Goal: Task Accomplishment & Management: Contribute content

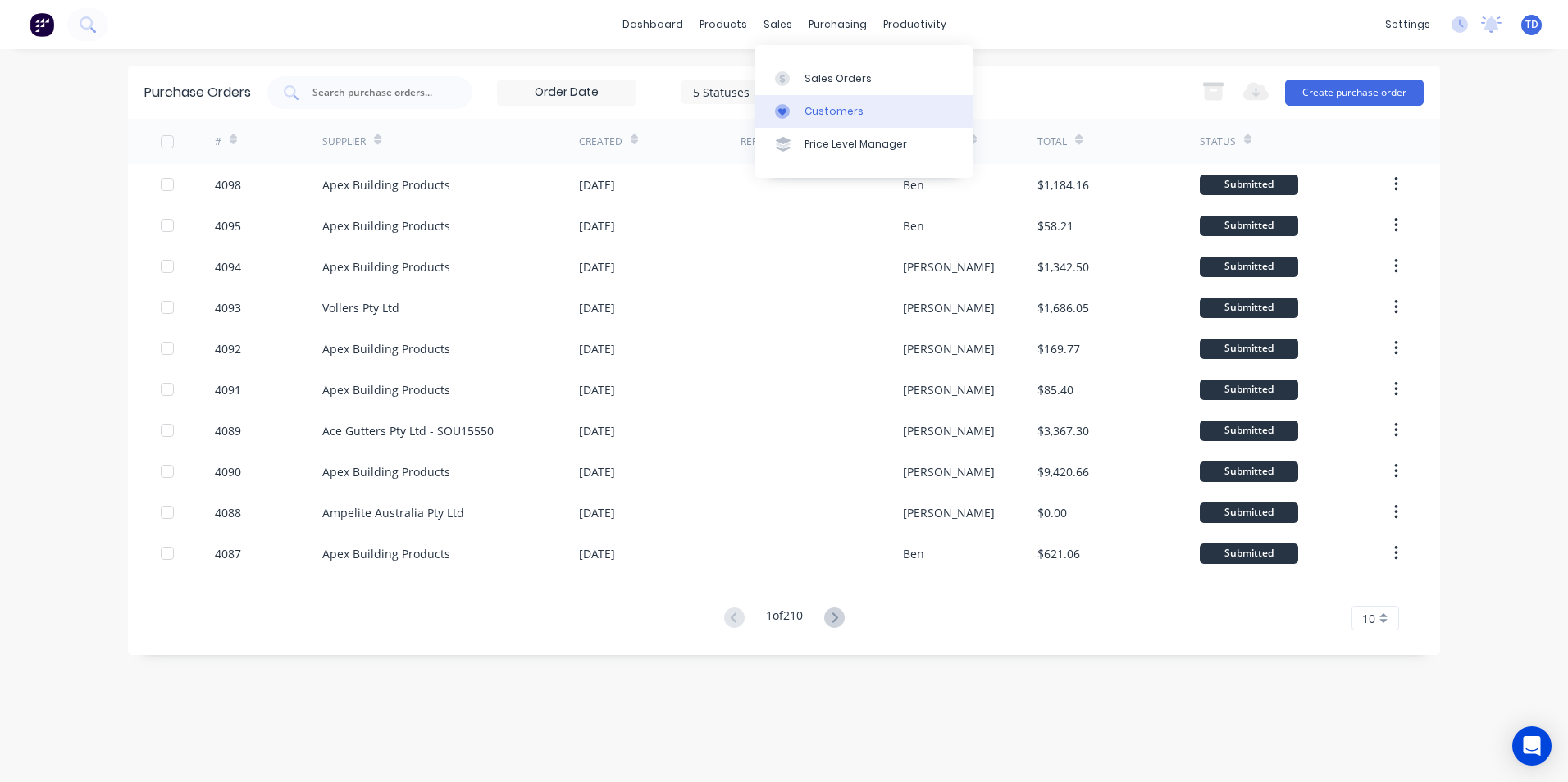
click at [825, 114] on div "Customers" at bounding box center [834, 111] width 59 height 15
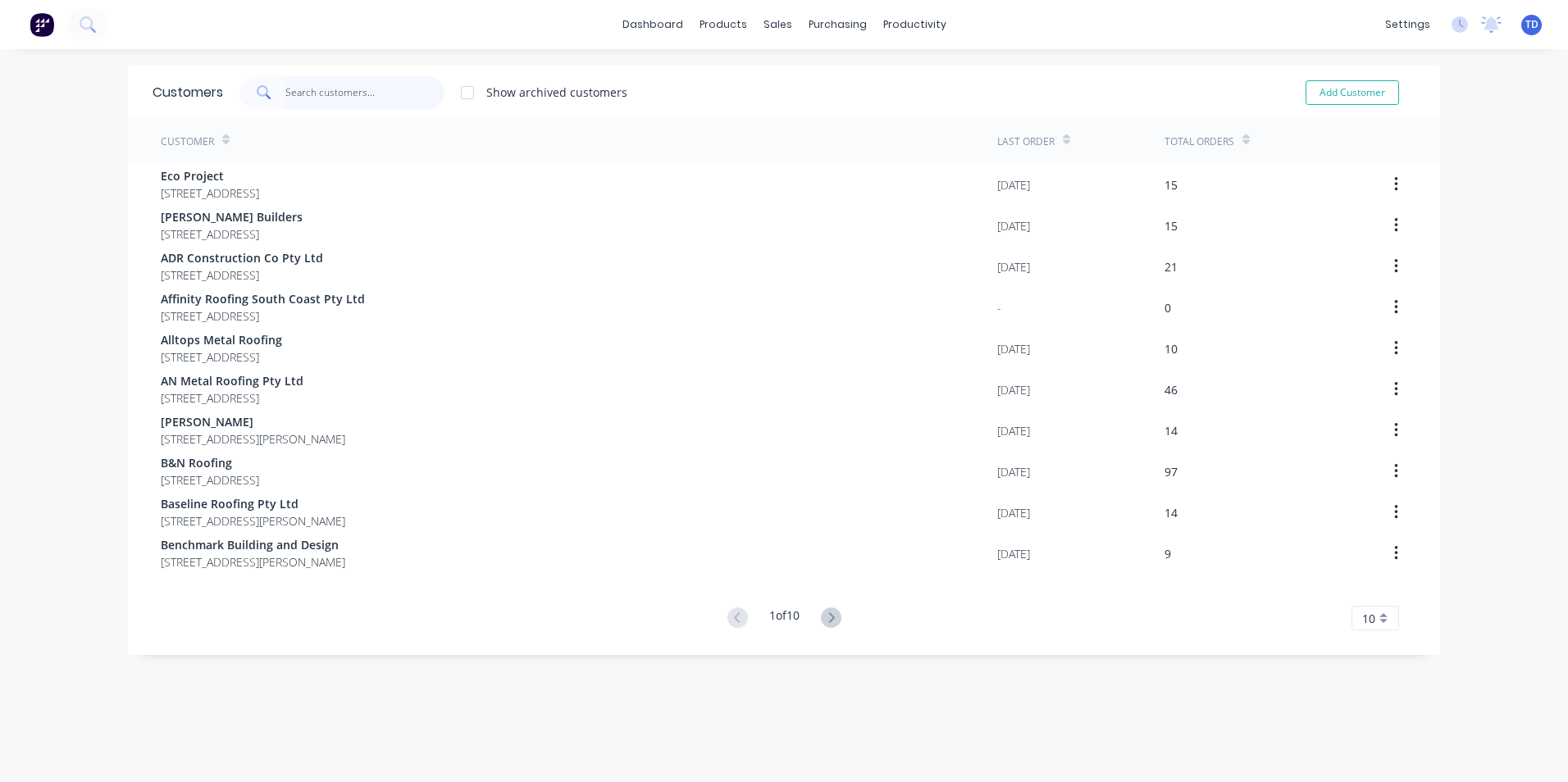
click at [349, 95] on input "text" at bounding box center [365, 93] width 160 height 33
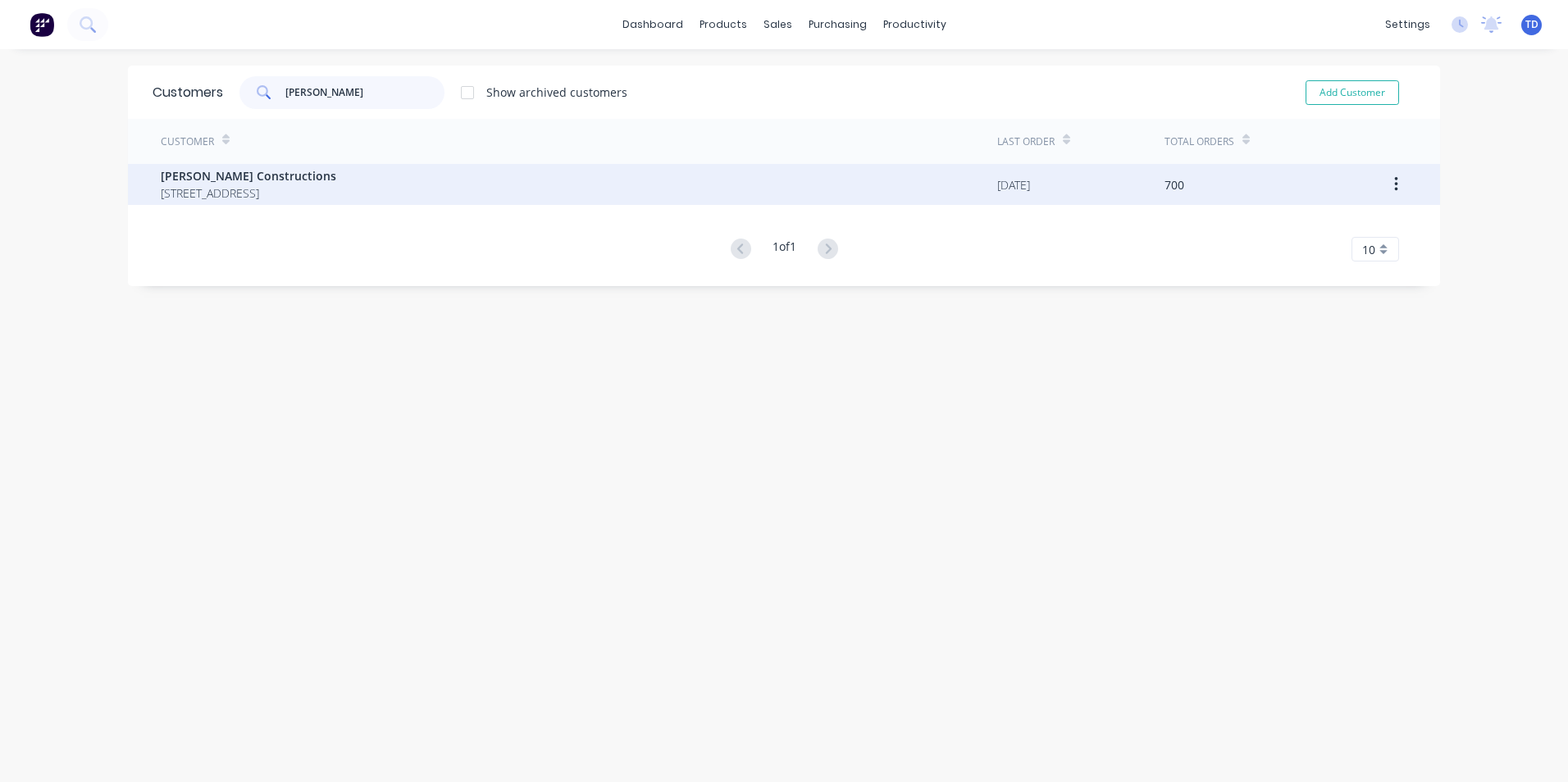
type input "[PERSON_NAME]"
click at [317, 184] on span "[STREET_ADDRESS]" at bounding box center [249, 192] width 175 height 17
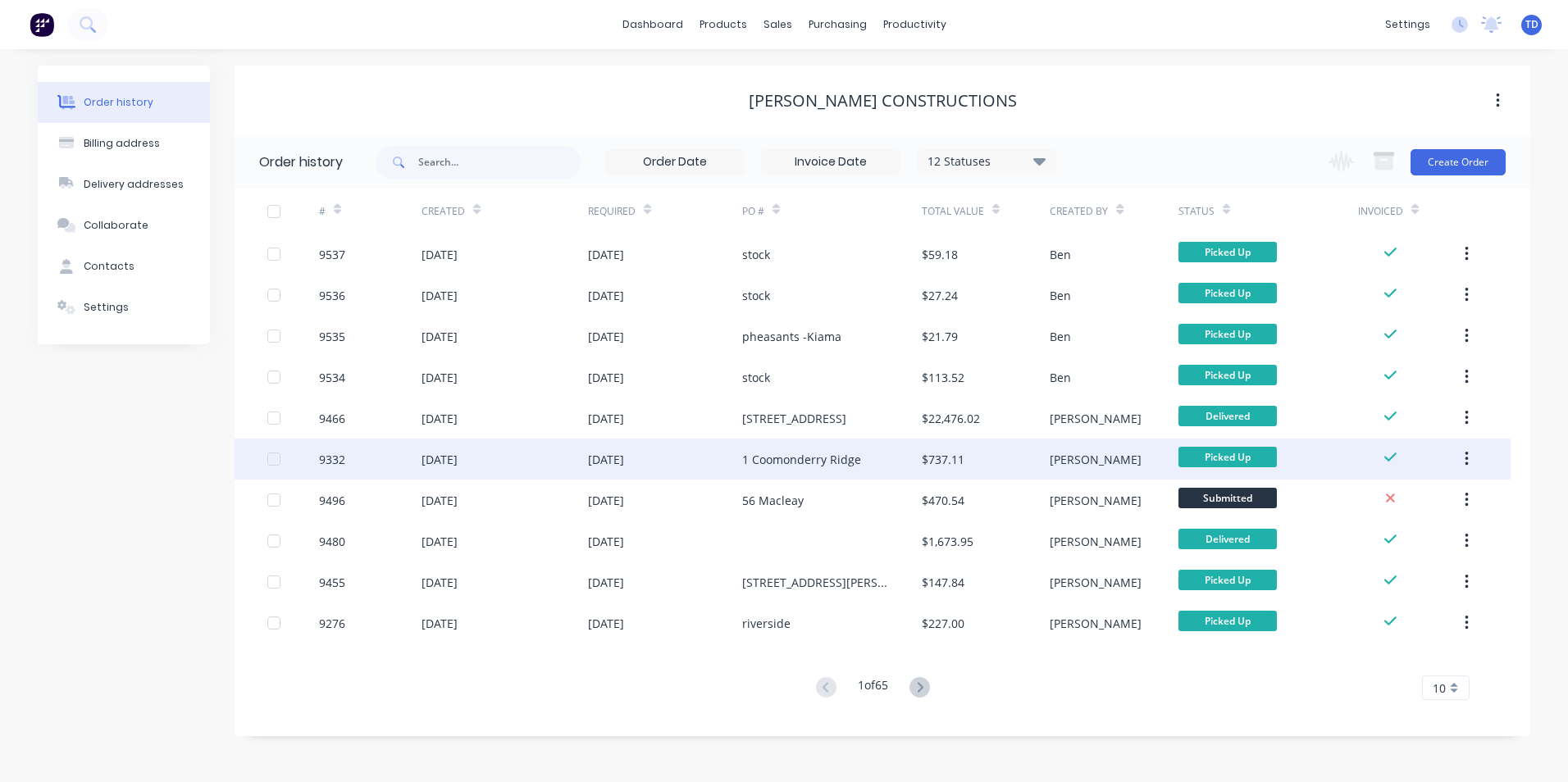
click at [813, 446] on div "1 Coomonderry Ridge" at bounding box center [832, 459] width 180 height 41
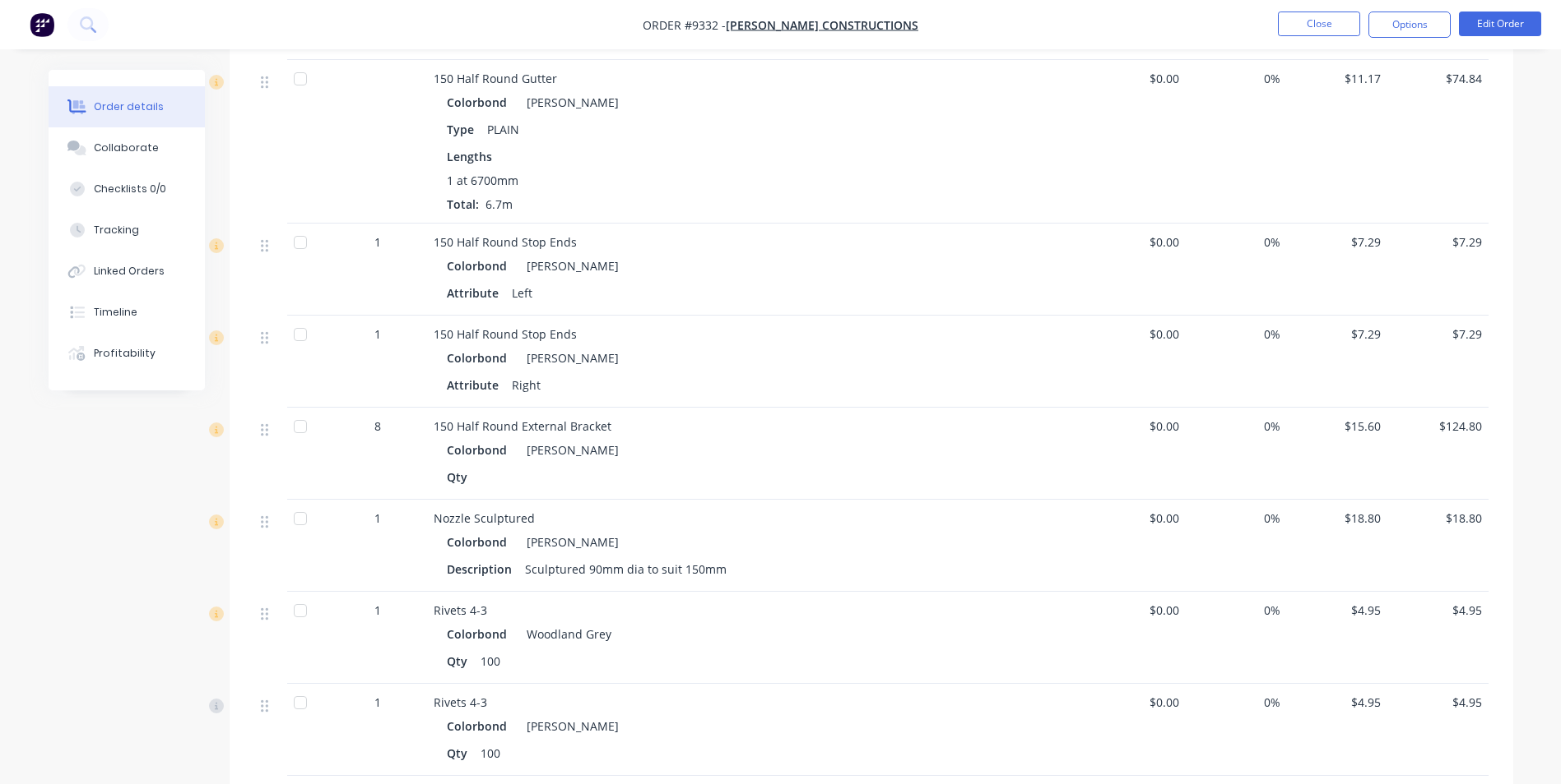
scroll to position [1398, 0]
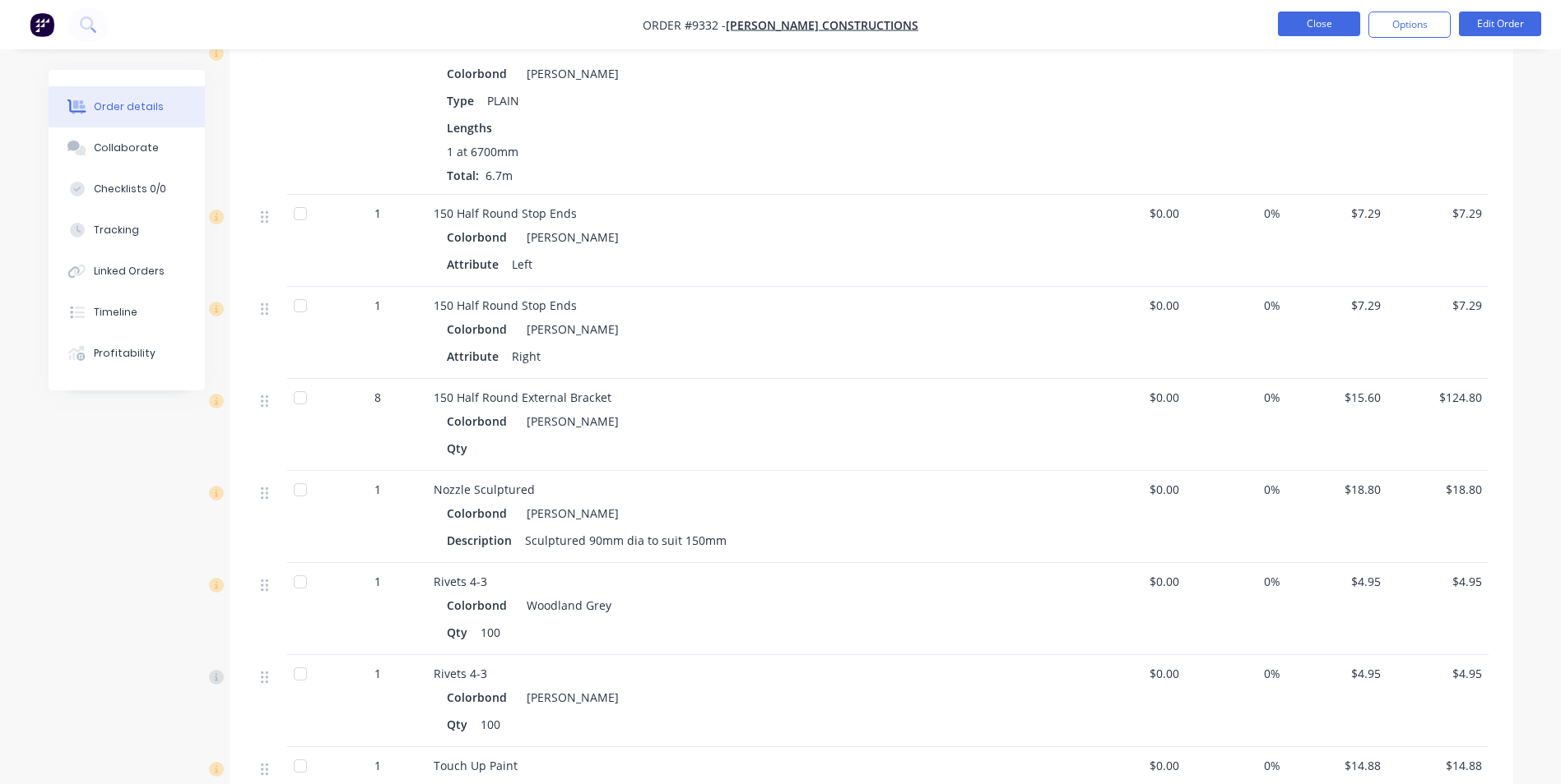
click at [1301, 25] on button "Close" at bounding box center [1318, 24] width 82 height 25
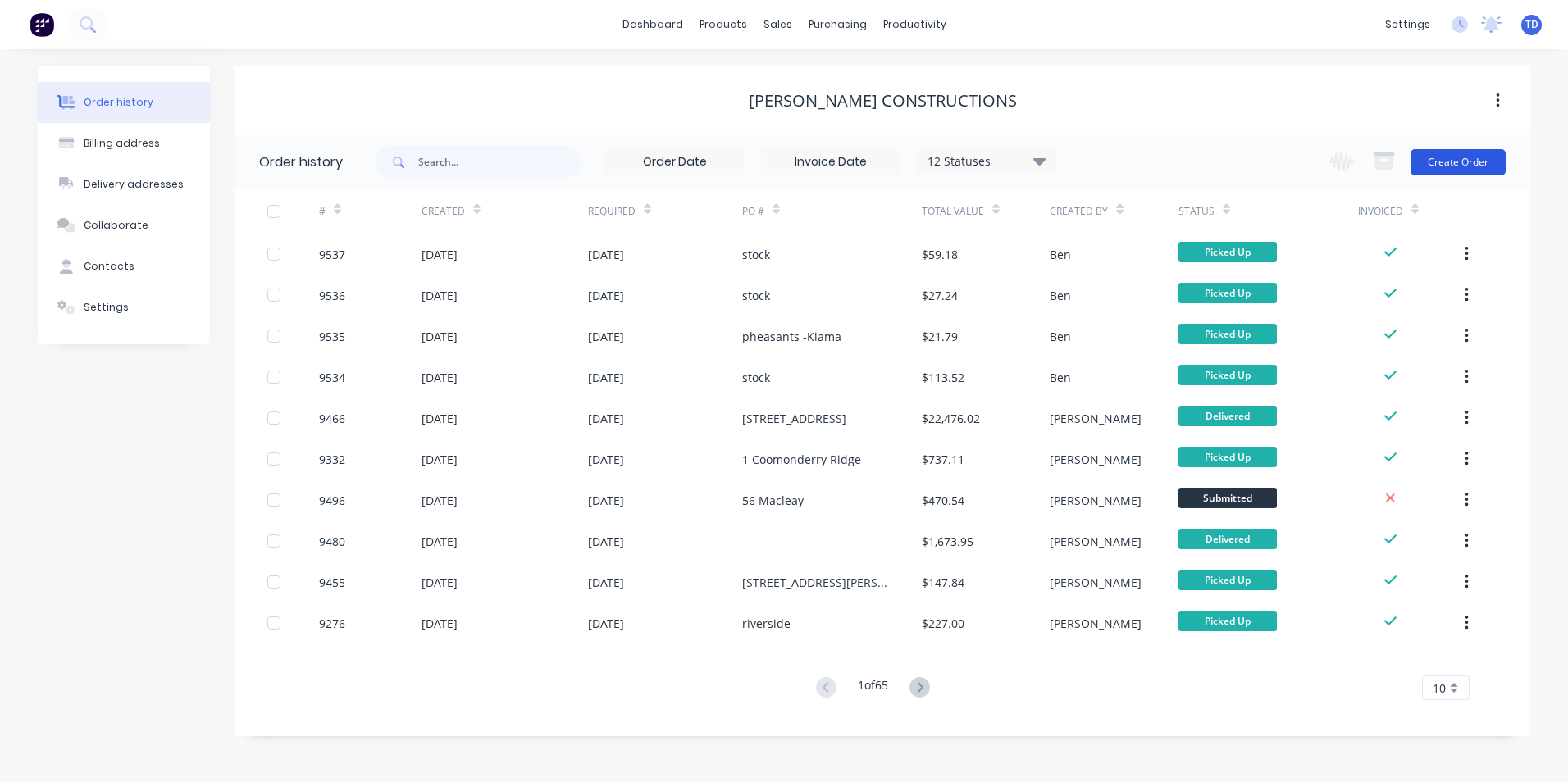
click at [1460, 162] on button "Create Order" at bounding box center [1459, 162] width 96 height 26
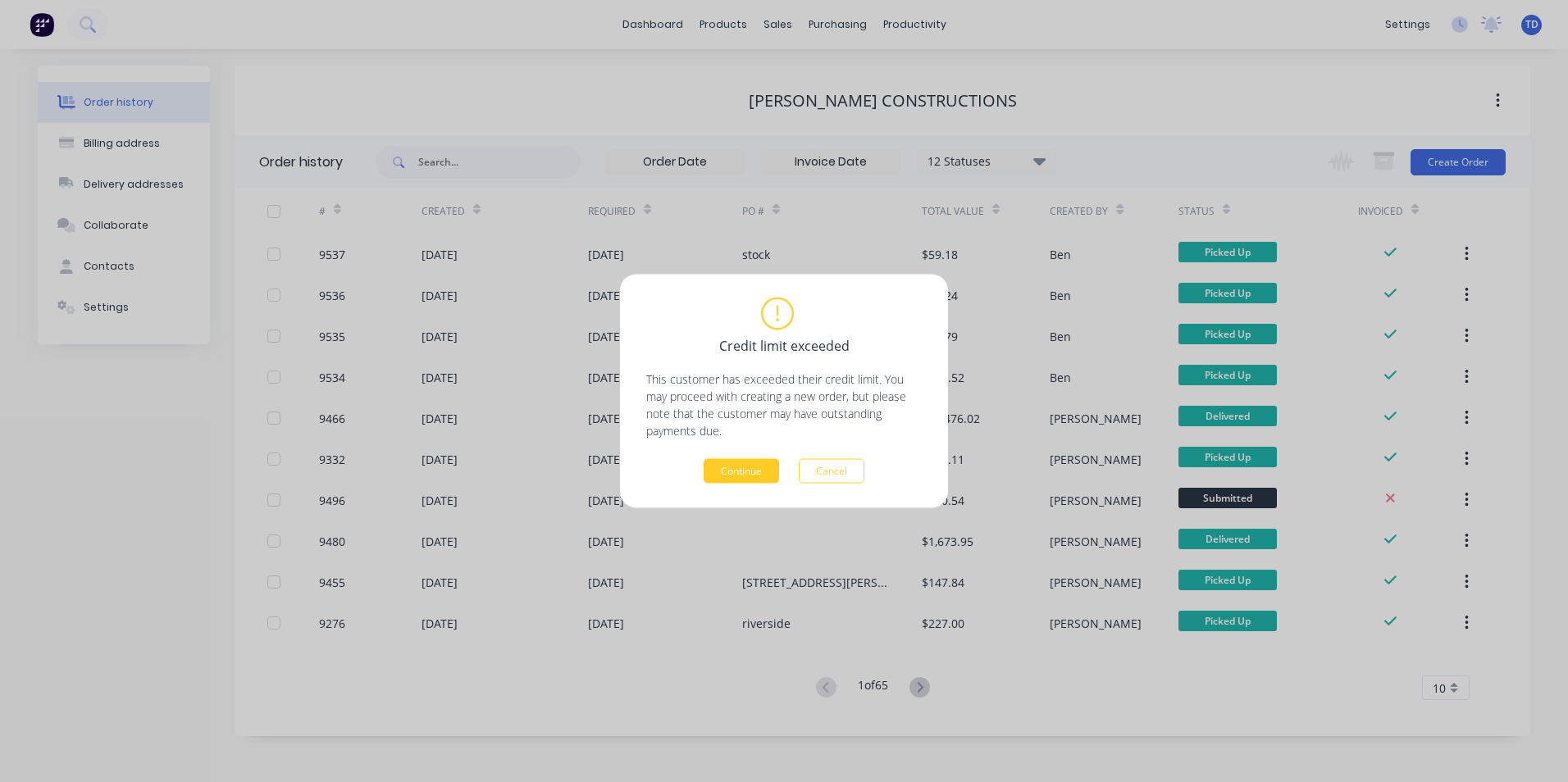
click at [731, 467] on button "Continue" at bounding box center [741, 472] width 76 height 25
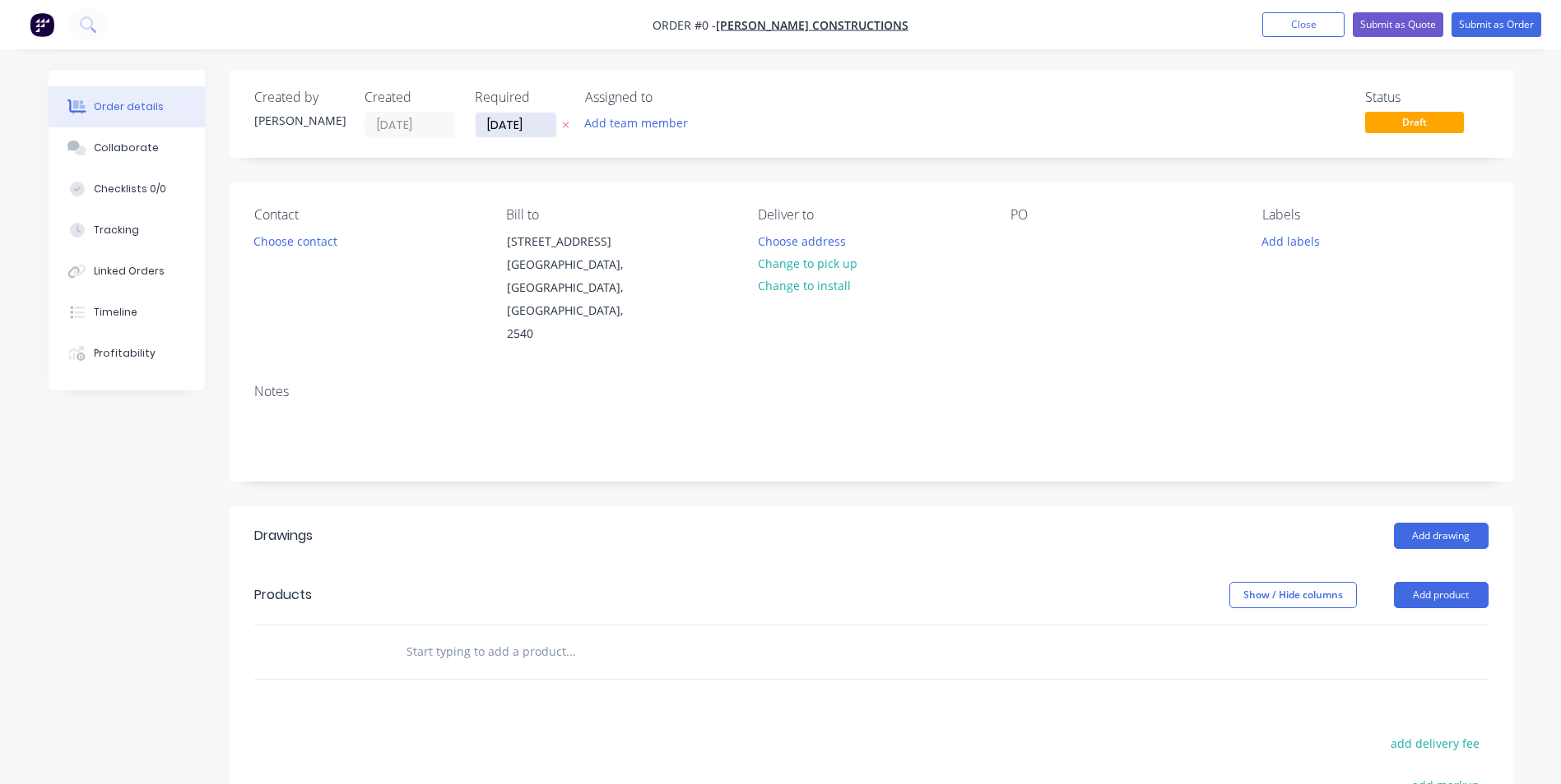
click at [523, 129] on input "02/09/25" at bounding box center [516, 125] width 81 height 25
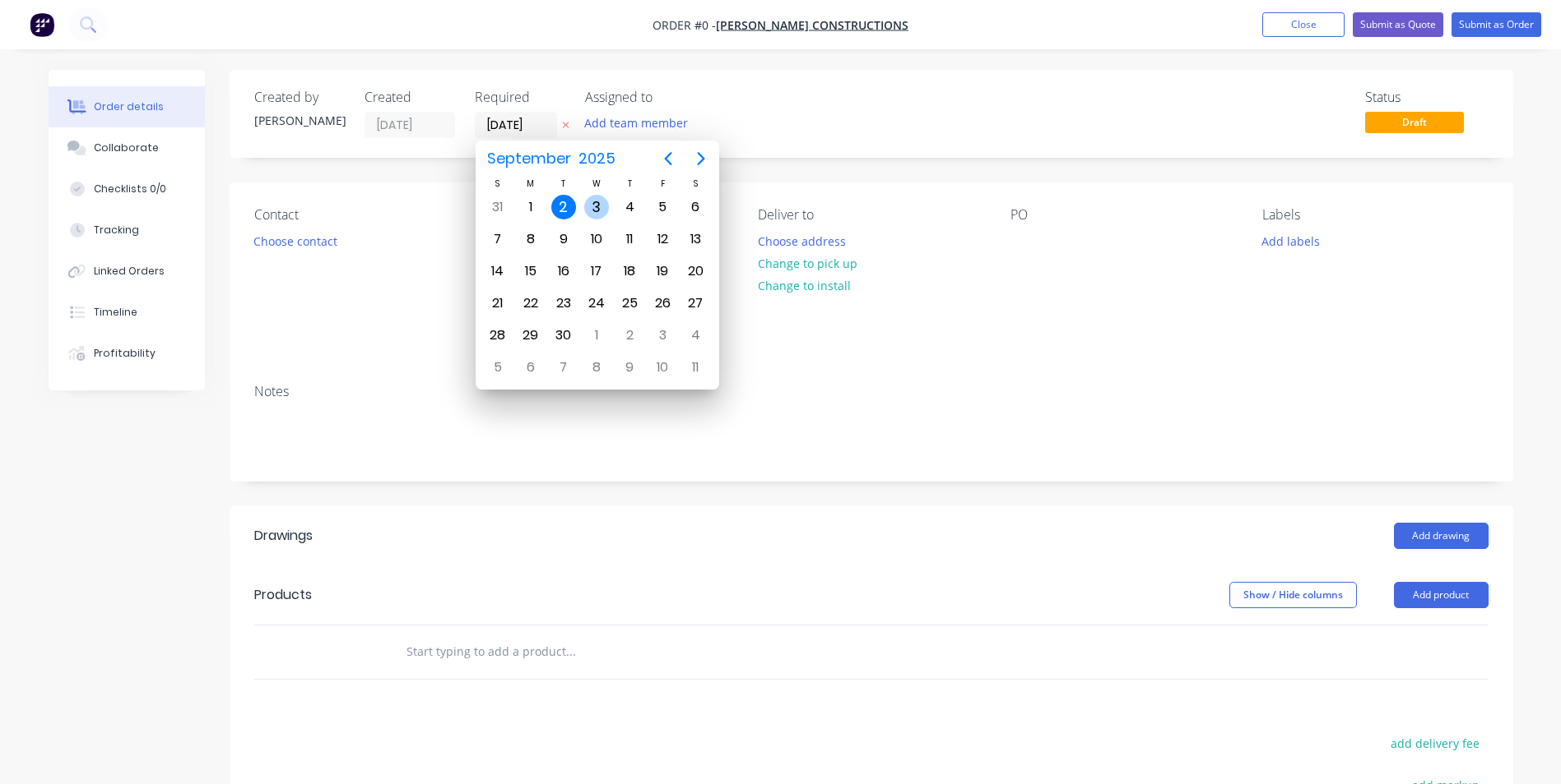
click at [595, 208] on div "3" at bounding box center [596, 206] width 25 height 25
type input "[DATE]"
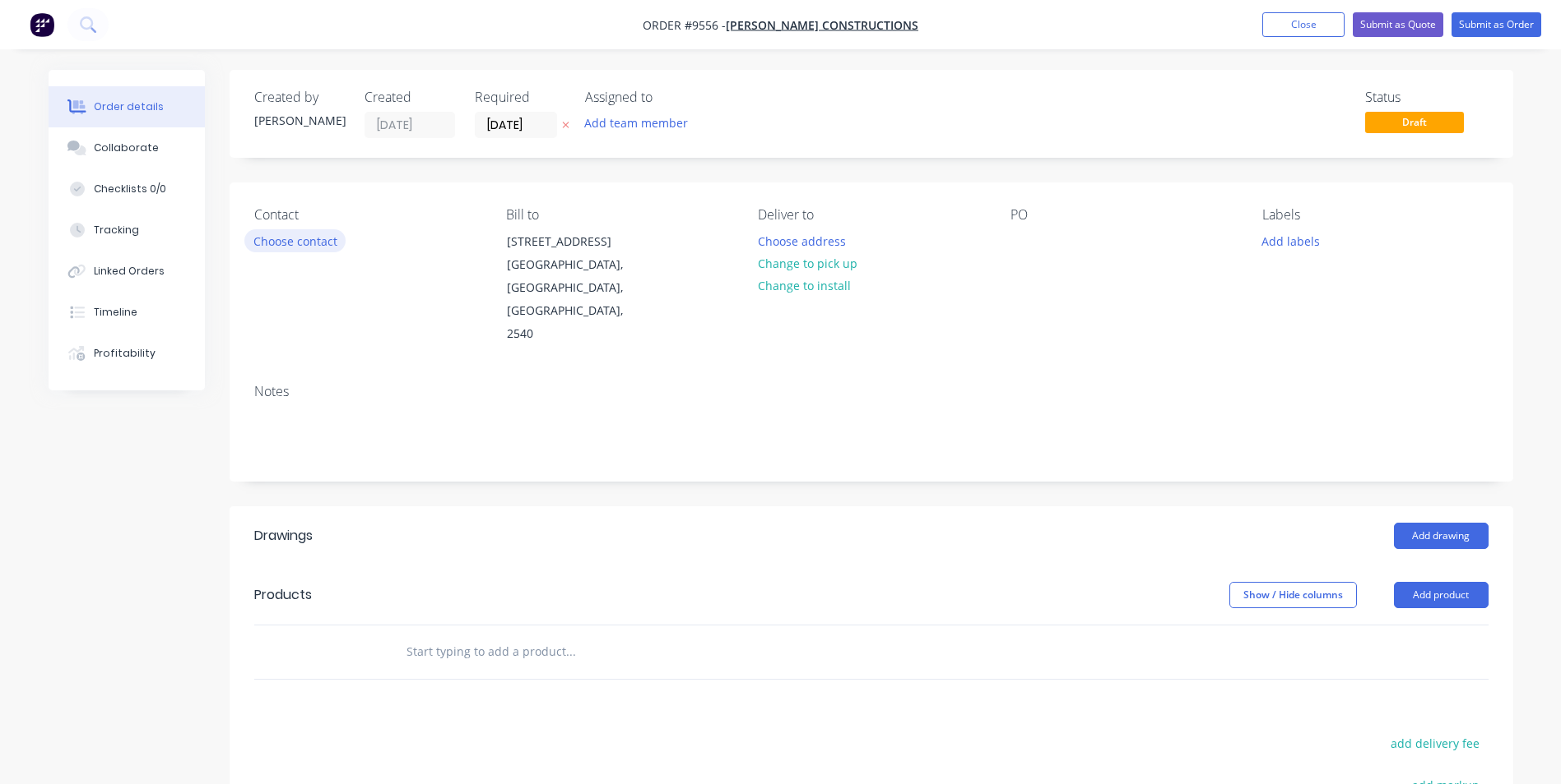
click at [278, 243] on button "Choose contact" at bounding box center [294, 240] width 101 height 22
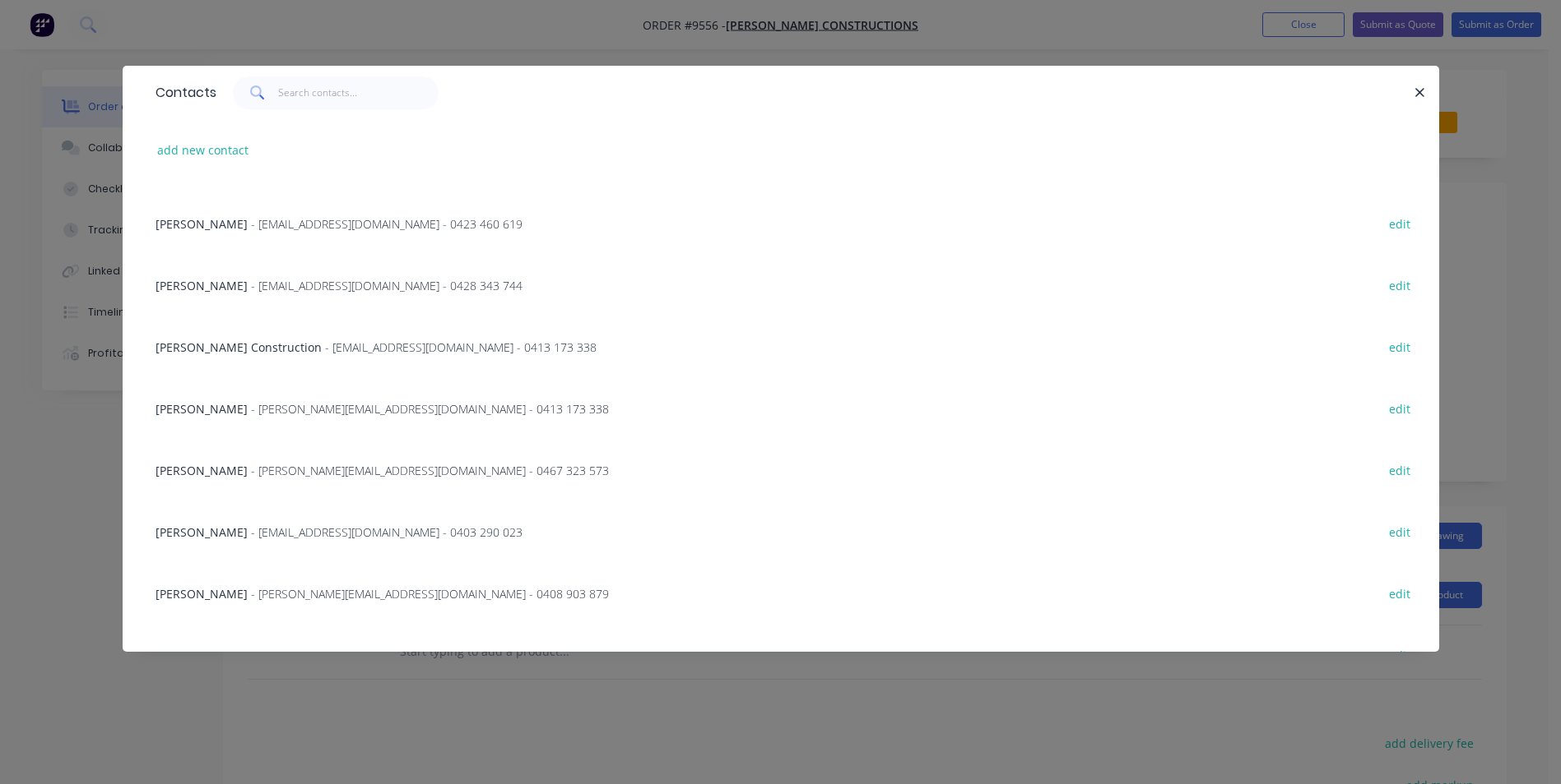
scroll to position [207, 0]
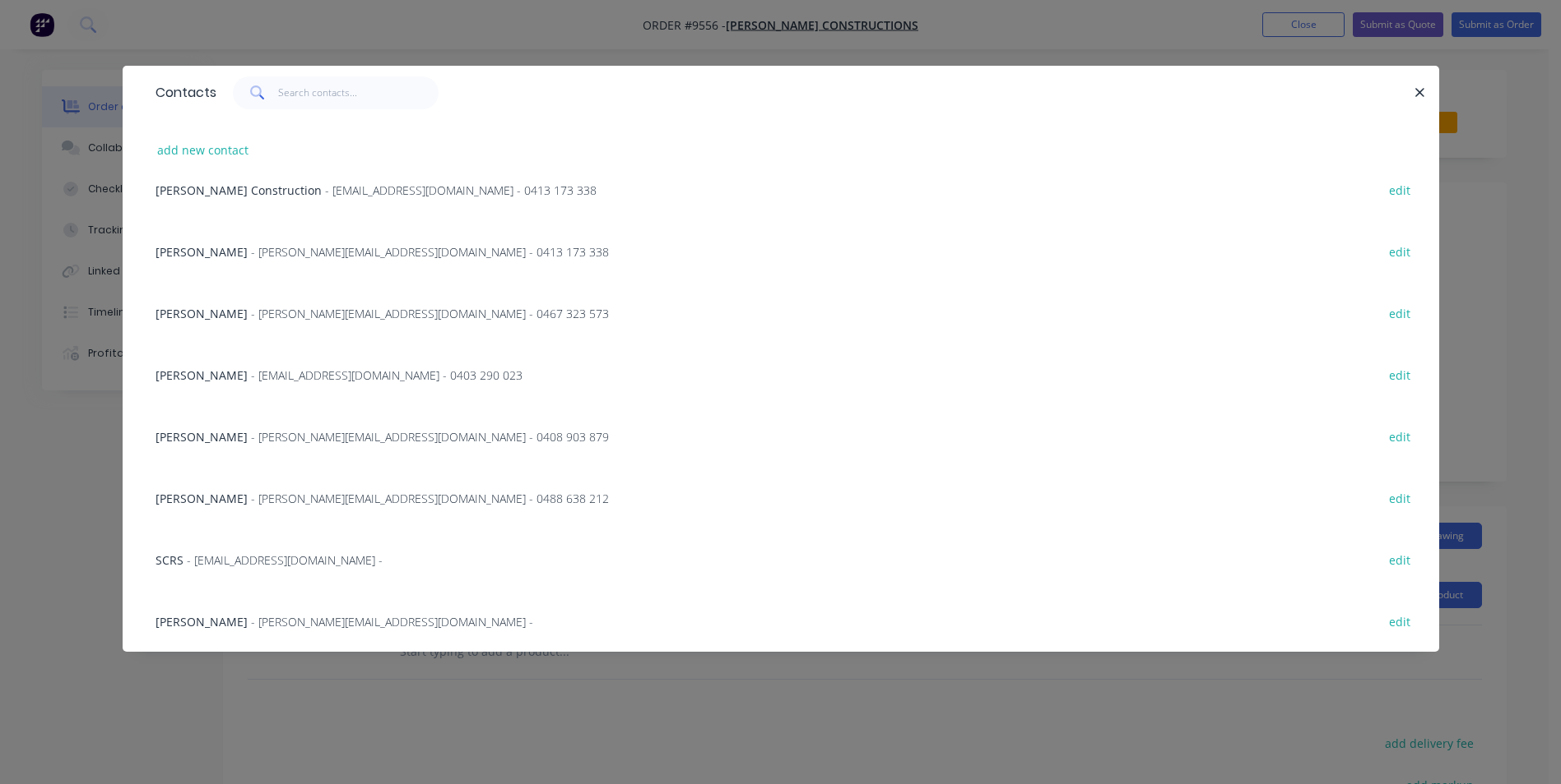
click at [288, 365] on div "Logan Wilson - loganwilson092@gmail.com - 0403 290 023 edit" at bounding box center [781, 375] width 1268 height 62
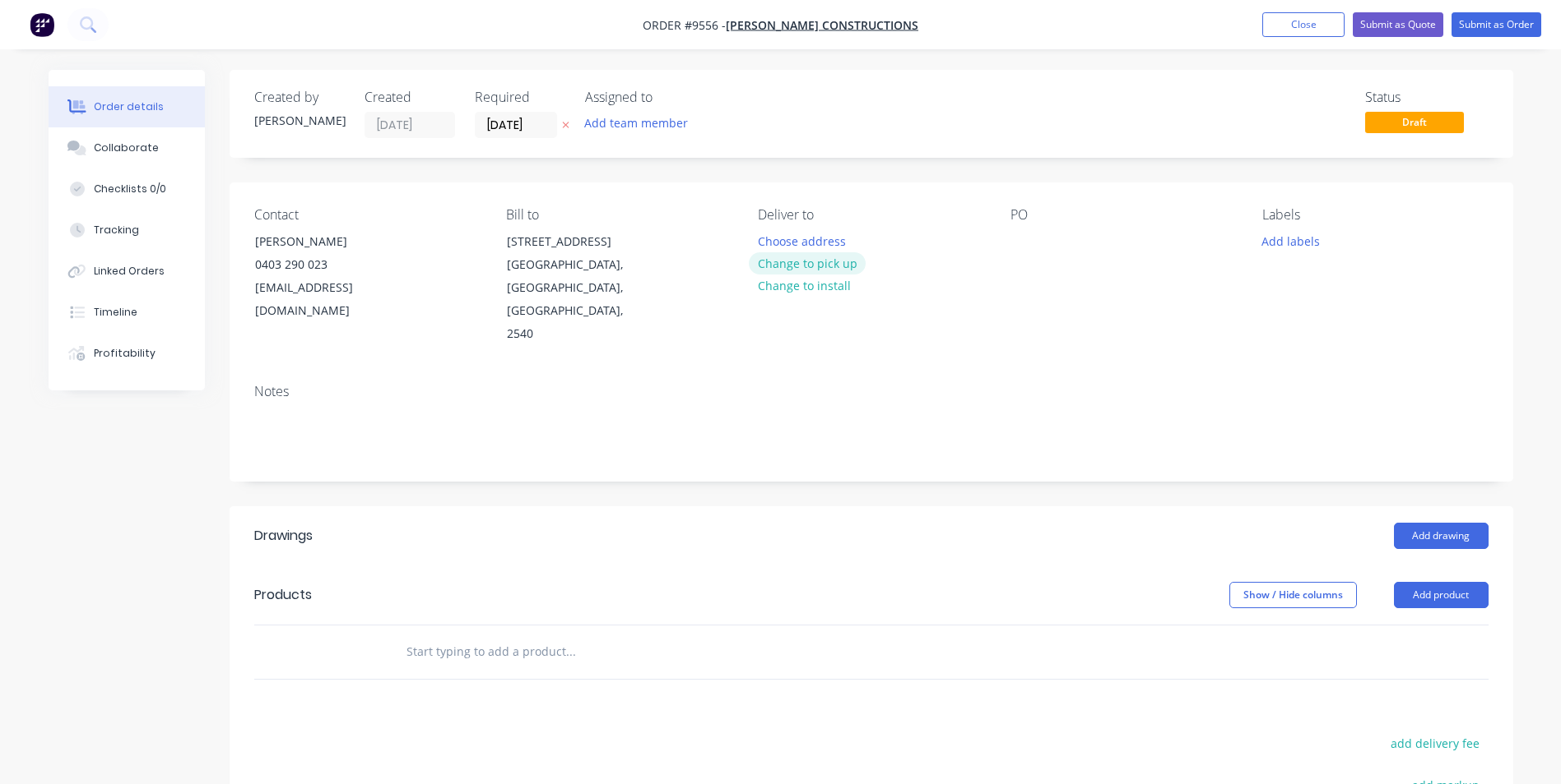
click at [791, 269] on button "Change to pick up" at bounding box center [806, 263] width 117 height 22
click at [765, 236] on div at bounding box center [771, 241] width 26 height 24
click at [527, 635] on input "text" at bounding box center [570, 651] width 329 height 33
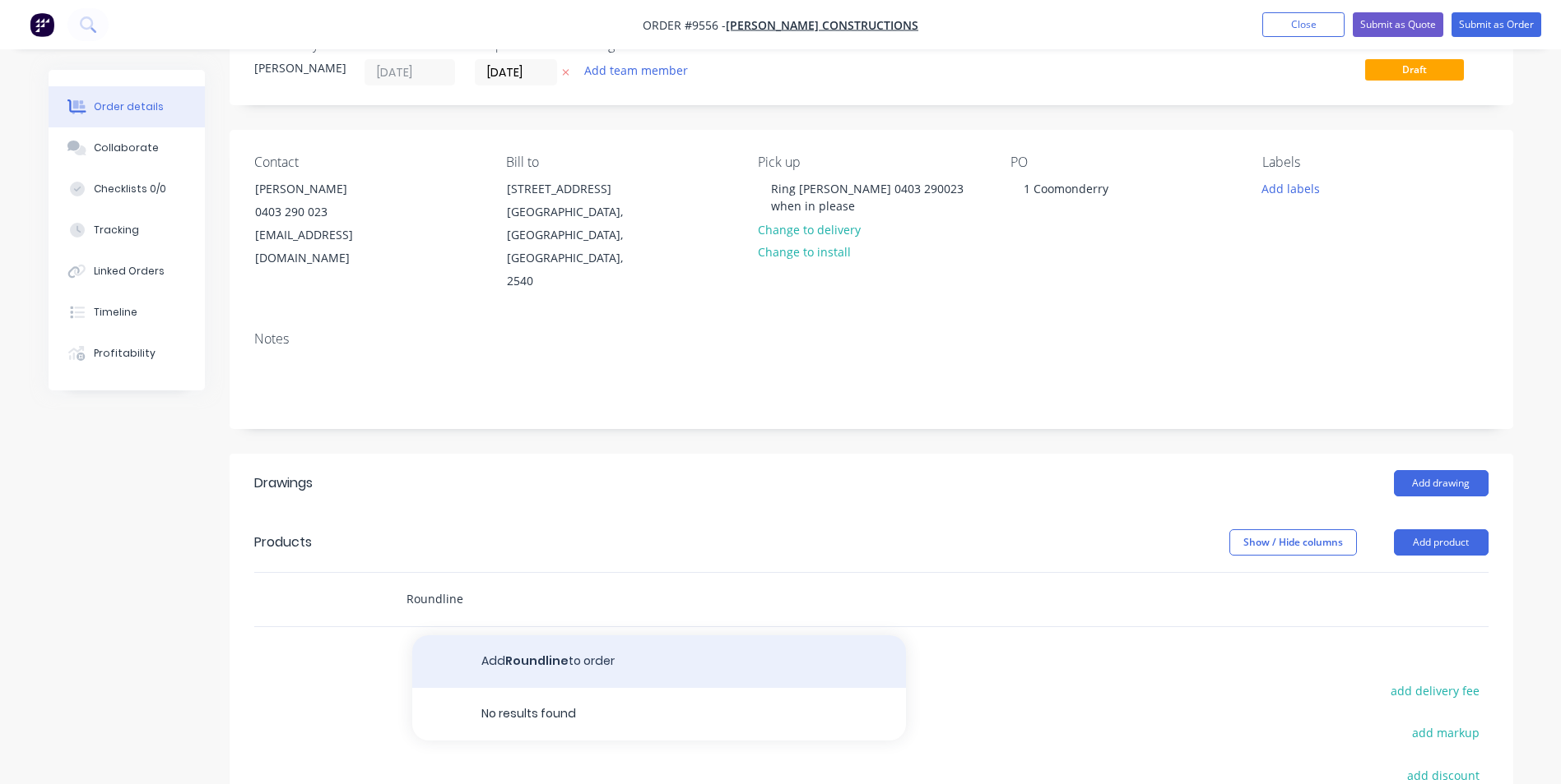
scroll to position [82, 0]
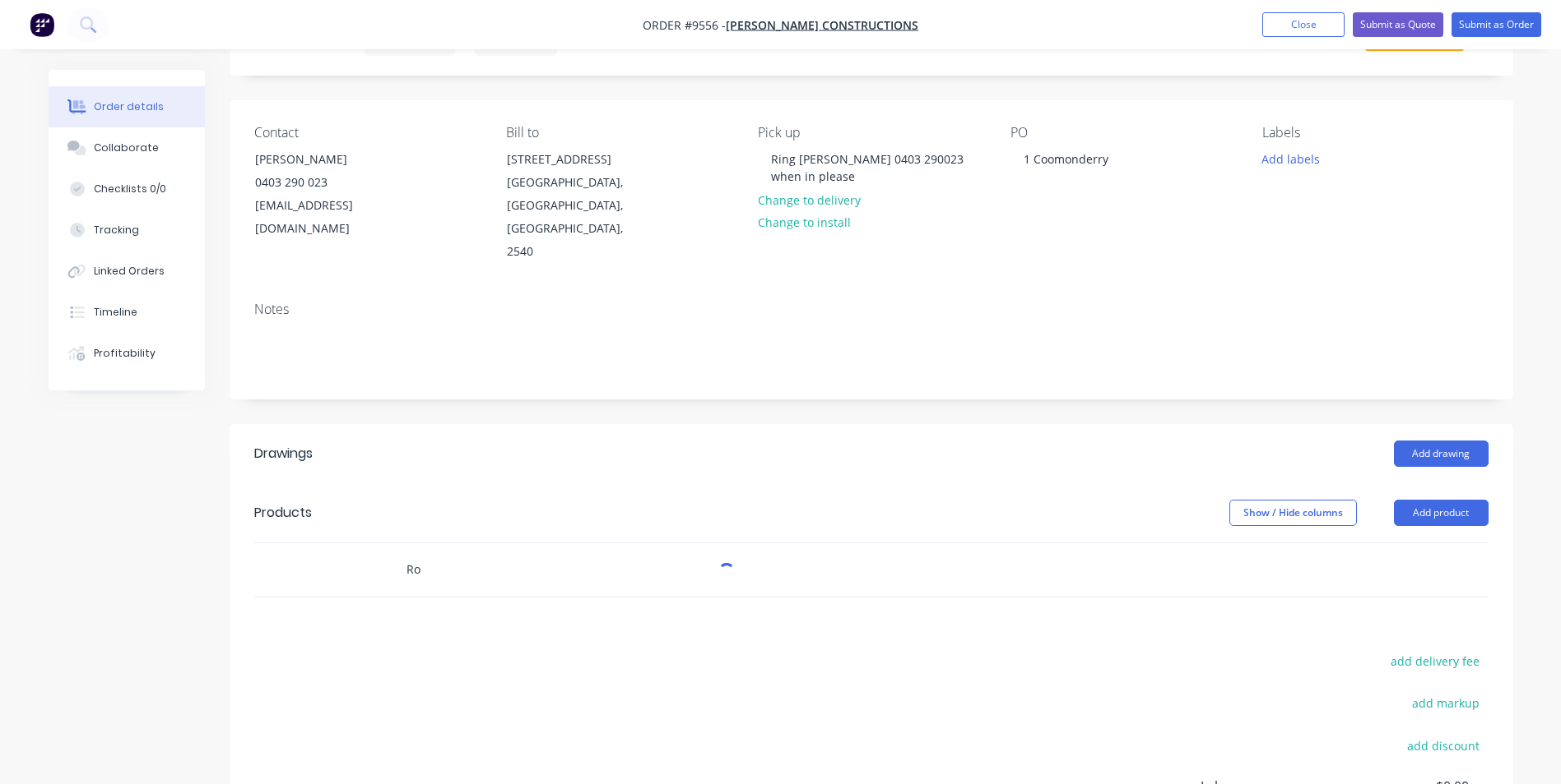
type input "R"
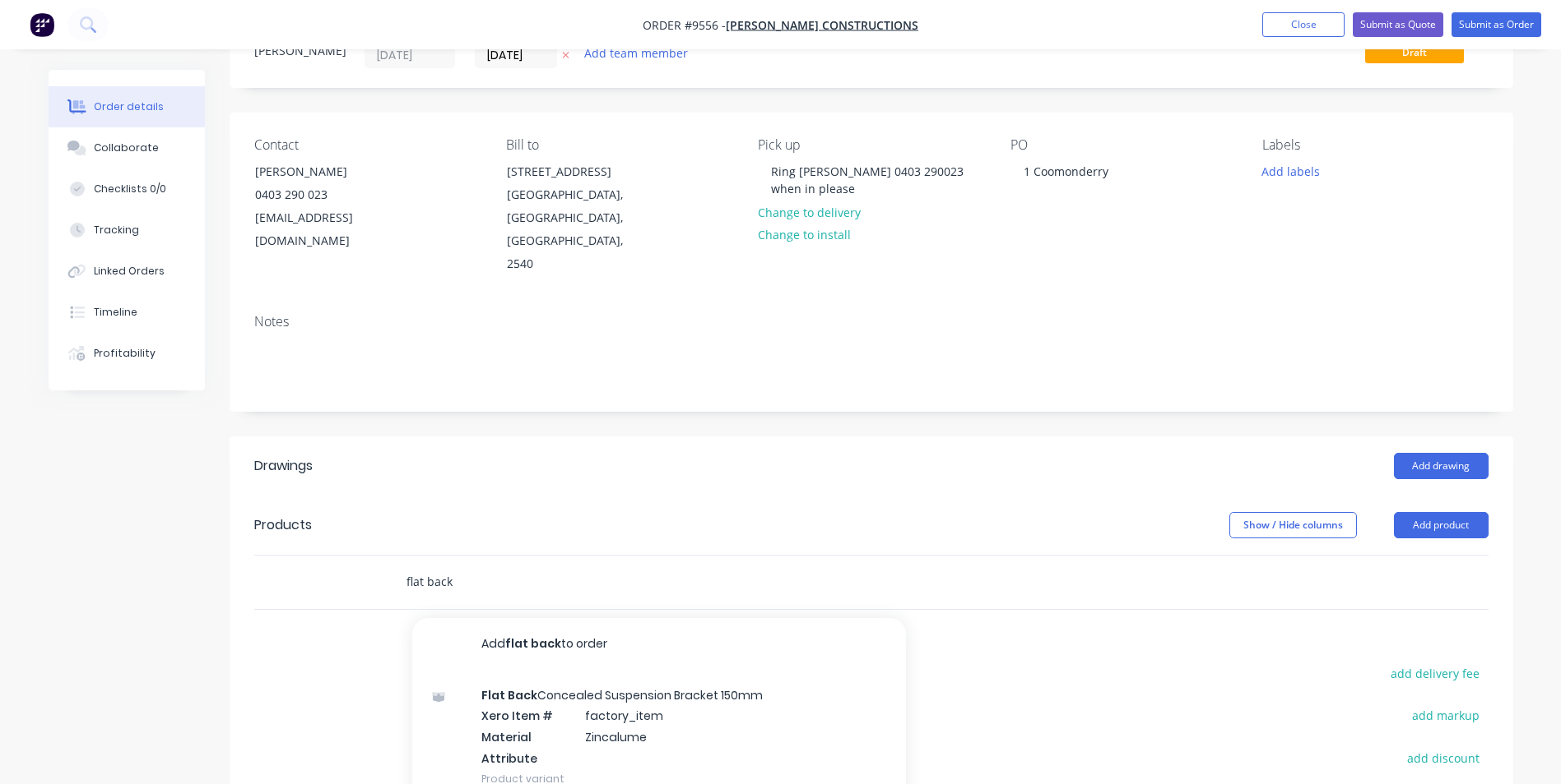
scroll to position [0, 0]
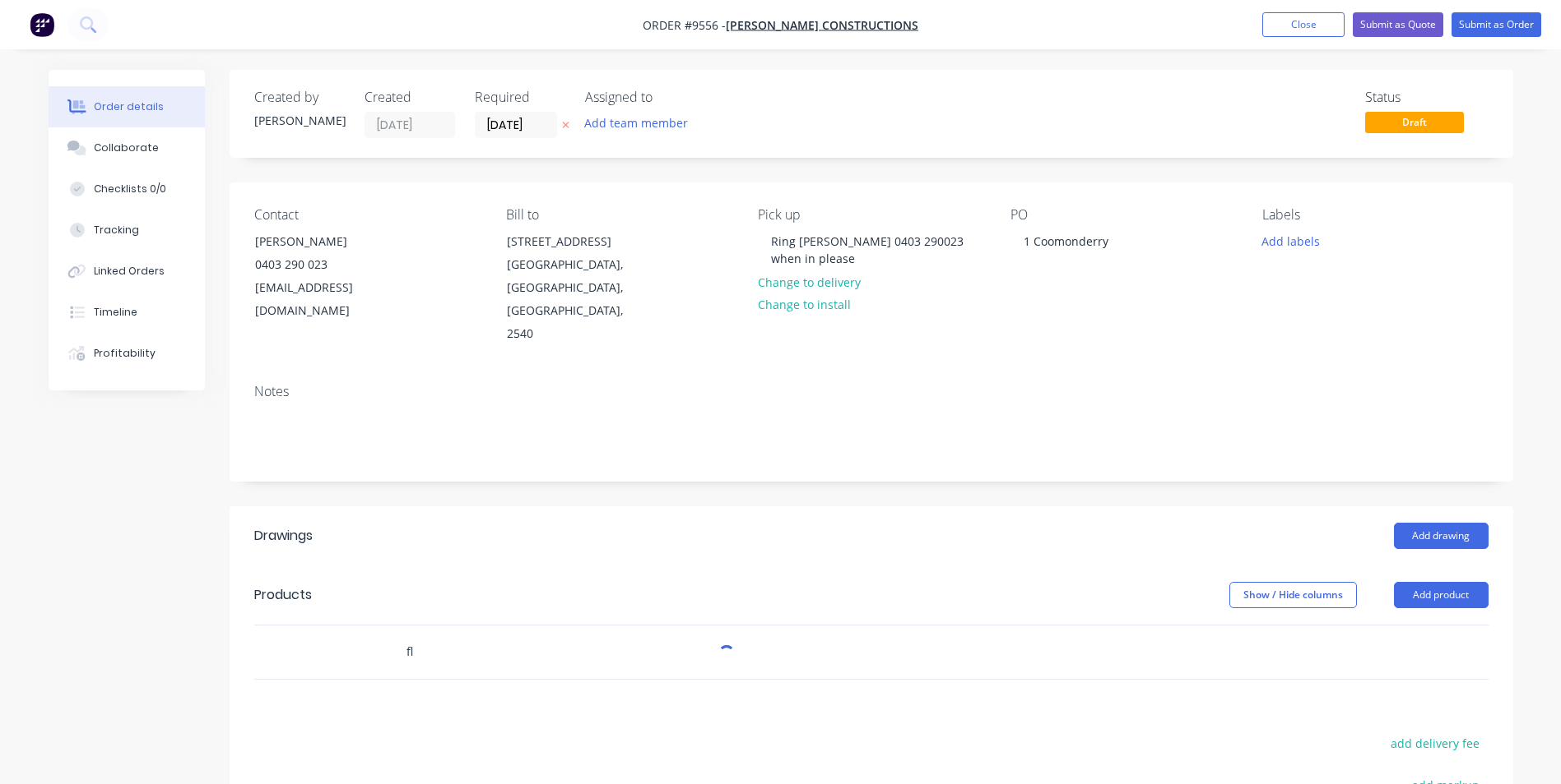
type input "f"
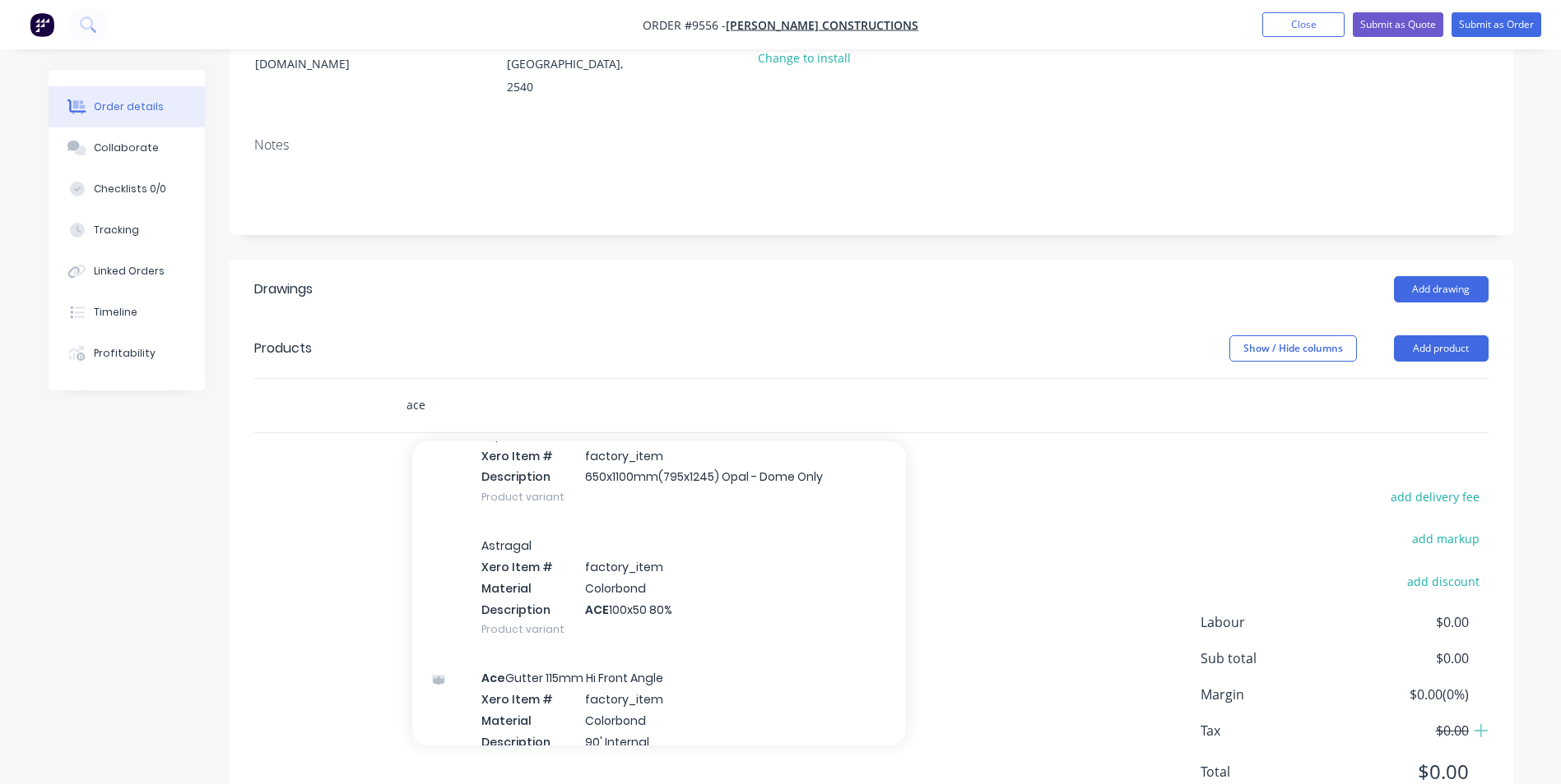
scroll to position [3618, 0]
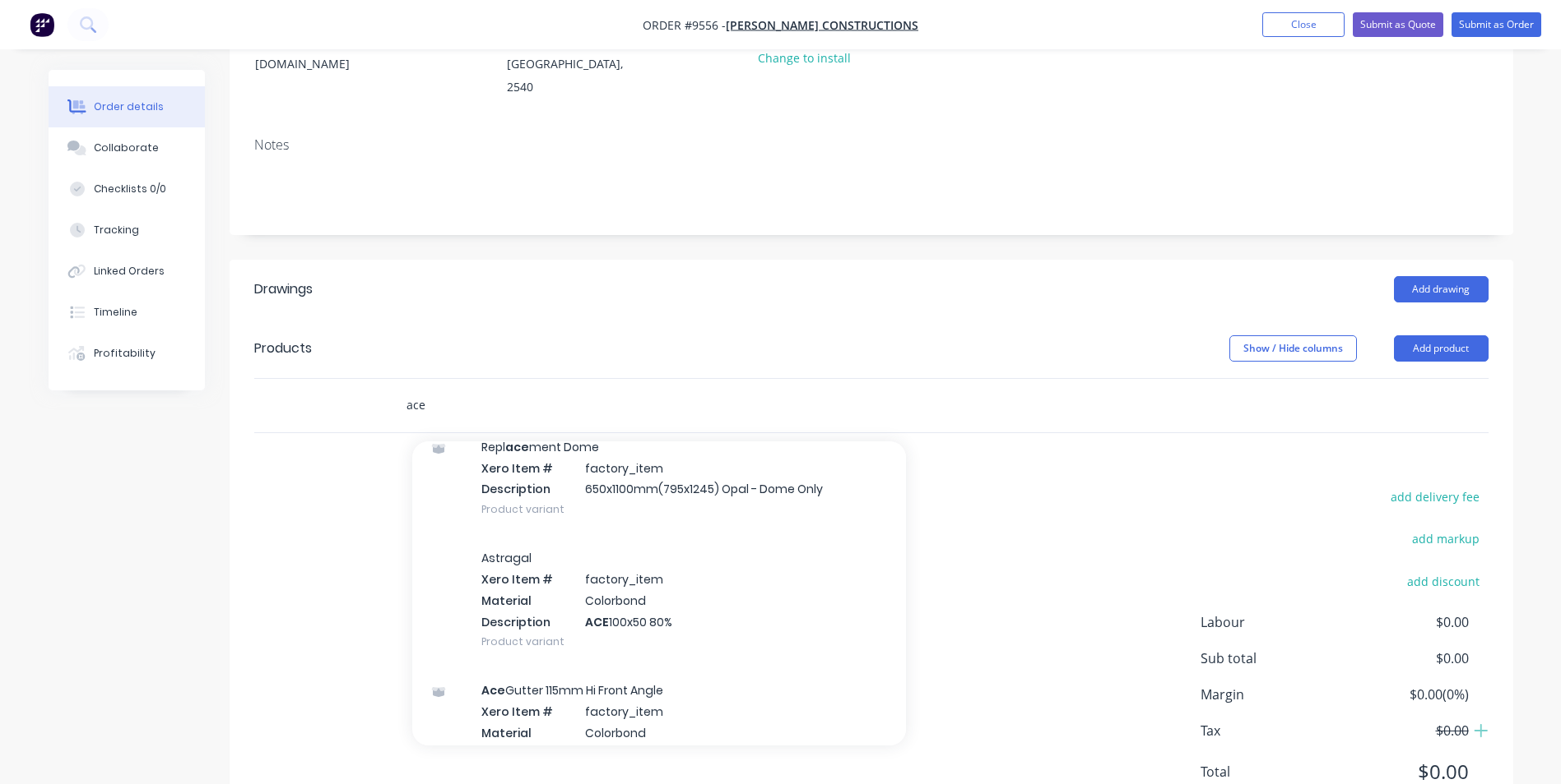
type input "ace"
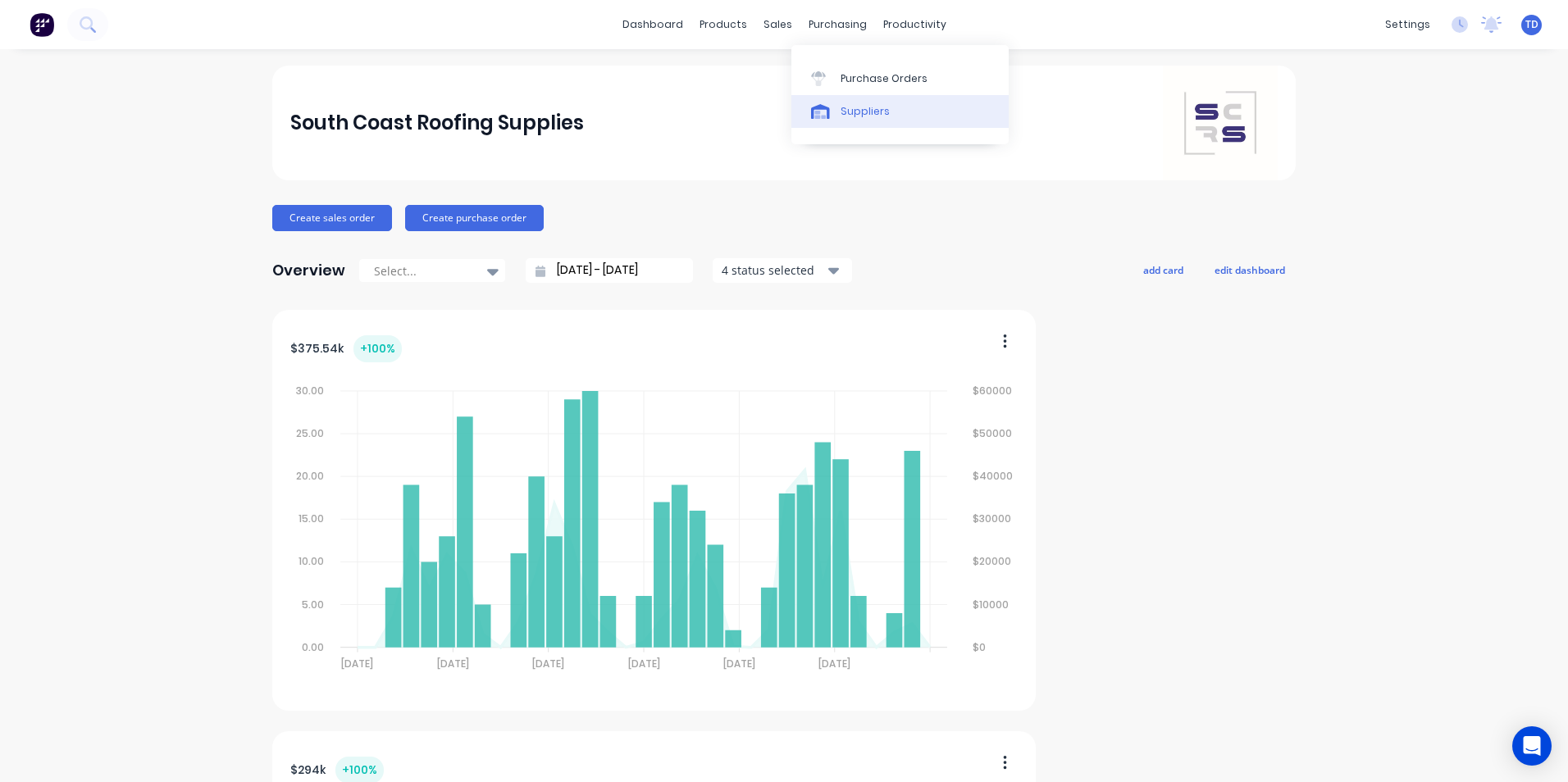
drag, startPoint x: 853, startPoint y: 111, endPoint x: 832, endPoint y: 105, distance: 21.8
click at [853, 111] on div "Suppliers" at bounding box center [865, 111] width 49 height 15
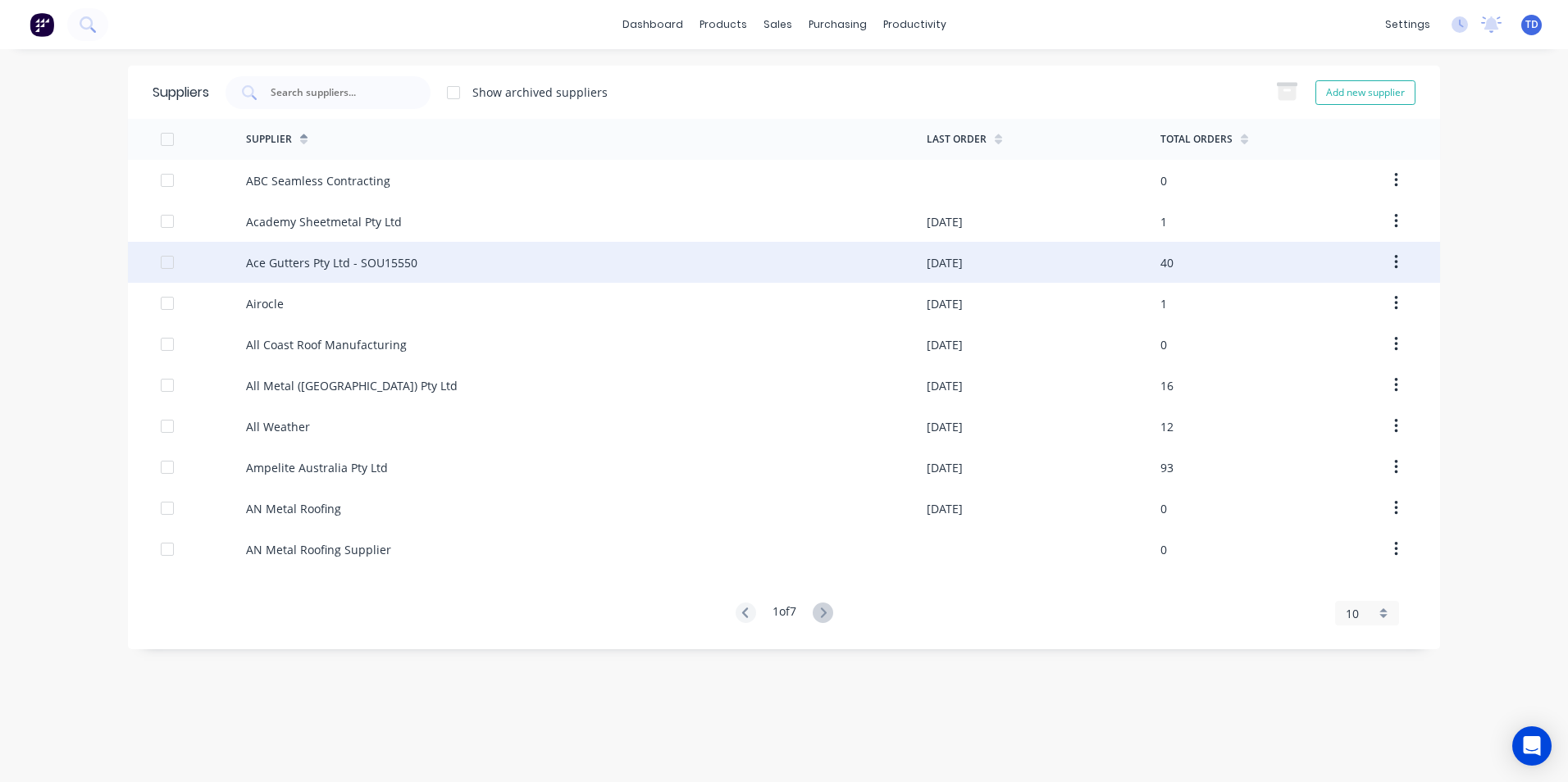
click at [283, 263] on div "Ace Gutters Pty Ltd - SOU15550" at bounding box center [331, 263] width 171 height 17
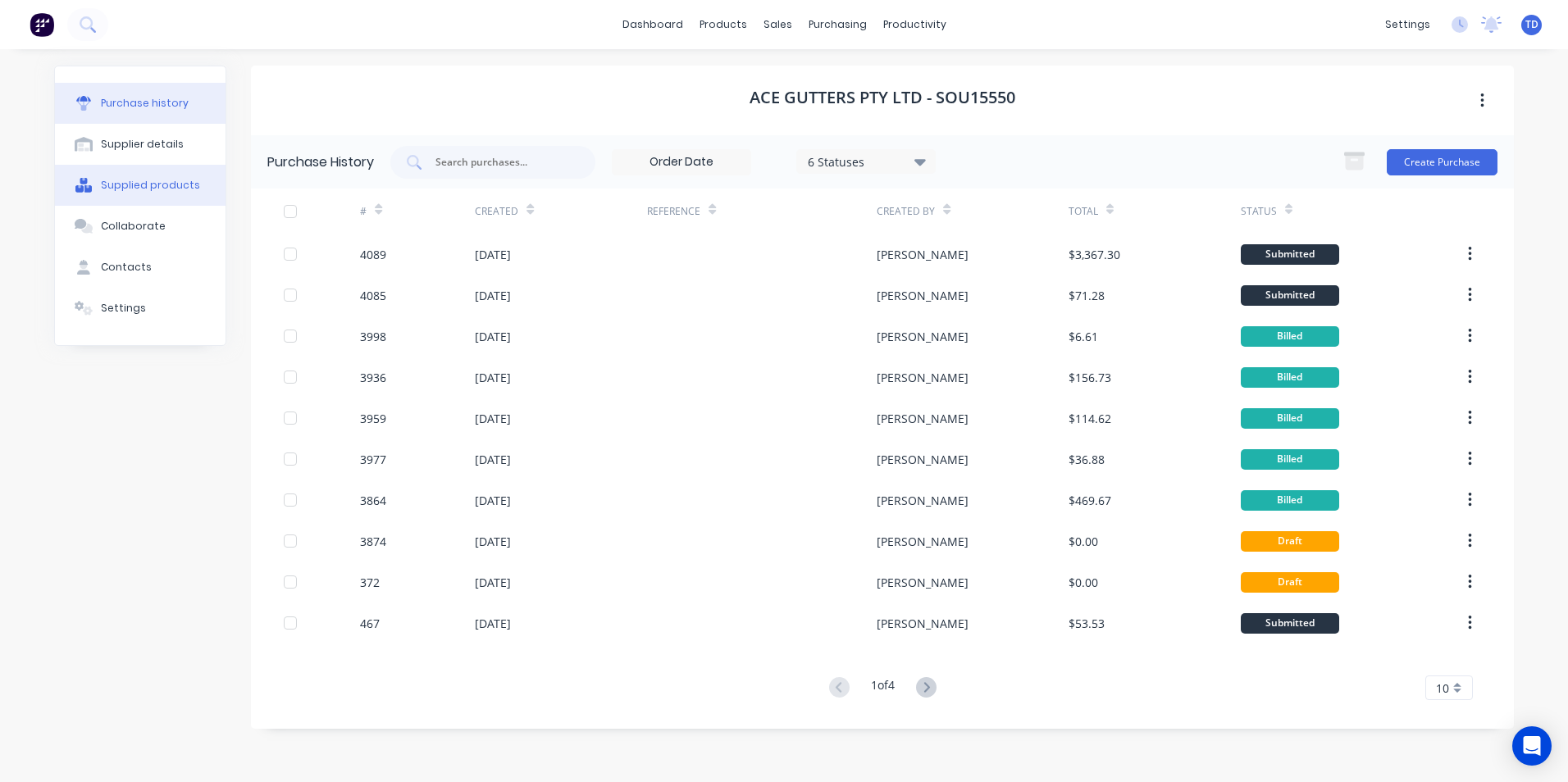
click at [145, 189] on div "Supplied products" at bounding box center [150, 185] width 99 height 15
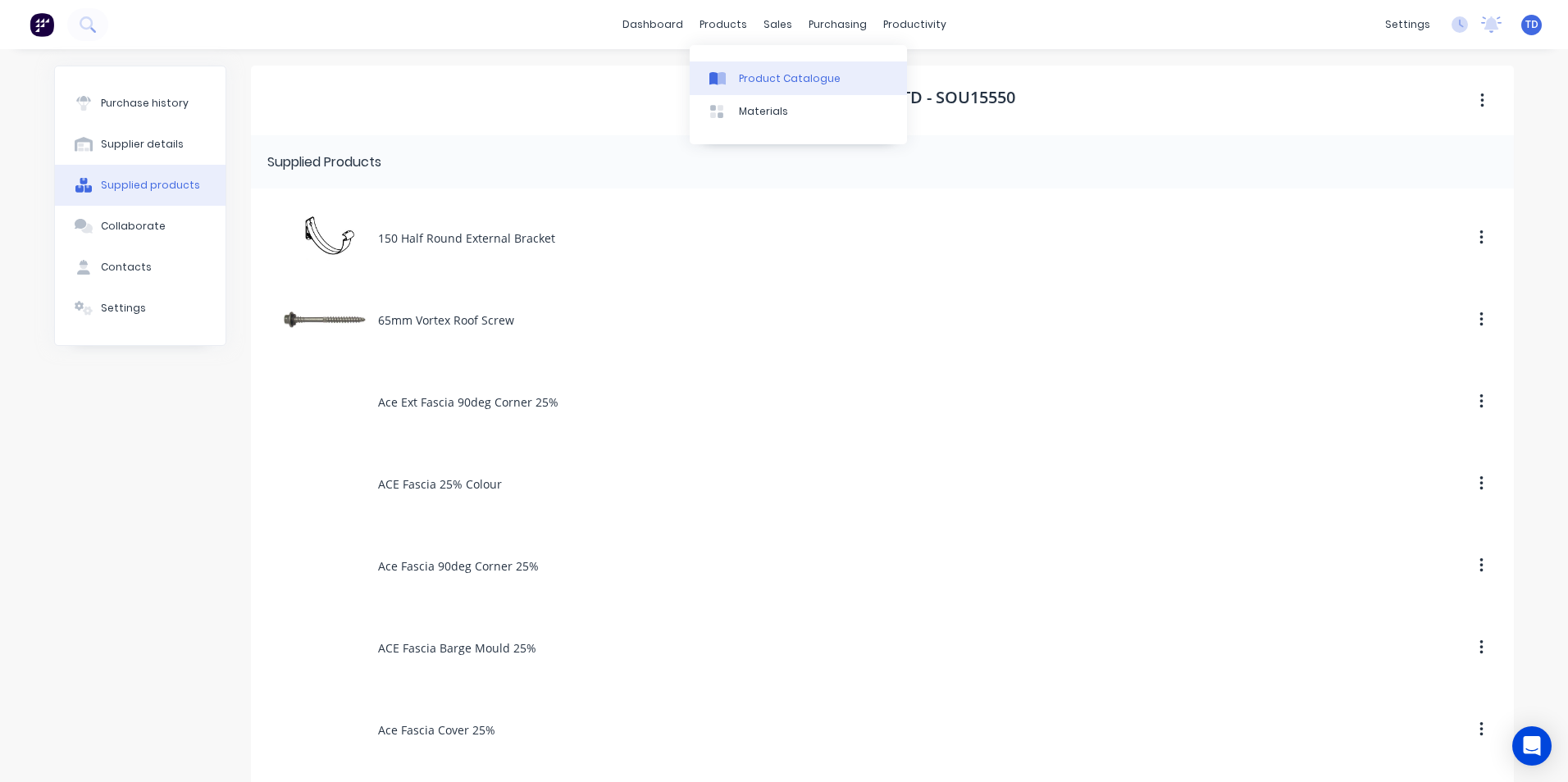
click at [734, 77] on link "Product Catalogue" at bounding box center [798, 78] width 217 height 33
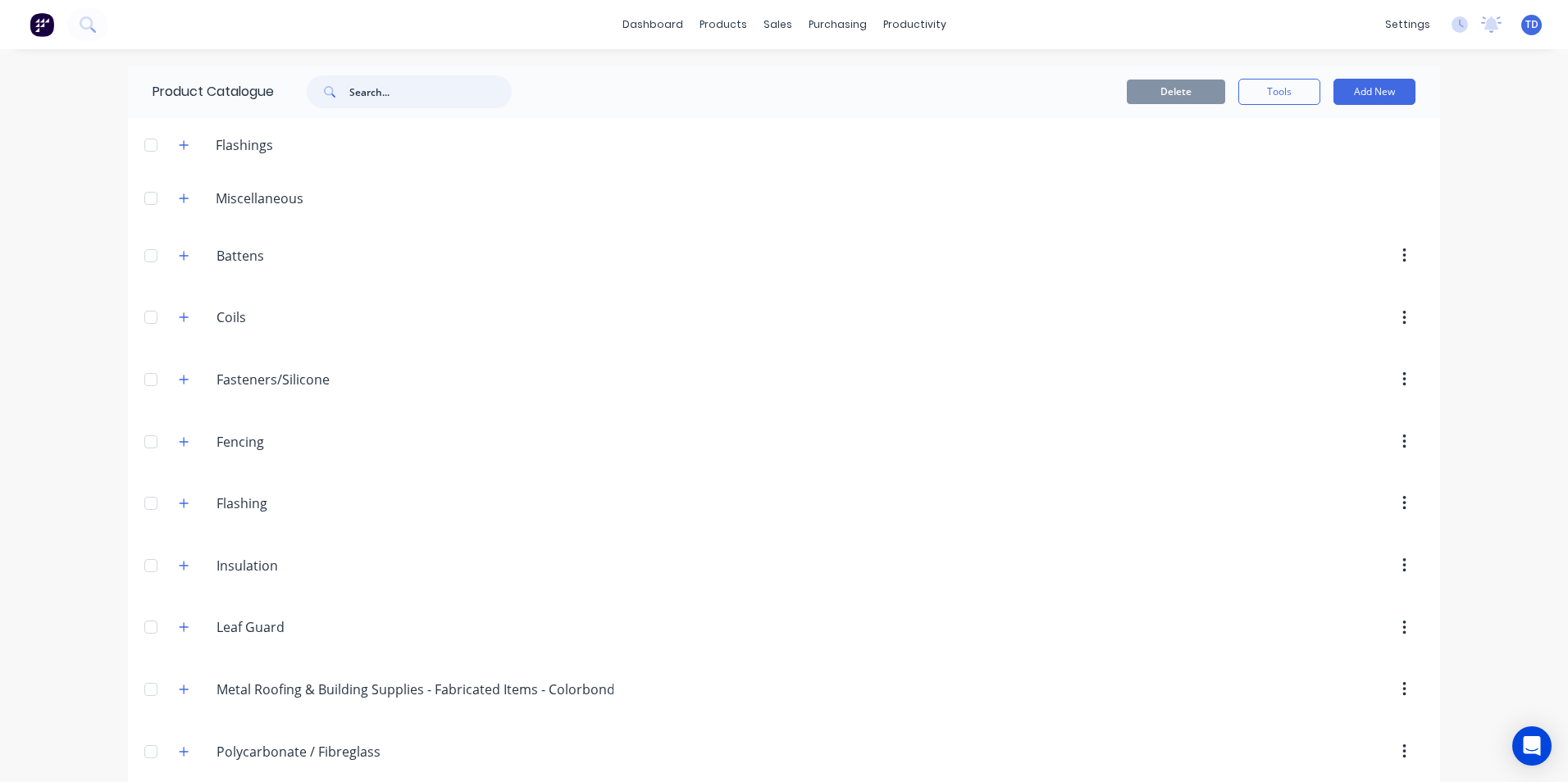
click at [353, 96] on input "text" at bounding box center [430, 92] width 162 height 33
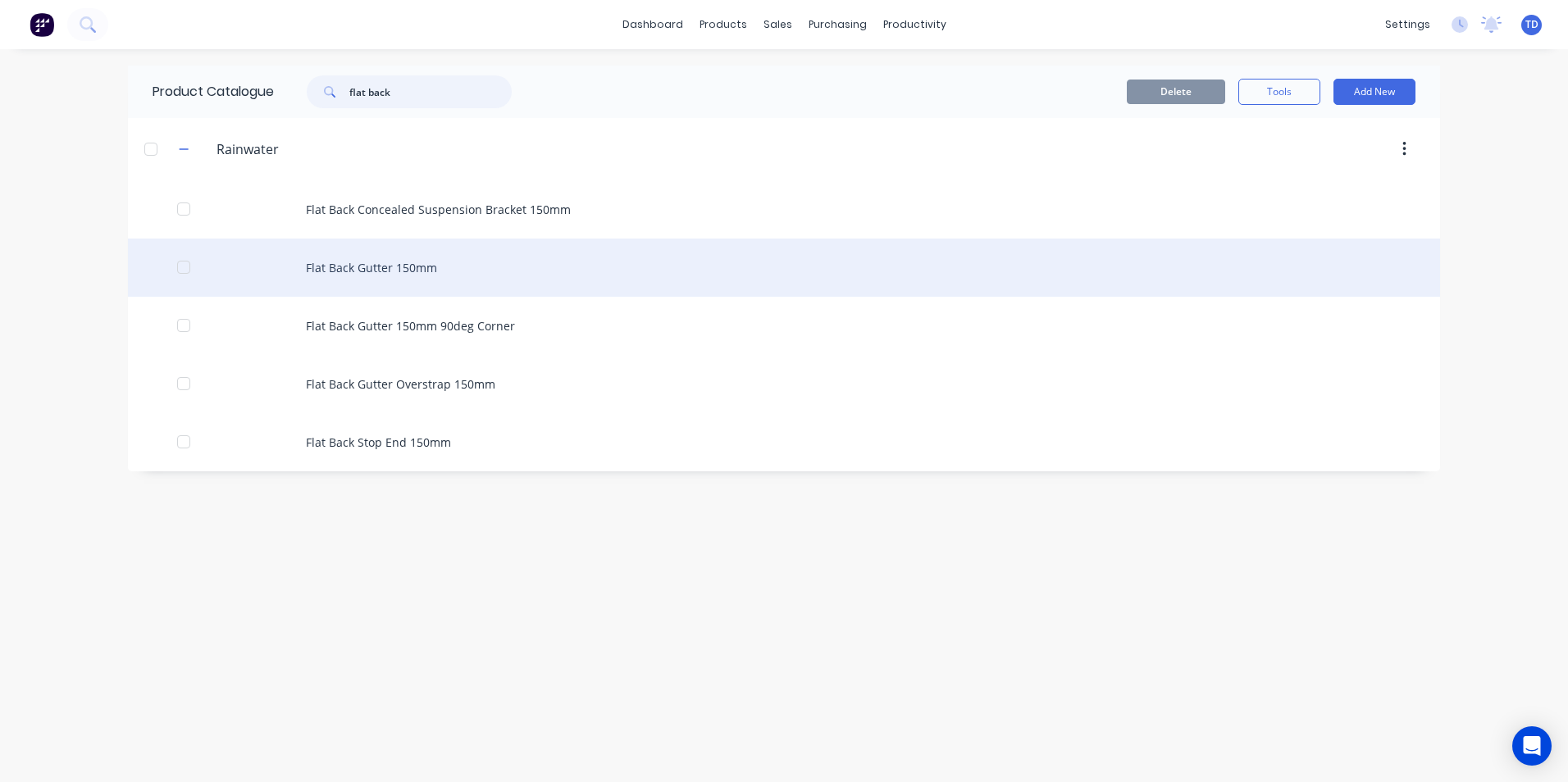
type input "flat back"
click at [376, 267] on div "Flat Back Gutter 150mm" at bounding box center [784, 268] width 1312 height 59
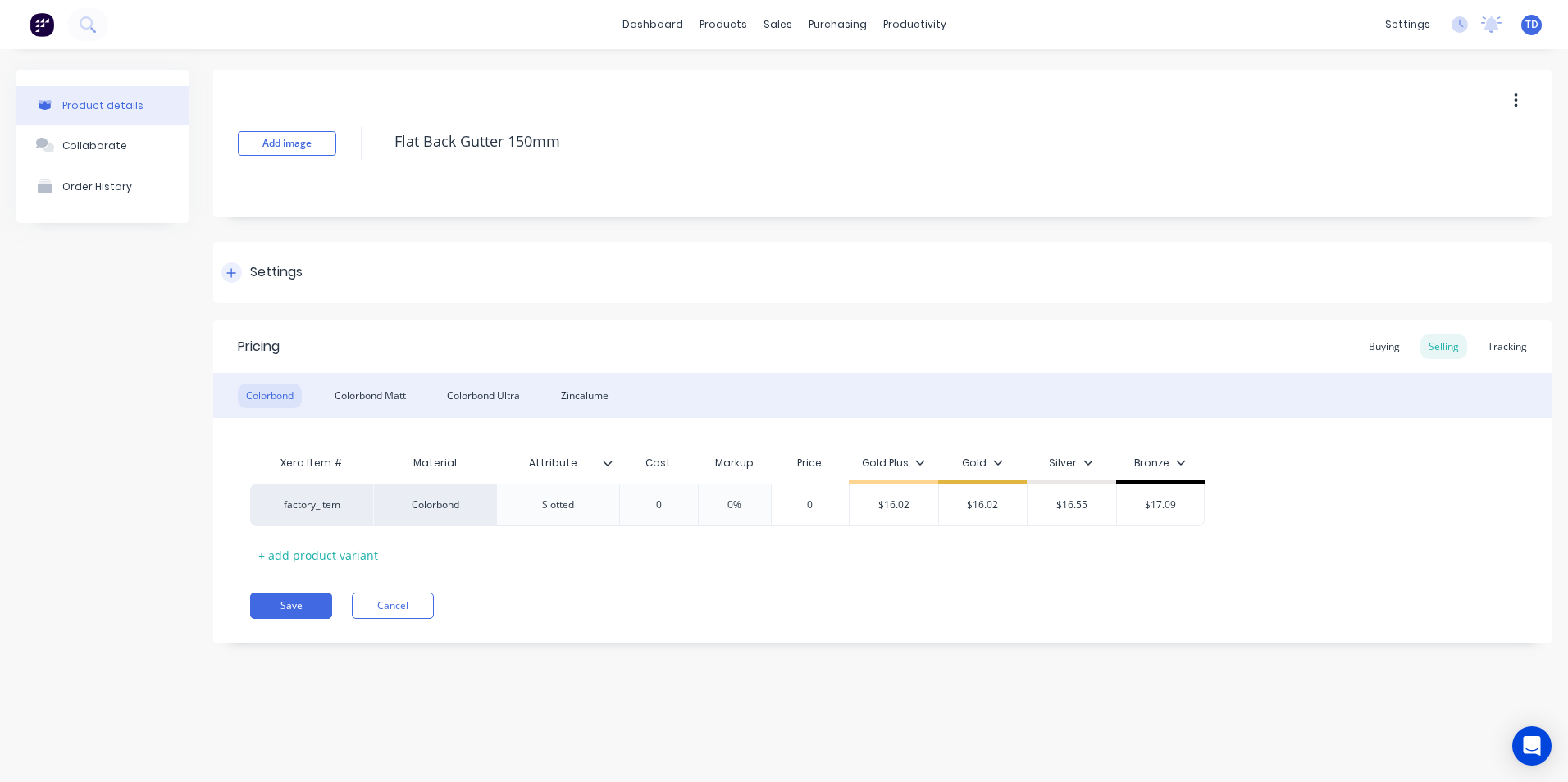
click at [238, 273] on div at bounding box center [232, 273] width 21 height 21
type textarea "x"
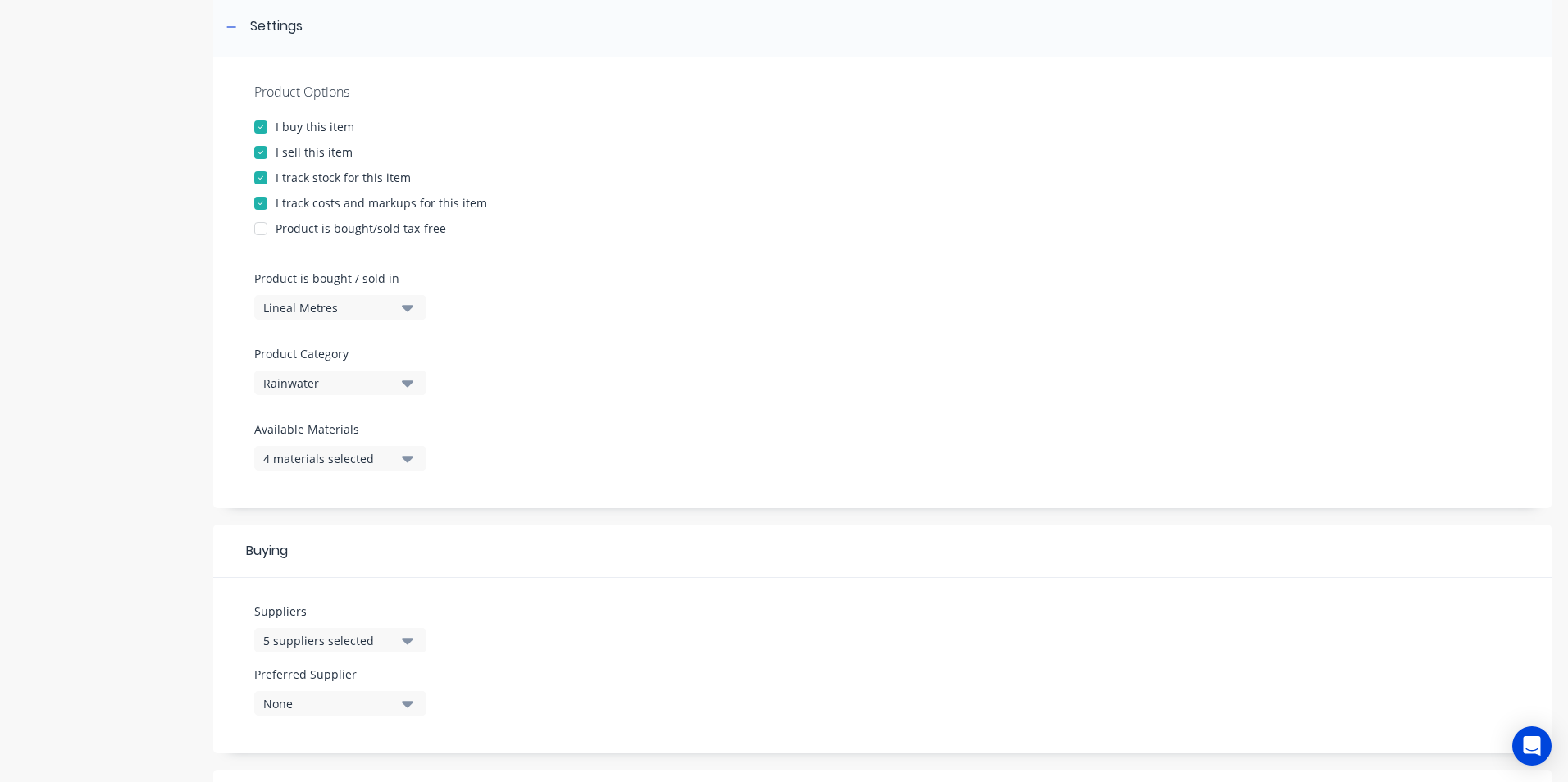
scroll to position [410, 0]
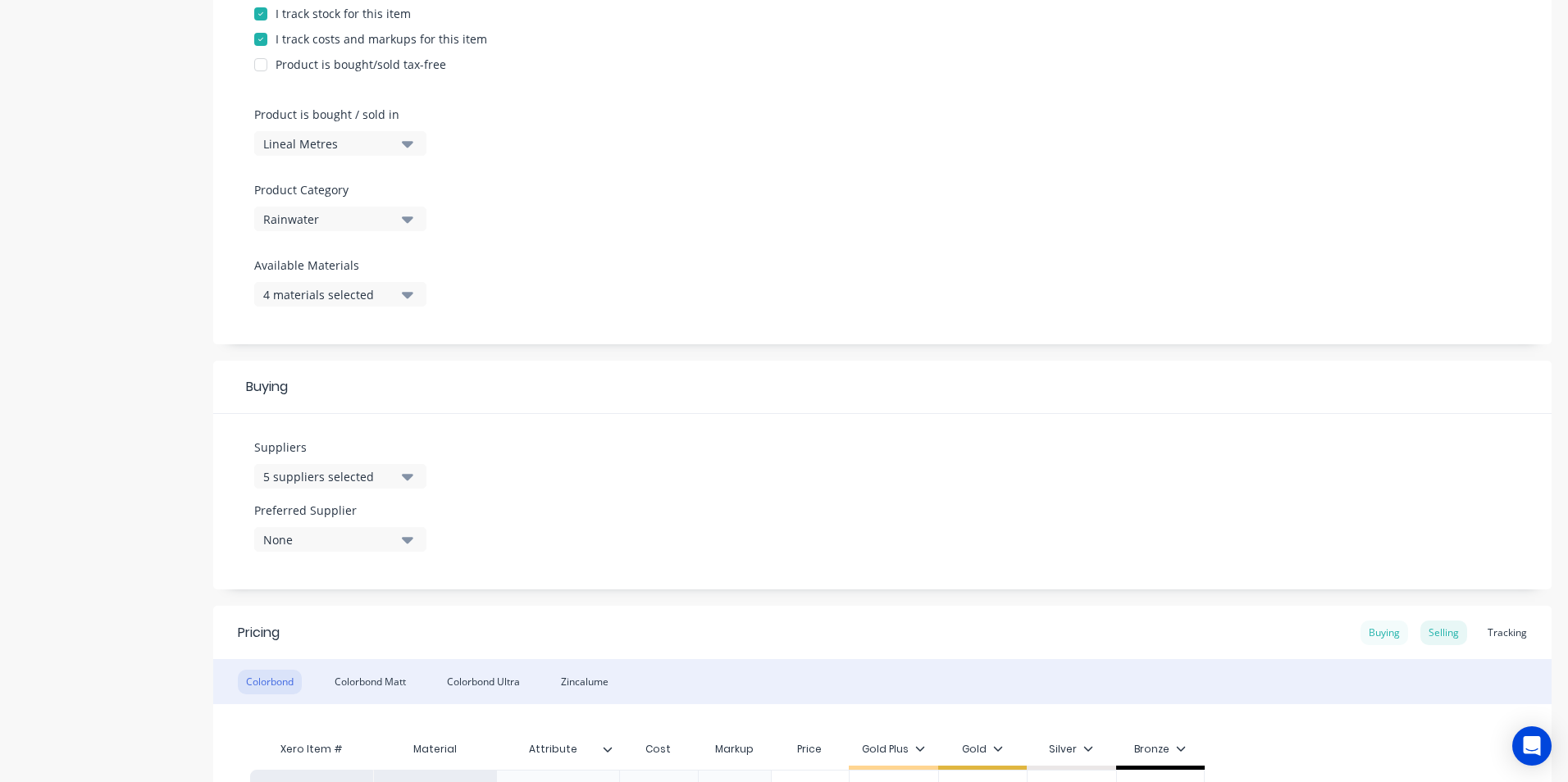
click at [1382, 644] on div "Buying" at bounding box center [1385, 633] width 48 height 25
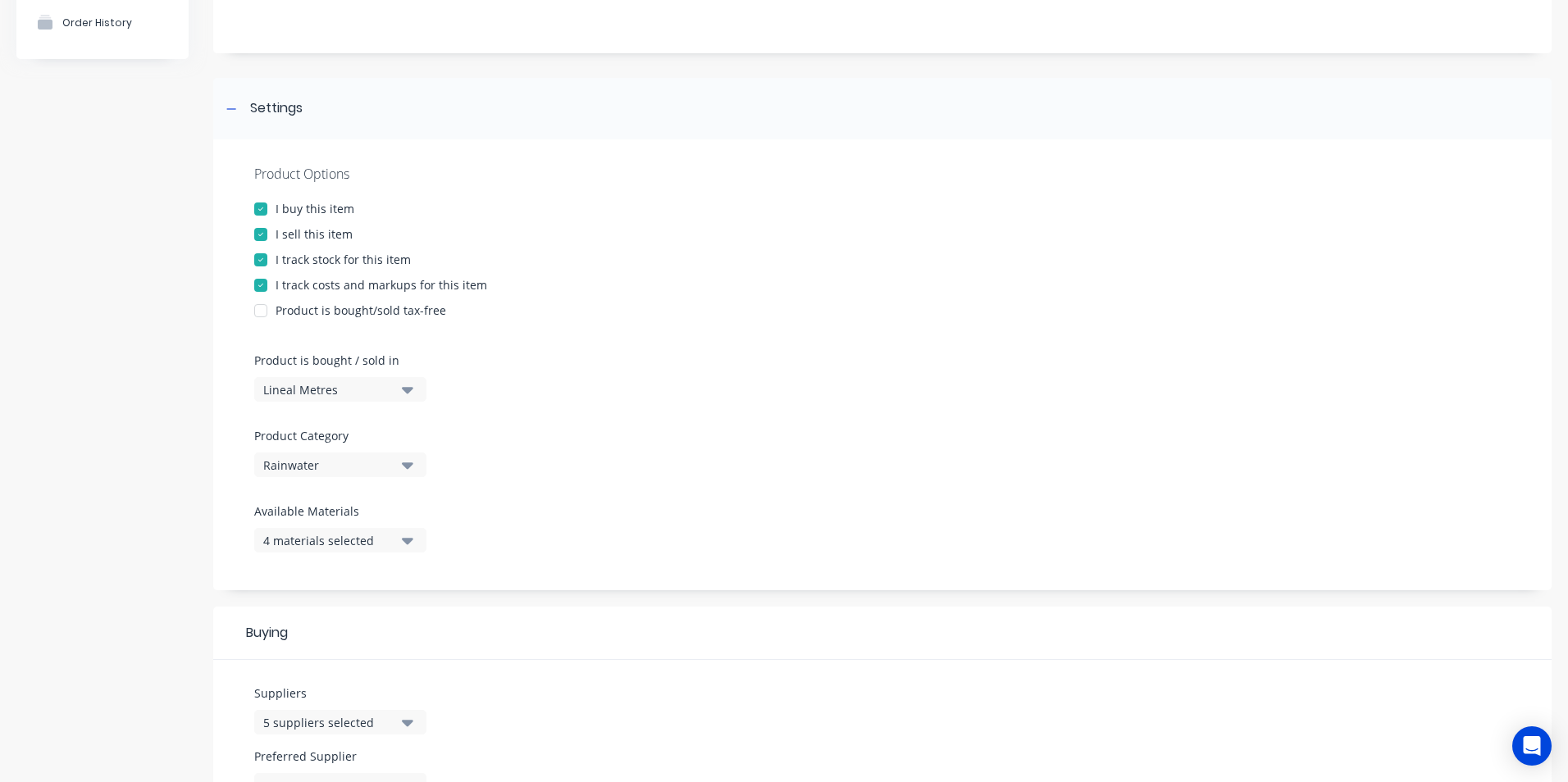
scroll to position [0, 0]
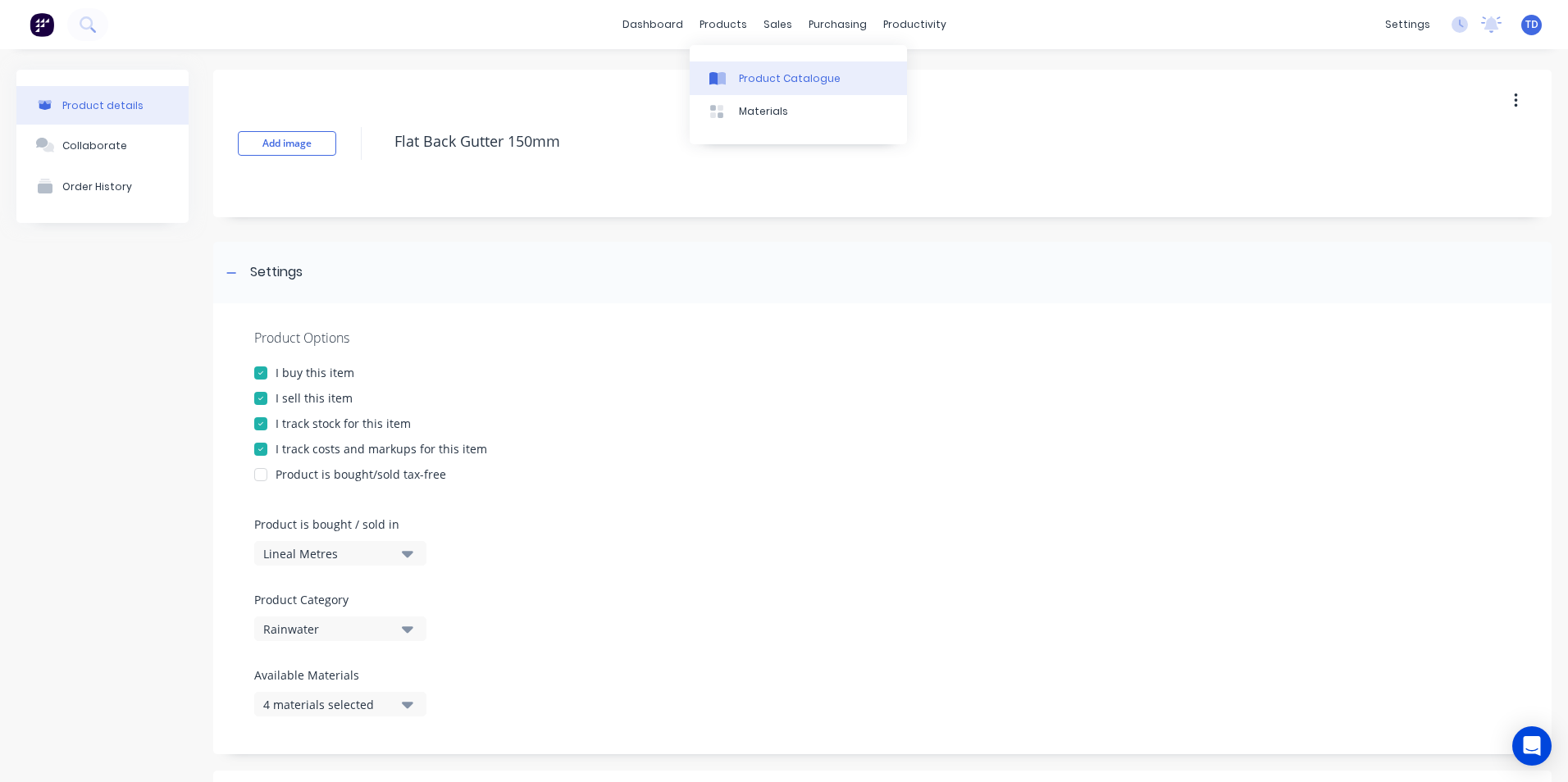
click at [739, 82] on div "Product Catalogue" at bounding box center [790, 79] width 101 height 15
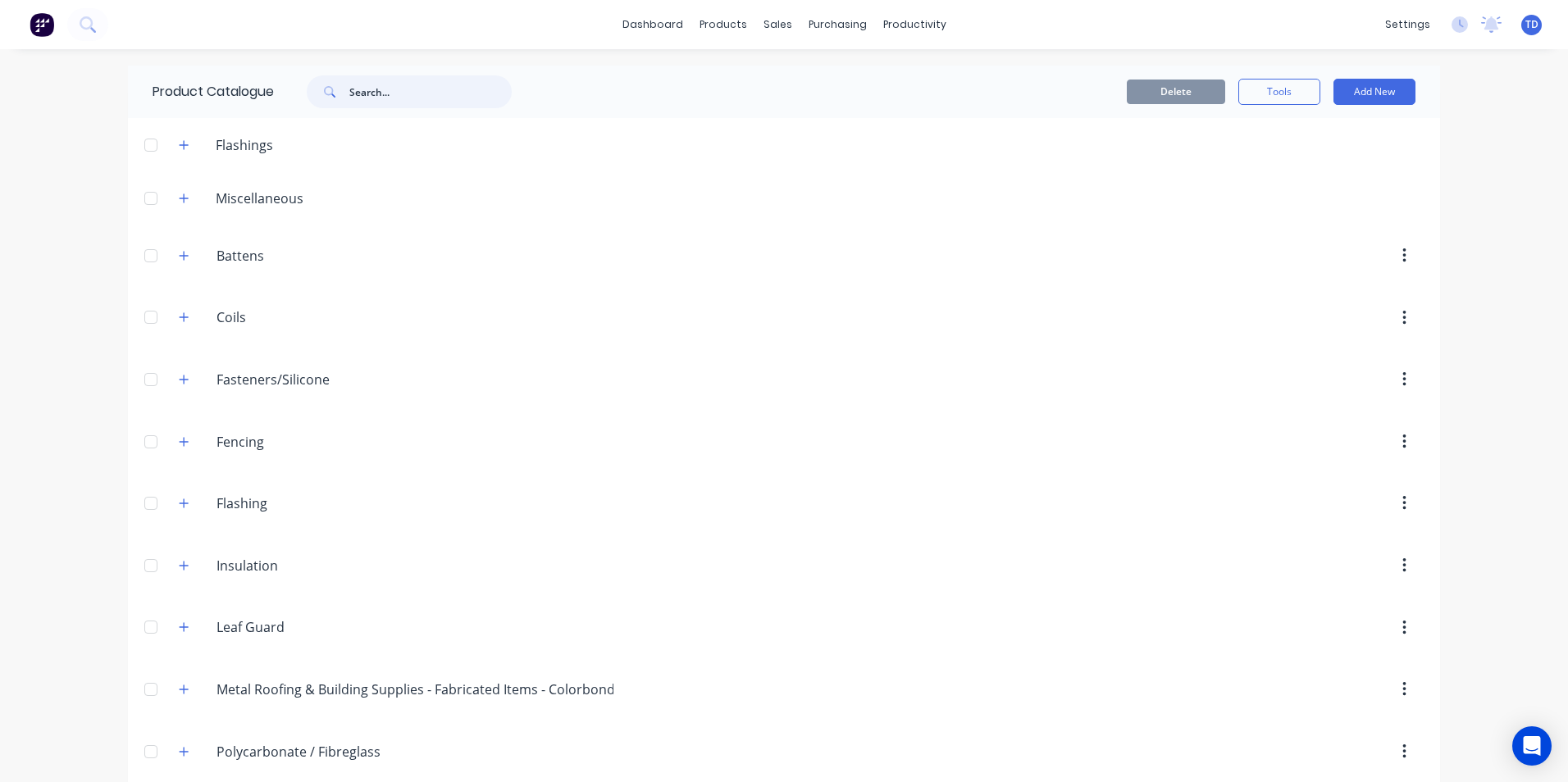
click at [401, 101] on input "text" at bounding box center [430, 92] width 162 height 33
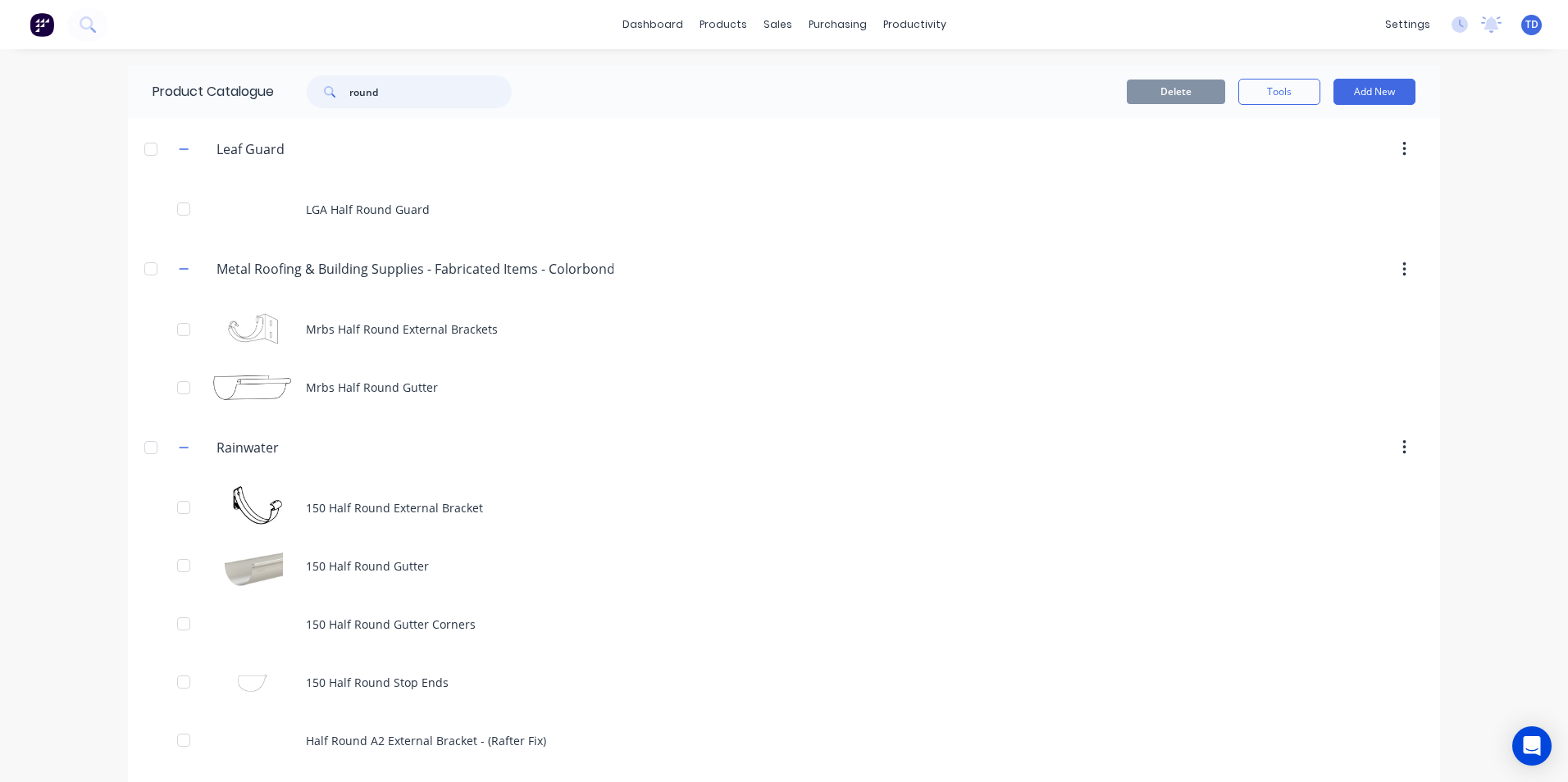
type input "round"
drag, startPoint x: 31, startPoint y: 0, endPoint x: 300, endPoint y: 48, distance: 273.2
click at [300, 48] on div "dashboard products sales purchasing productivity dashboard products Product Cat…" at bounding box center [784, 24] width 1568 height 49
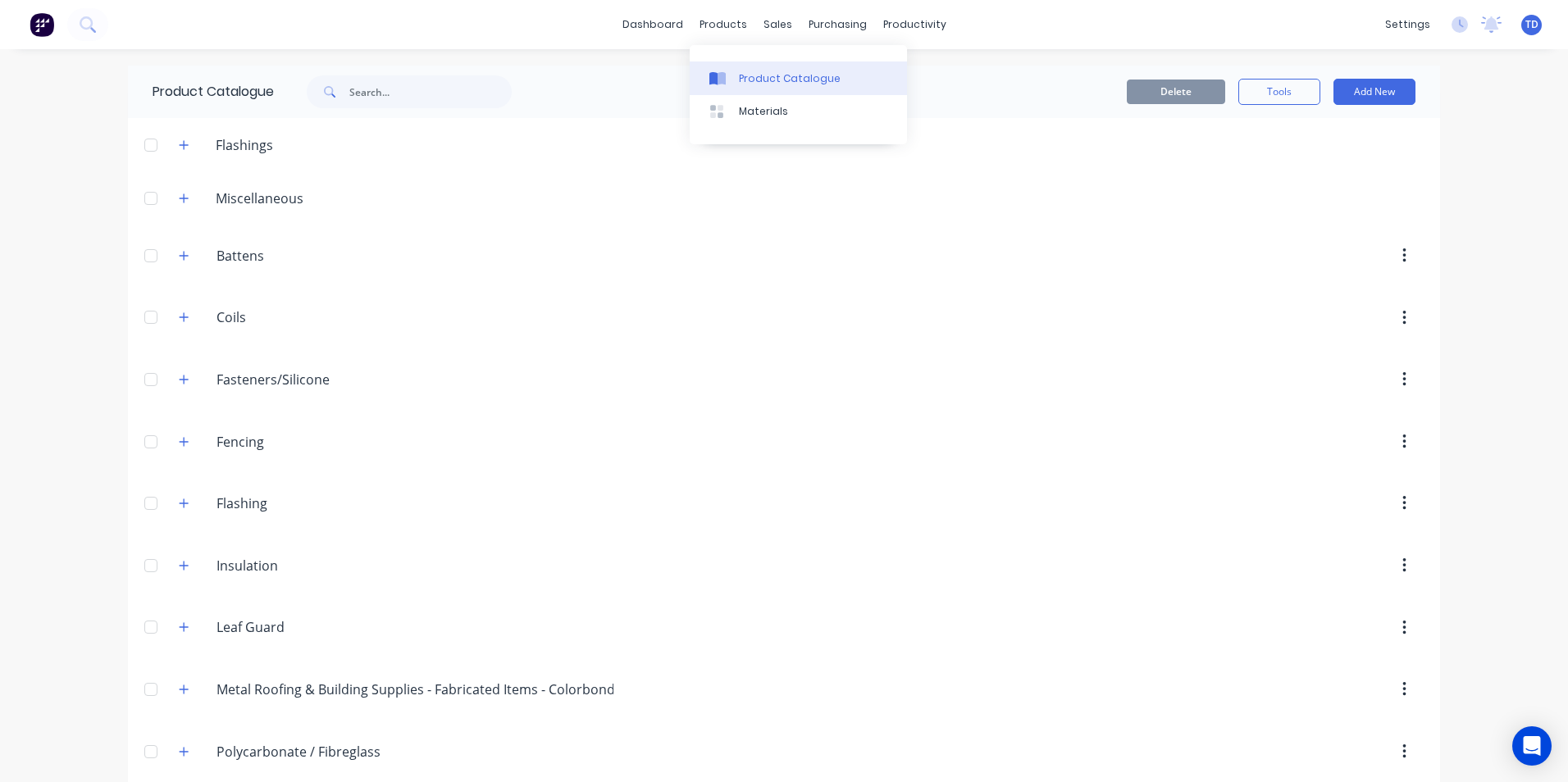
click at [752, 82] on div "Product Catalogue" at bounding box center [790, 79] width 101 height 15
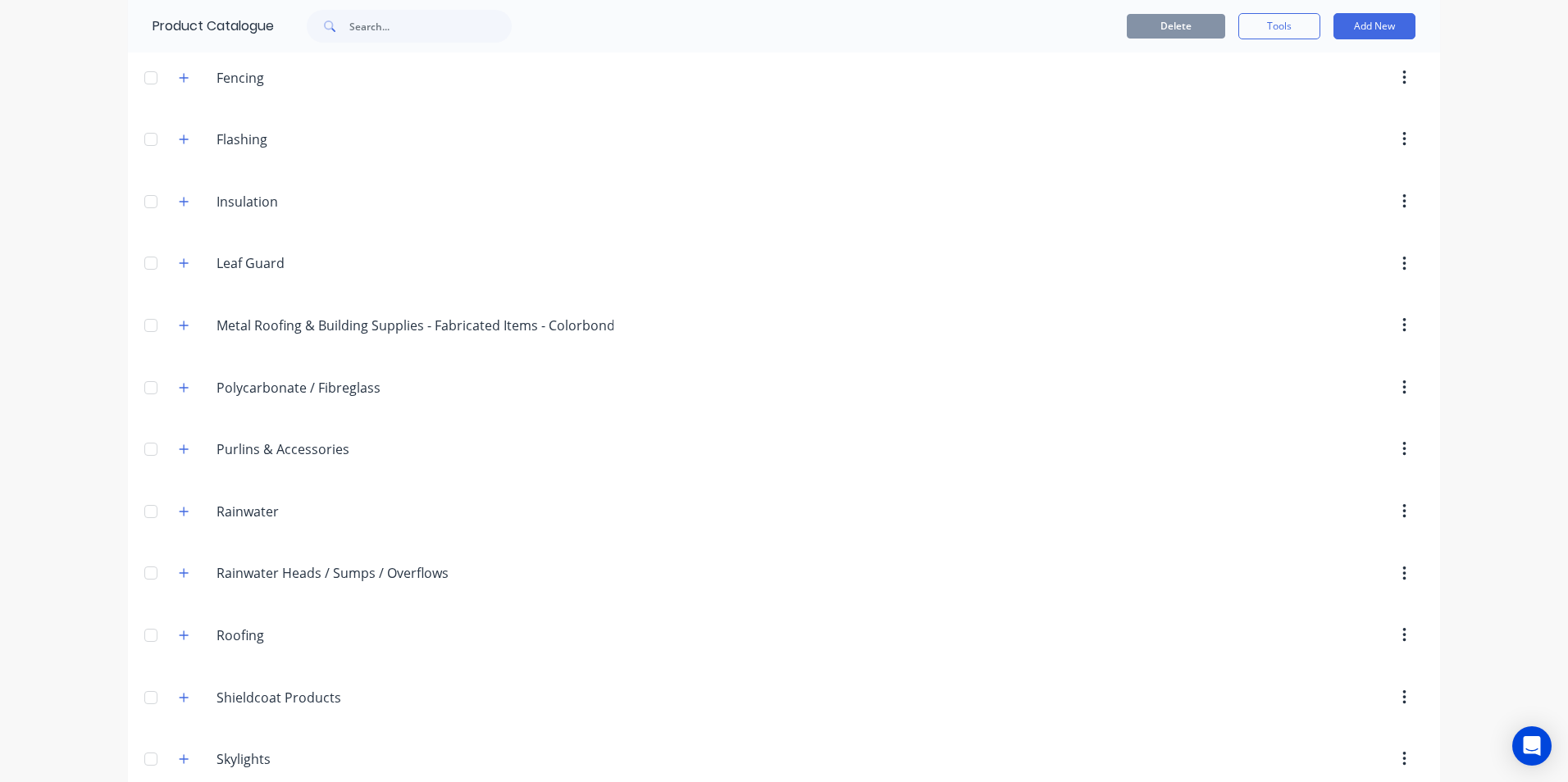
scroll to position [410, 0]
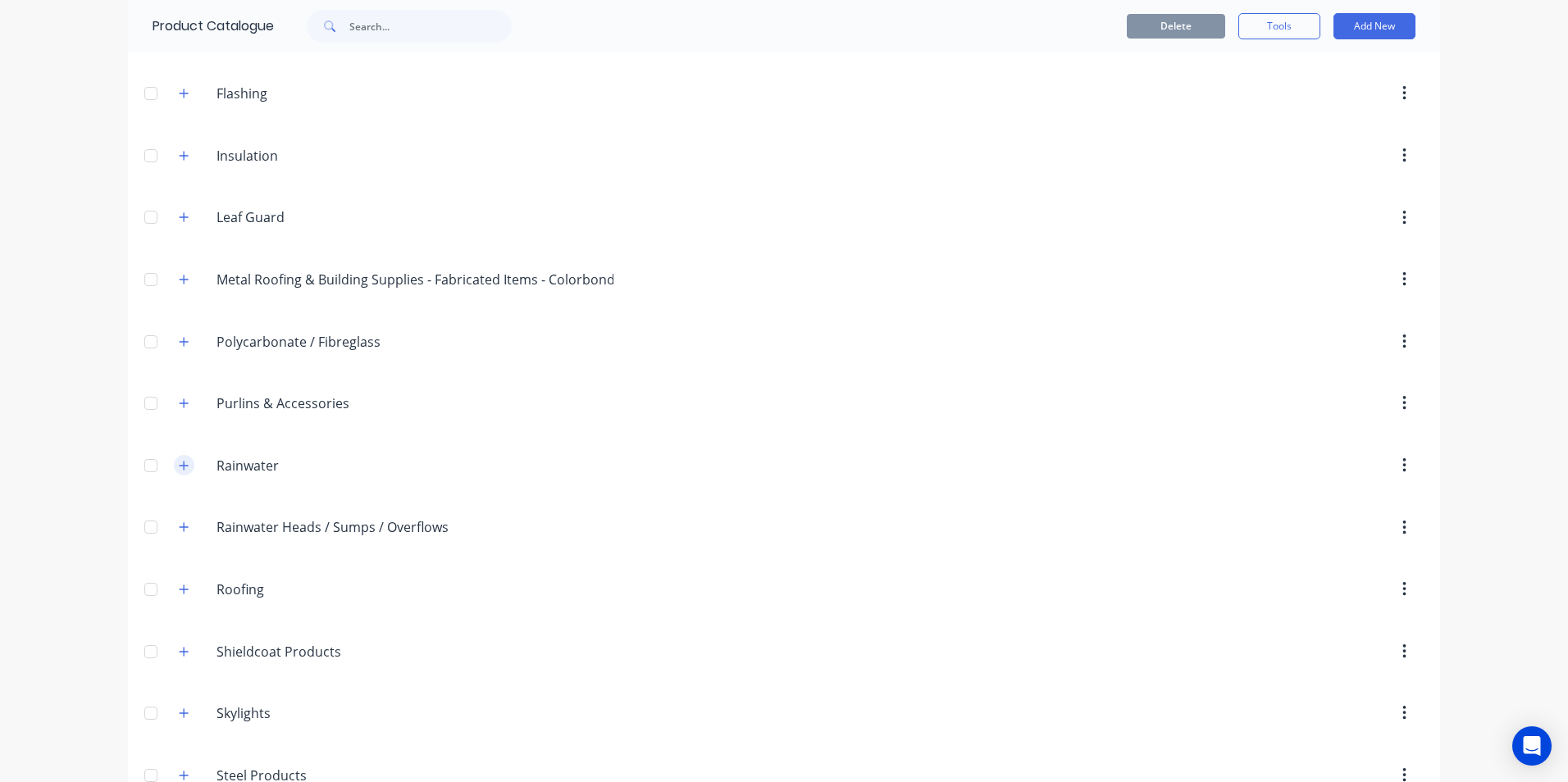
click at [179, 465] on icon "button" at bounding box center [184, 466] width 10 height 12
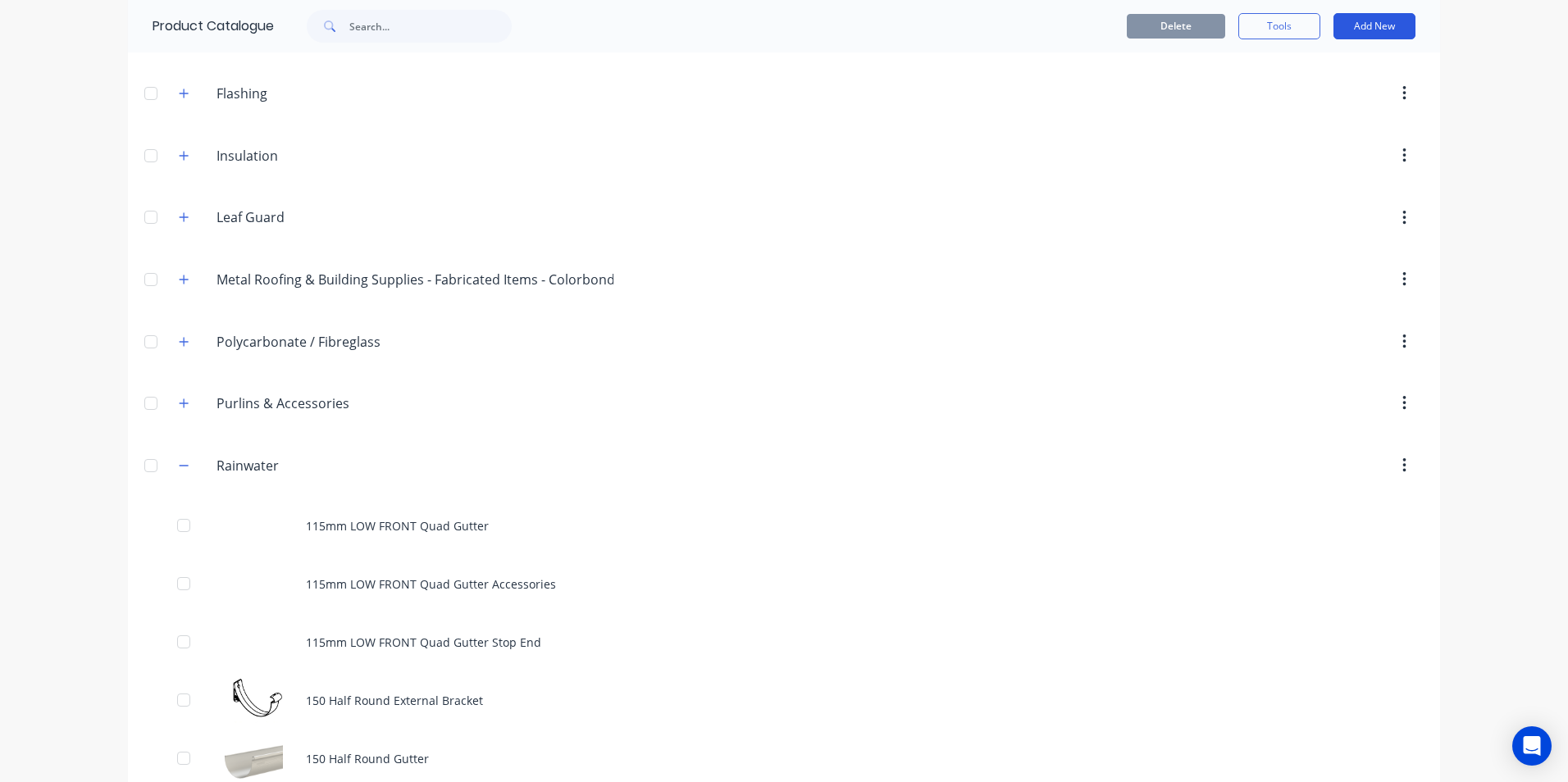
click at [1357, 28] on button "Add New" at bounding box center [1374, 26] width 82 height 26
click at [1289, 133] on div "Product" at bounding box center [1337, 134] width 126 height 24
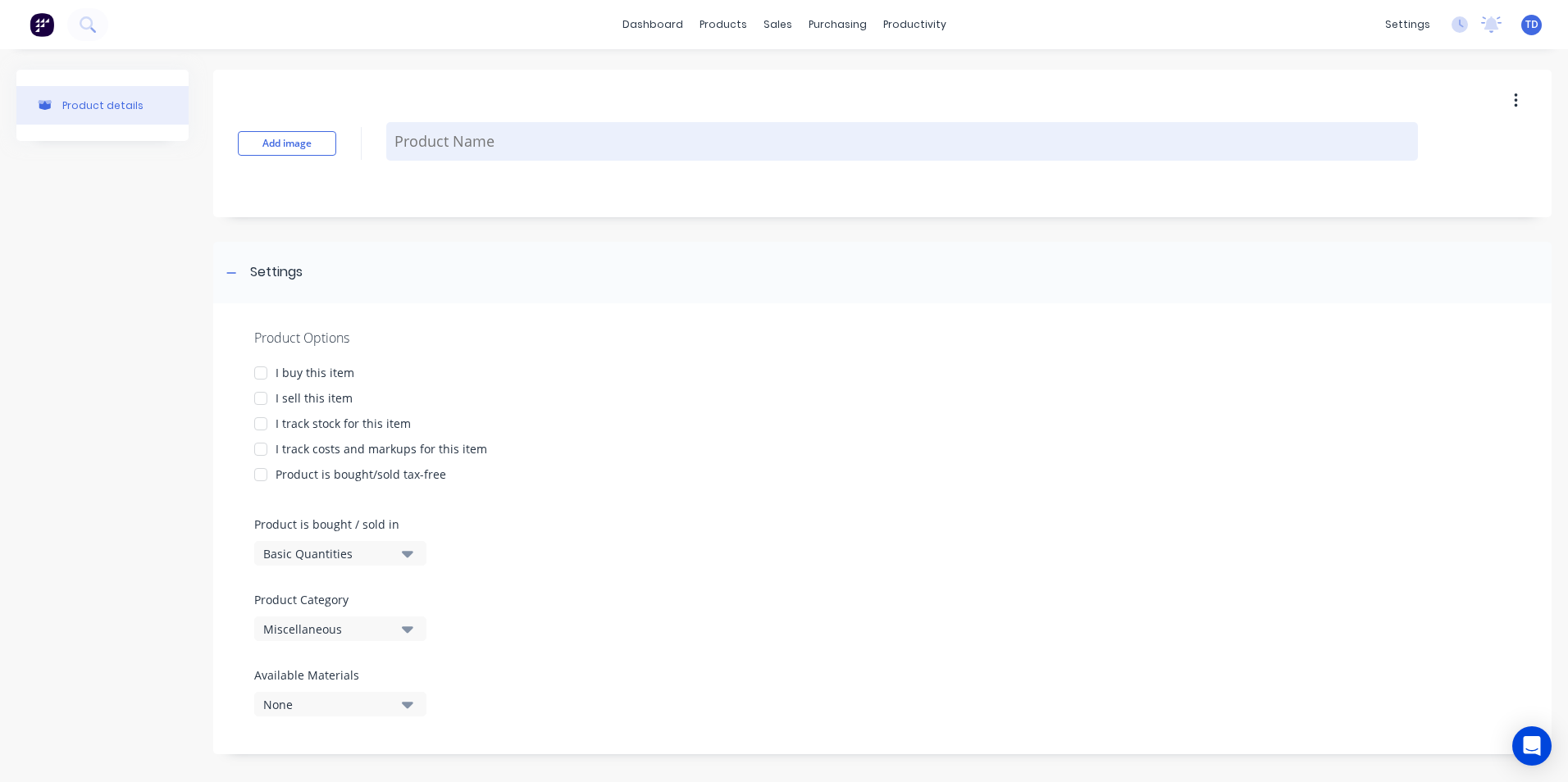
click at [446, 131] on textarea at bounding box center [901, 141] width 1032 height 39
type textarea "x"
type textarea "R"
type textarea "x"
type textarea "Ro"
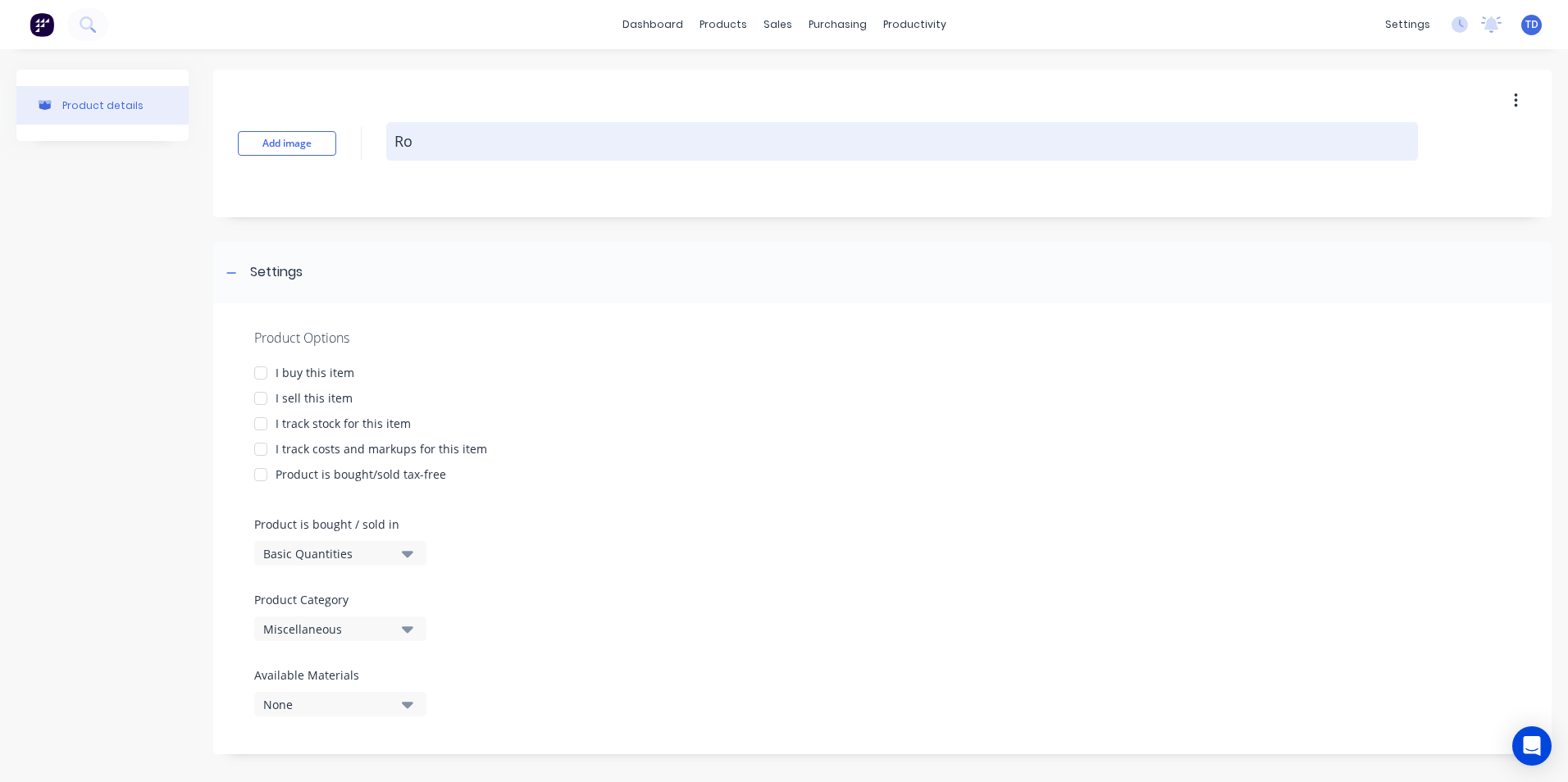
type textarea "x"
type textarea "Rou"
type textarea "x"
type textarea "Roun"
type textarea "x"
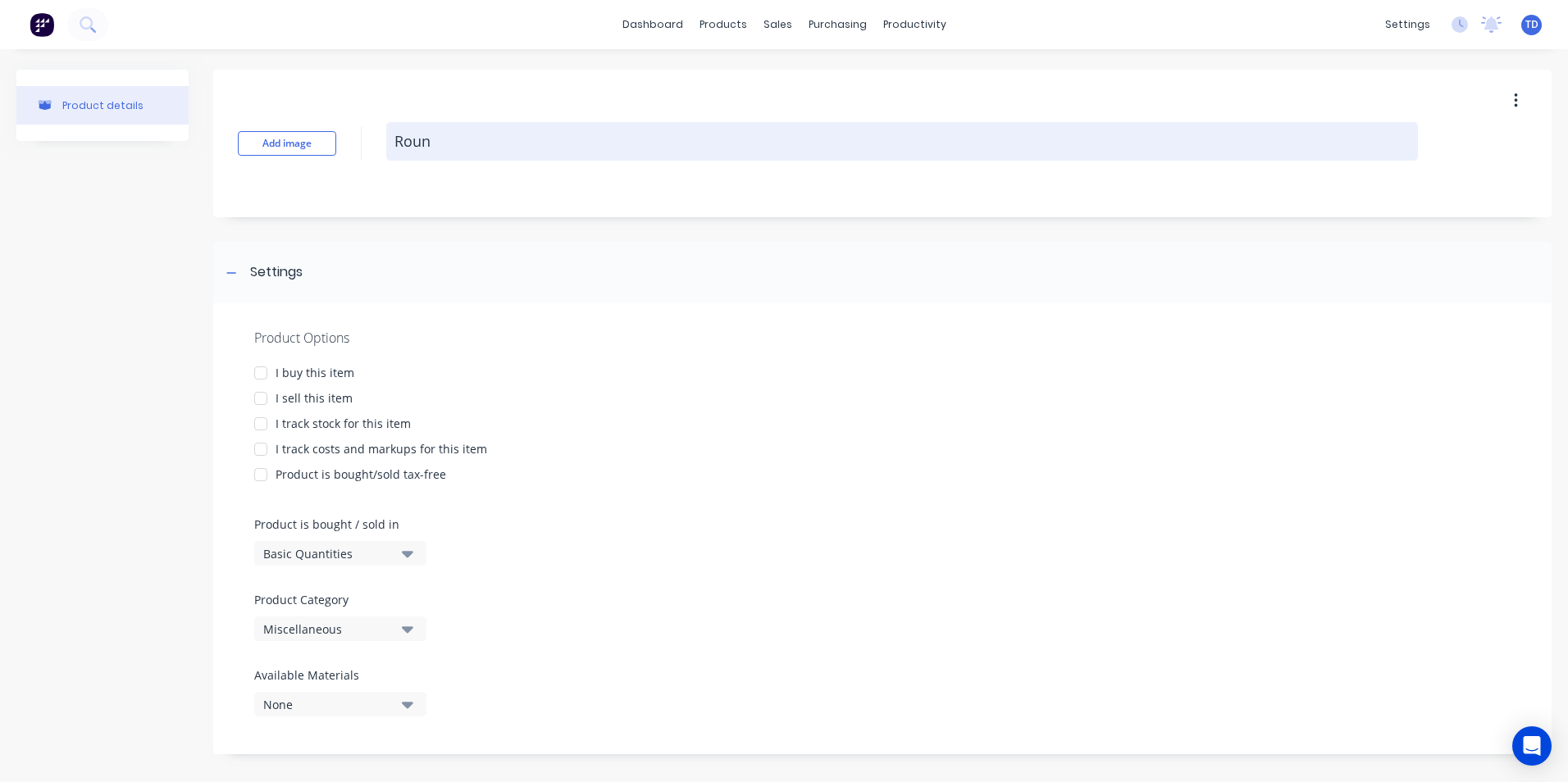
type textarea "Round"
type textarea "x"
type textarea "RoundL"
type textarea "x"
type textarea "RoundLi"
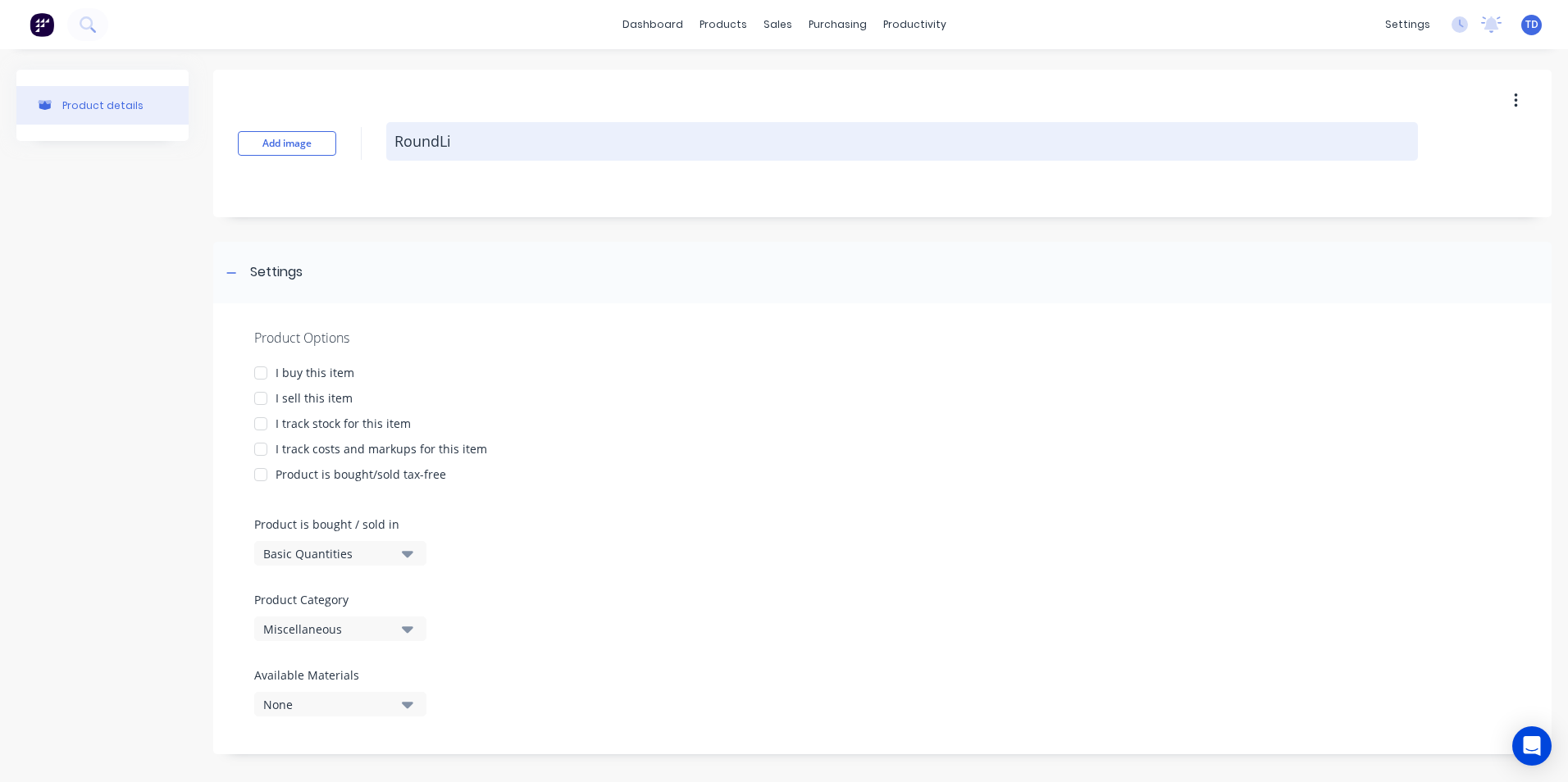
type textarea "x"
type textarea "RoundLin"
type textarea "x"
type textarea "RoundLine"
type textarea "x"
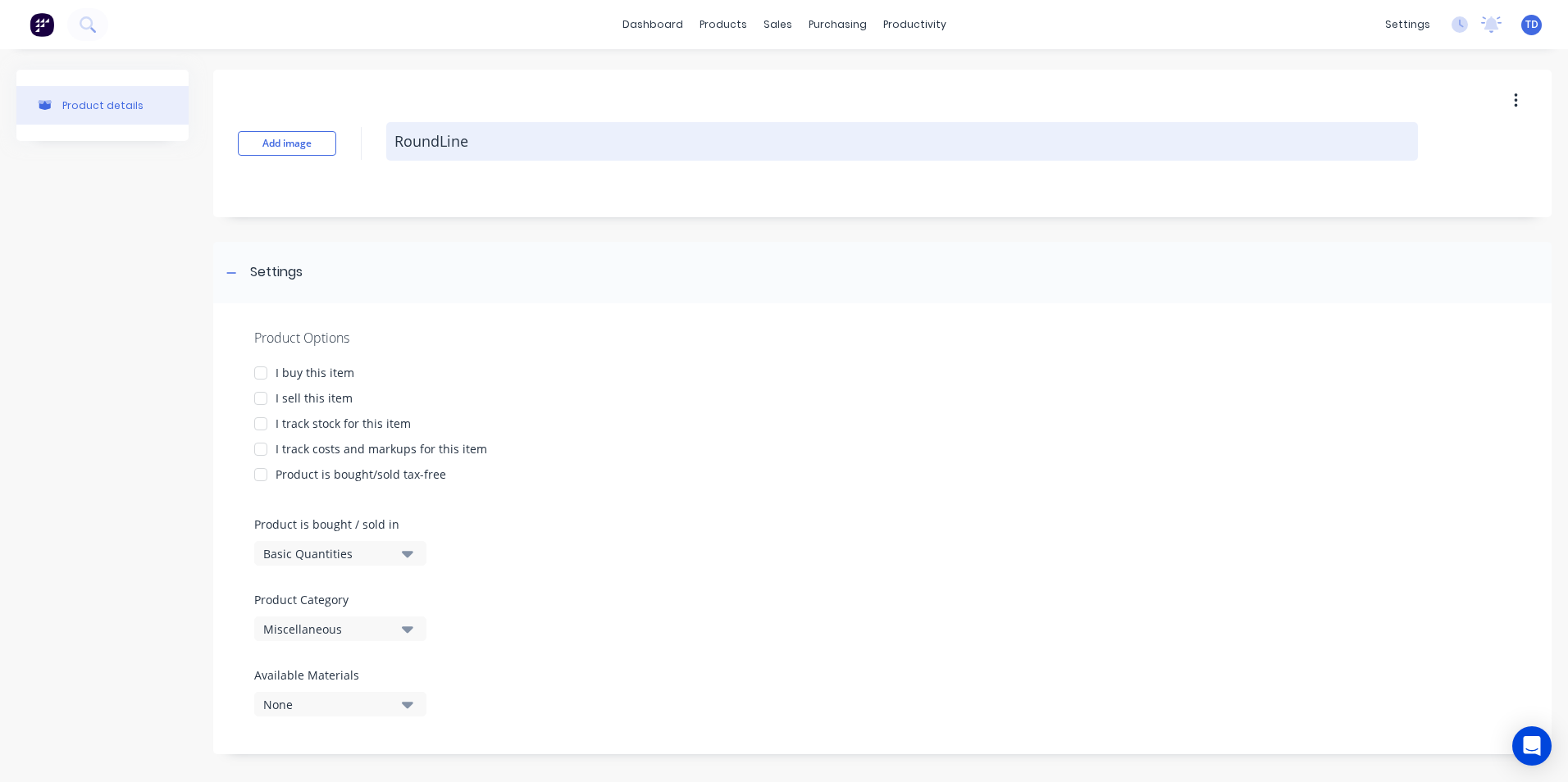
type textarea "RoundLine"
type textarea "x"
type textarea "Roundine"
type textarea "x"
type textarea "Roundline"
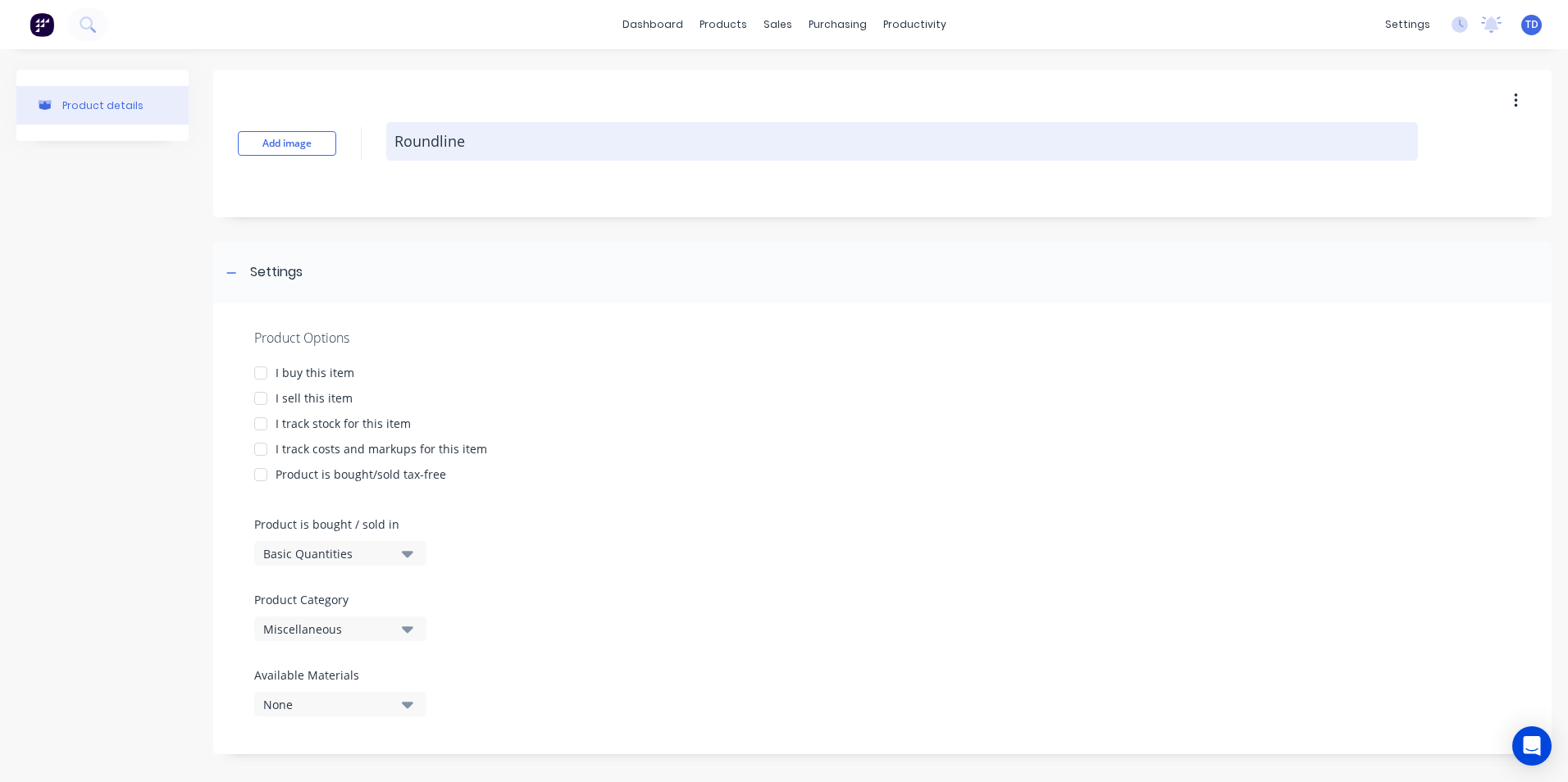
type textarea "x"
type textarea "Roundline 1"
type textarea "x"
type textarea "Roundline 15"
type textarea "x"
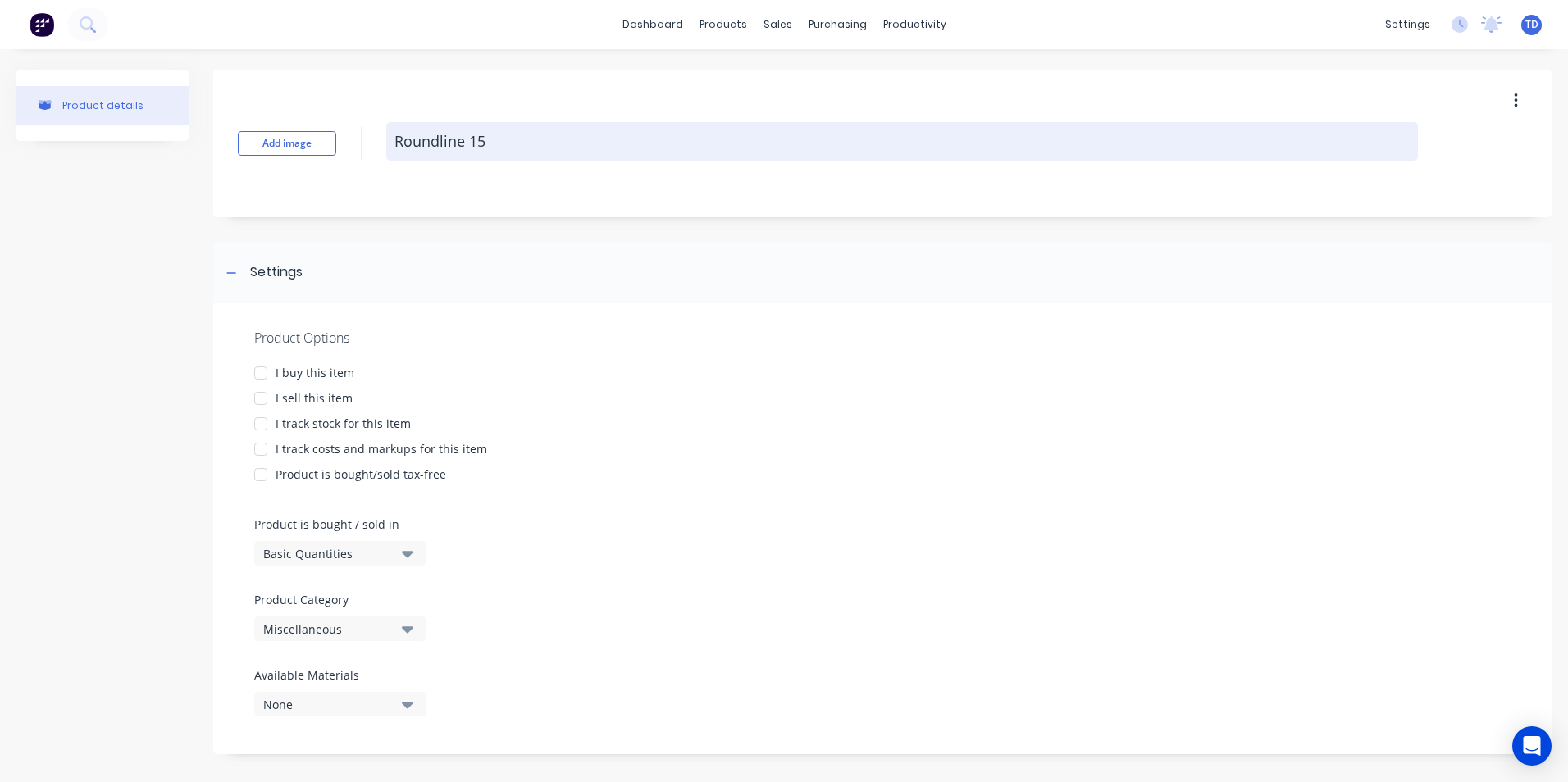
type textarea "Roundline 150"
type textarea "x"
type textarea "Roundline 150m"
type textarea "x"
type textarea "Roundline 150mm"
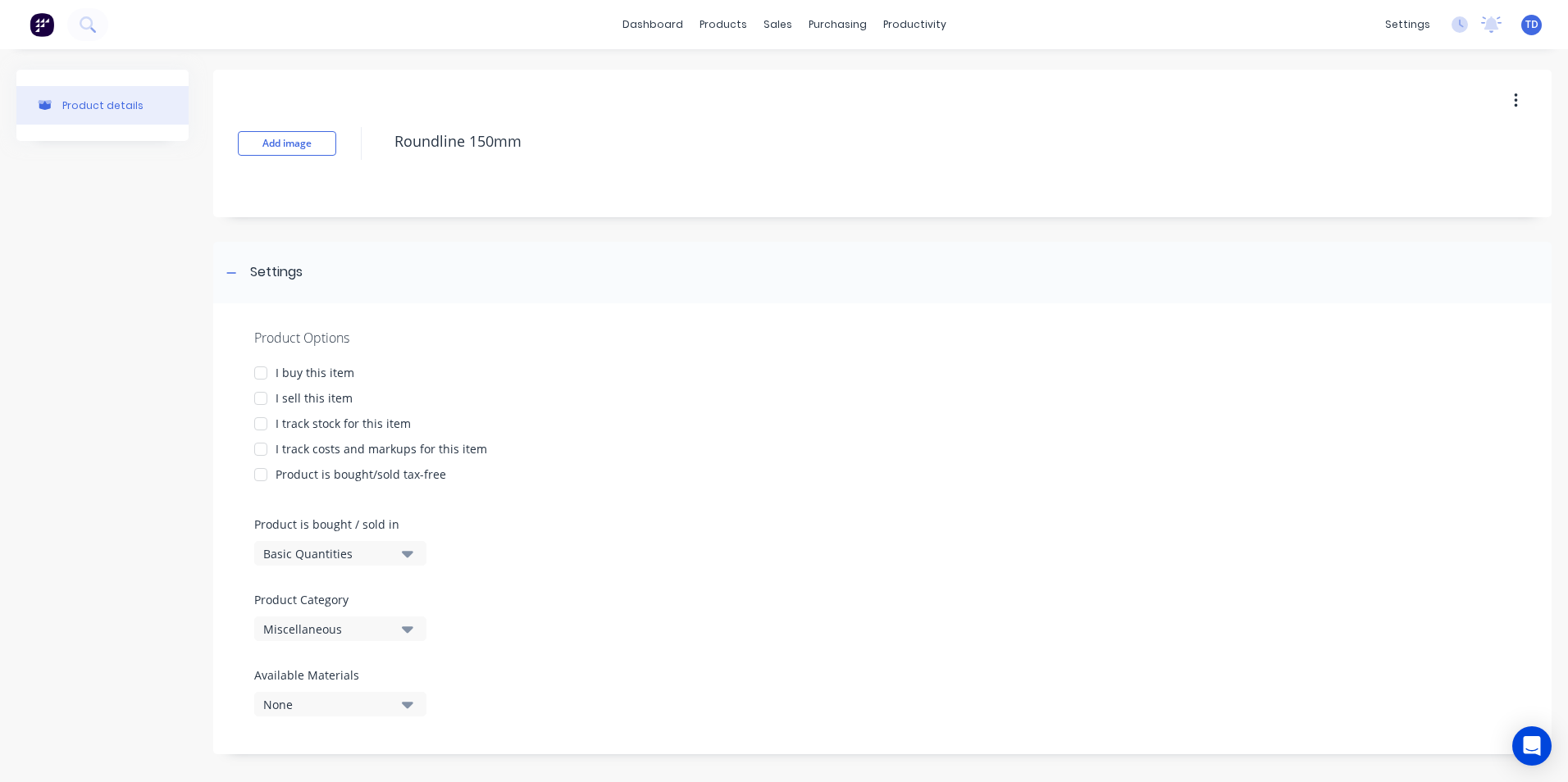
drag, startPoint x: 269, startPoint y: 375, endPoint x: 268, endPoint y: 403, distance: 28.0
click at [269, 376] on div at bounding box center [261, 373] width 33 height 33
drag, startPoint x: 268, startPoint y: 403, endPoint x: 269, endPoint y: 416, distance: 13.0
click at [268, 404] on div at bounding box center [261, 398] width 33 height 33
click at [265, 428] on div at bounding box center [261, 424] width 33 height 33
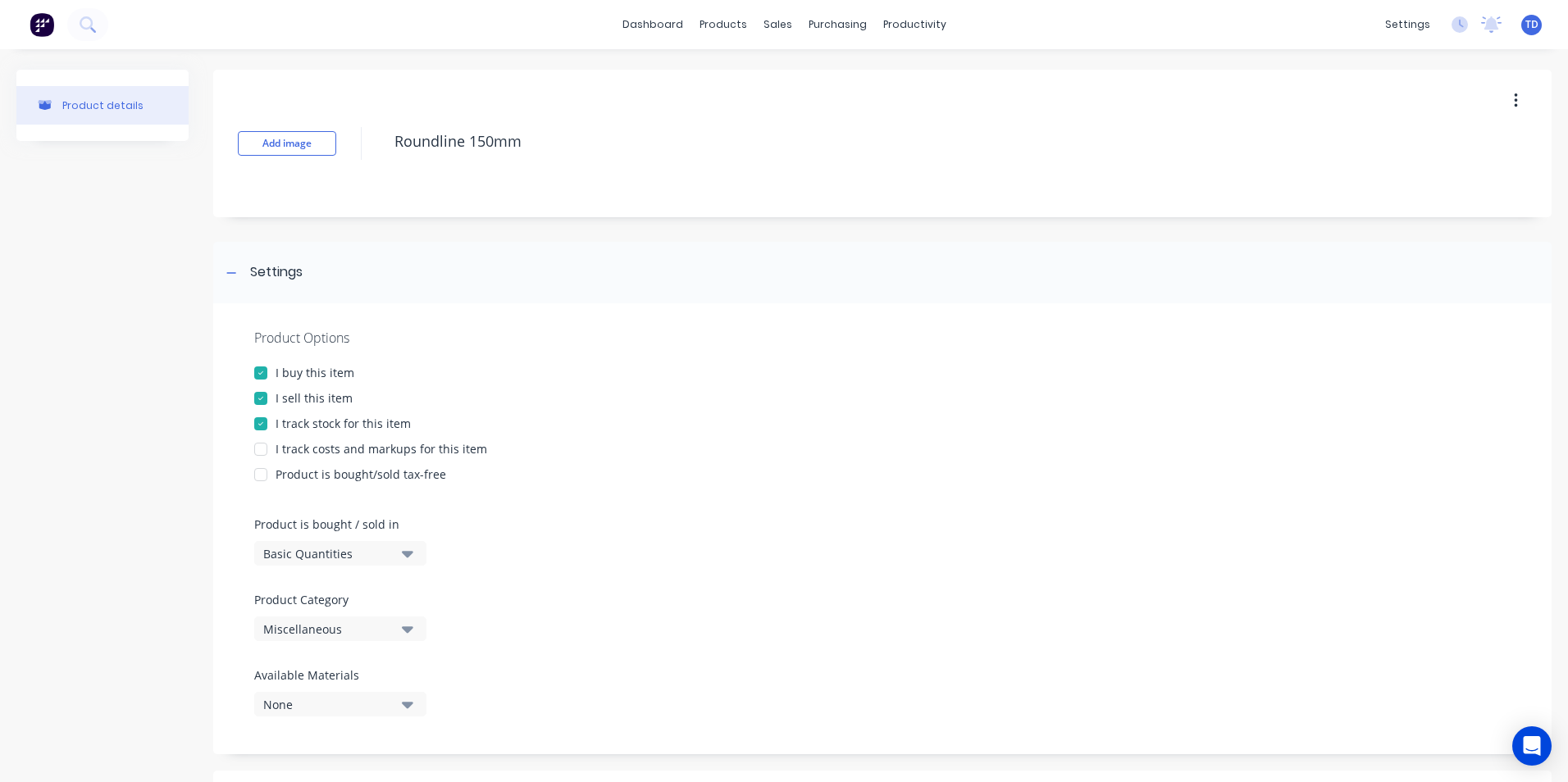
click at [255, 455] on div at bounding box center [261, 449] width 33 height 33
type textarea "x"
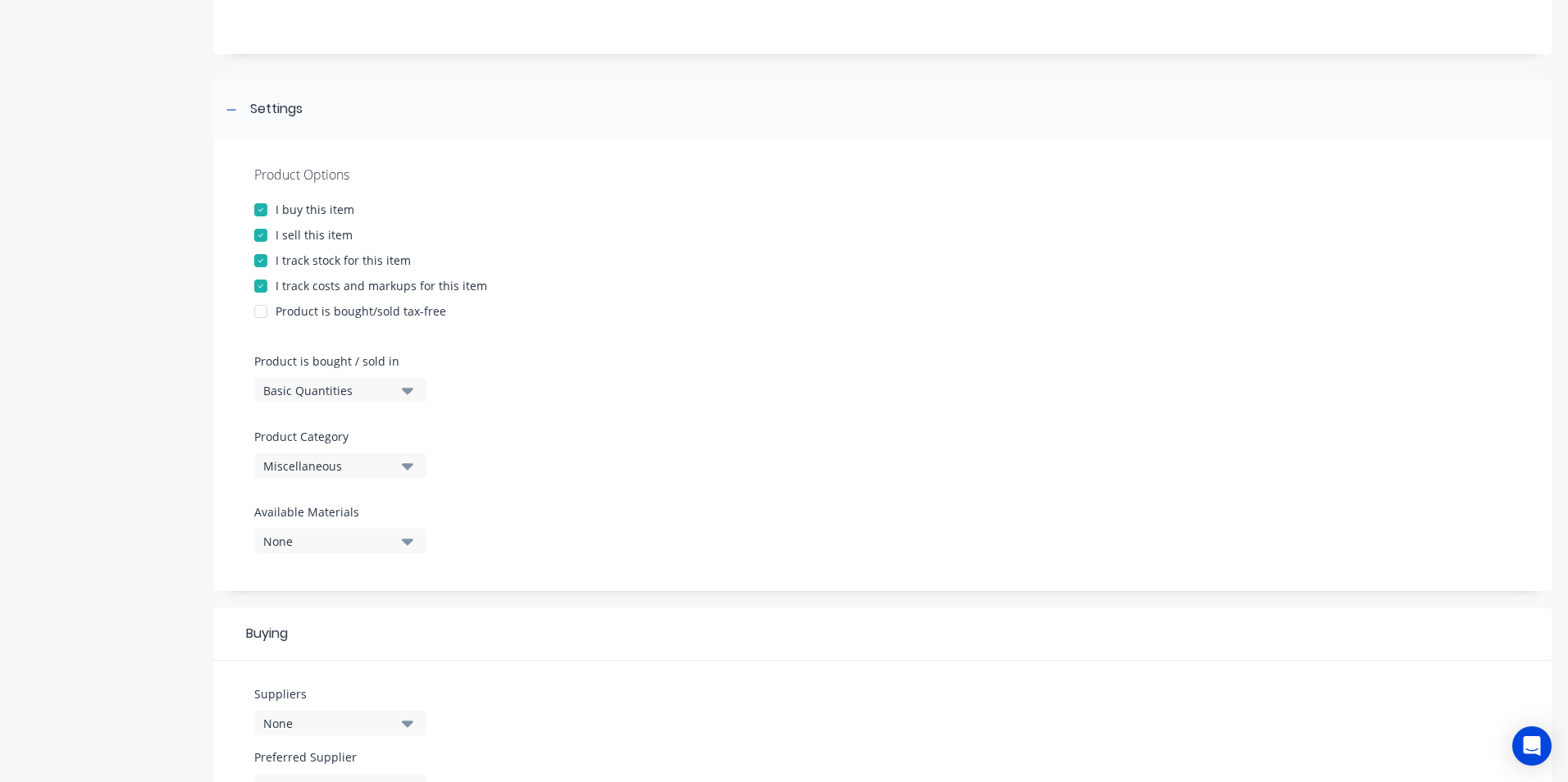
scroll to position [164, 0]
type textarea "Roundline 150mm"
type textarea "x"
type textarea "Roundline 150mm"
click at [313, 385] on div "Basic Quantities" at bounding box center [329, 389] width 131 height 17
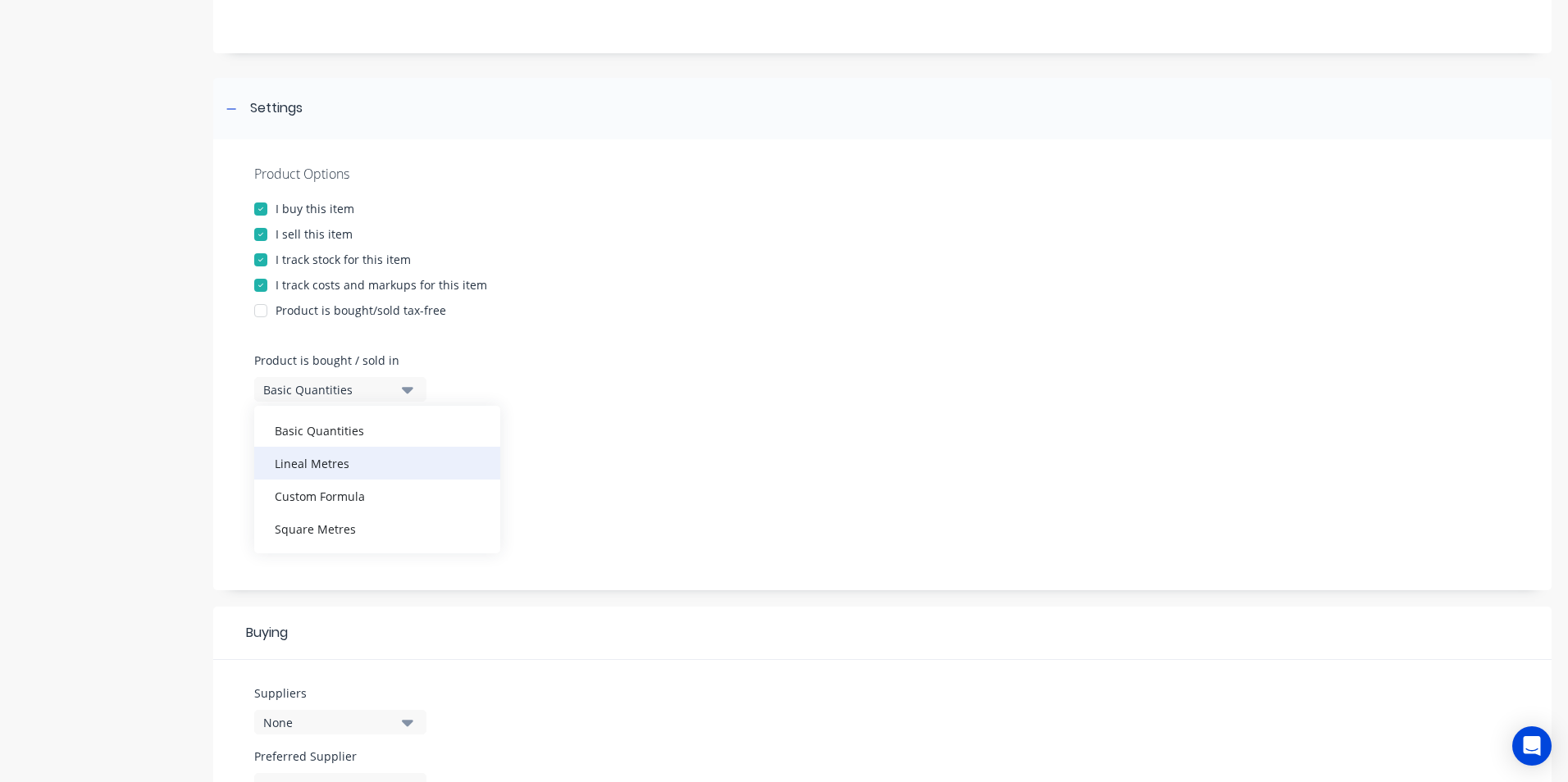
click at [319, 456] on div "Lineal Metres" at bounding box center [377, 463] width 246 height 33
click at [361, 464] on div "Miscellaneous" at bounding box center [329, 465] width 131 height 17
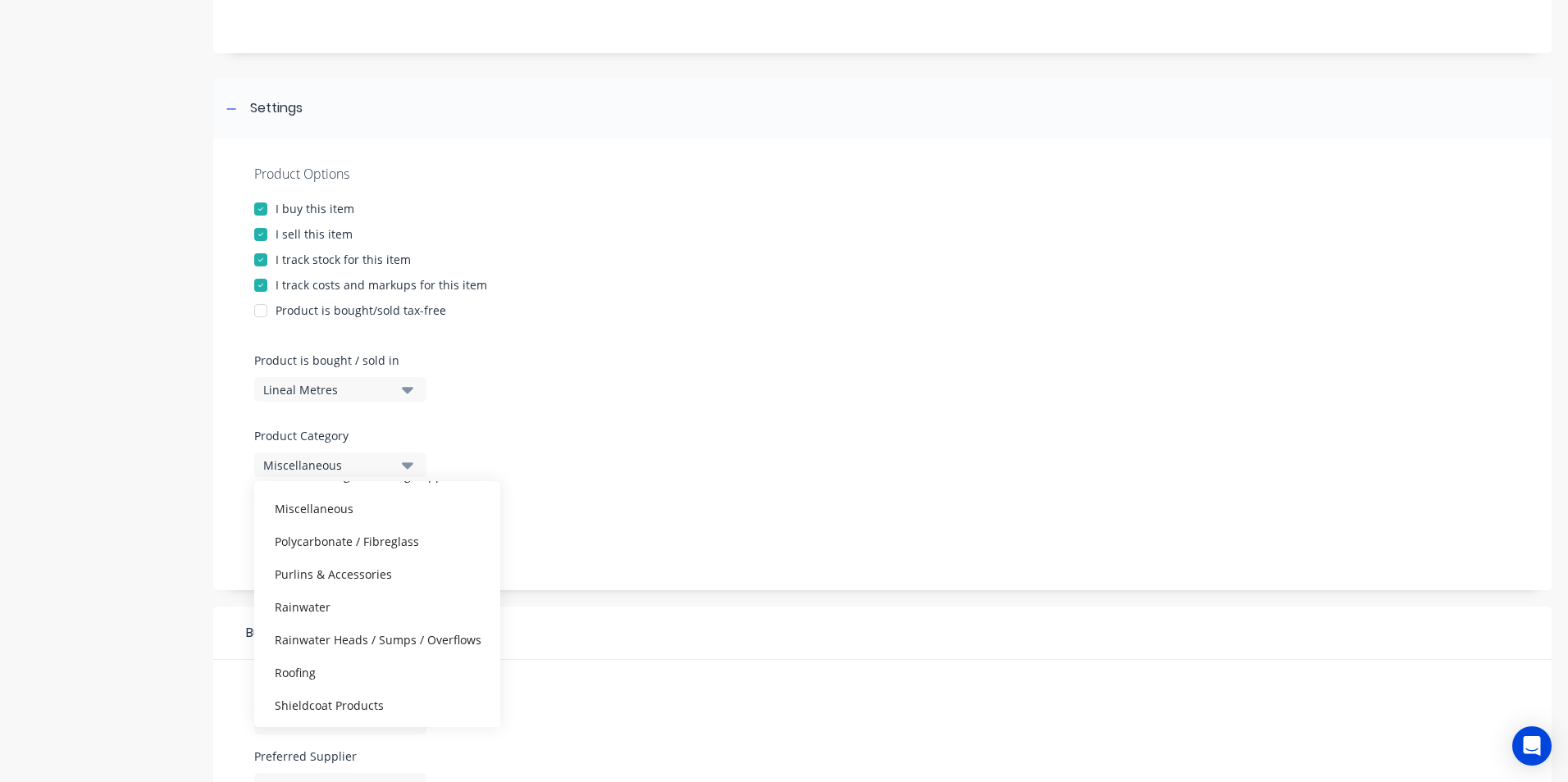
scroll to position [328, 0]
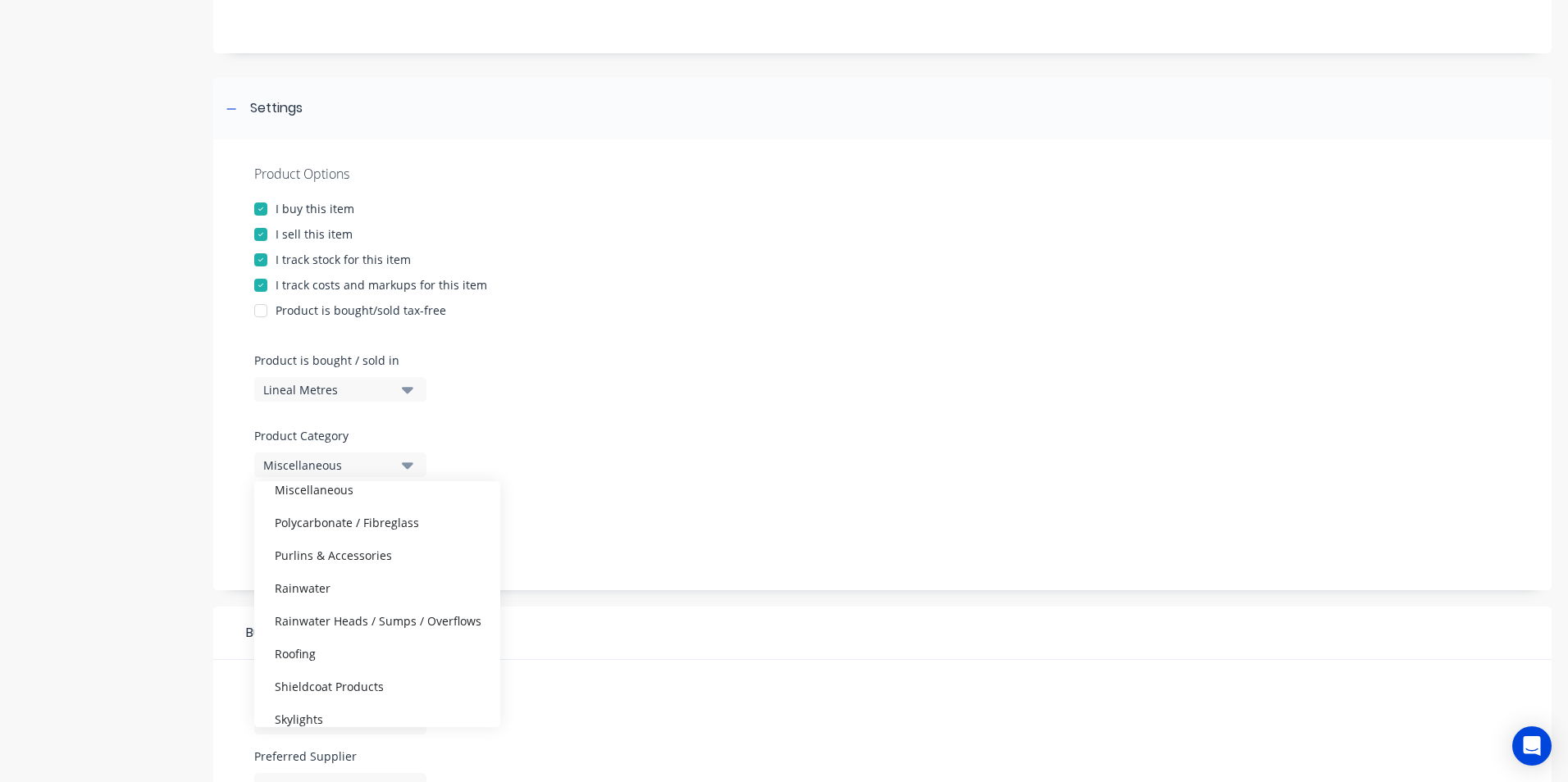
click at [324, 578] on div "Rainwater" at bounding box center [377, 588] width 246 height 33
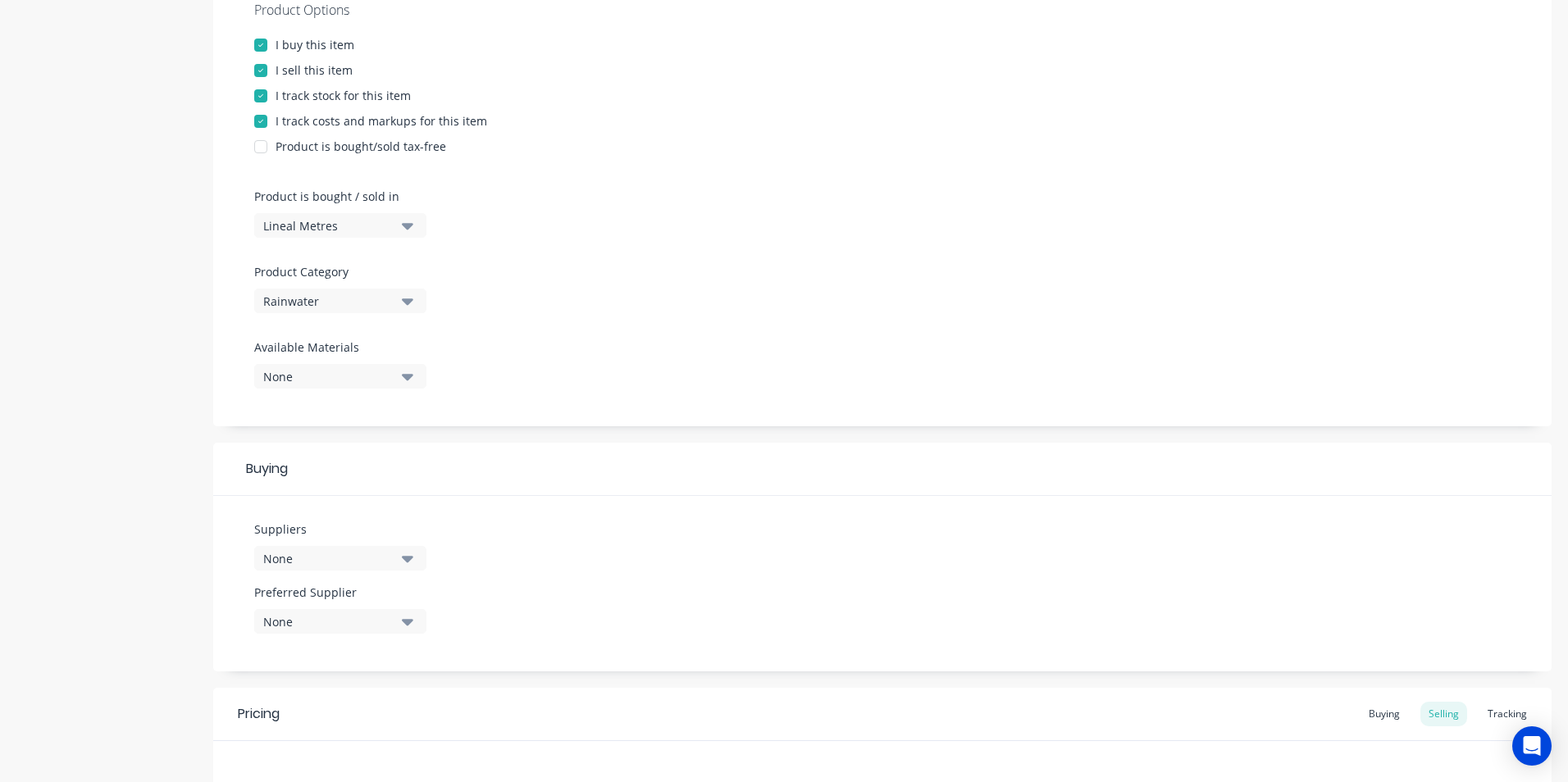
click at [397, 381] on button "None" at bounding box center [340, 376] width 172 height 25
click at [283, 530] on div "button" at bounding box center [281, 532] width 33 height 33
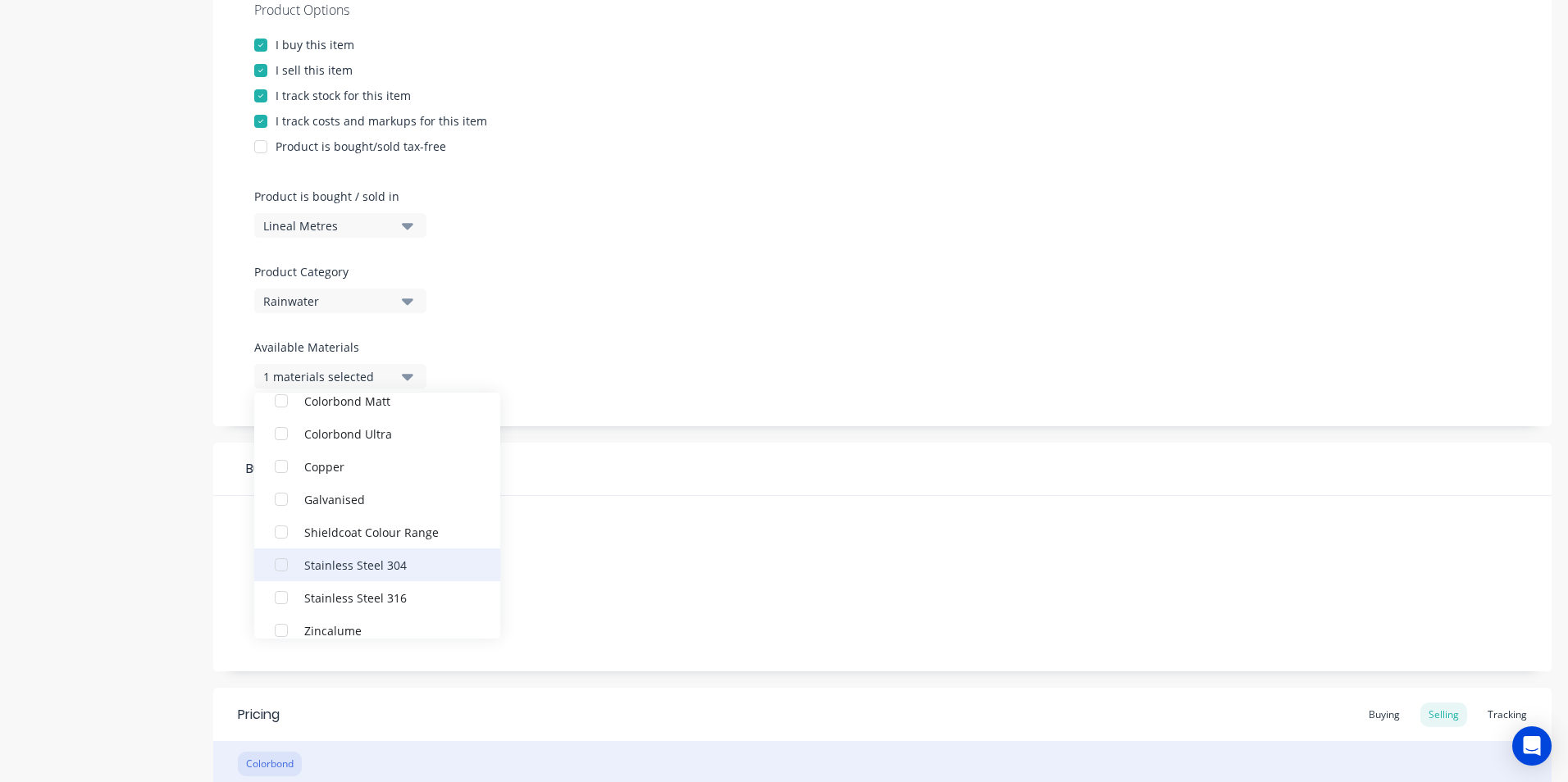
scroll to position [180, 0]
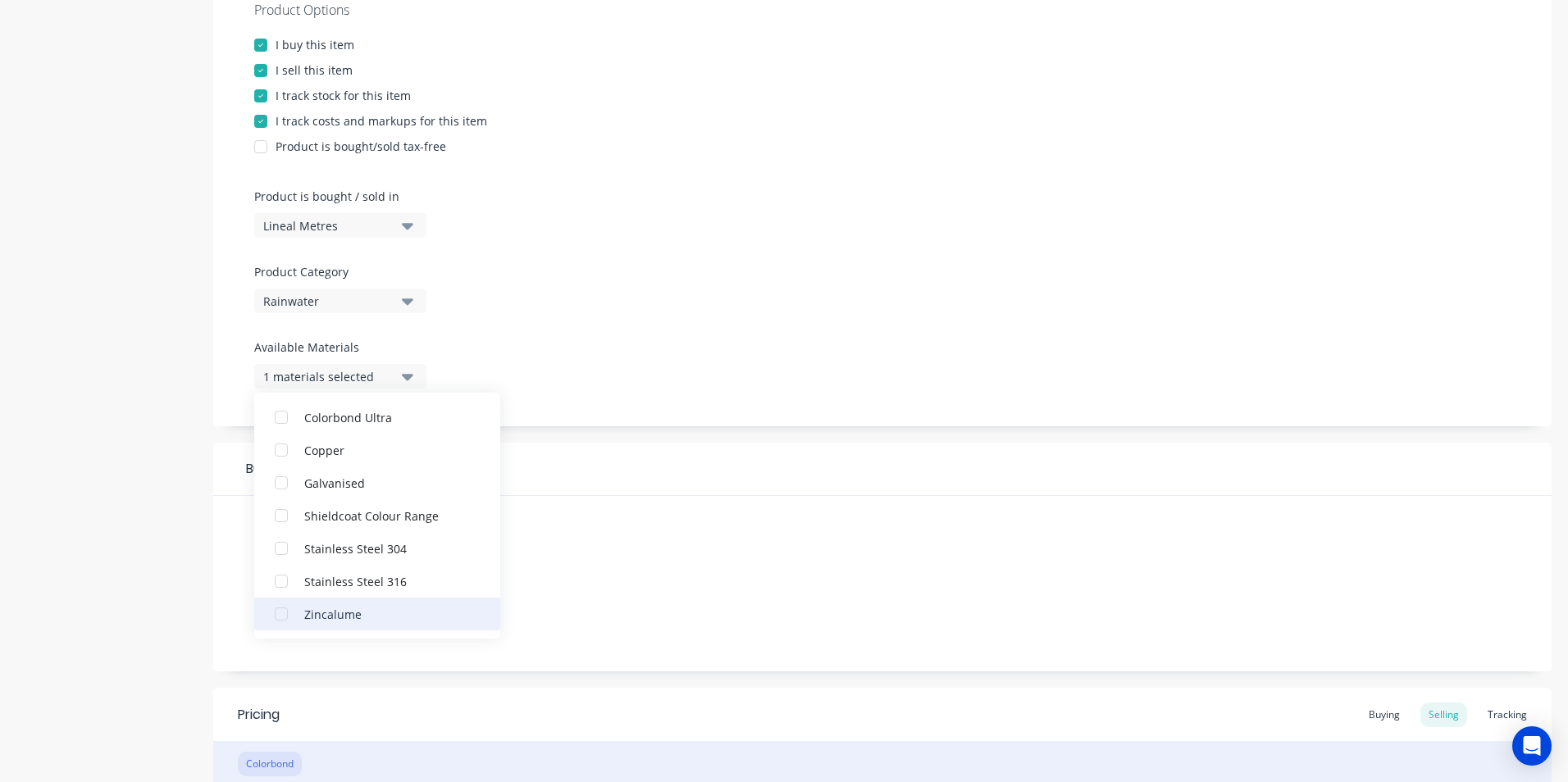
click at [281, 610] on div "button" at bounding box center [281, 614] width 33 height 33
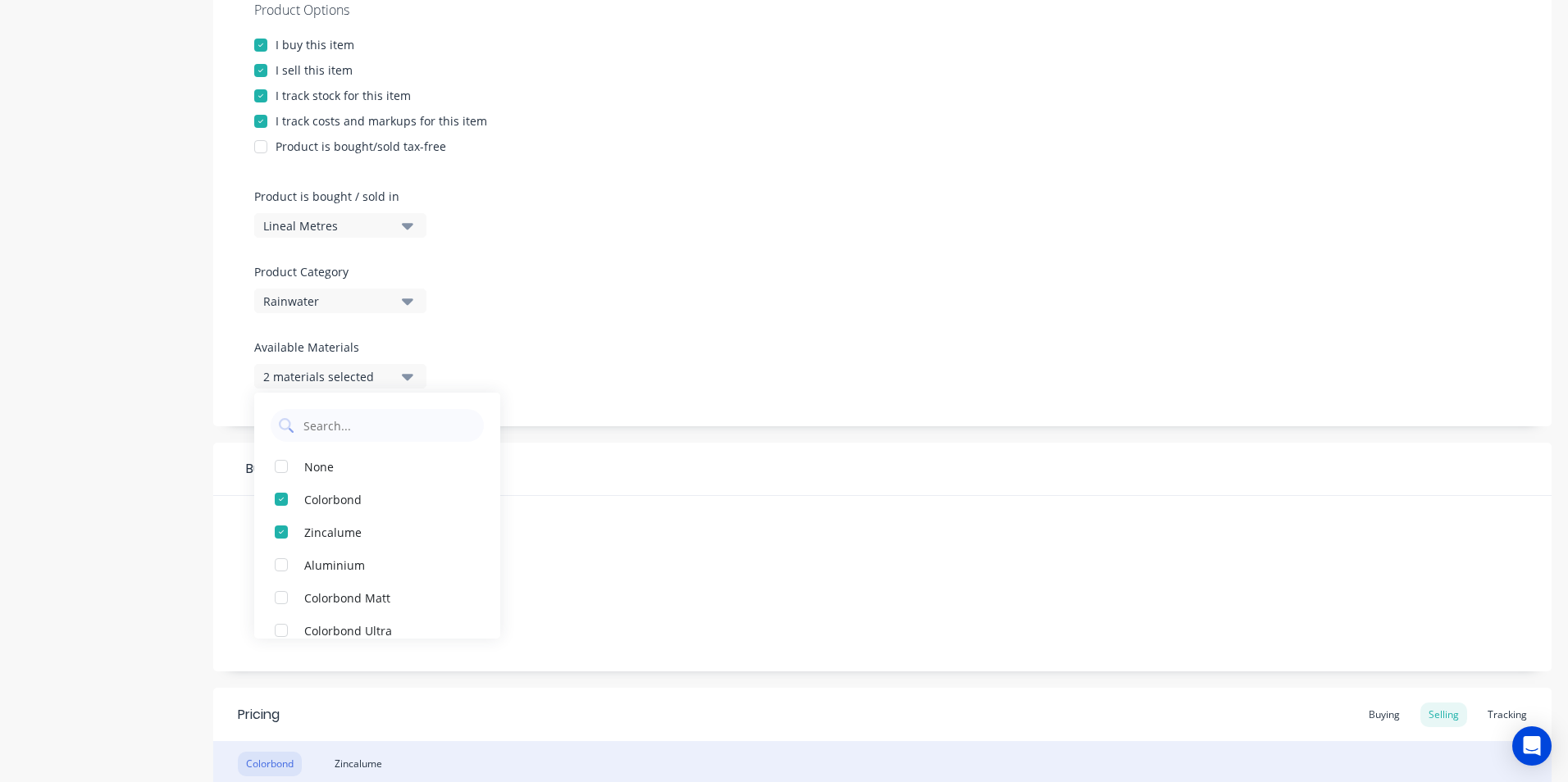
click at [544, 525] on div "Suppliers None Preferred Supplier None No options..." at bounding box center [882, 584] width 1338 height 175
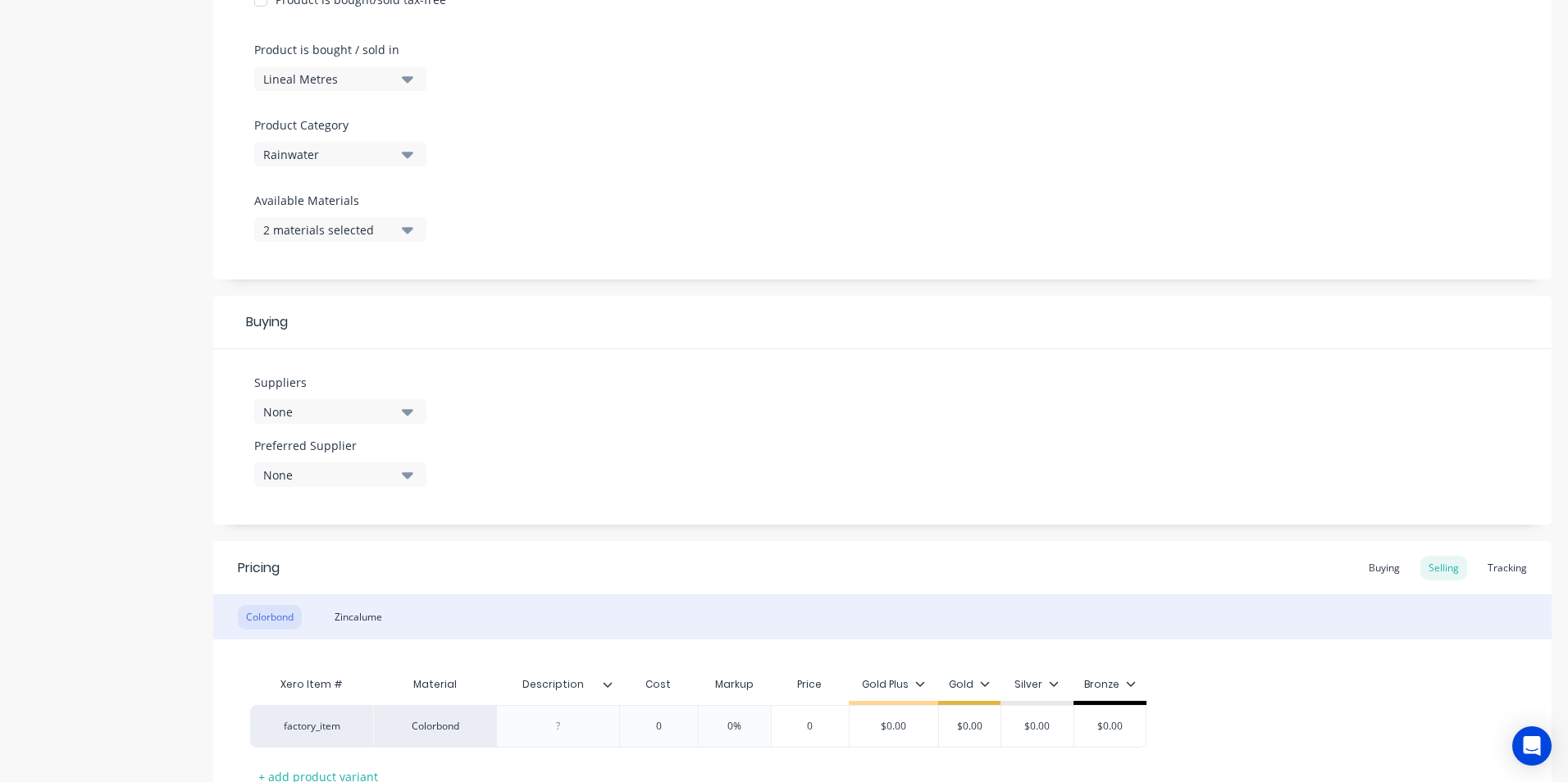
scroll to position [492, 0]
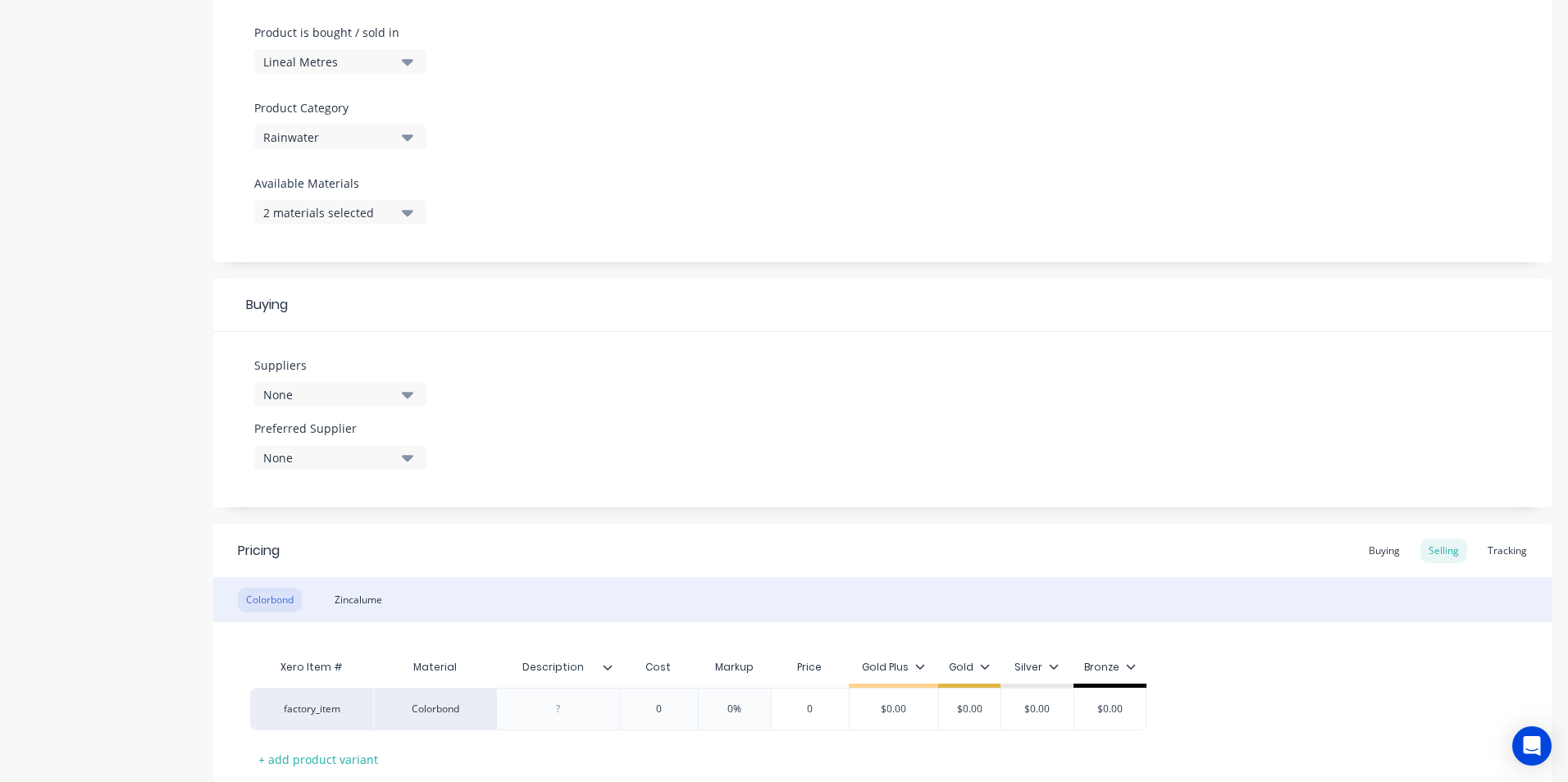
click at [408, 401] on icon "button" at bounding box center [408, 394] width 12 height 18
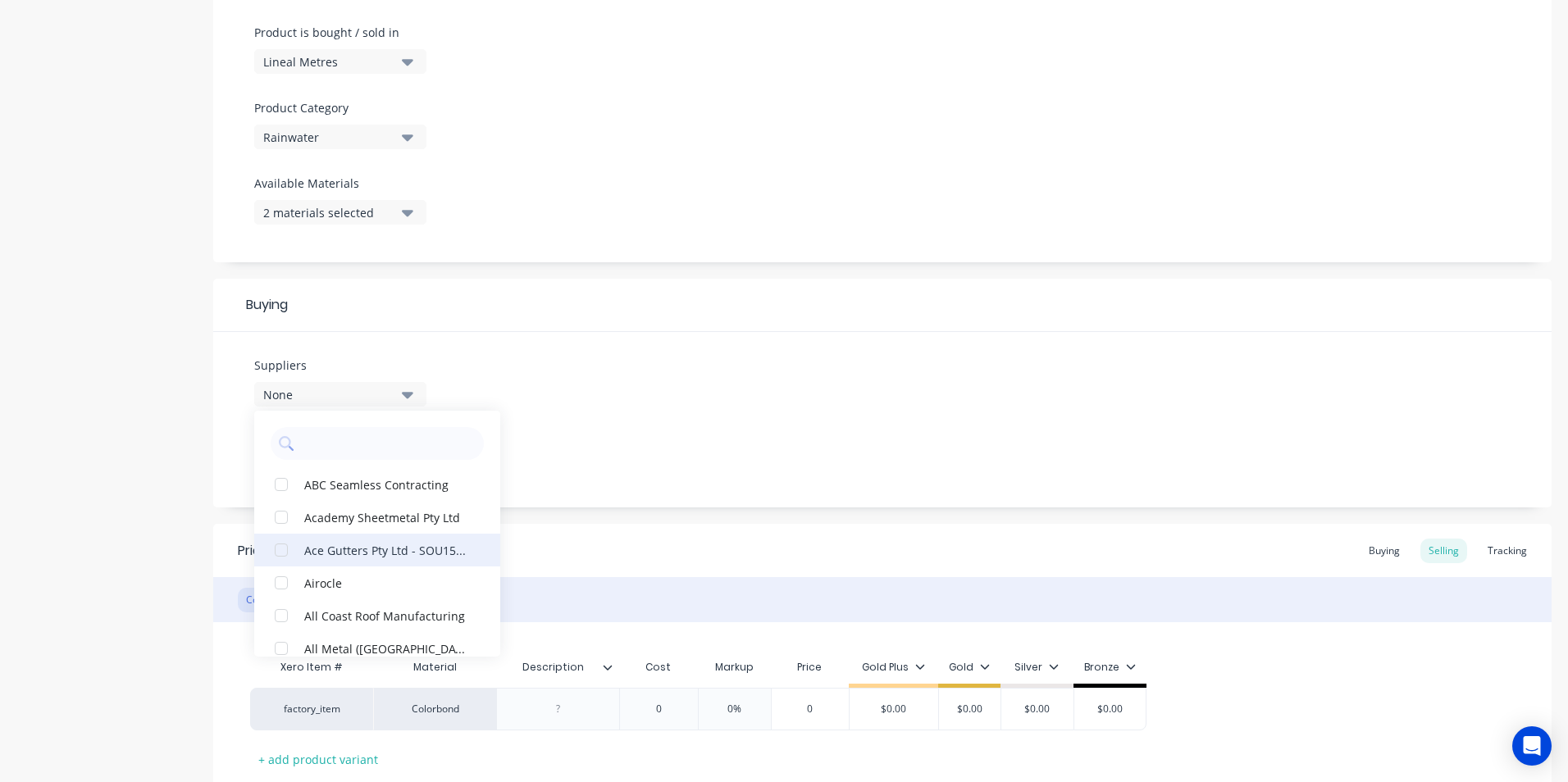
click at [281, 549] on div "button" at bounding box center [281, 550] width 33 height 33
type textarea "x"
click at [598, 395] on div "Suppliers 1 suppliers selected Ace Gutters Pty Ltd - SOU15550 ABC Seamless Cont…" at bounding box center [882, 420] width 1338 height 175
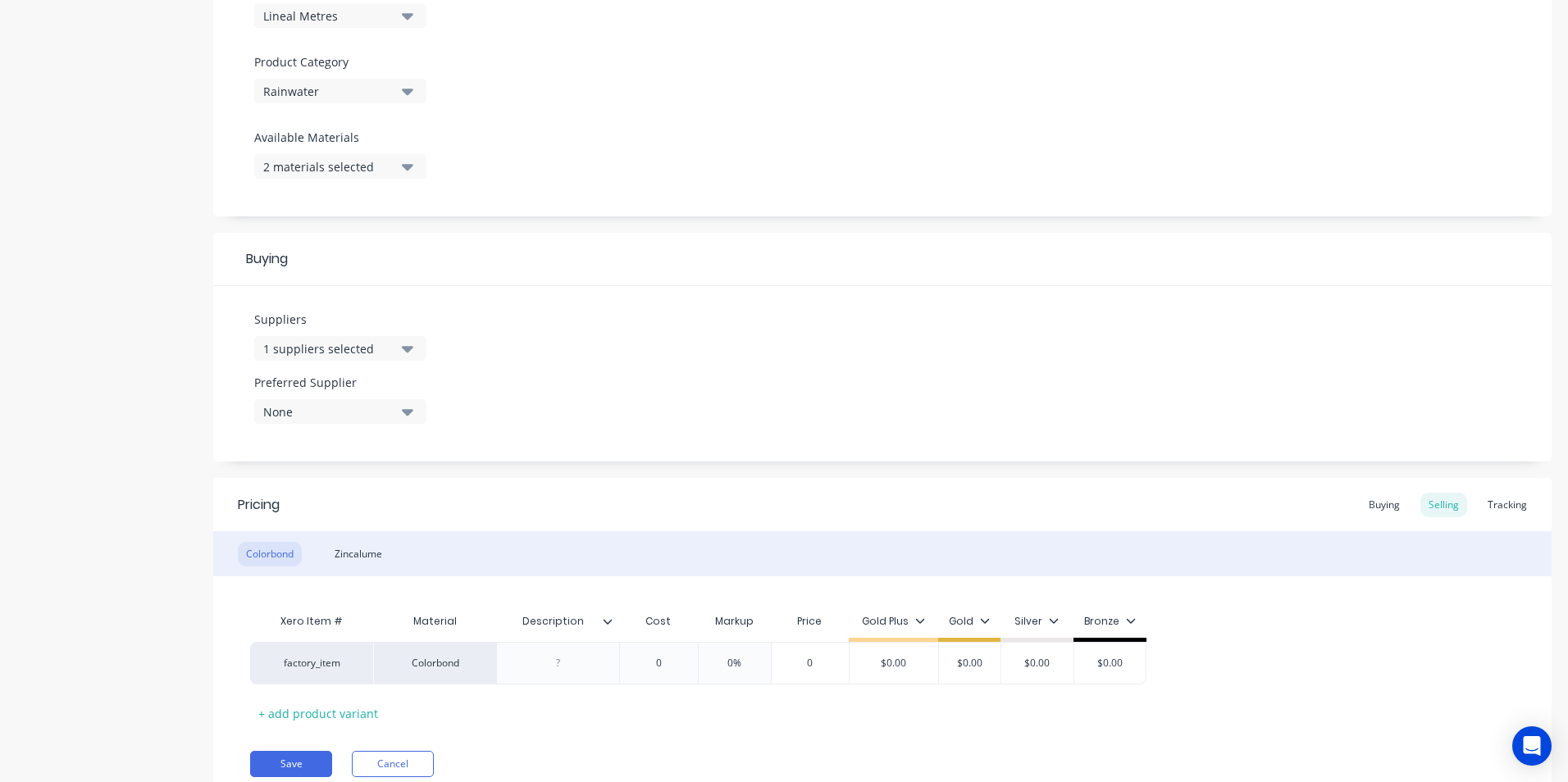
scroll to position [574, 0]
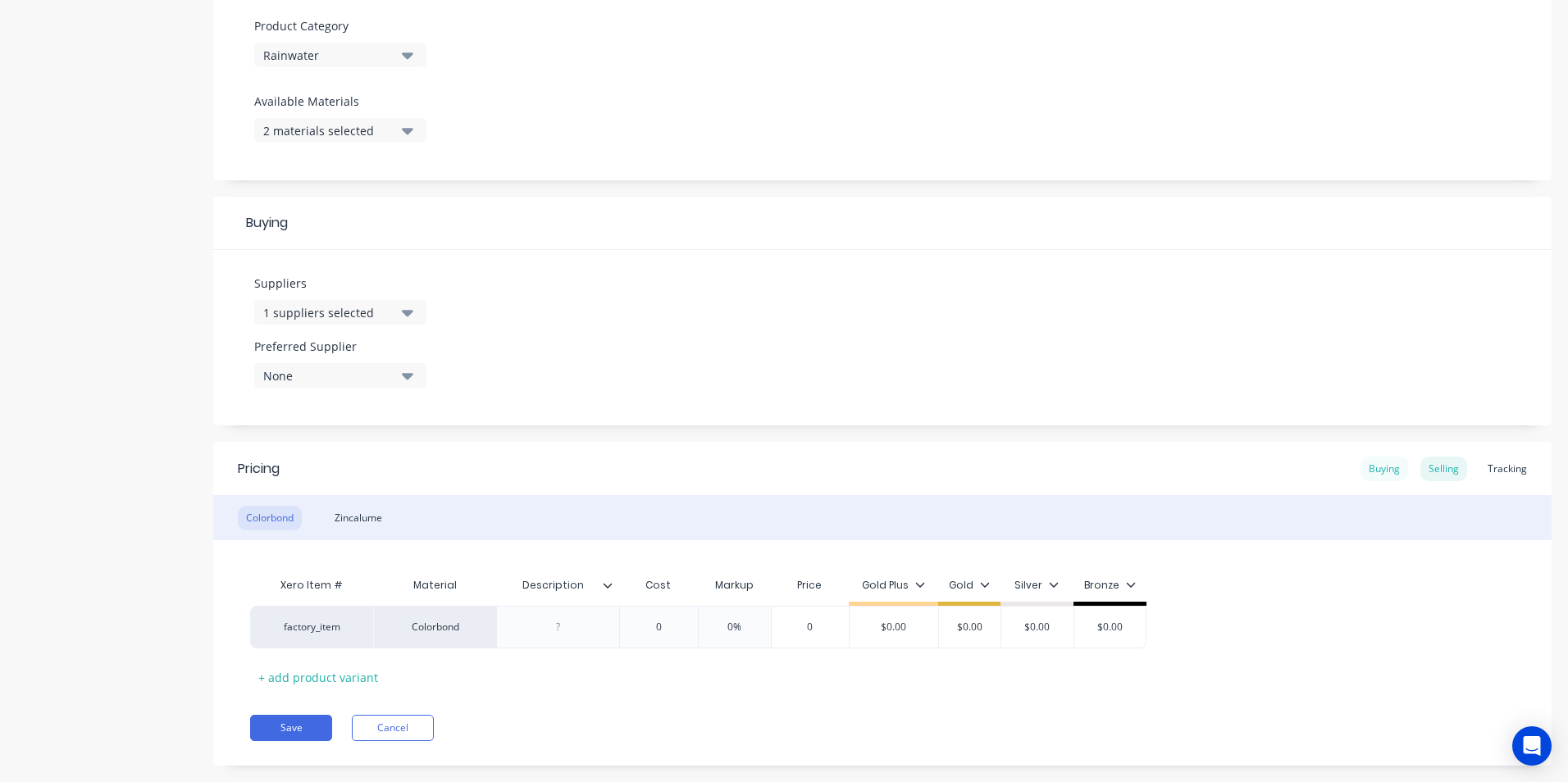
click at [1375, 475] on div "Buying" at bounding box center [1385, 469] width 48 height 25
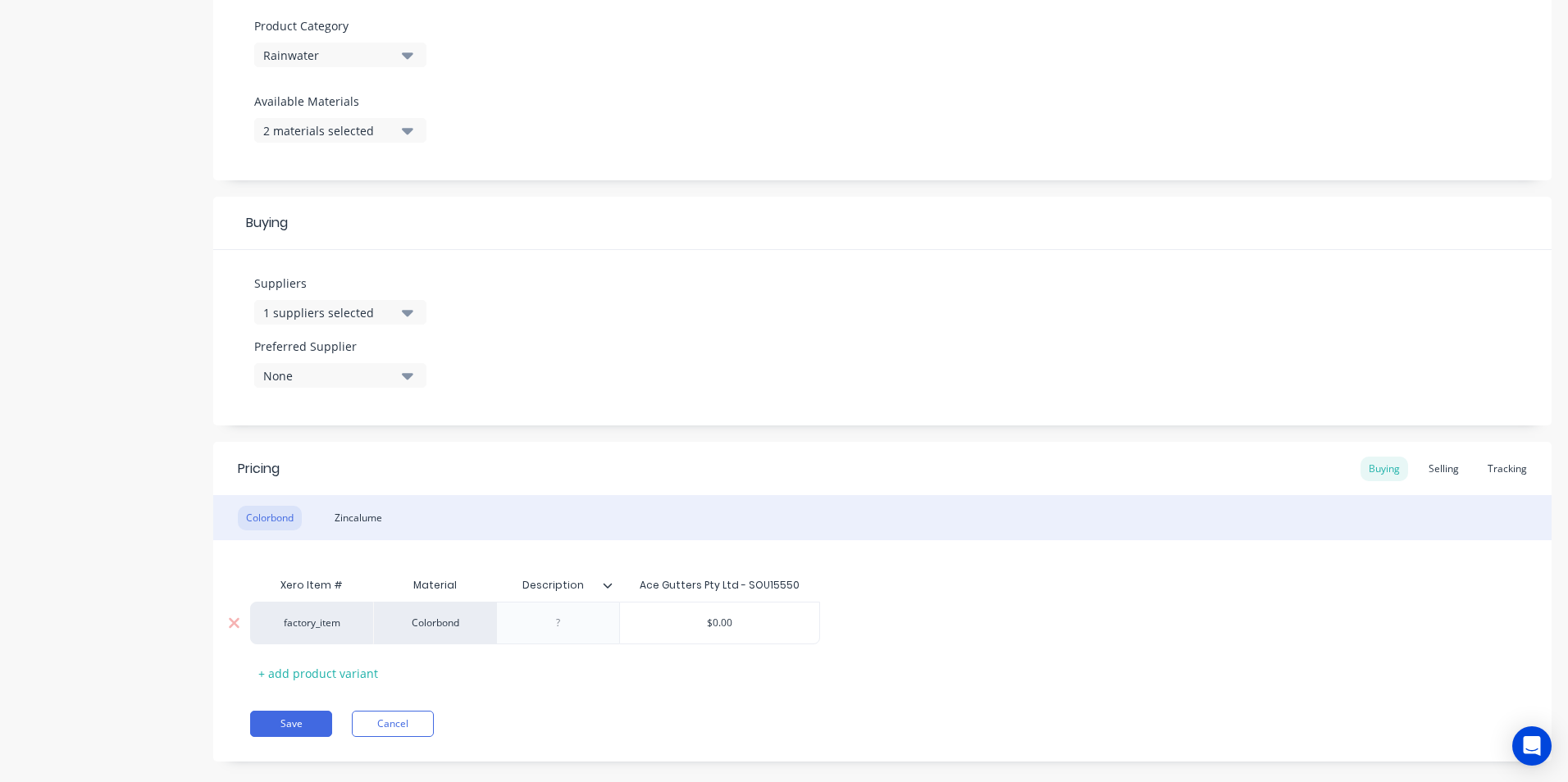
click at [568, 628] on div at bounding box center [558, 623] width 82 height 21
type textarea "x"
type input "$0.00"
type textarea "x"
type input "$0.0"
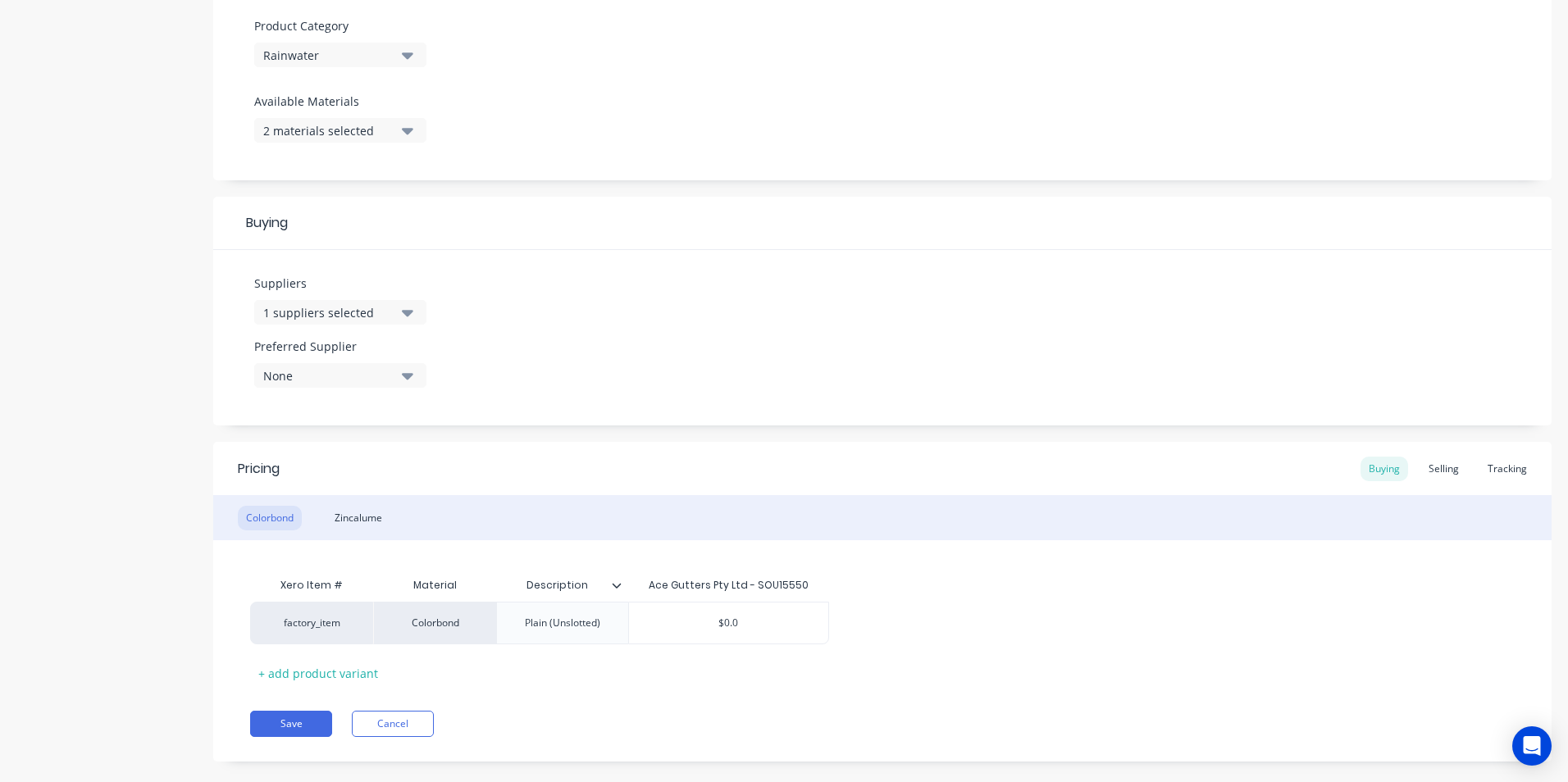
type textarea "x"
type input "$0."
type textarea "x"
type input "$0"
type textarea "x"
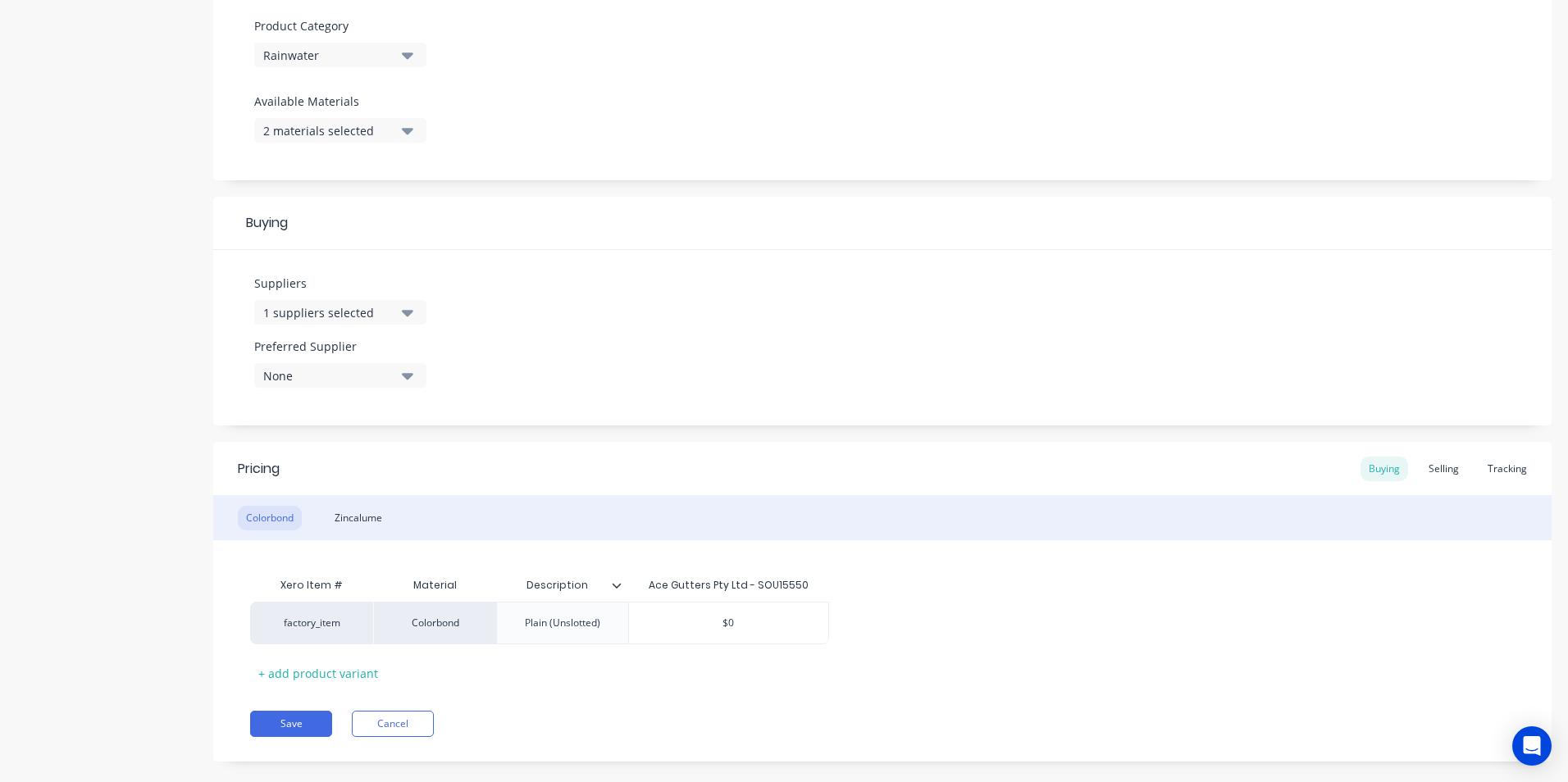
type input "$"
type textarea "x"
type input "$1"
type textarea "x"
type input "$12"
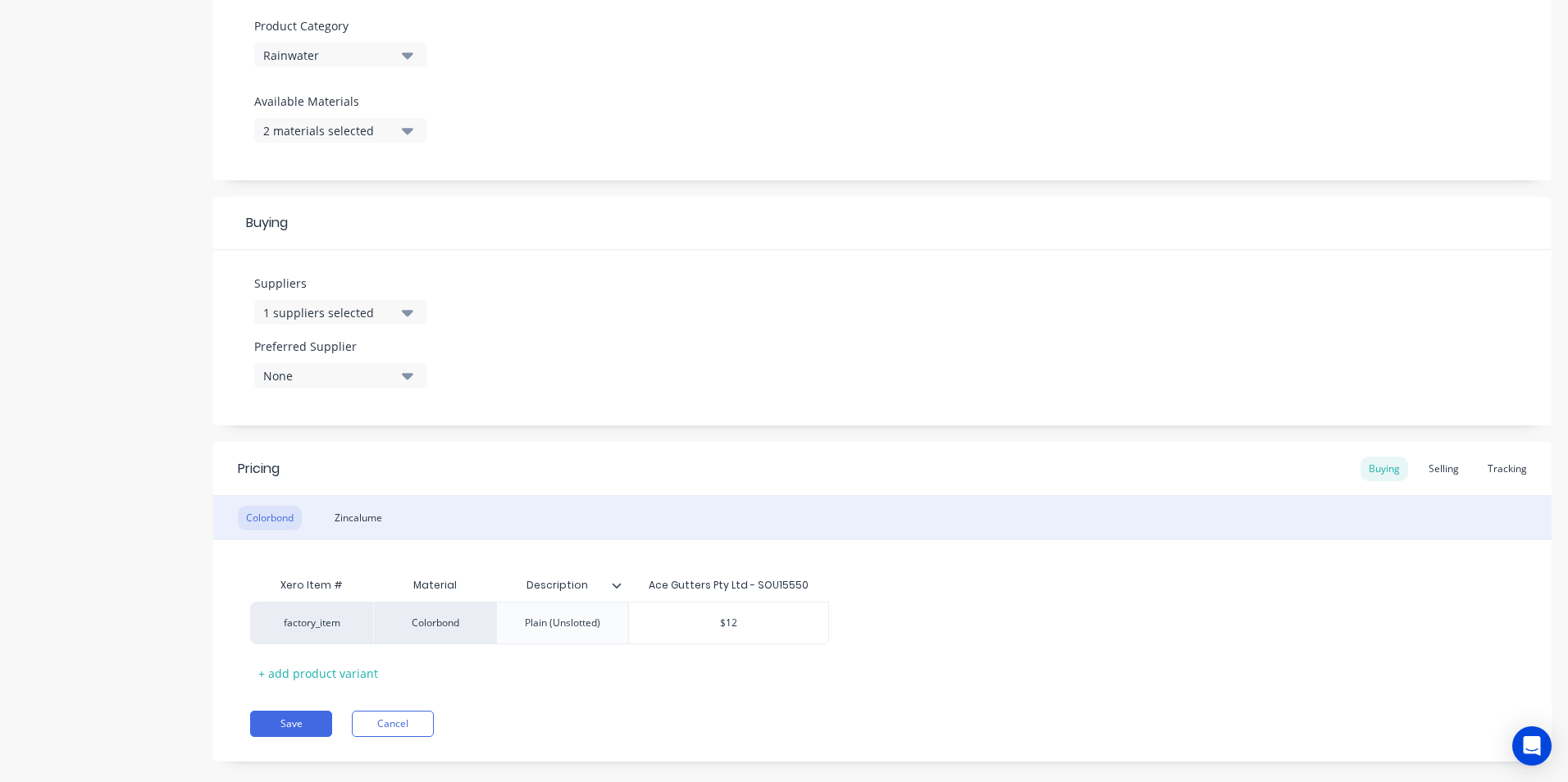
type textarea "x"
type input "$12."
type textarea "x"
type input "$12.4"
type textarea "x"
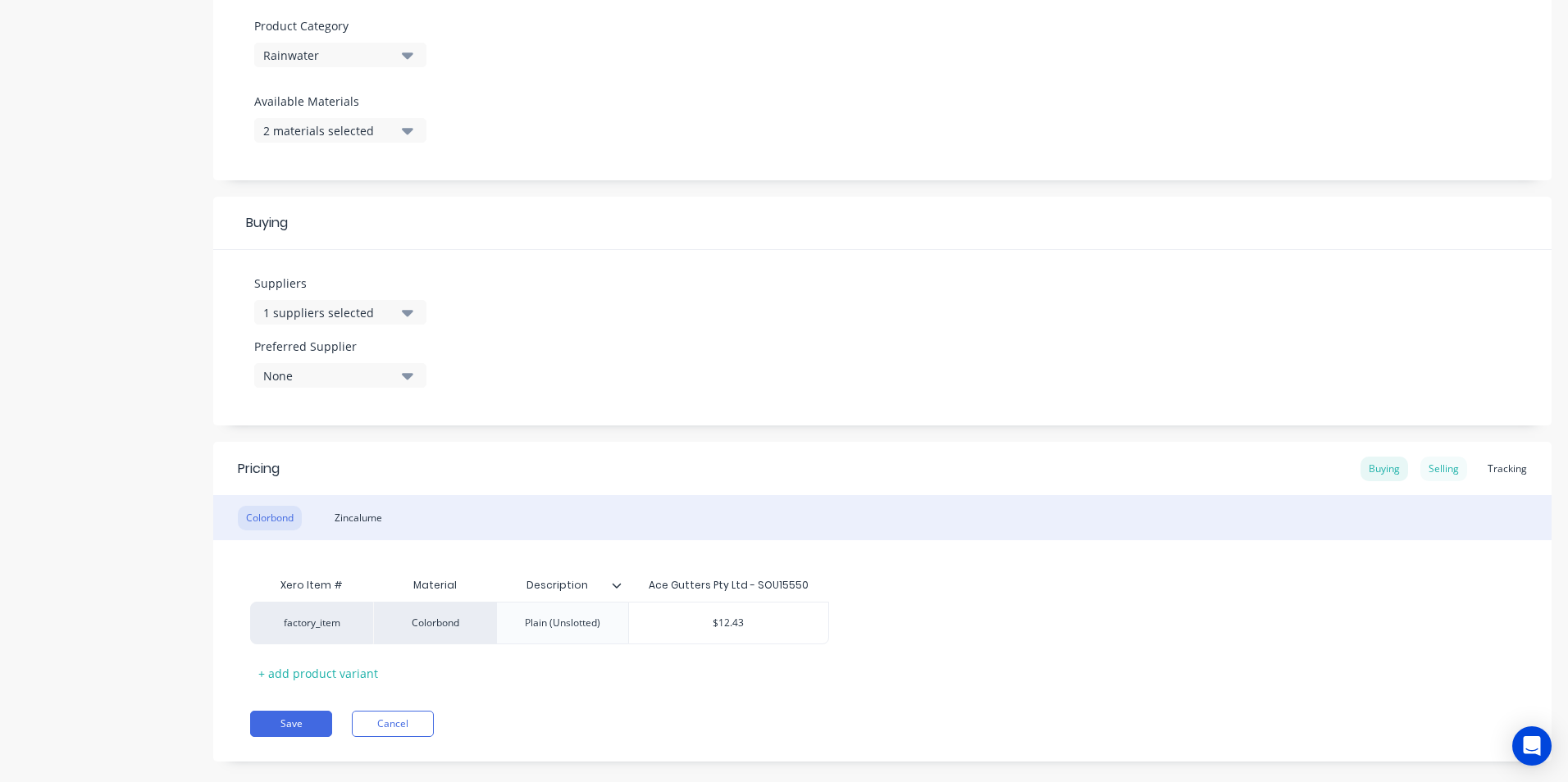
type input "$12.43"
click at [1438, 470] on div "Selling" at bounding box center [1444, 469] width 47 height 25
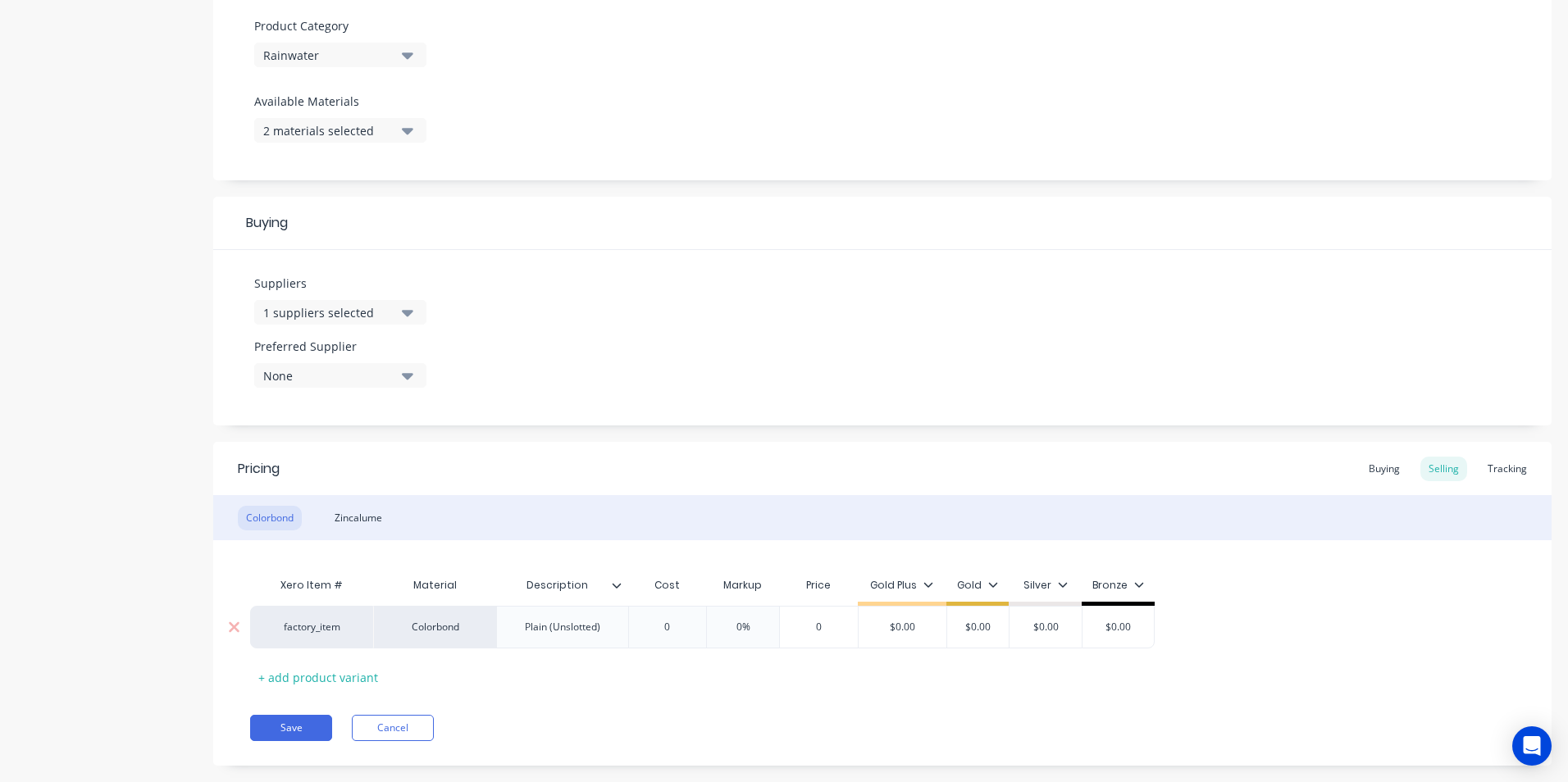
type input "$0.00"
click at [941, 628] on input "$0.00" at bounding box center [978, 627] width 82 height 15
type input "$0.00"
type textarea "x"
type input "1"
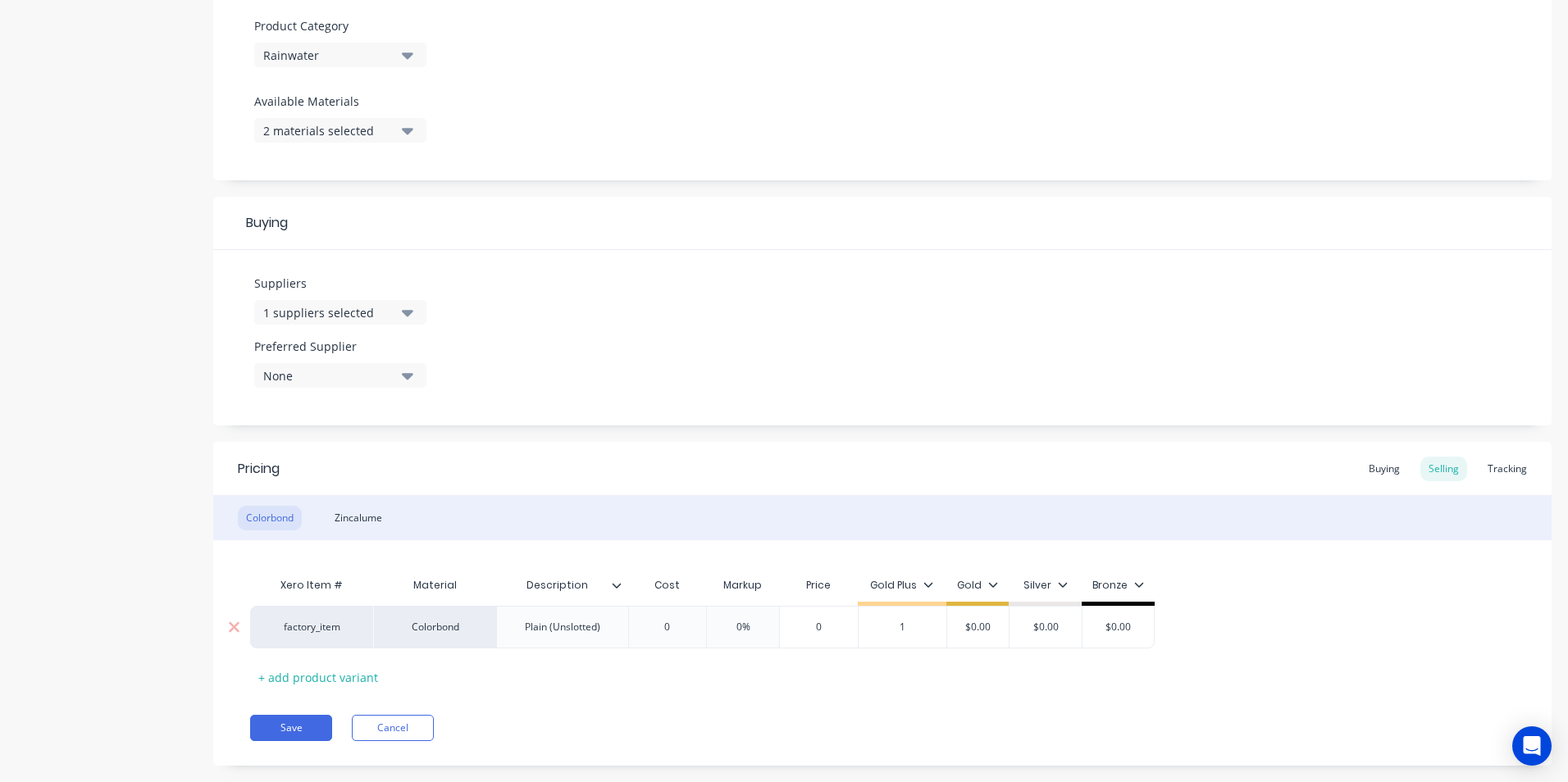
type textarea "x"
type input "17"
type textarea "x"
type input "17."
type textarea "x"
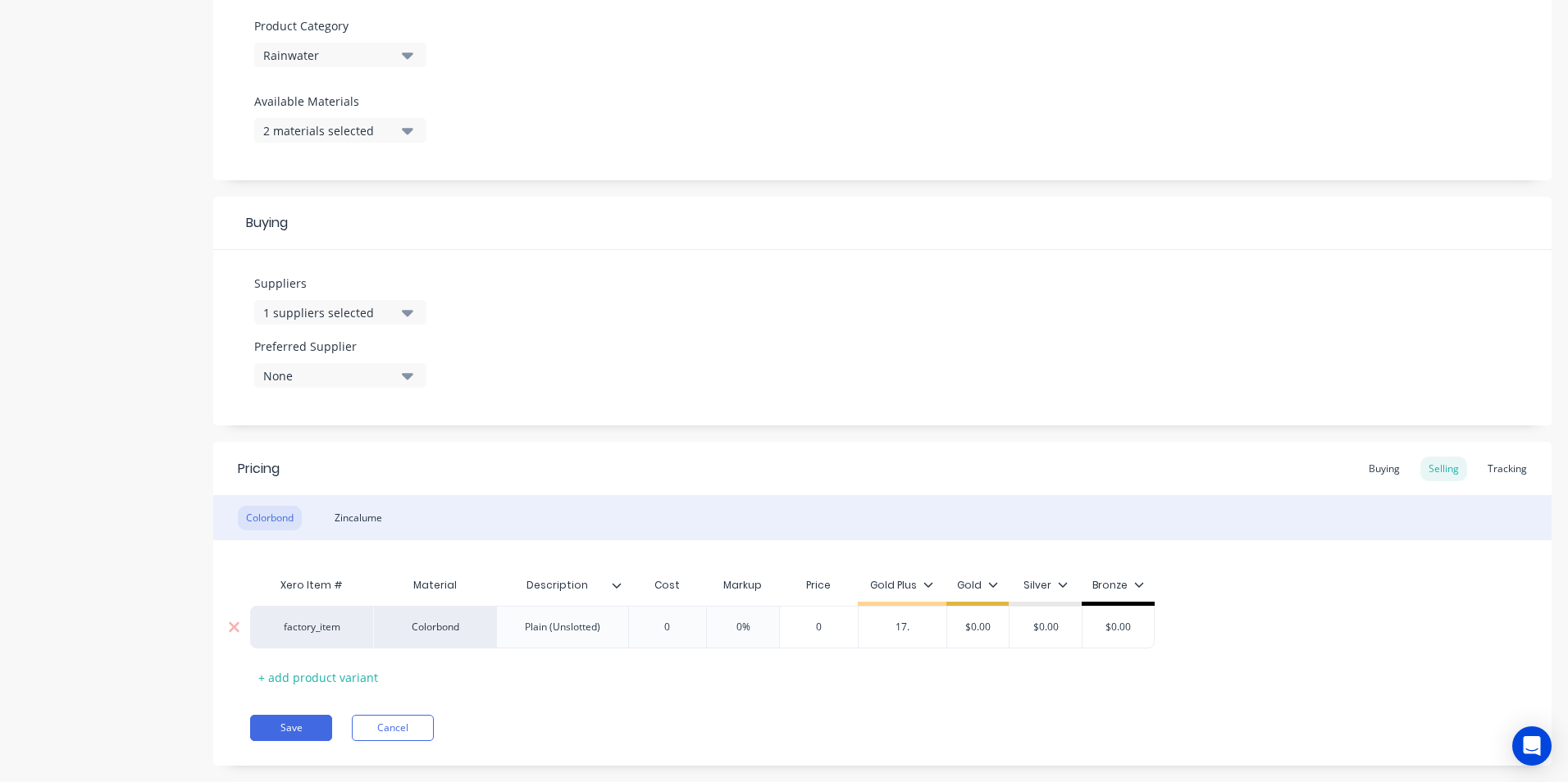
type input "17.5"
type textarea "x"
type input "17.50"
type textarea "x"
type input "1"
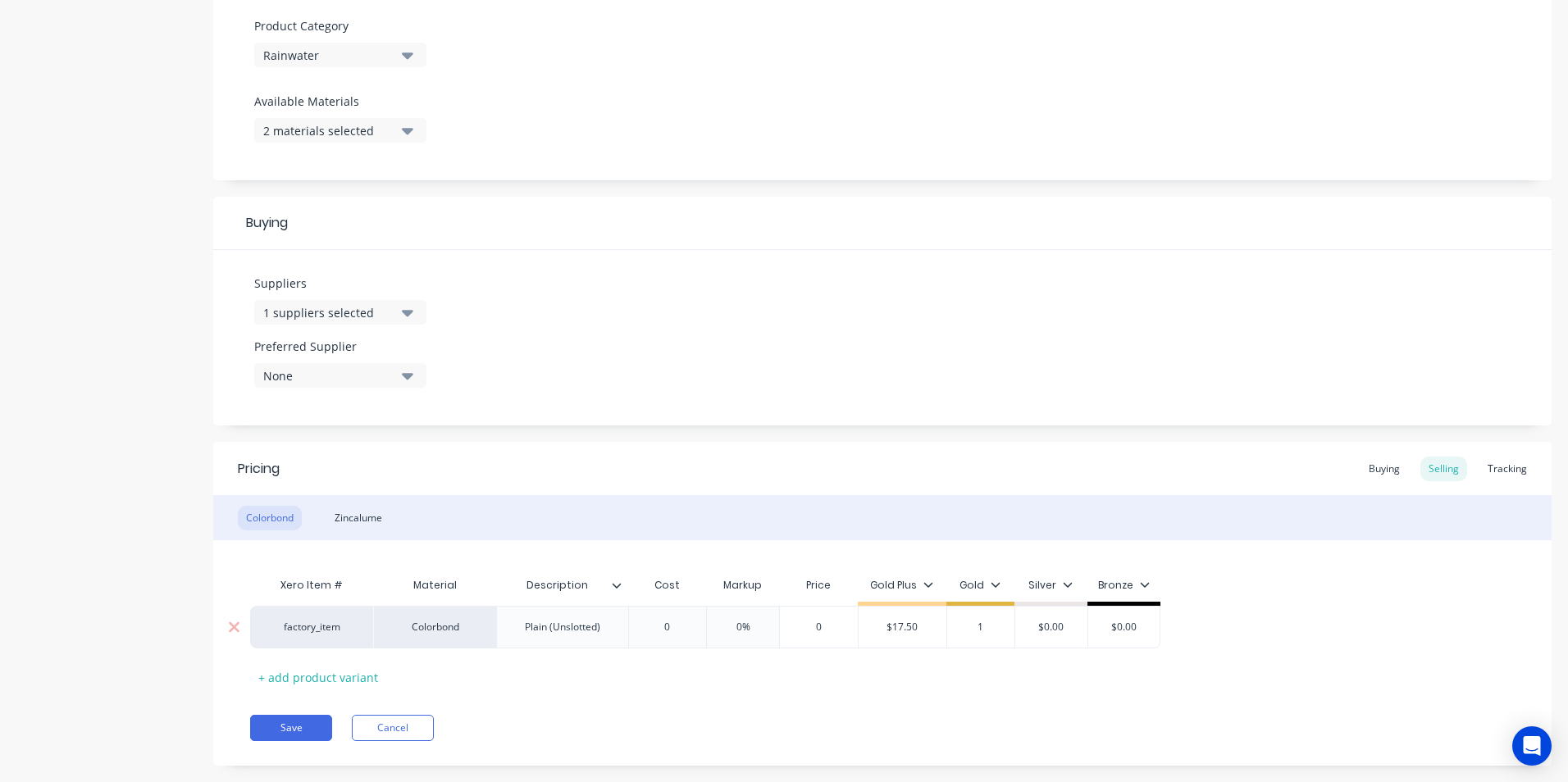
type textarea "x"
type input "17"
type textarea "x"
type input "17."
type textarea "x"
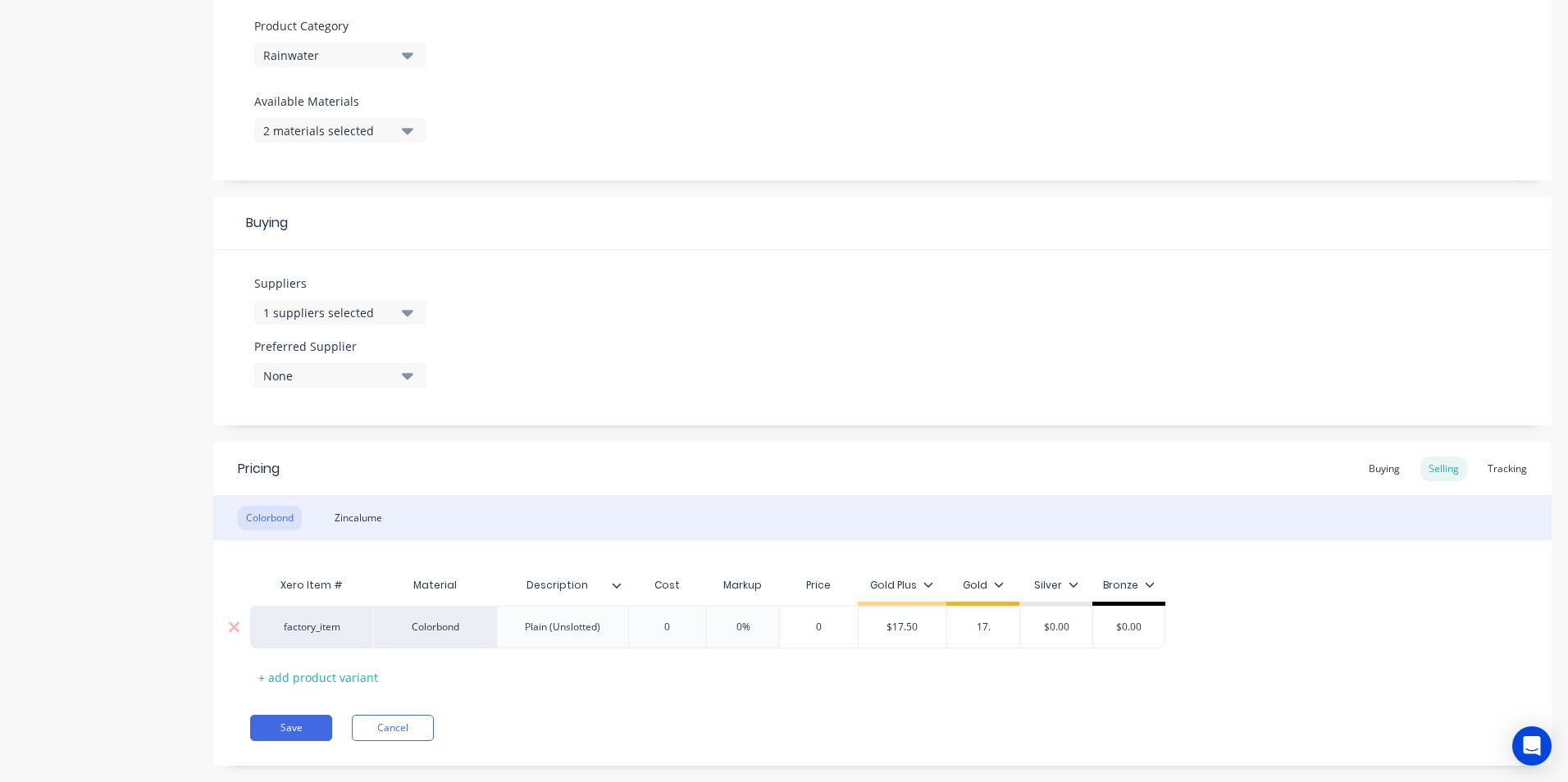
type input "17.5"
type textarea "x"
type input "17.50"
type input "$0.00"
type input "$17.50"
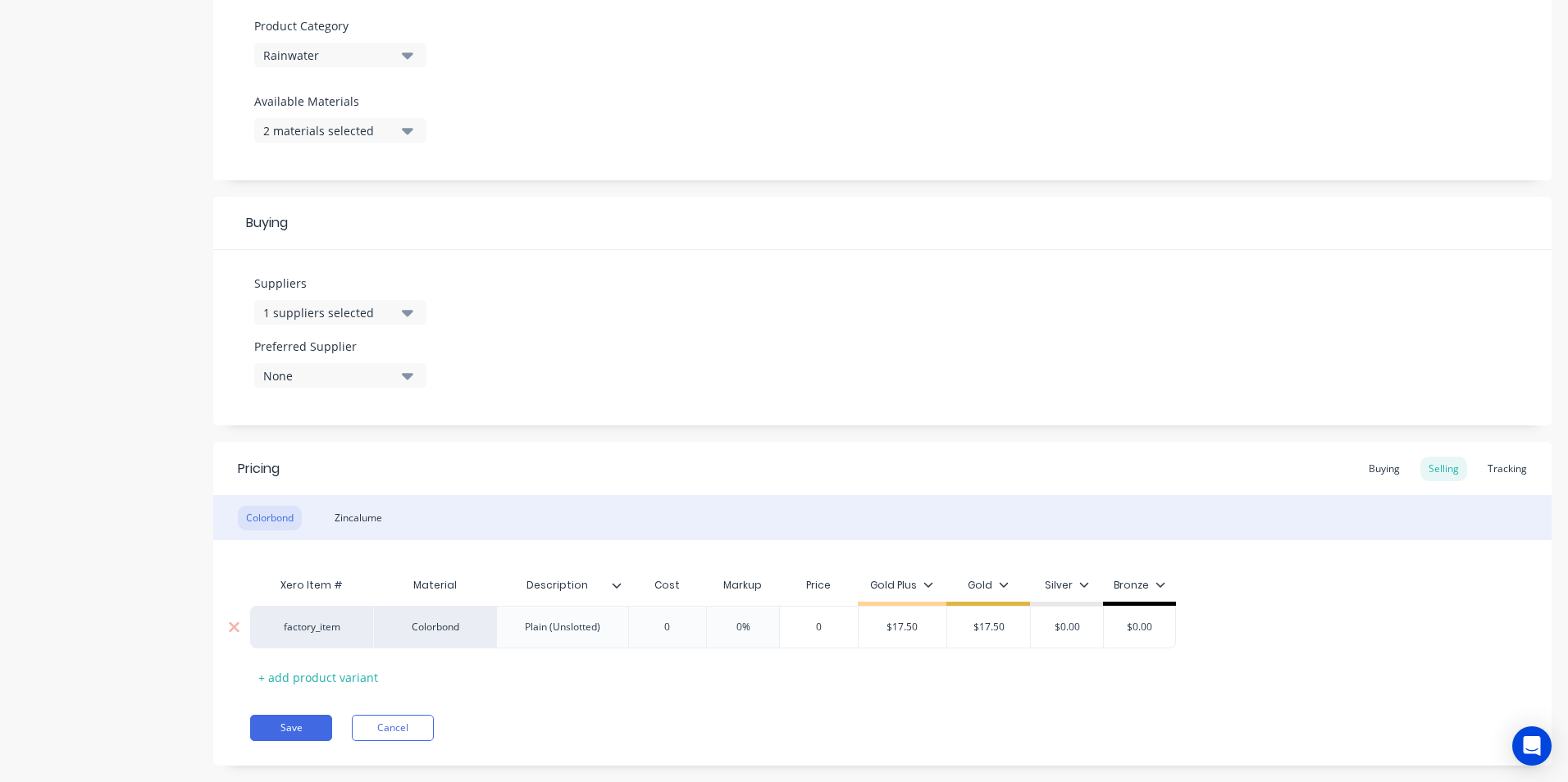
type textarea "x"
type input "1"
type textarea "x"
type input "18"
type textarea "x"
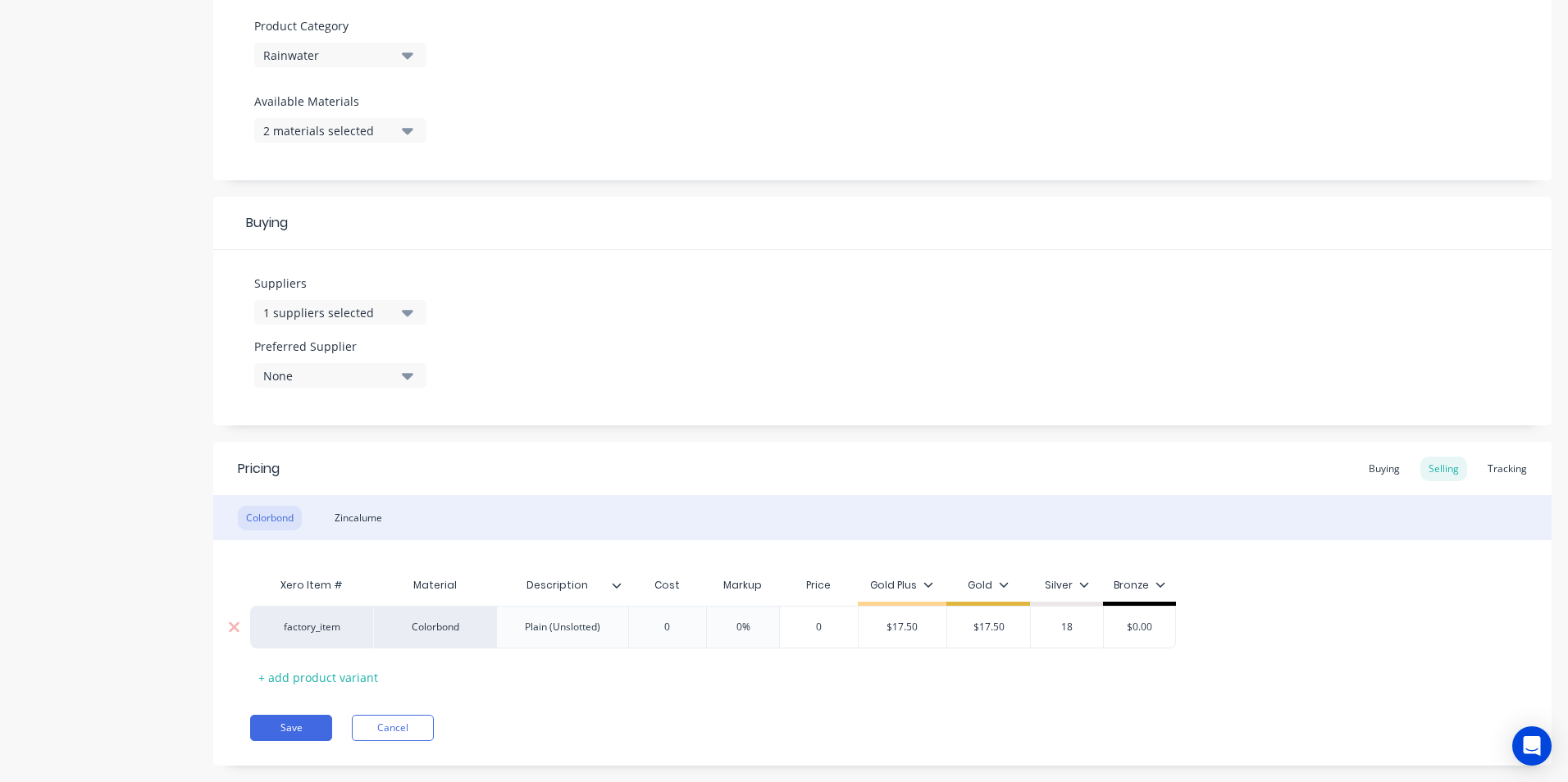
type input "18."
type textarea "x"
type input "18.7"
type textarea "x"
type input "18.70"
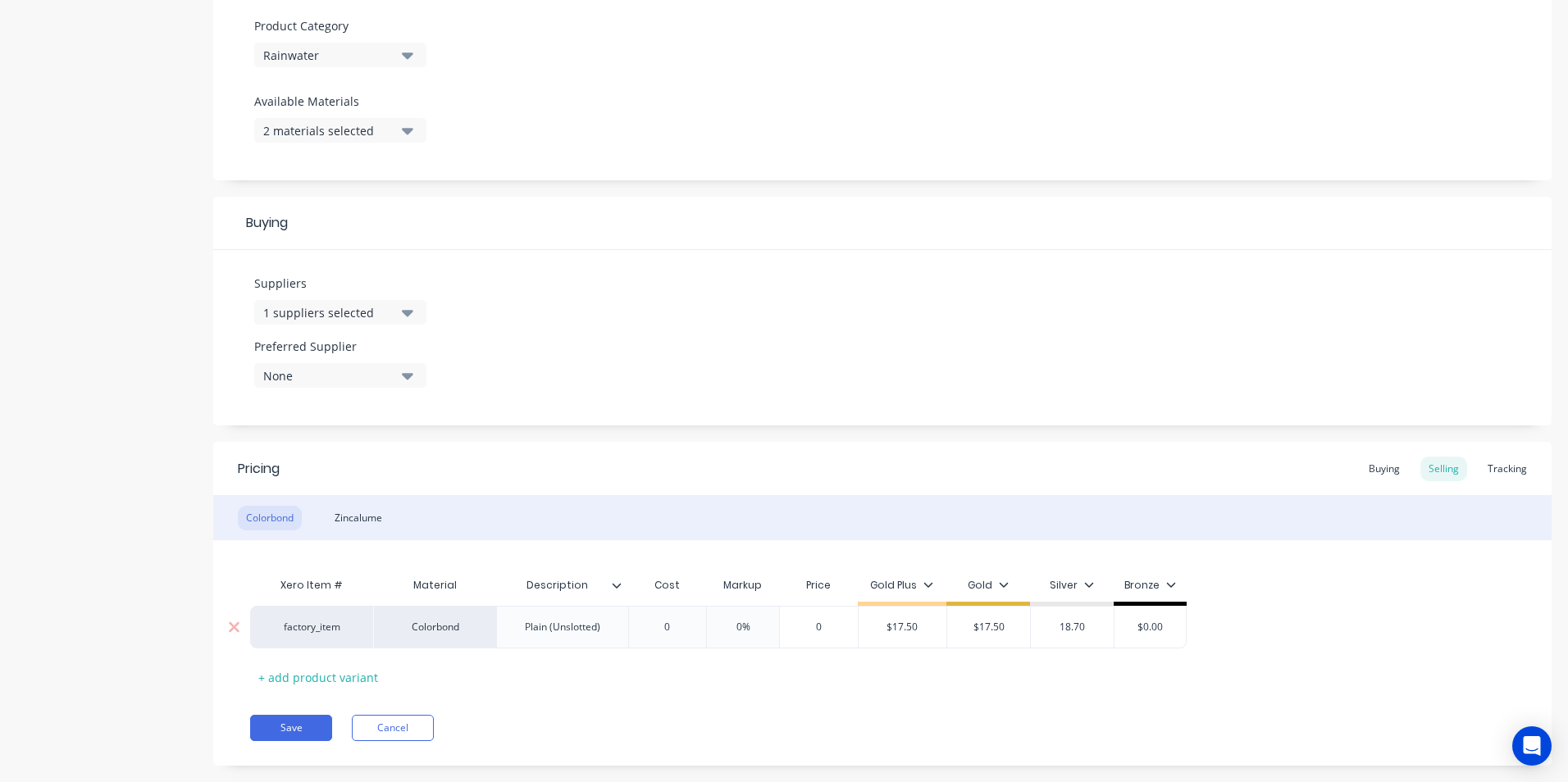
type input "$0.00"
type input "$18.70"
type textarea "x"
type input "1"
type textarea "x"
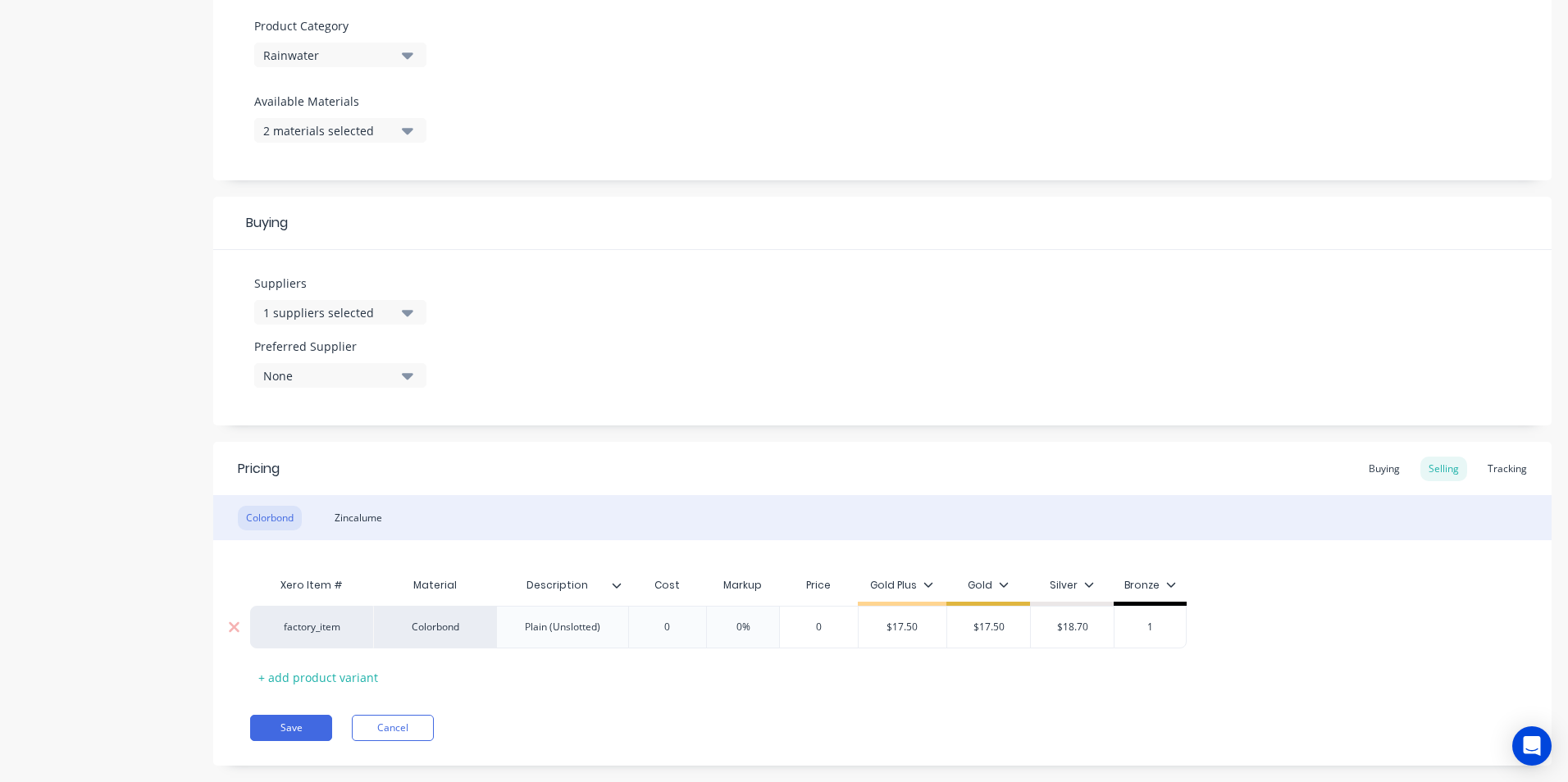
type input "19"
type textarea "x"
type input "19."
type textarea "x"
type input "19.9"
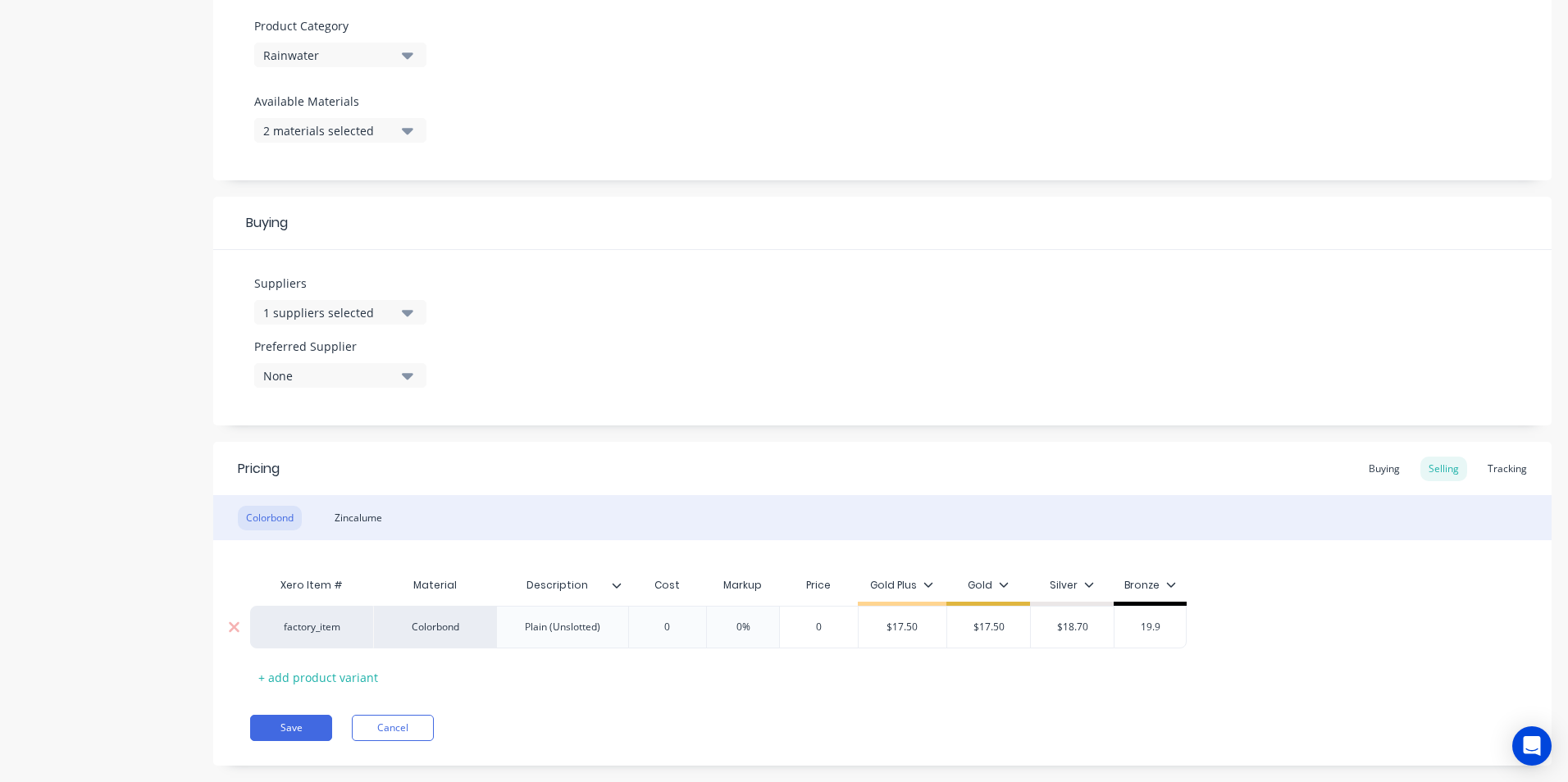
type textarea "x"
type input "19.90"
click at [1368, 465] on div "Buying" at bounding box center [1385, 469] width 48 height 25
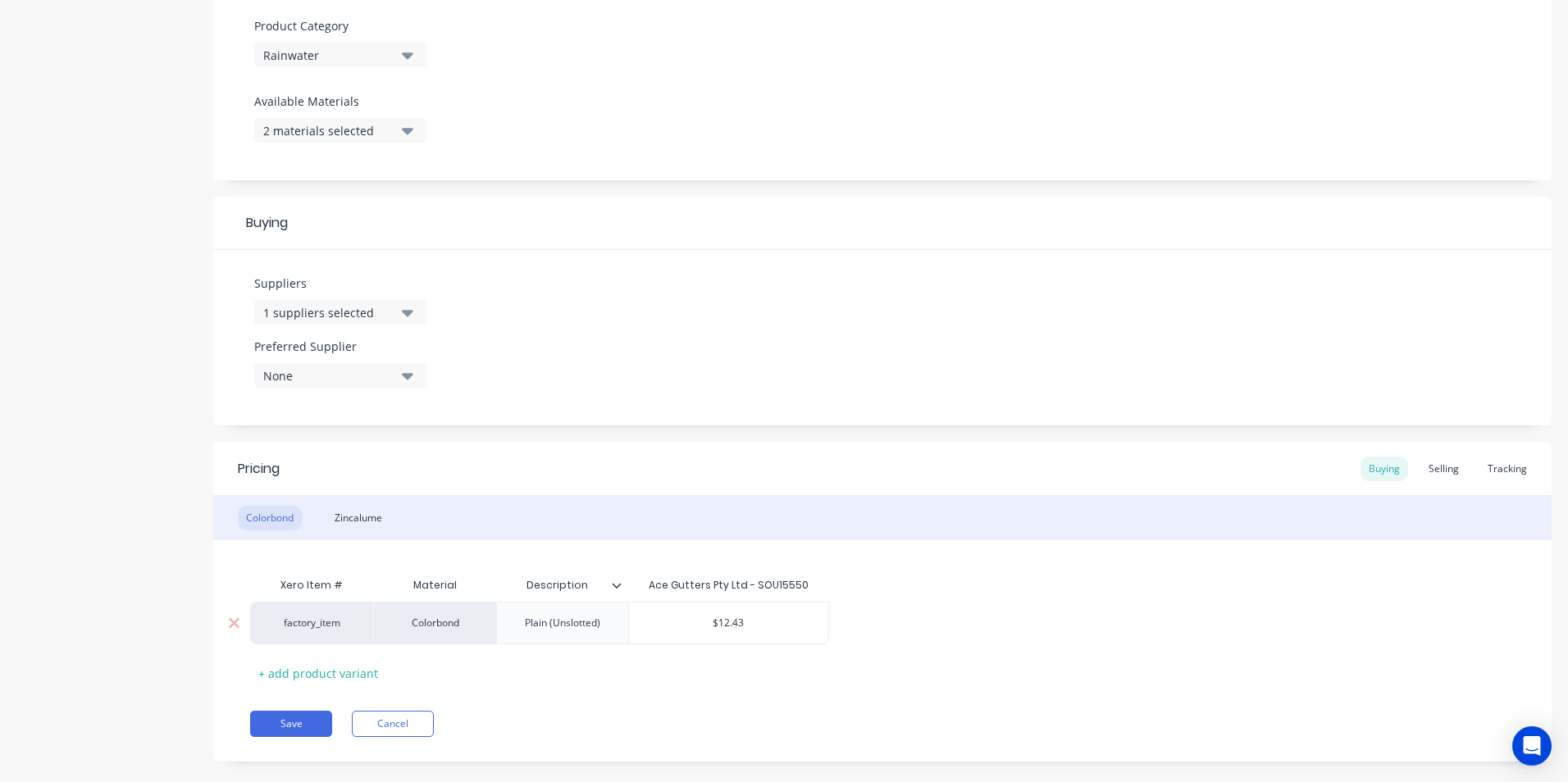
type input "$12.43"
click at [749, 622] on input "$12.43" at bounding box center [728, 623] width 199 height 15
type textarea "x"
type input "$12.4"
type textarea "x"
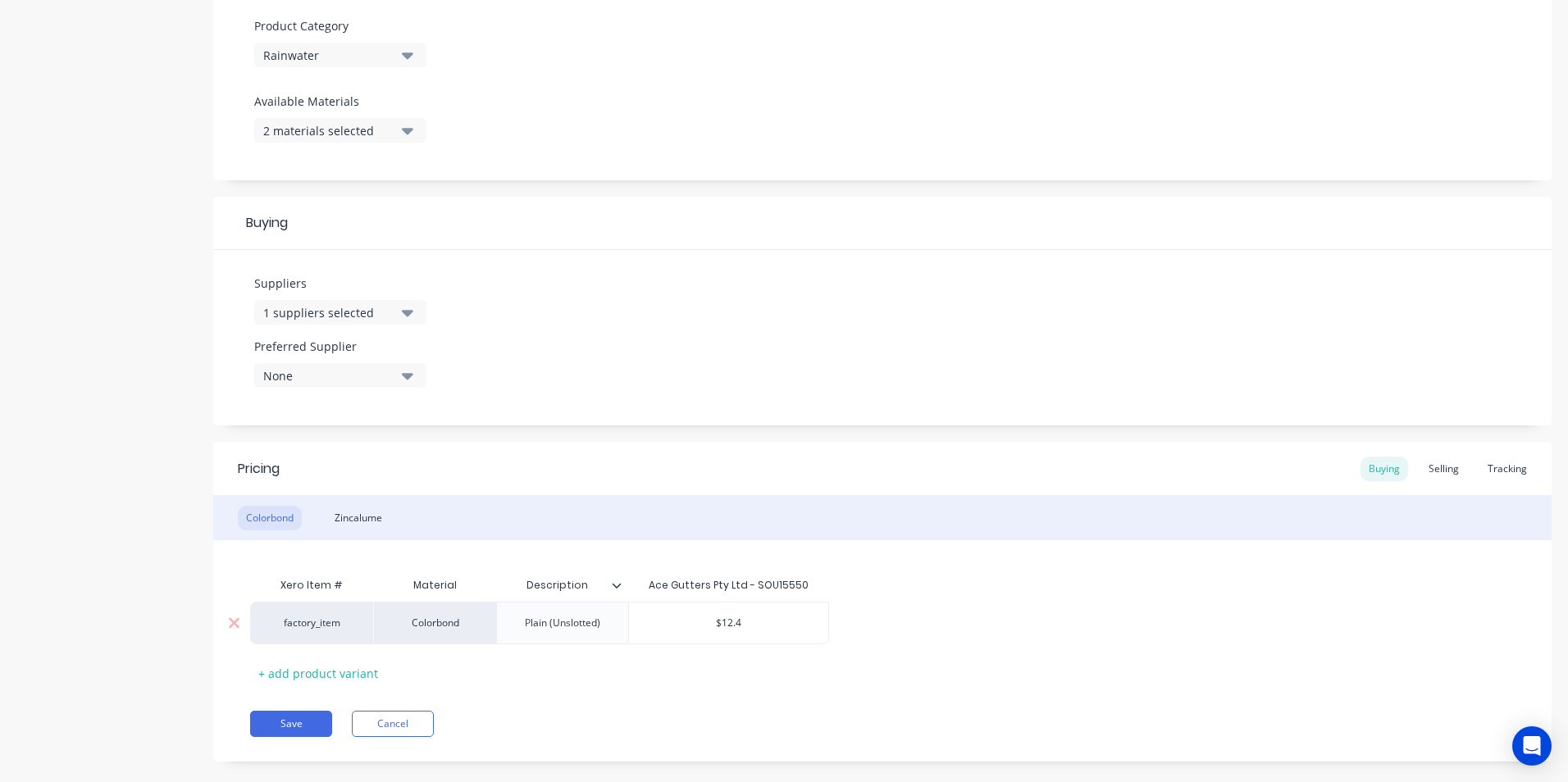
type input "$12."
type textarea "x"
type input "$12"
type textarea "x"
type input "$1"
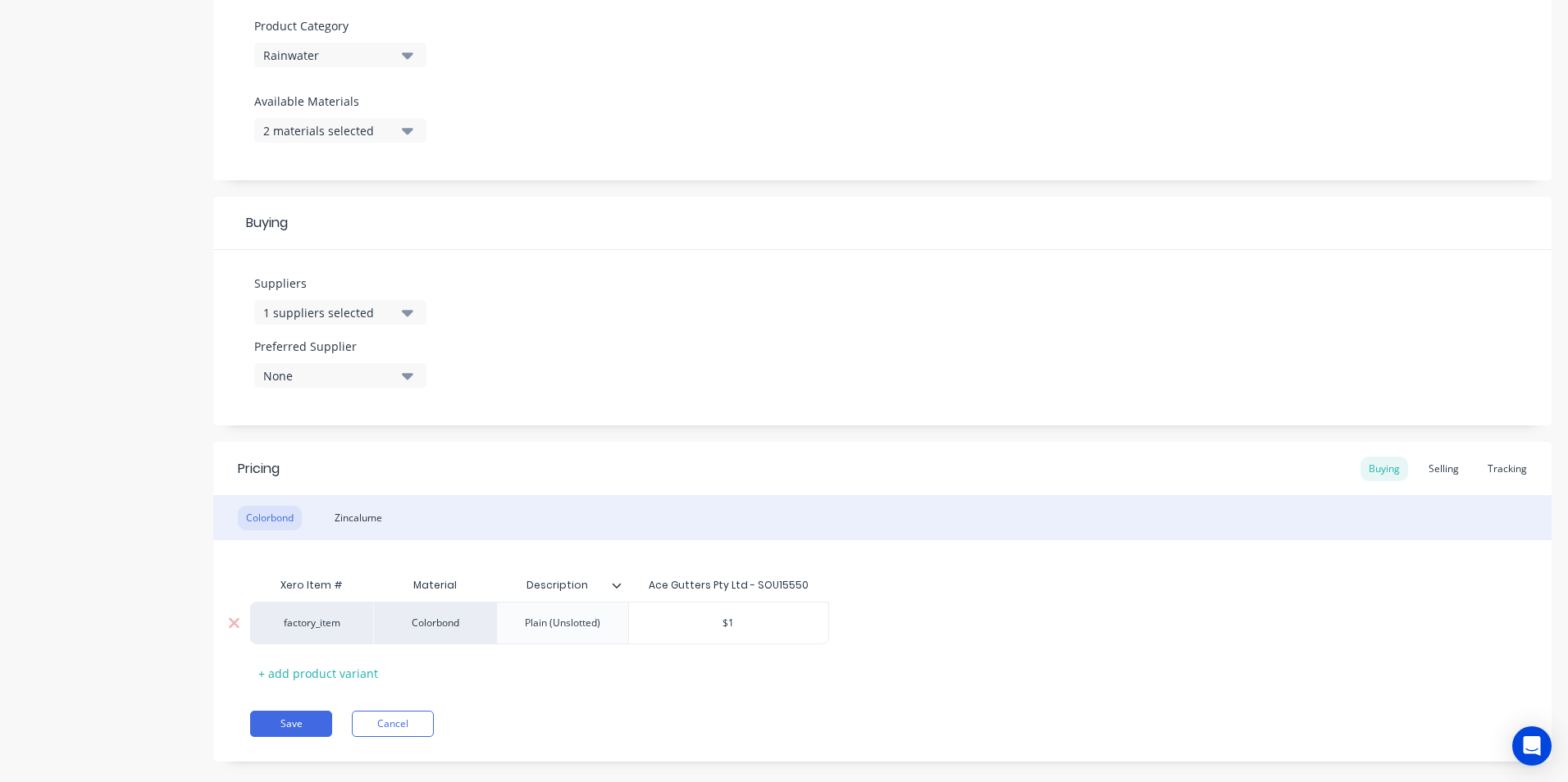
type textarea "x"
type input "$"
type textarea "x"
type input "$1"
type textarea "x"
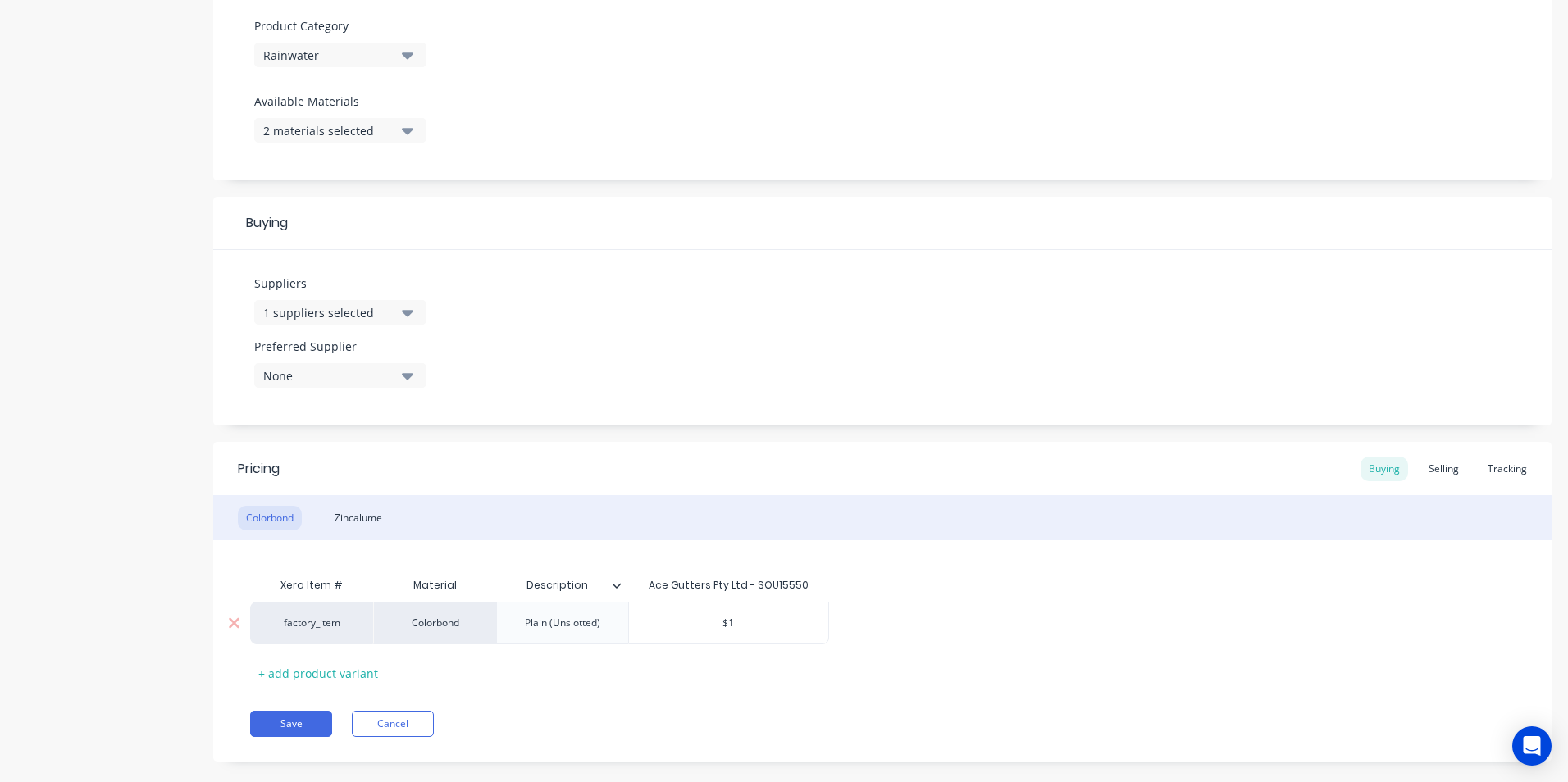
type input "$13"
type textarea "x"
type input "$13."
type textarea "x"
type input "$13.0"
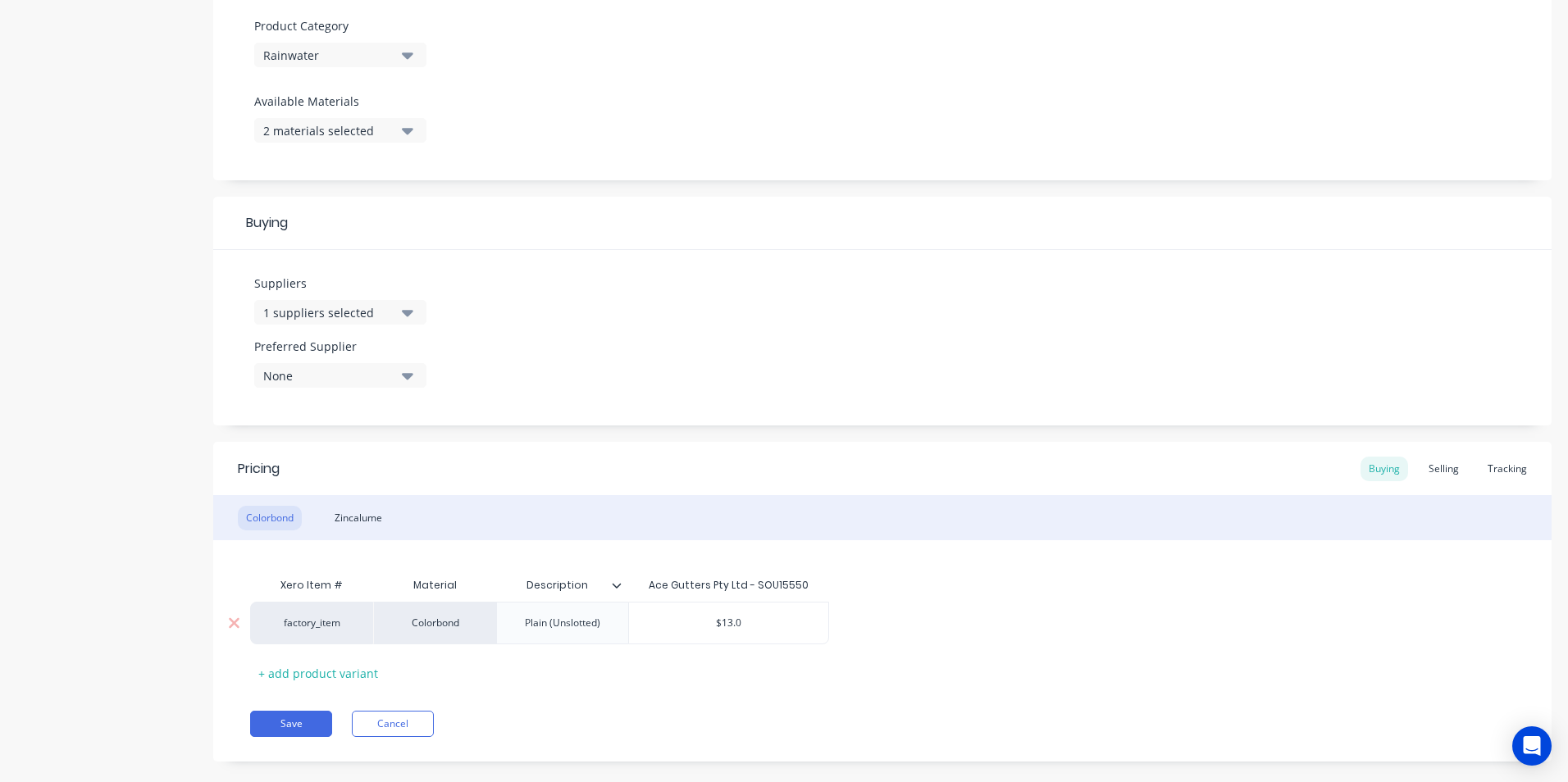
type textarea "x"
type input "$13.03"
click at [612, 626] on div "Plain (Unslotted)" at bounding box center [562, 623] width 101 height 21
type textarea "x"
click at [611, 684] on div "Xero Item # Material Description Ace Gutters Pty Ltd - SOU15550 factory_item Co…" at bounding box center [882, 628] width 1265 height 117
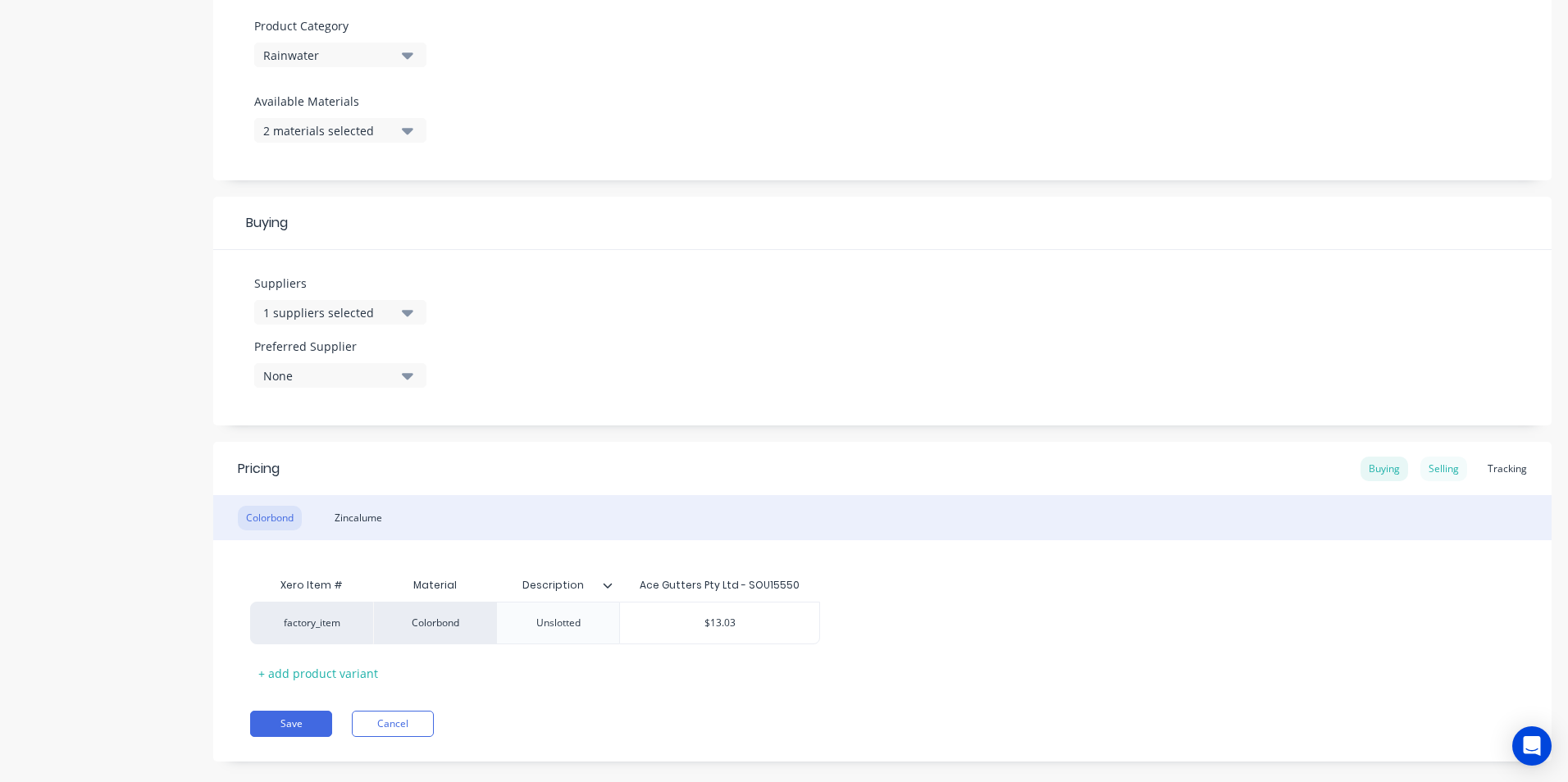
click at [1431, 475] on div "Selling" at bounding box center [1444, 469] width 47 height 25
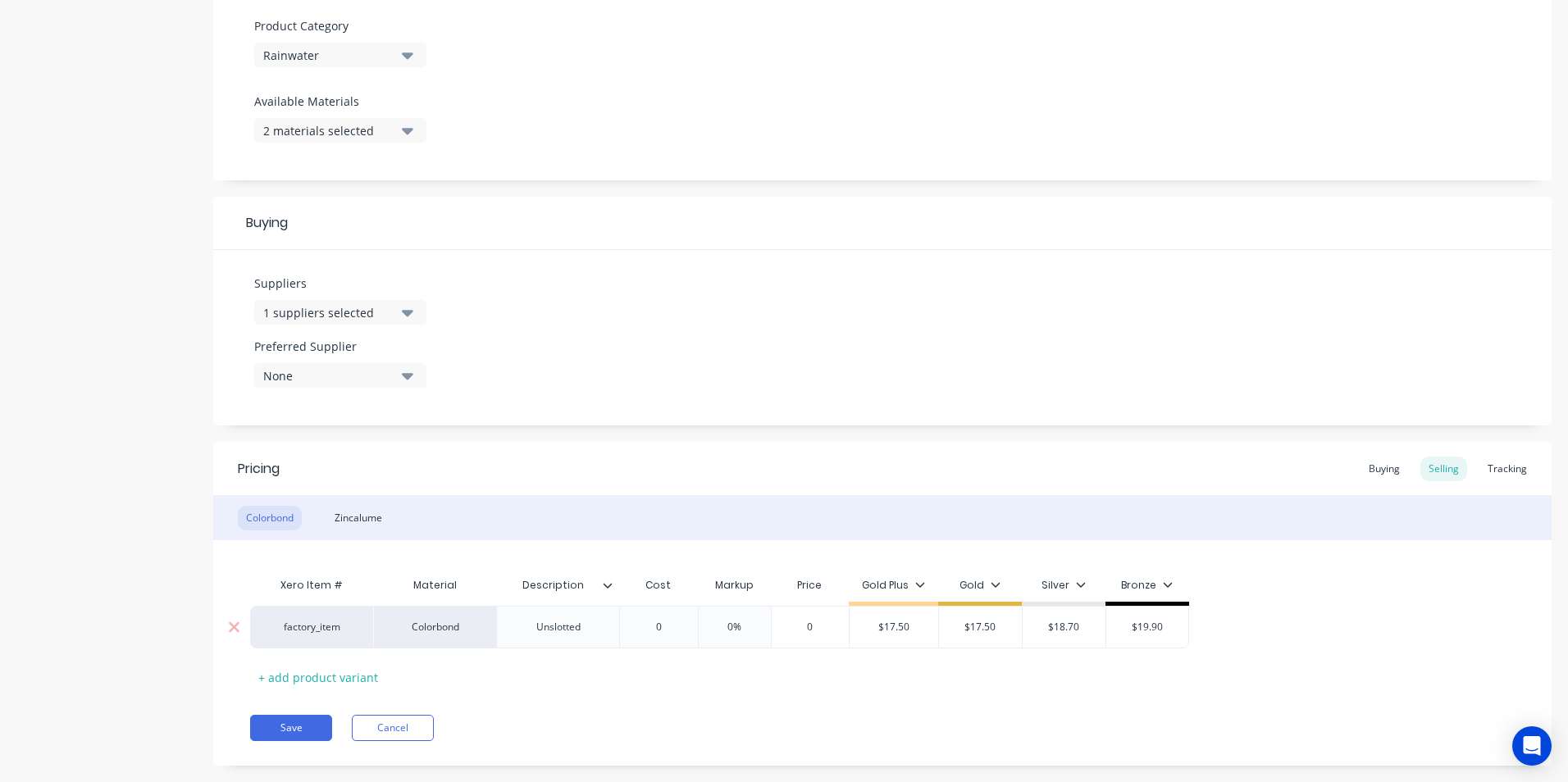
click at [917, 638] on div "$17.50" at bounding box center [893, 627] width 89 height 41
type input "$17.50"
type input "0"
type textarea "x"
type input "1"
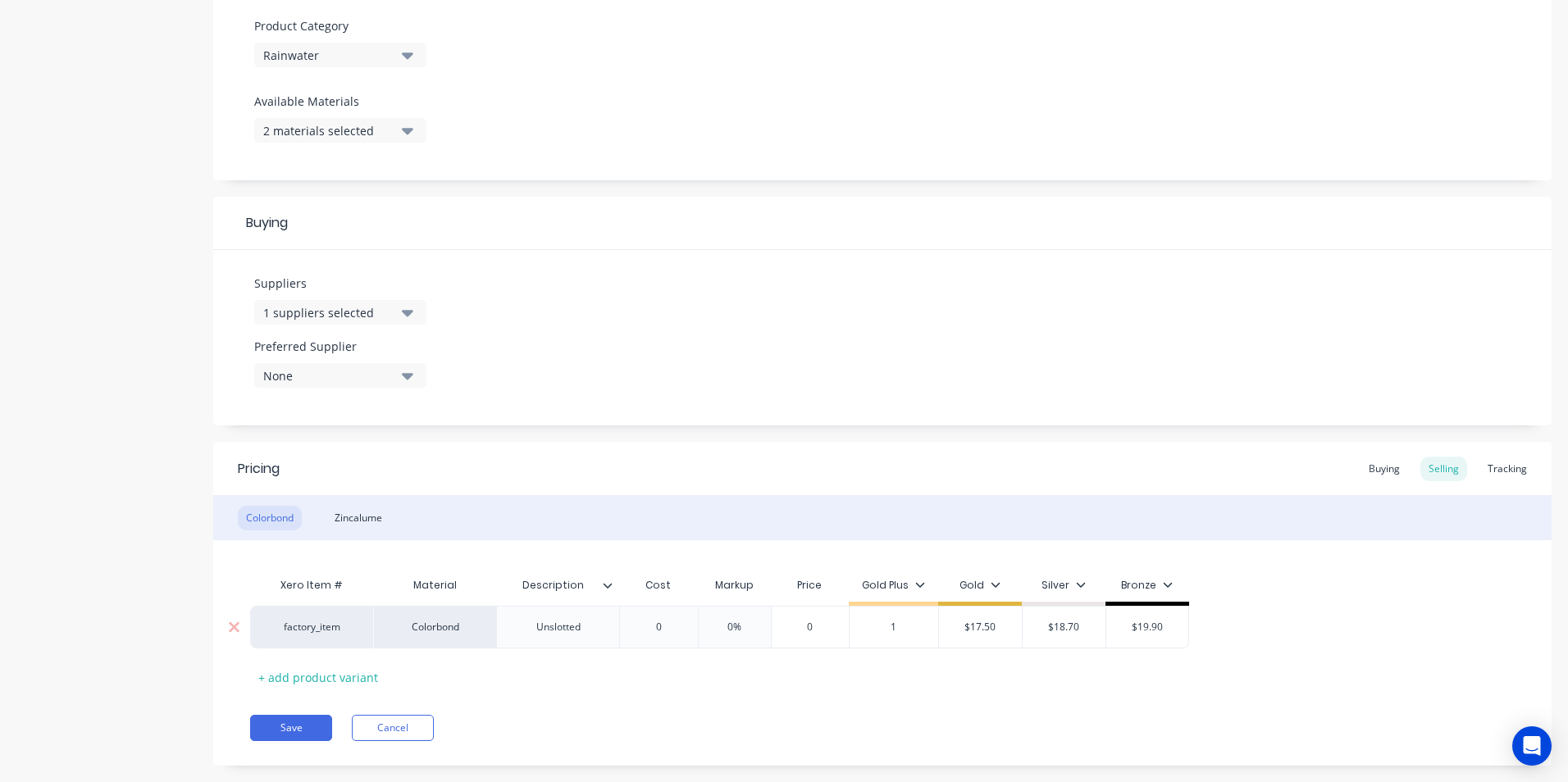
type textarea "x"
type input "18"
type textarea "x"
type input "18."
type textarea "x"
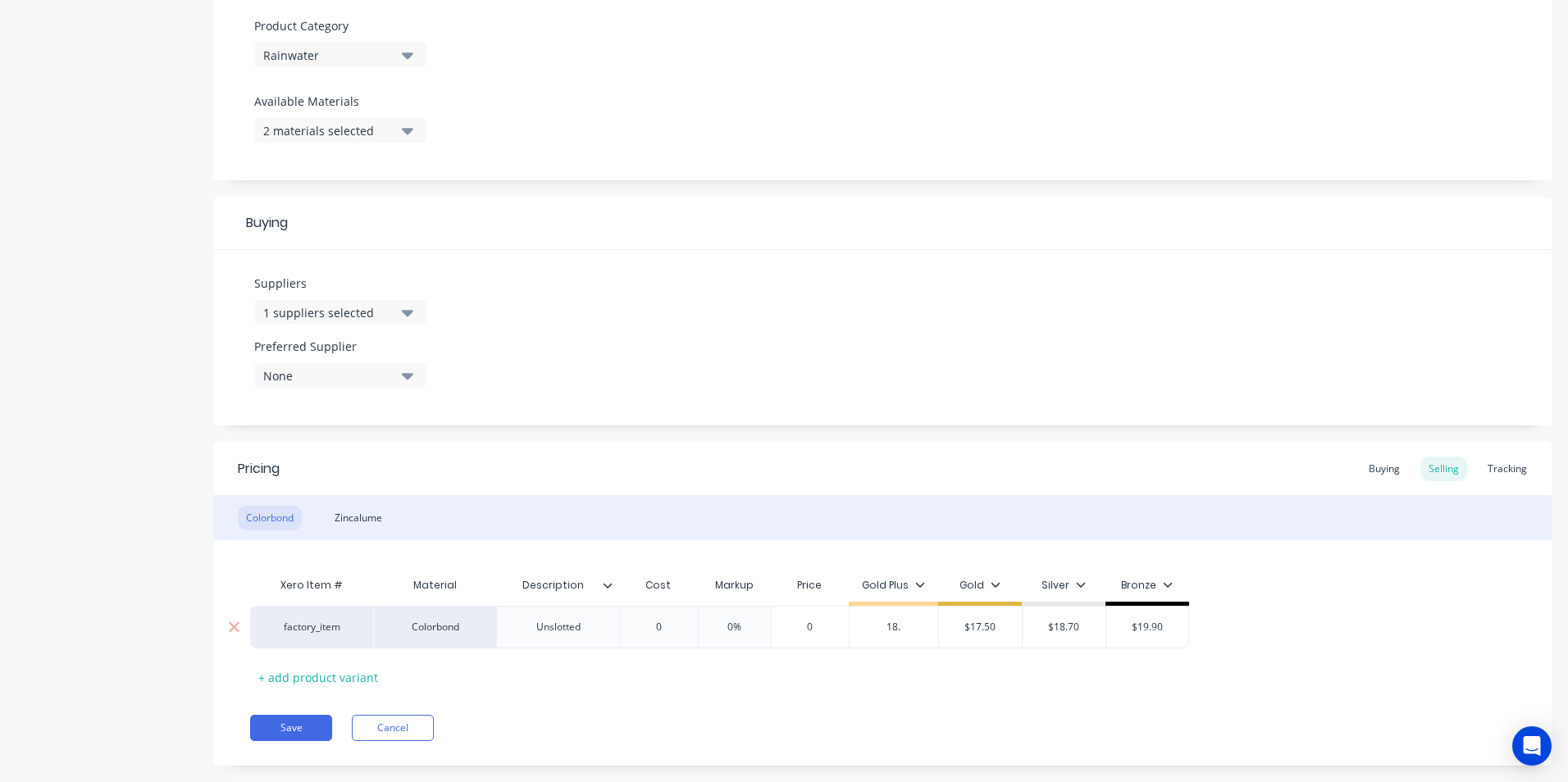
type input "18.3"
type textarea "x"
type input "18.30"
type input "$17.50"
type input "$18.30"
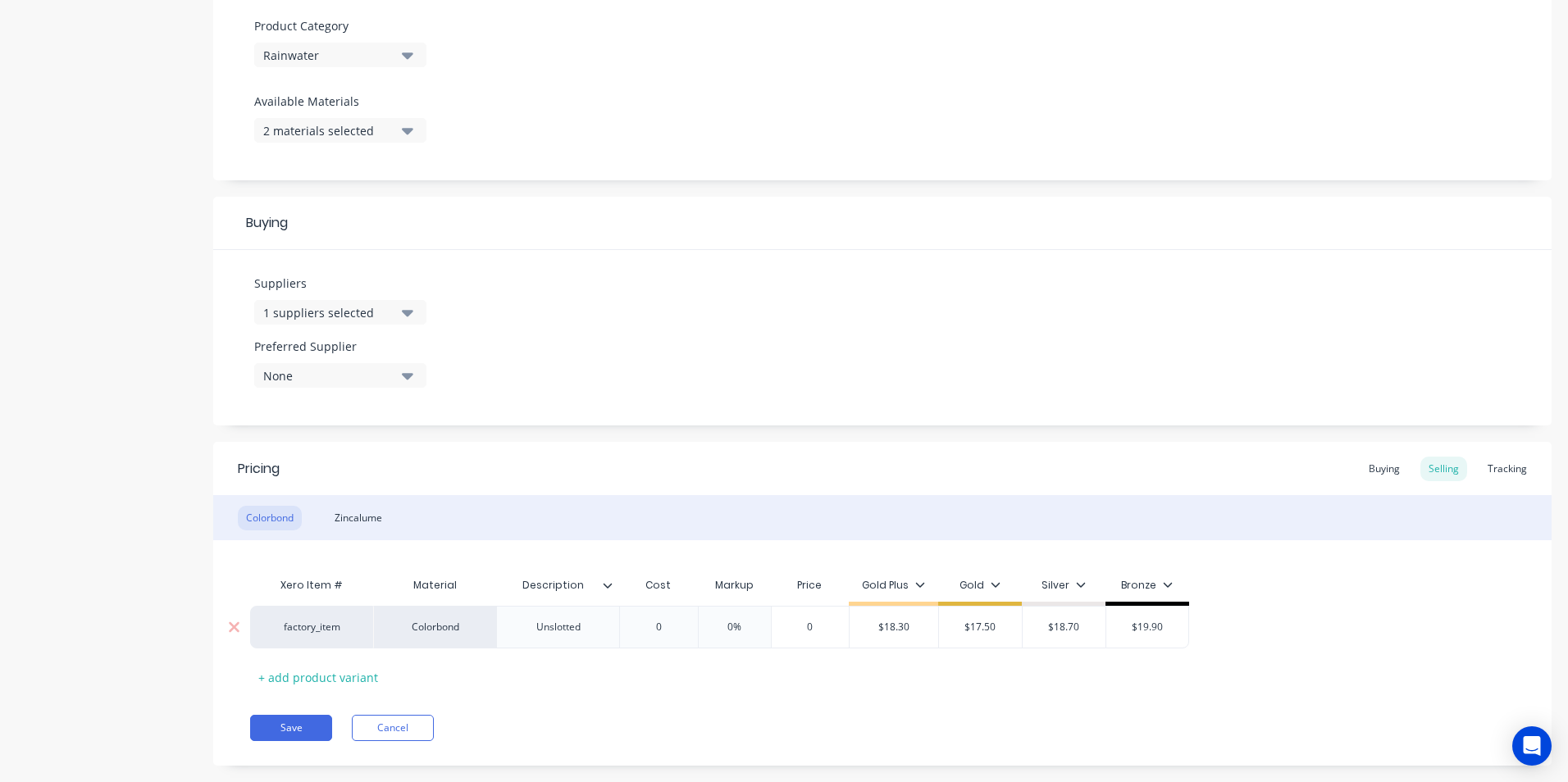
type textarea "x"
type input "1"
type textarea "x"
type input "18"
type textarea "x"
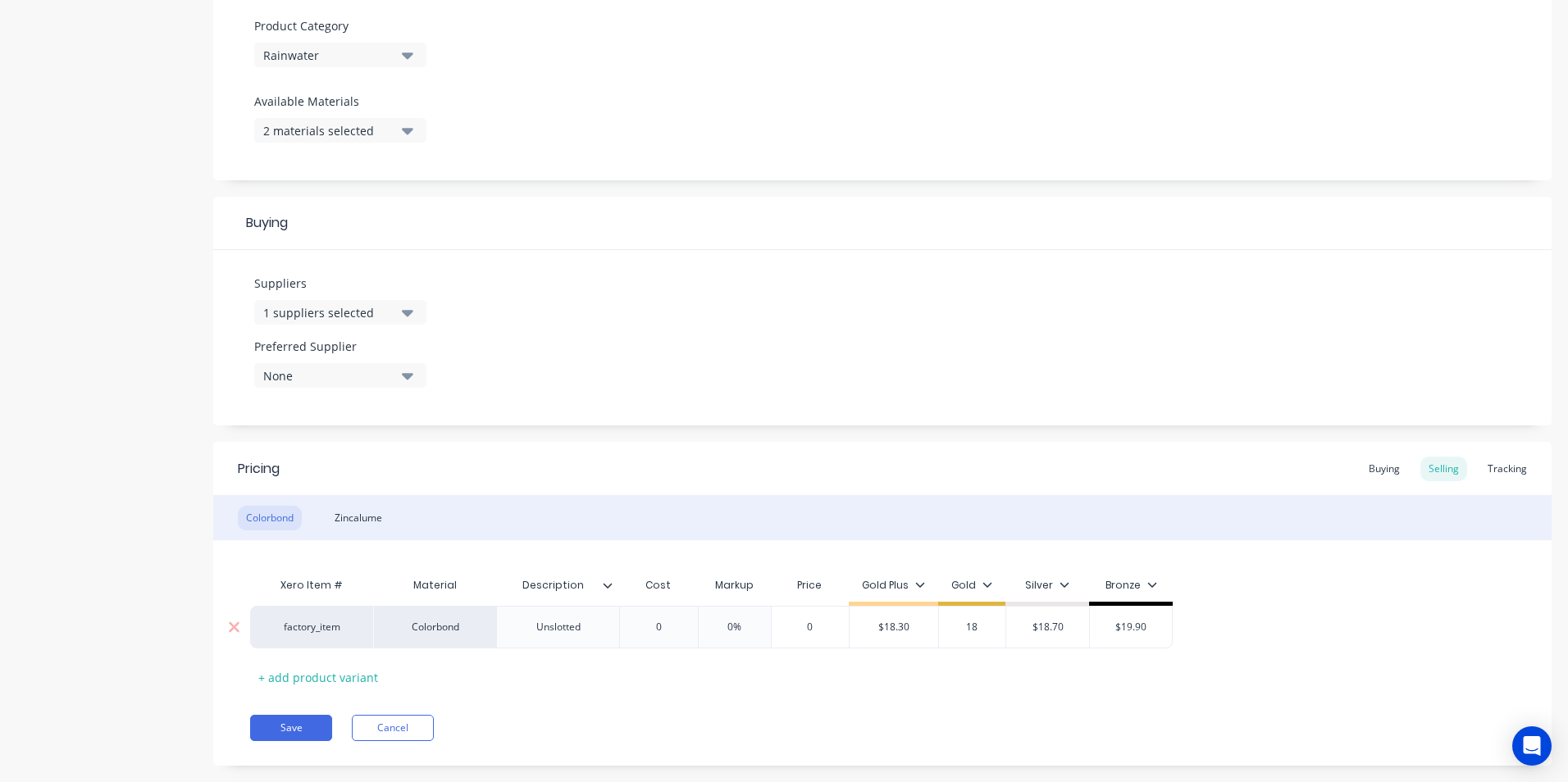
type input "18."
type textarea "x"
type input "18.3"
type textarea "x"
type input "18.30"
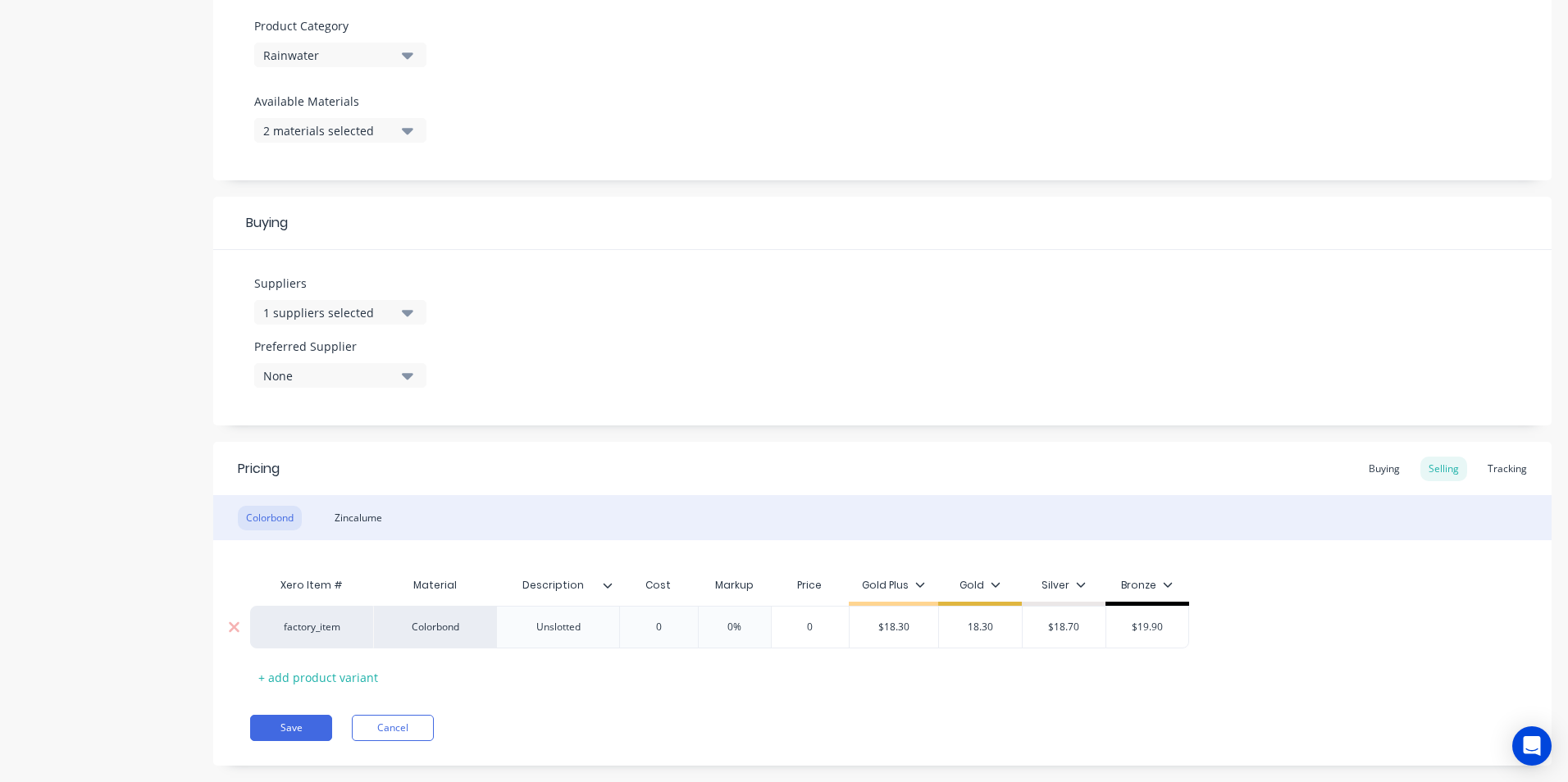
type input "$18.70"
type input "$18.30"
type textarea "x"
type input "1"
type textarea "x"
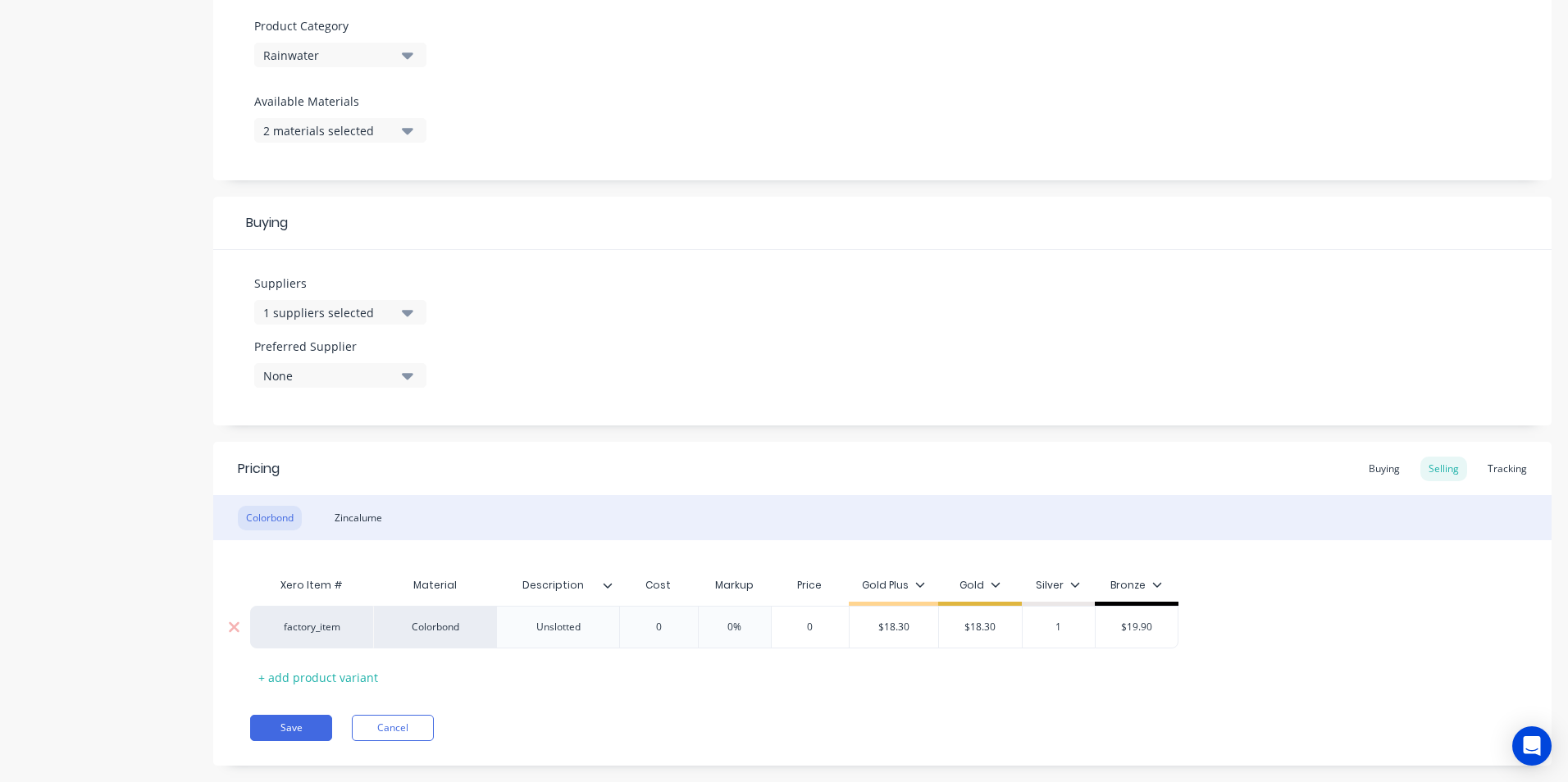
type input "19"
type textarea "x"
type input "19."
type textarea "x"
type input "19.60"
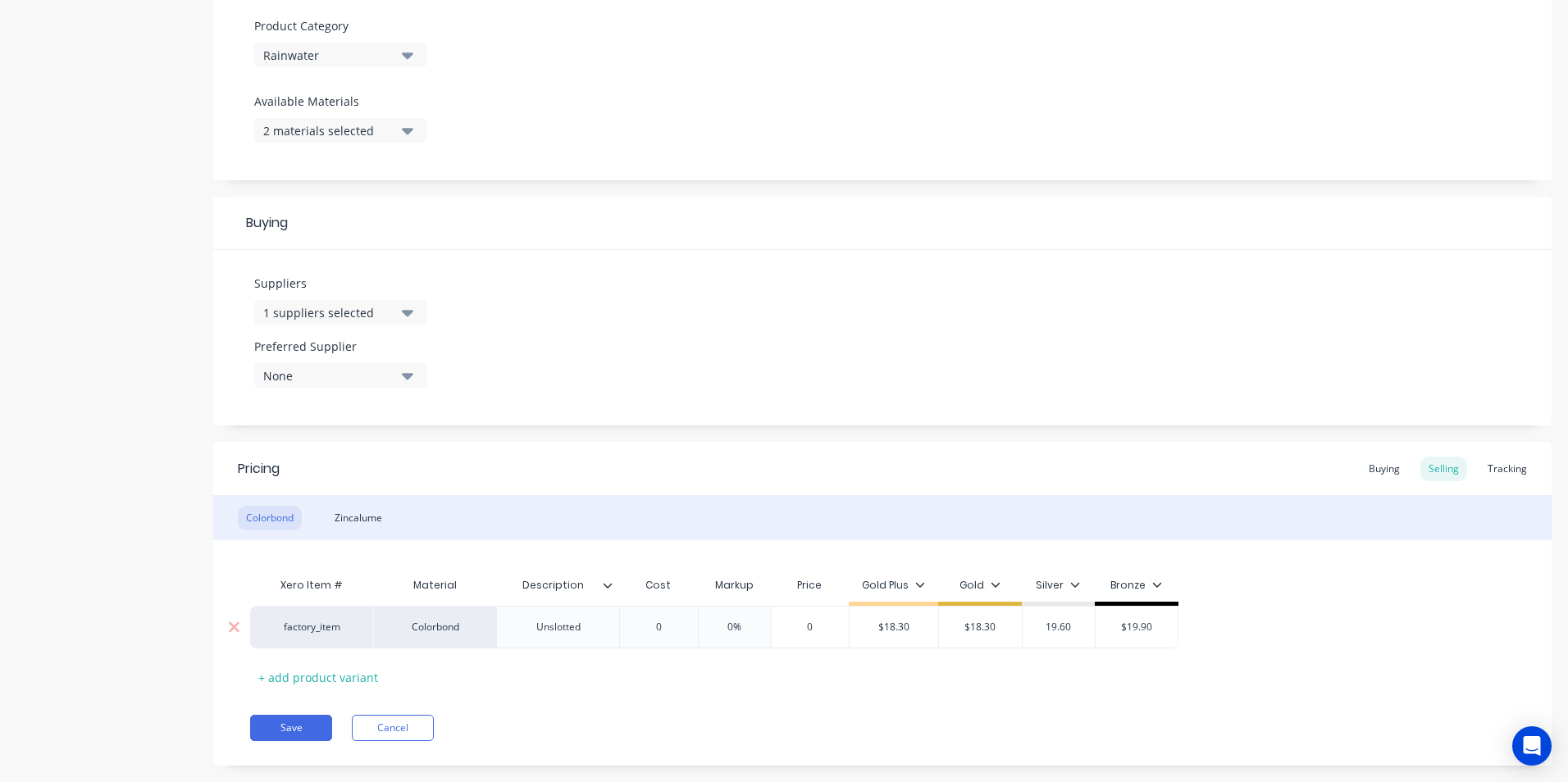
type textarea "x"
type input "19.60"
type input "$19.90"
type input "$19.60"
type textarea "x"
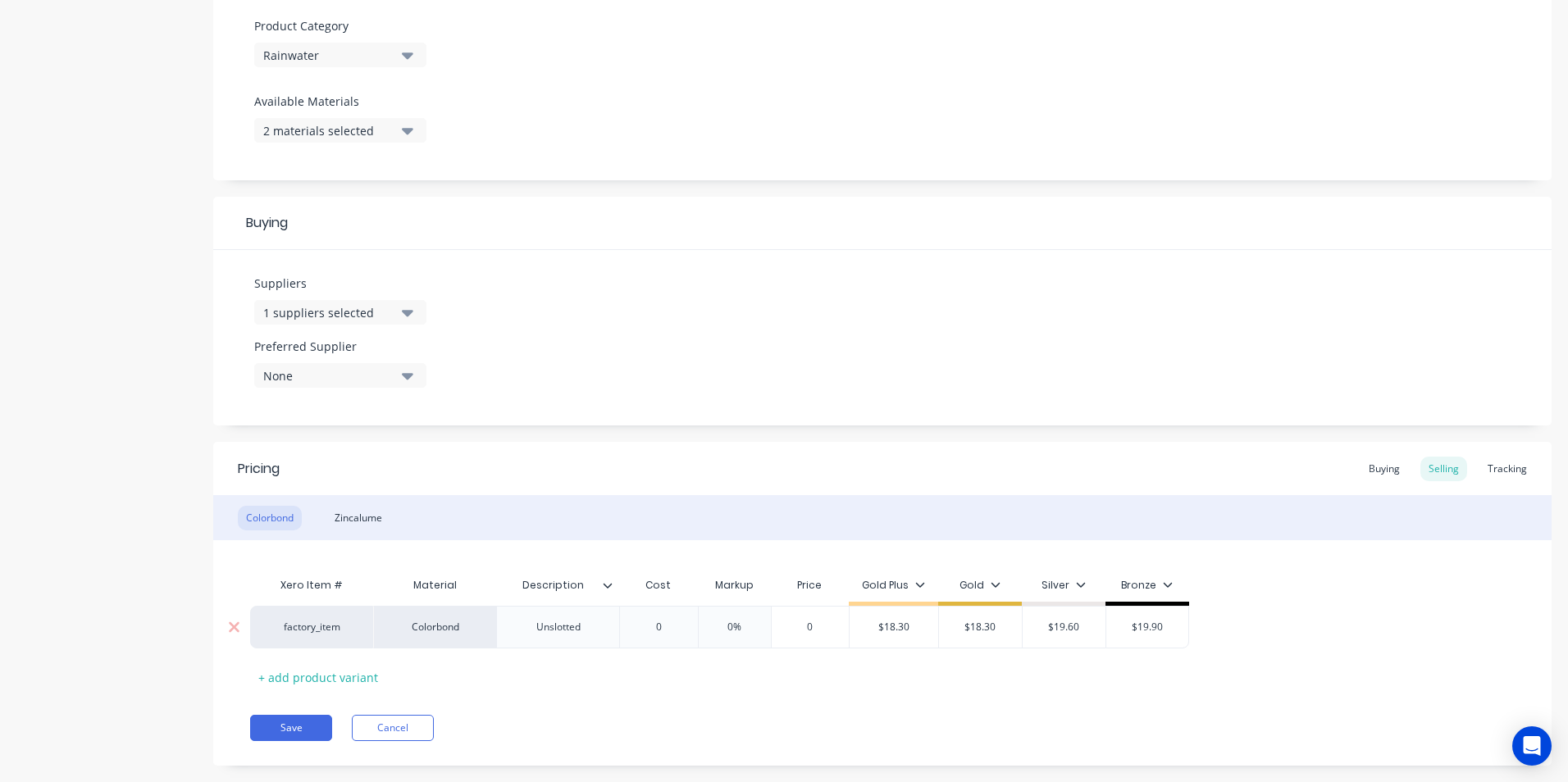
type input "2"
type textarea "x"
type input "20"
type textarea "x"
type input "20."
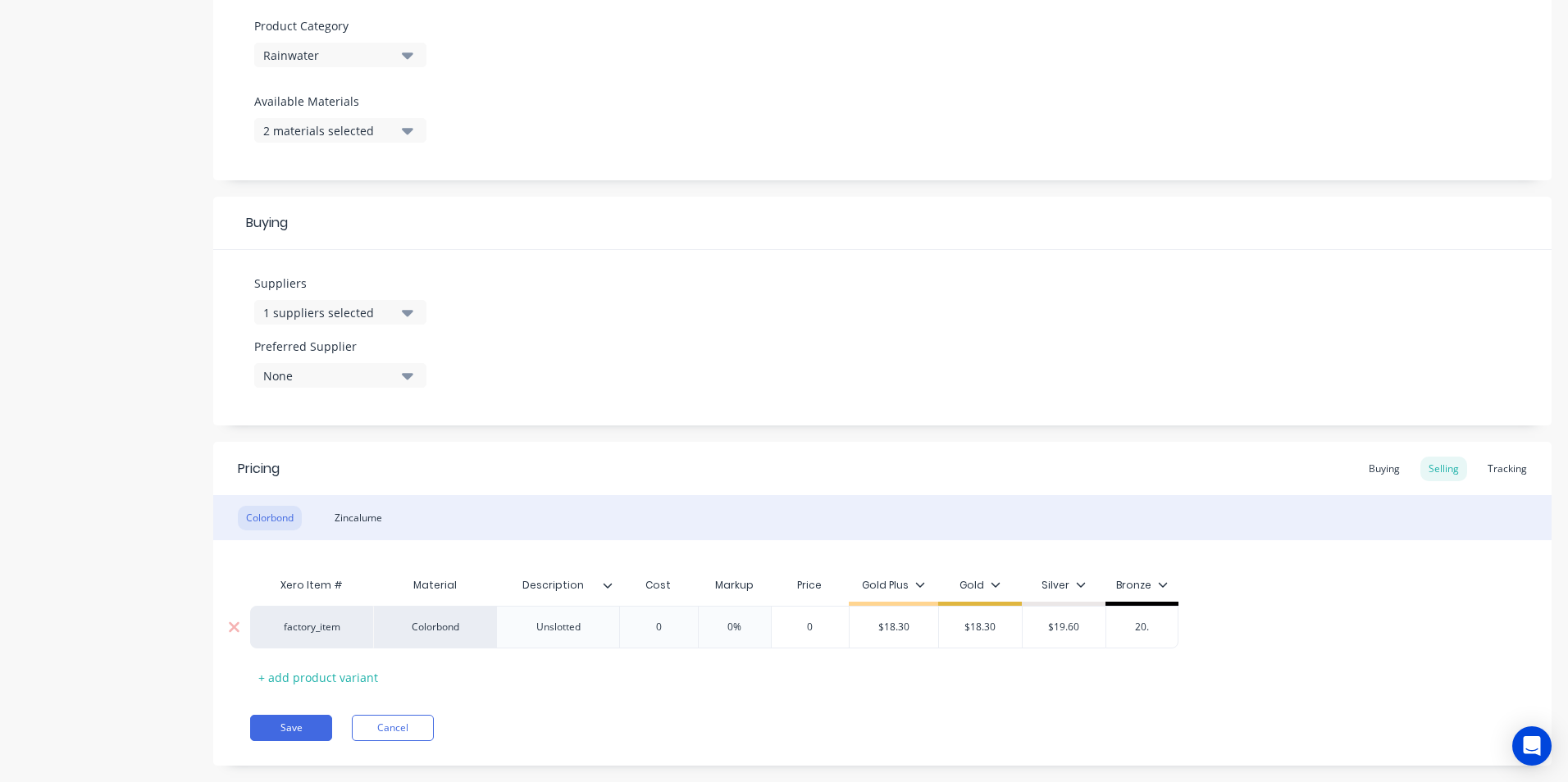
type textarea "x"
type input "20.9"
type textarea "x"
type input "20.90"
click at [285, 728] on button "Save" at bounding box center [291, 728] width 82 height 26
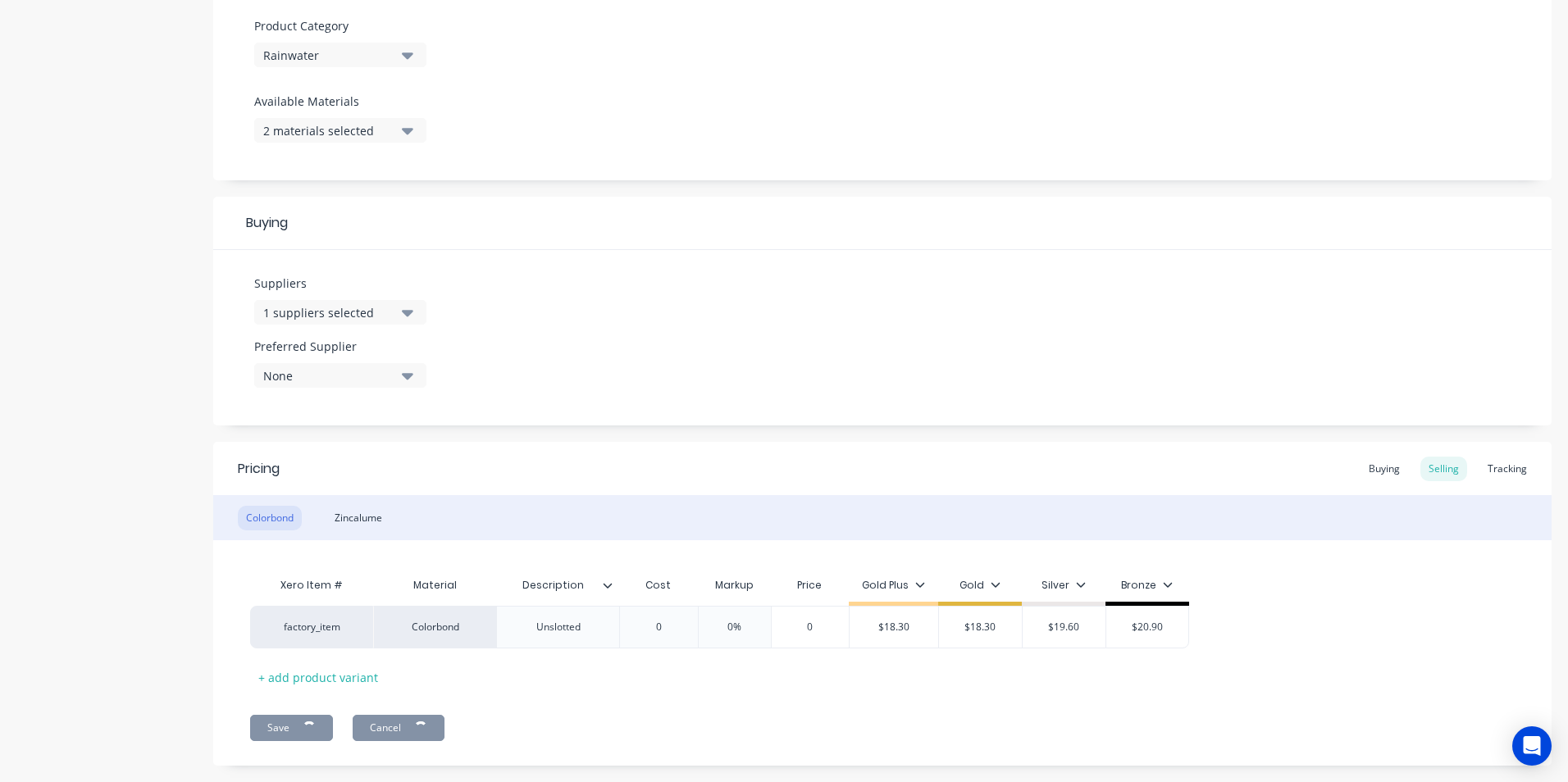
type textarea "x"
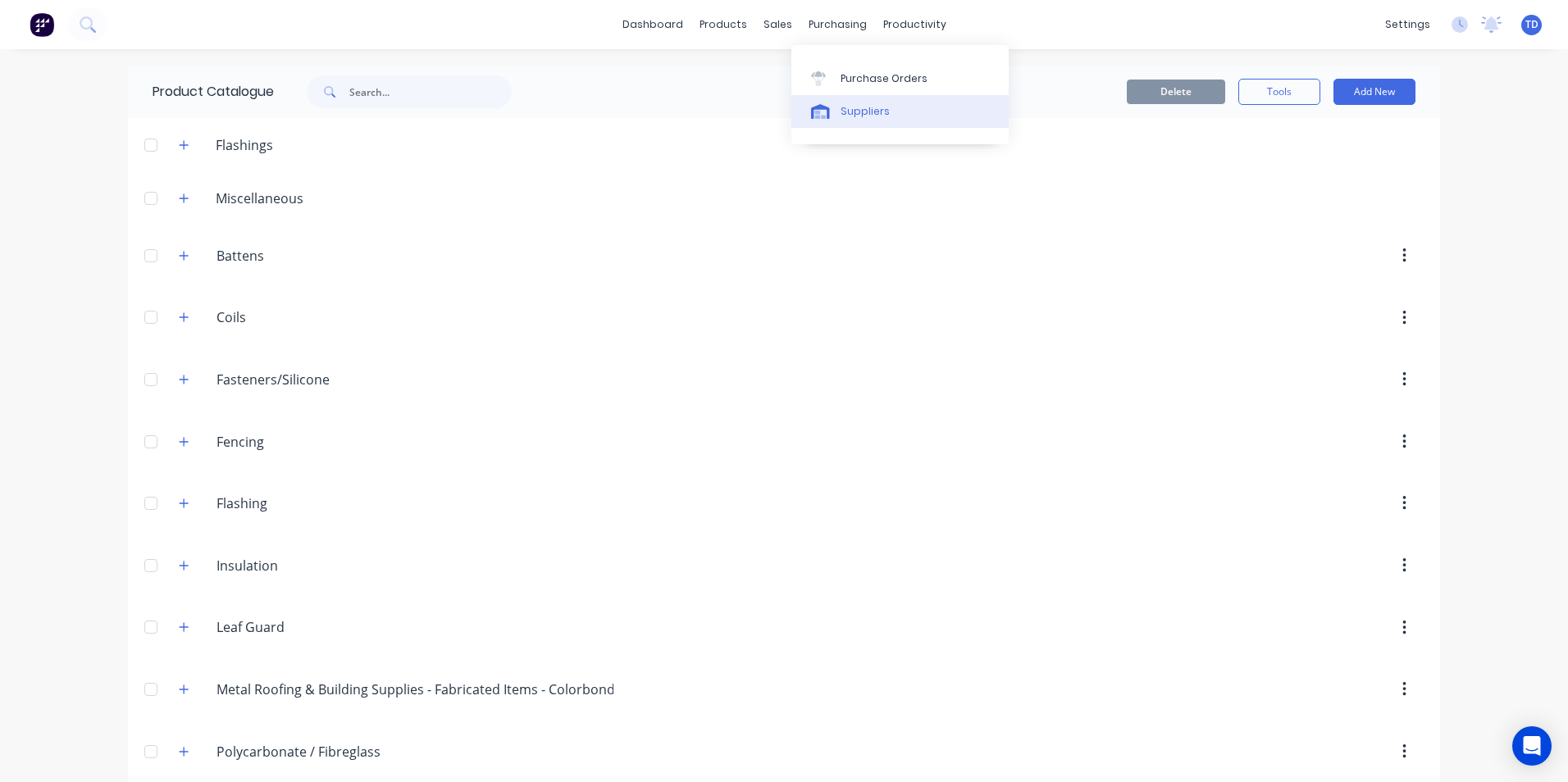
click at [856, 113] on div "Suppliers" at bounding box center [865, 111] width 49 height 15
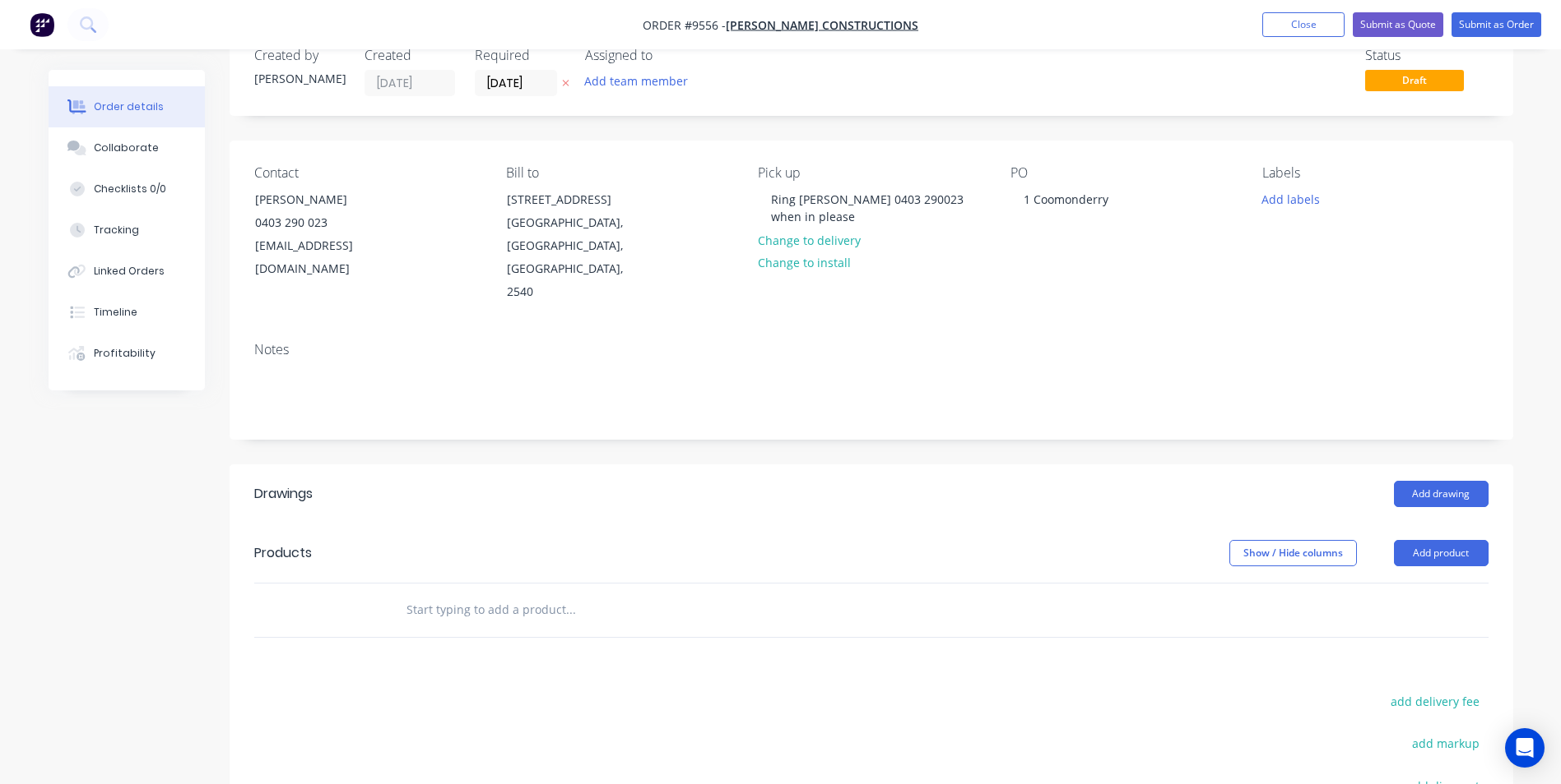
scroll to position [82, 0]
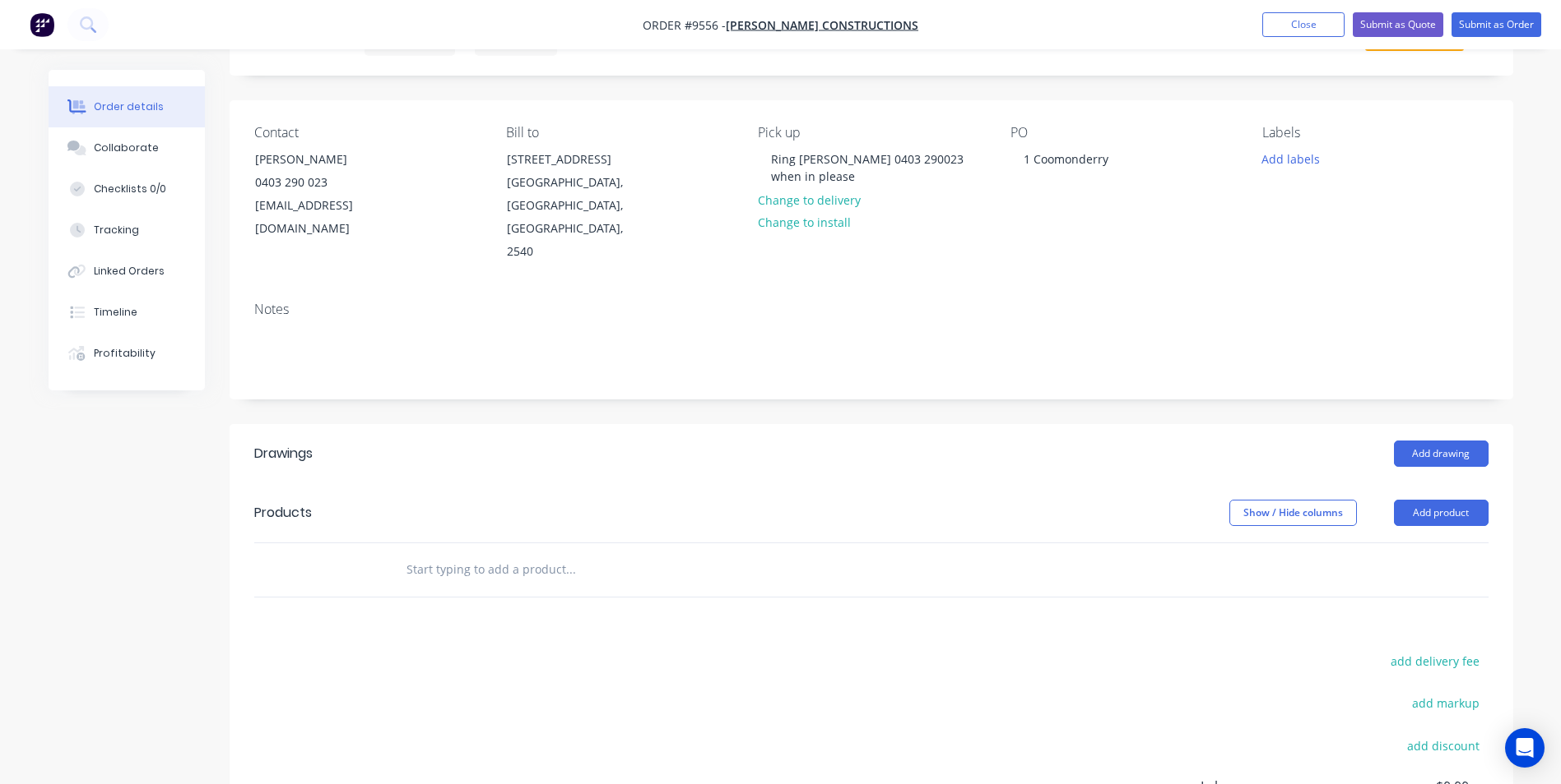
click at [529, 554] on input "text" at bounding box center [570, 570] width 329 height 33
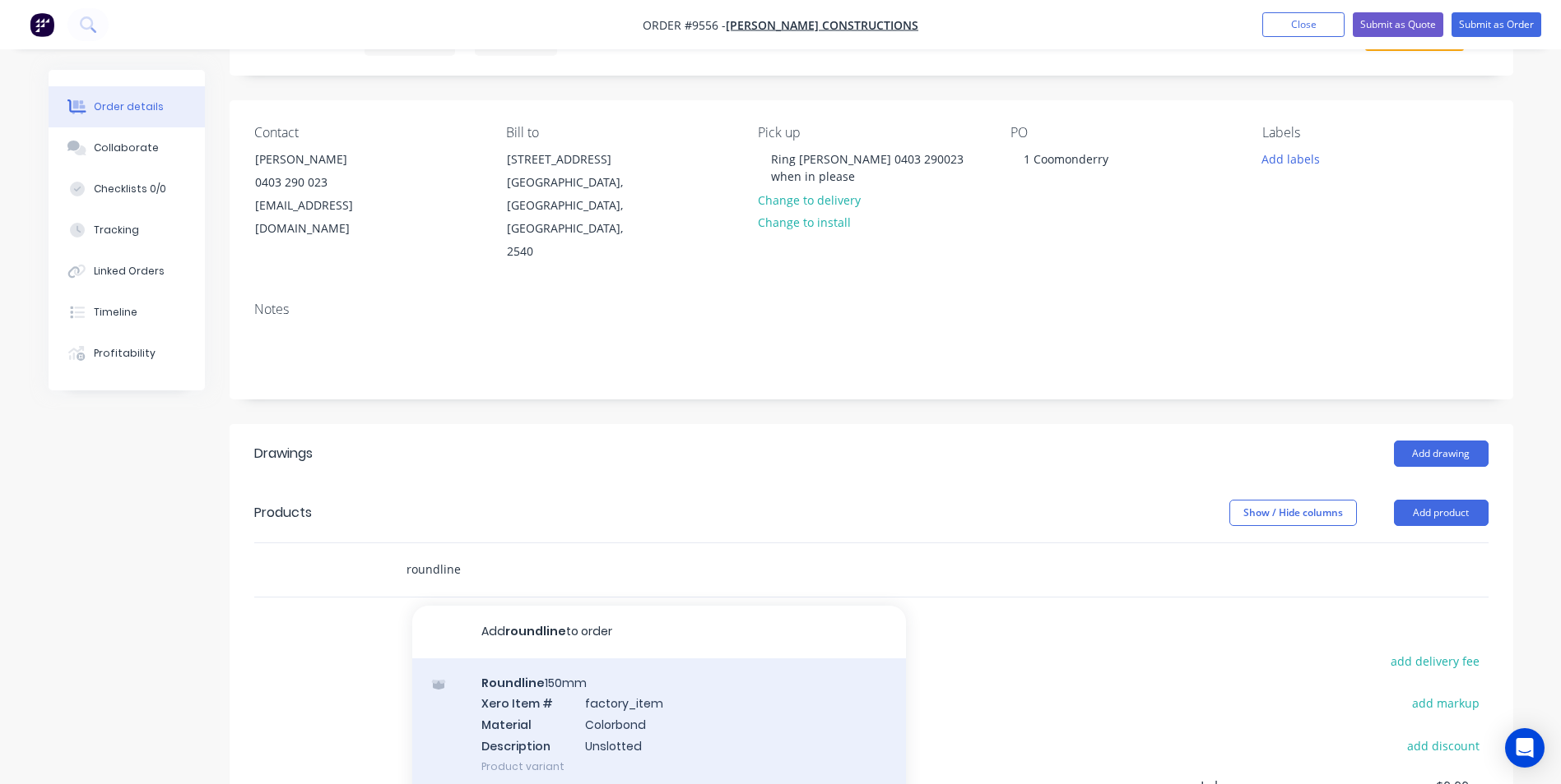
type input "roundline"
click at [615, 714] on div "Roundline 150mm Xero Item # factory_item Material Colorbond Description Unslott…" at bounding box center [659, 724] width 494 height 133
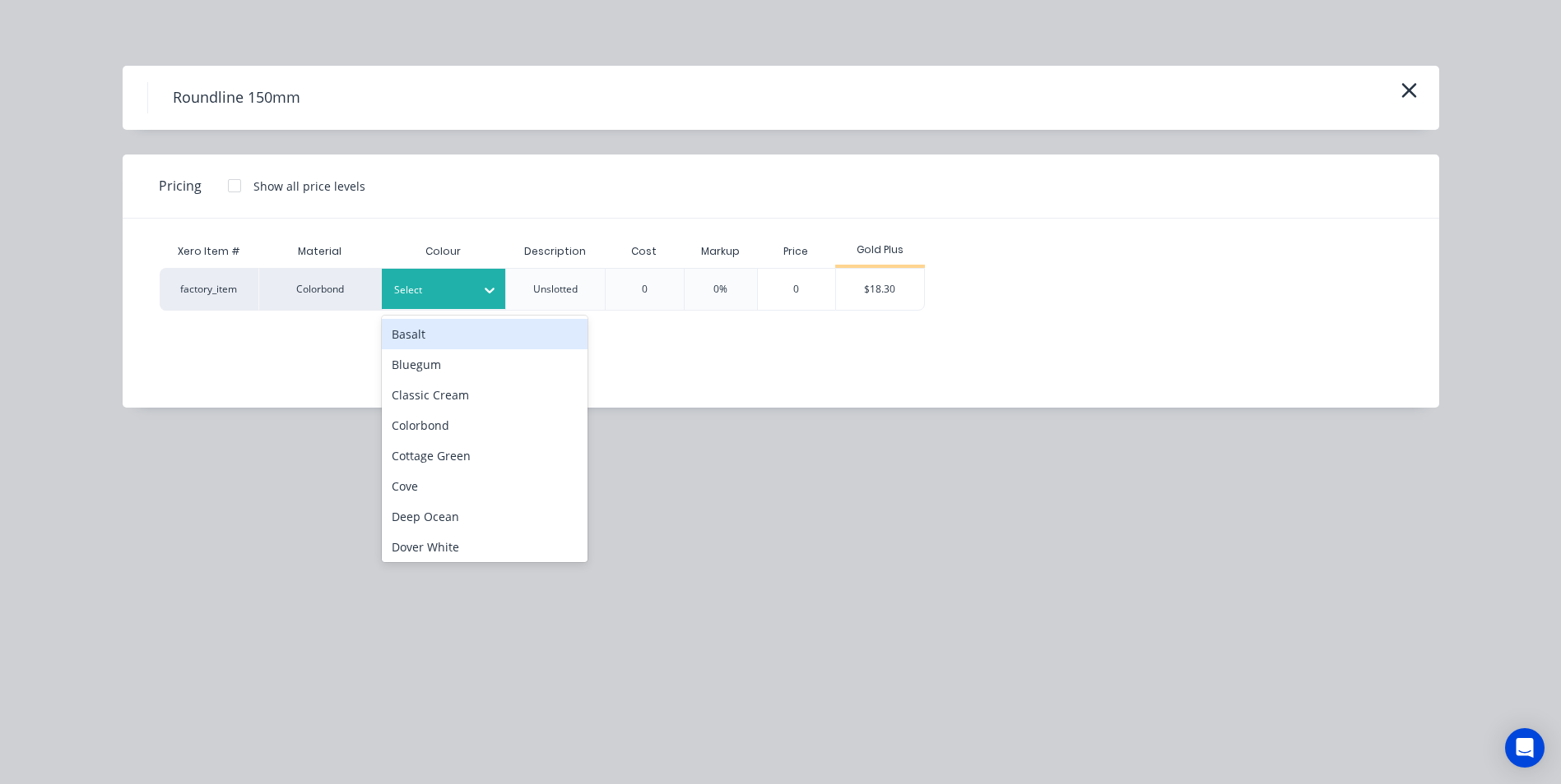
click at [447, 294] on div at bounding box center [431, 290] width 74 height 18
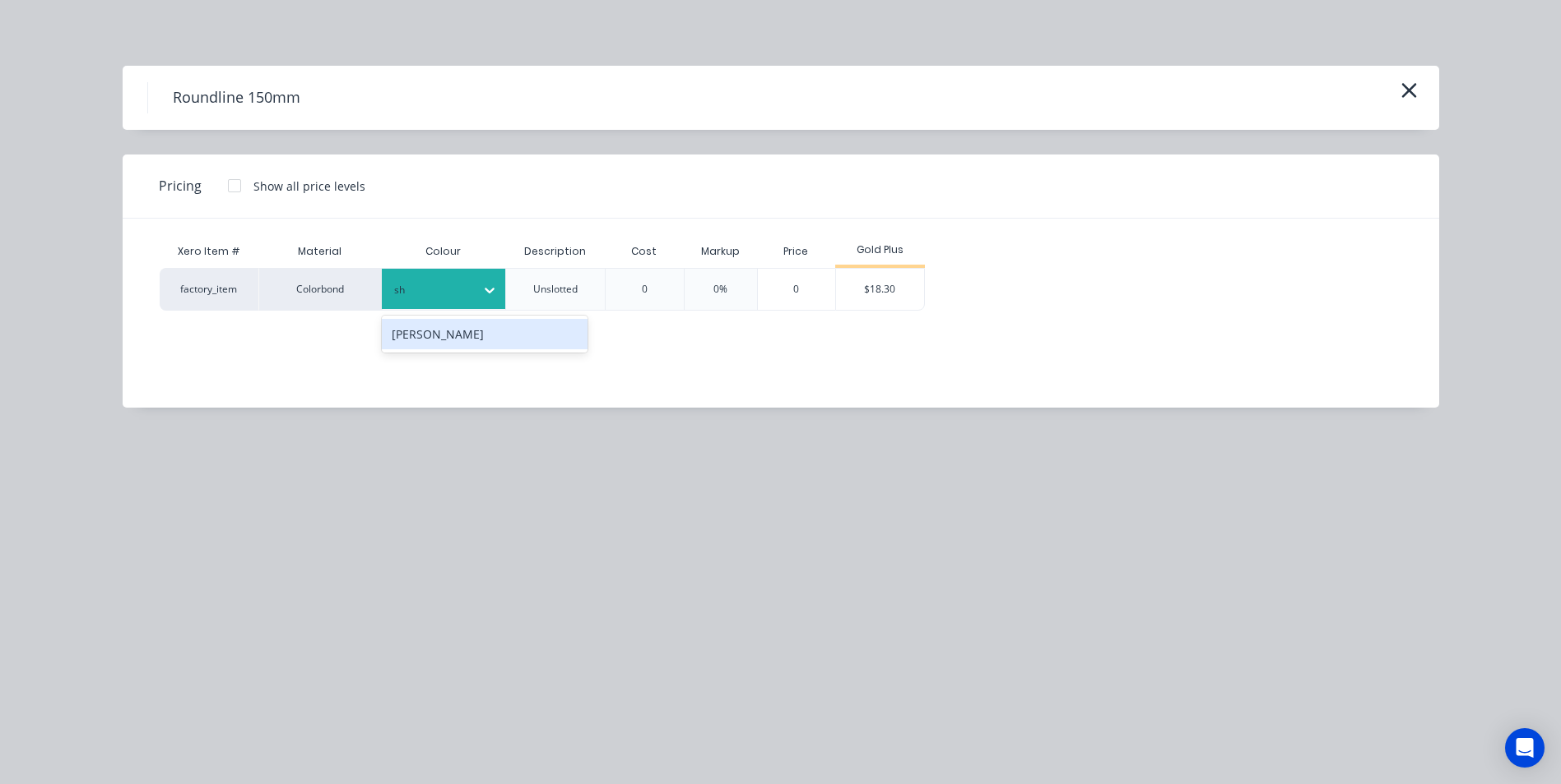
type input "sha"
click at [447, 336] on div "[PERSON_NAME]" at bounding box center [485, 334] width 206 height 31
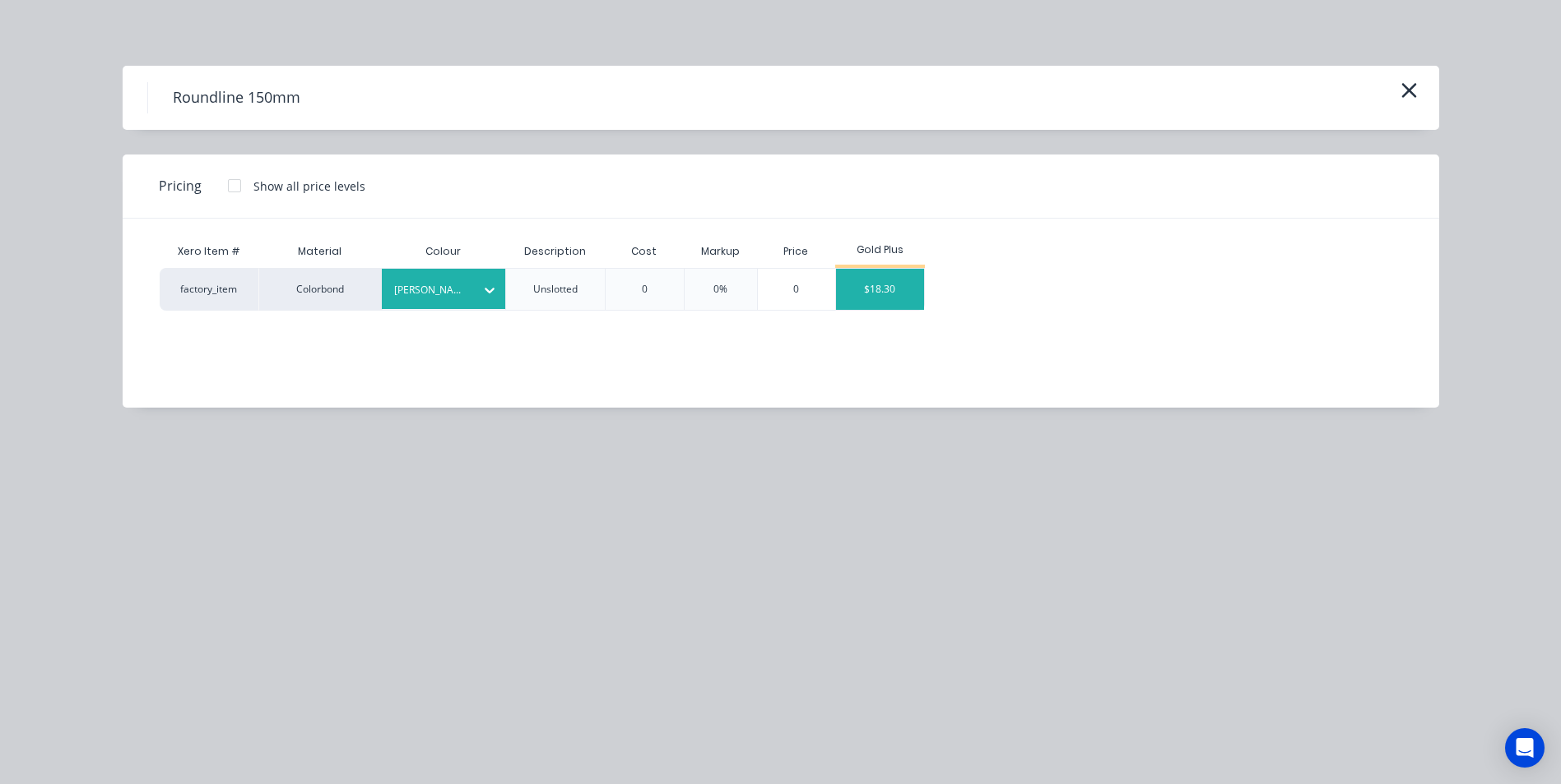
click at [896, 291] on div "$18.30" at bounding box center [880, 289] width 88 height 41
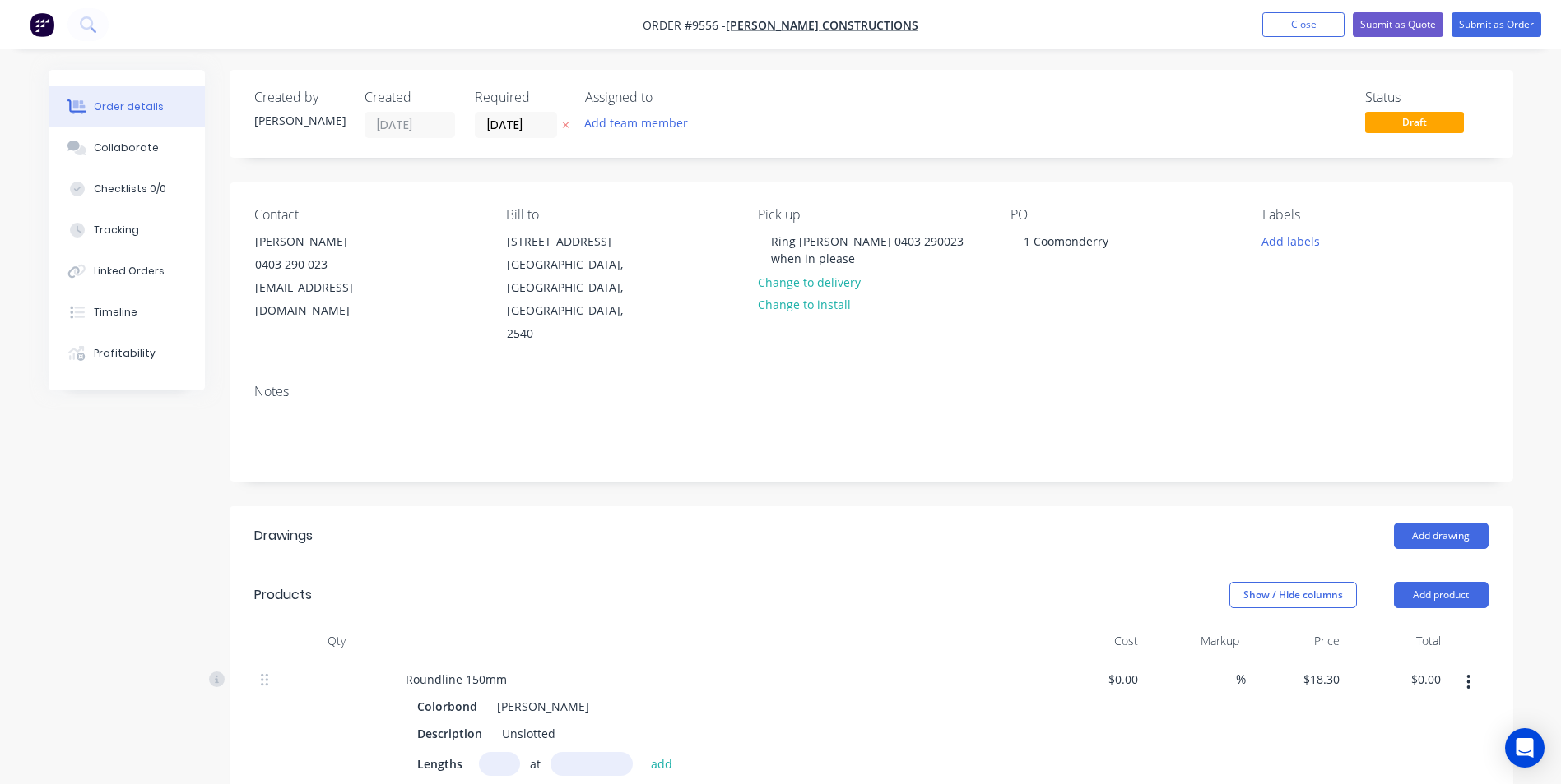
click at [511, 752] on input "text" at bounding box center [499, 764] width 41 height 24
type input "1"
type input "6700"
click at [643, 752] on button "add" at bounding box center [662, 763] width 39 height 22
type input "$122.61"
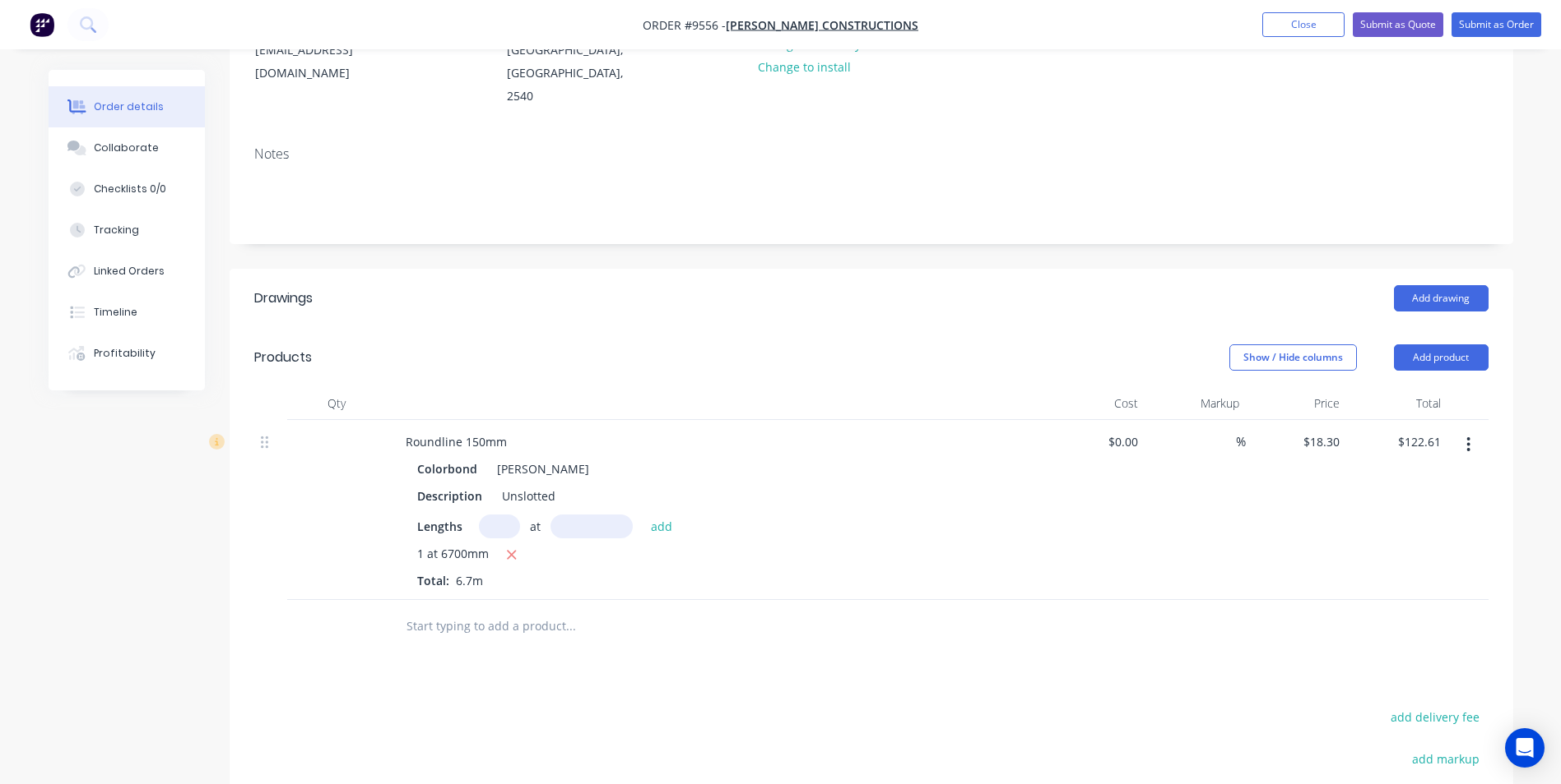
scroll to position [246, 0]
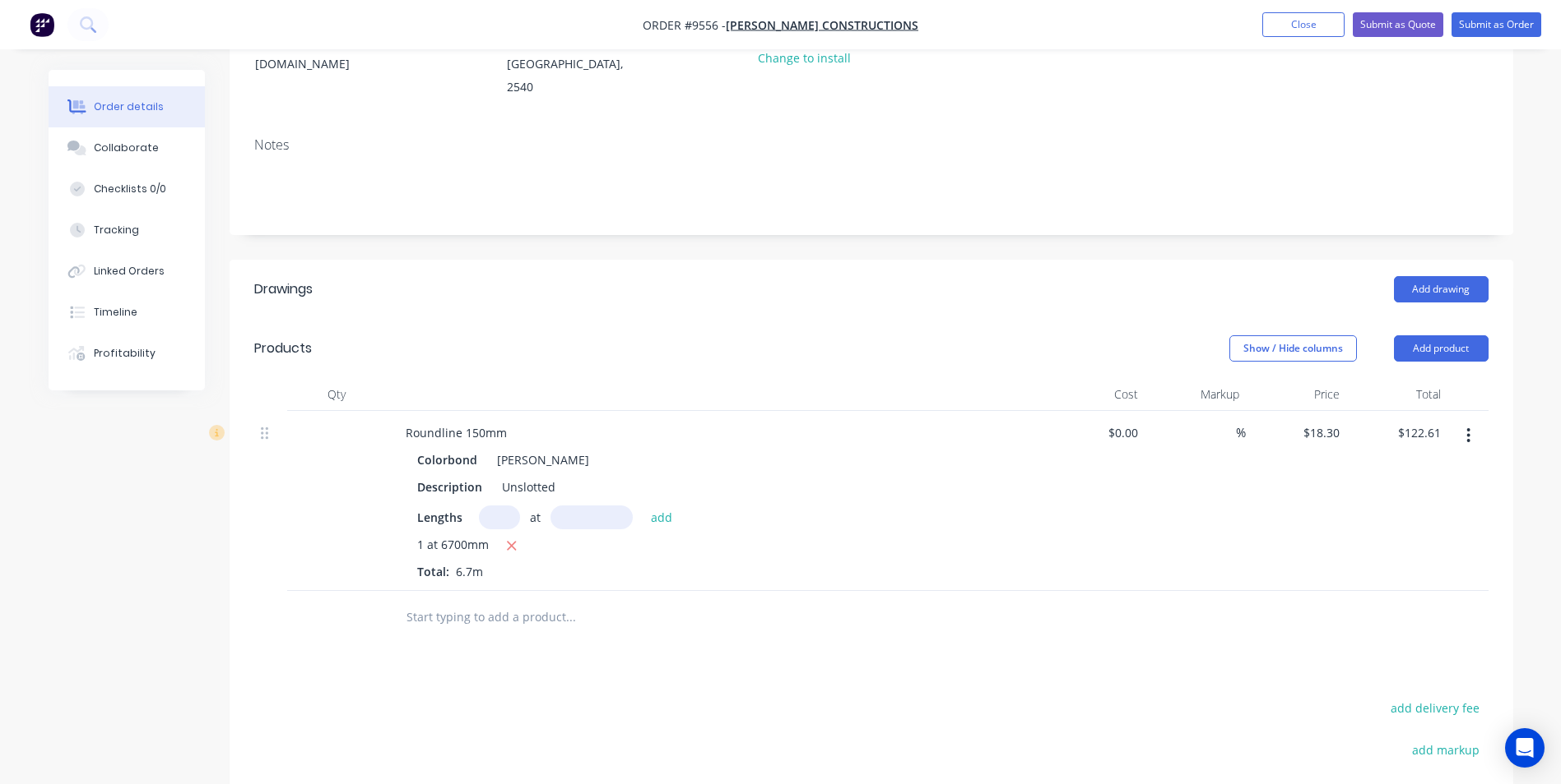
click at [499, 601] on input "text" at bounding box center [570, 617] width 329 height 33
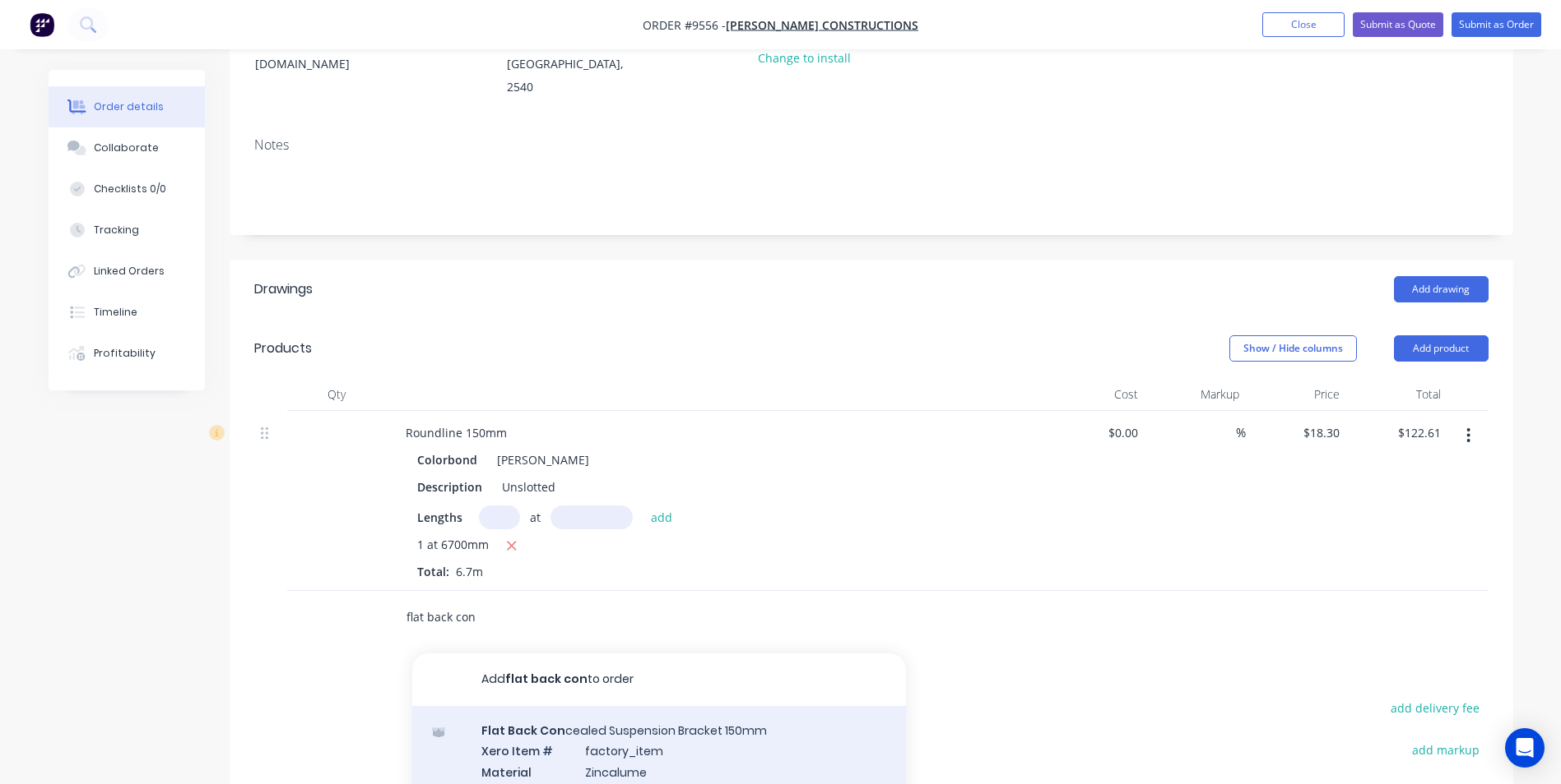
type input "flat back con"
click at [574, 726] on div "Flat Back Con cealed Suspension Bracket 150mm Xero Item # factory_item Material…" at bounding box center [659, 772] width 494 height 133
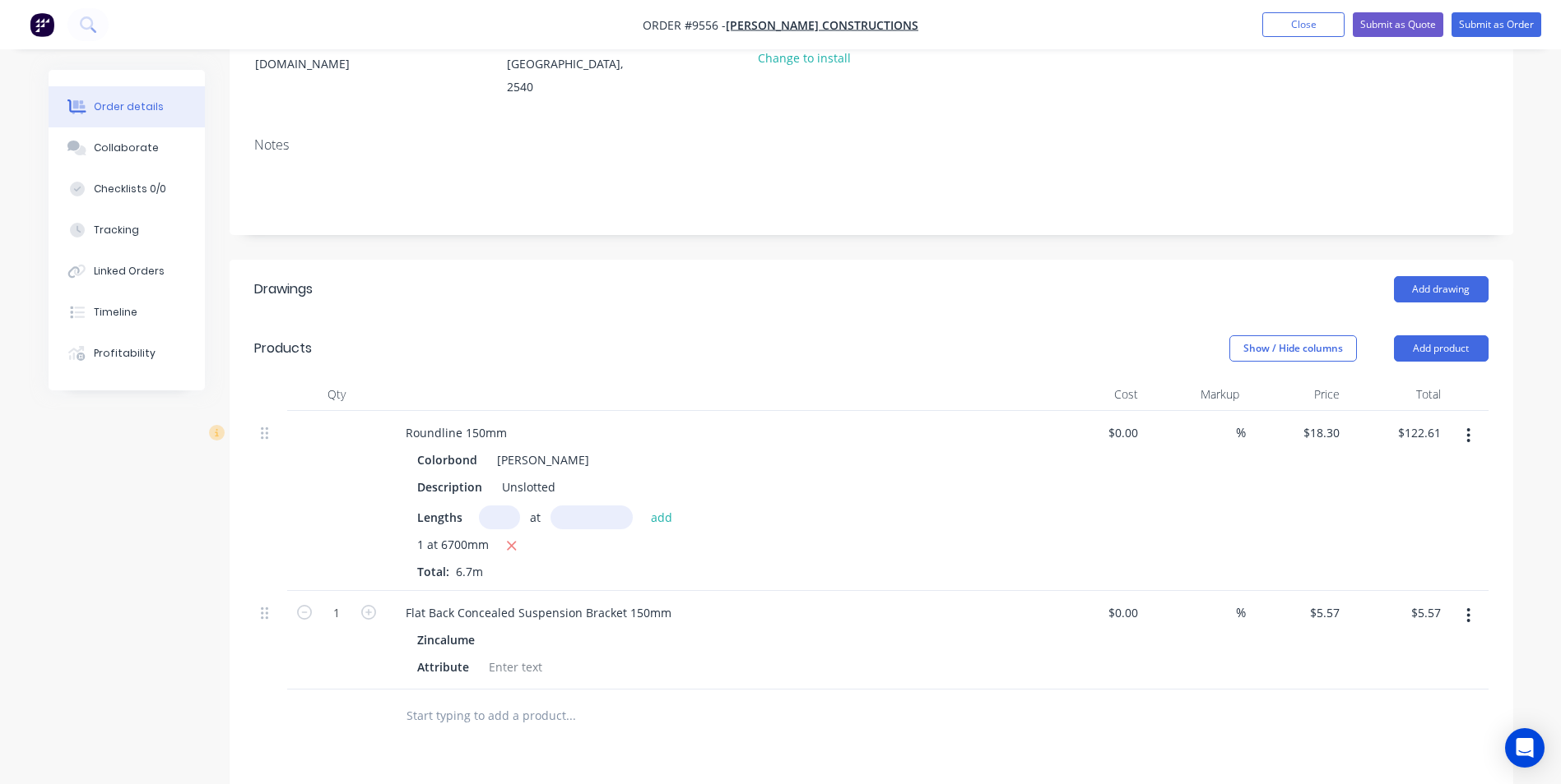
click at [1468, 608] on icon "button" at bounding box center [1468, 615] width 3 height 15
click at [1388, 746] on div "Delete" at bounding box center [1410, 758] width 127 height 24
click at [509, 601] on input "text" at bounding box center [570, 617] width 329 height 33
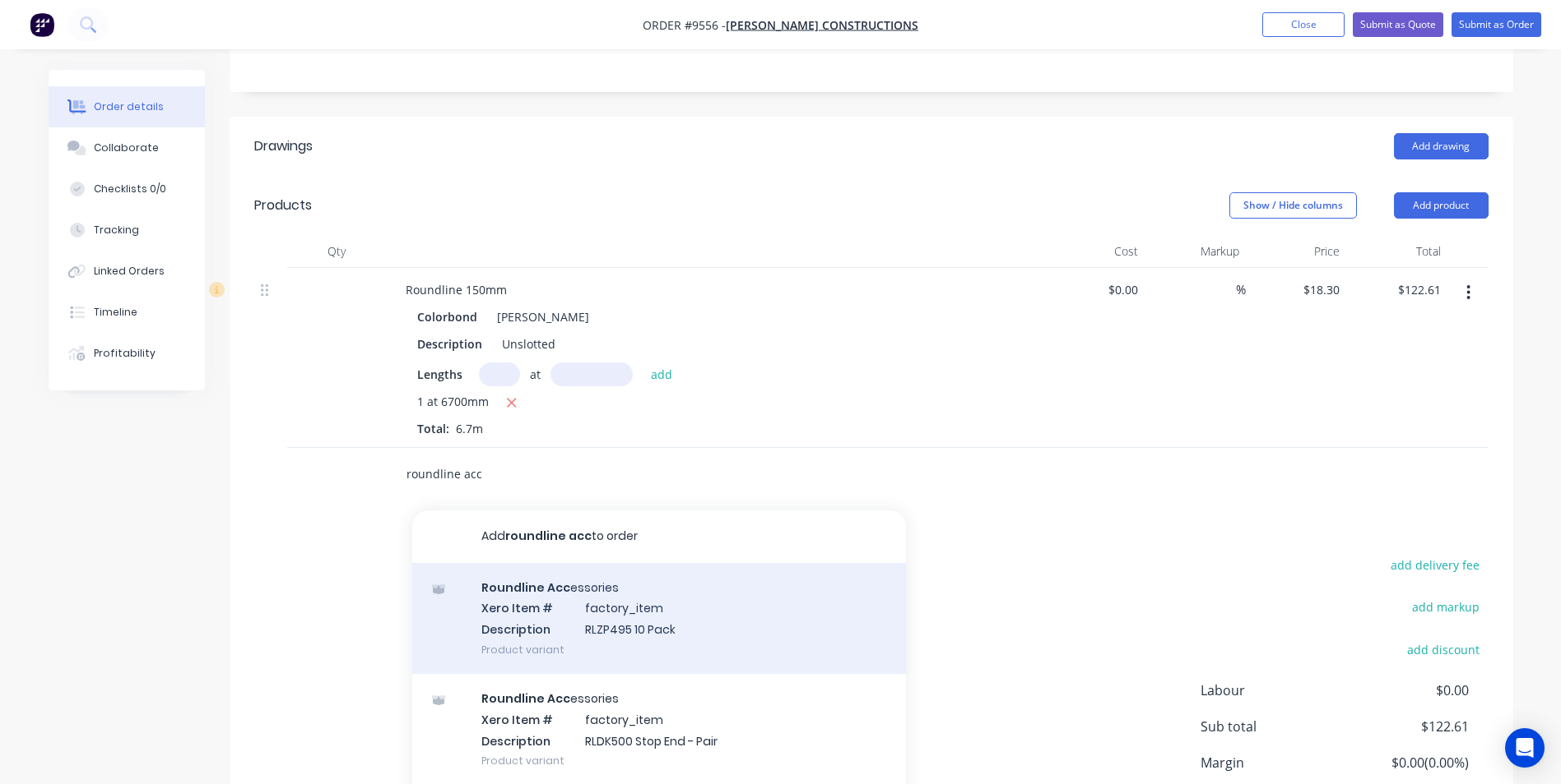
scroll to position [411, 0]
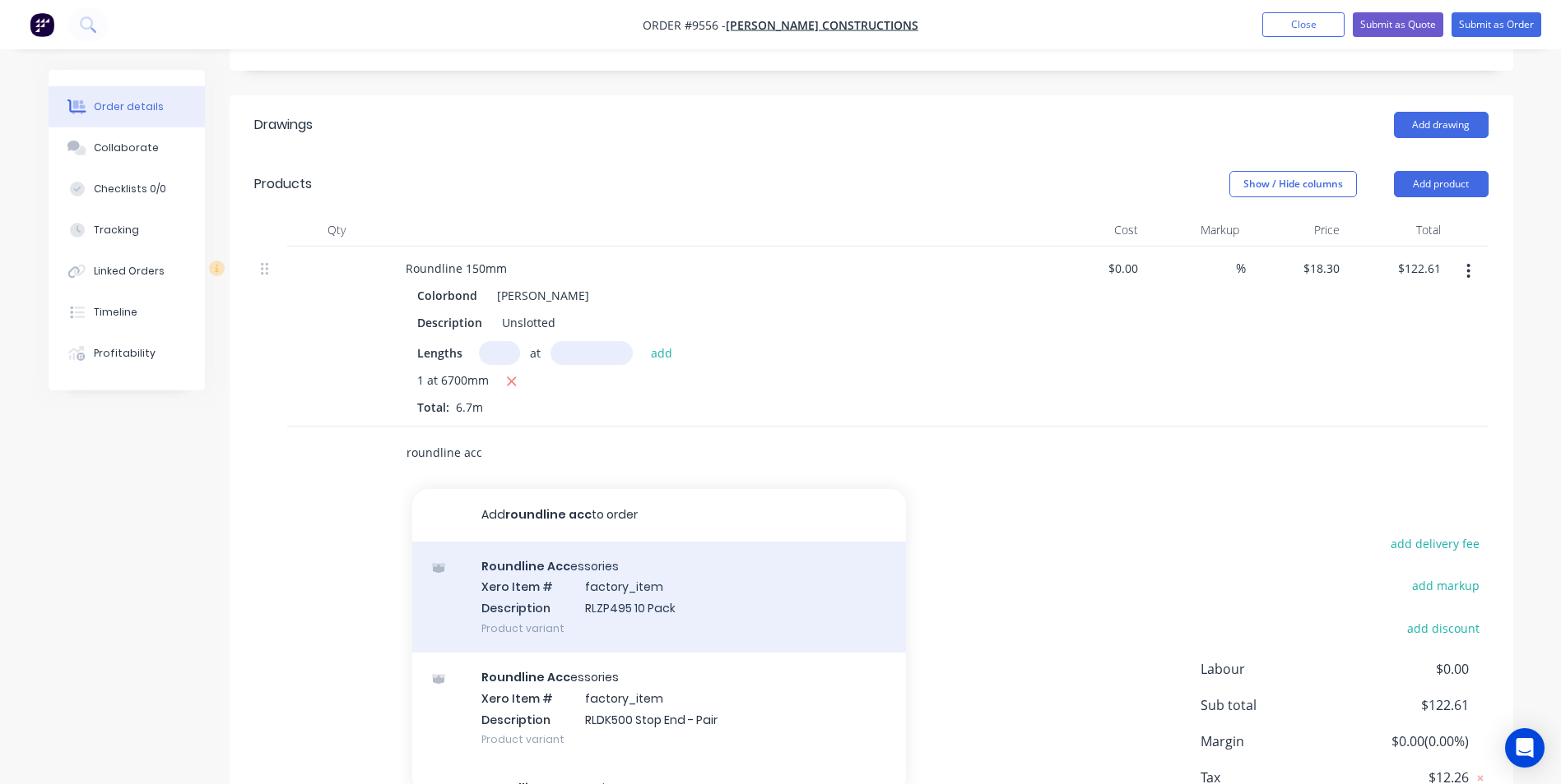
type input "roundline acc"
click at [599, 576] on div "Roundline Acc essories Xero Item # factory_item Description RLZP495 10 Pack Pro…" at bounding box center [659, 596] width 494 height 111
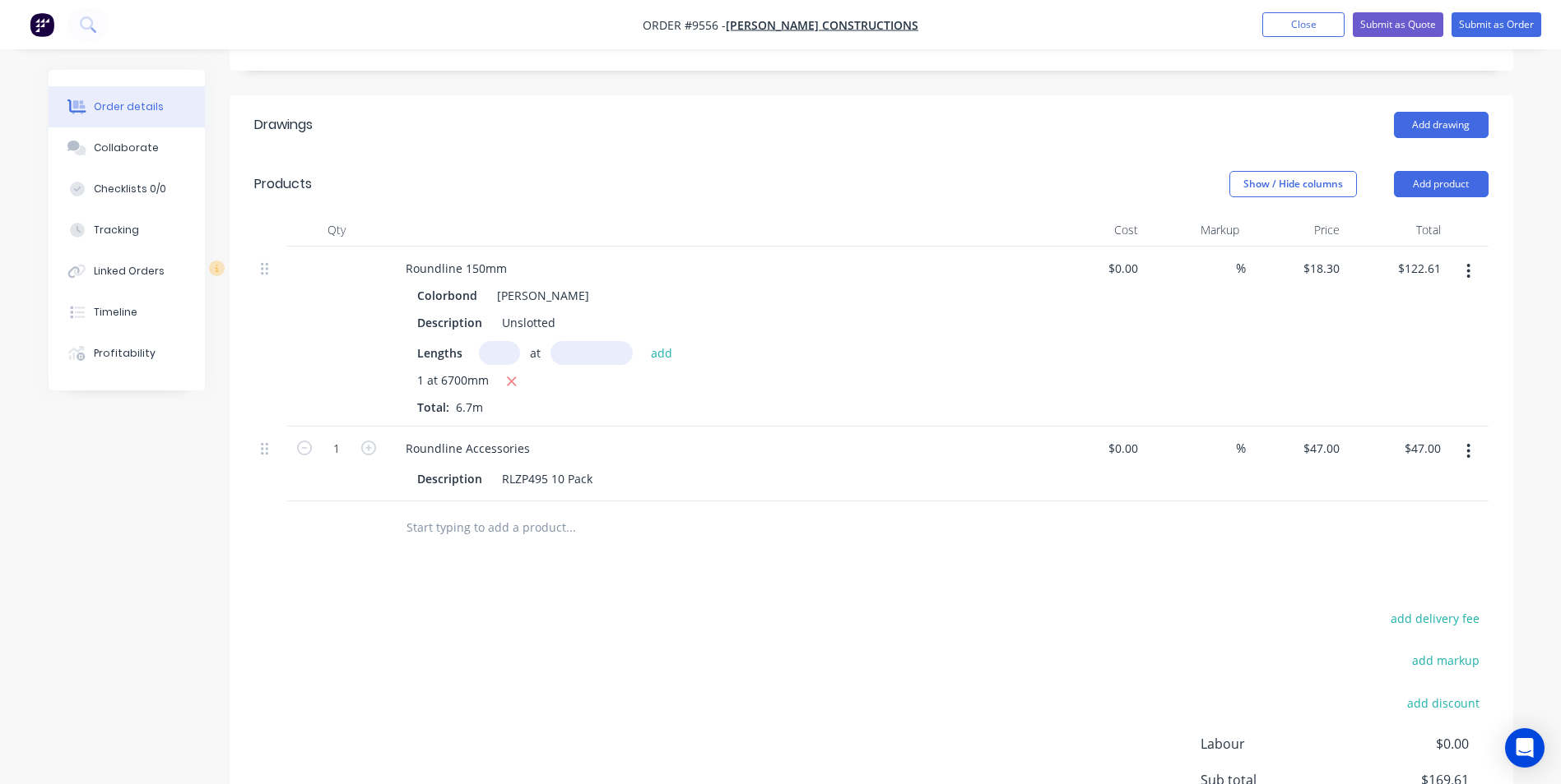
click at [494, 512] on input "text" at bounding box center [570, 528] width 329 height 33
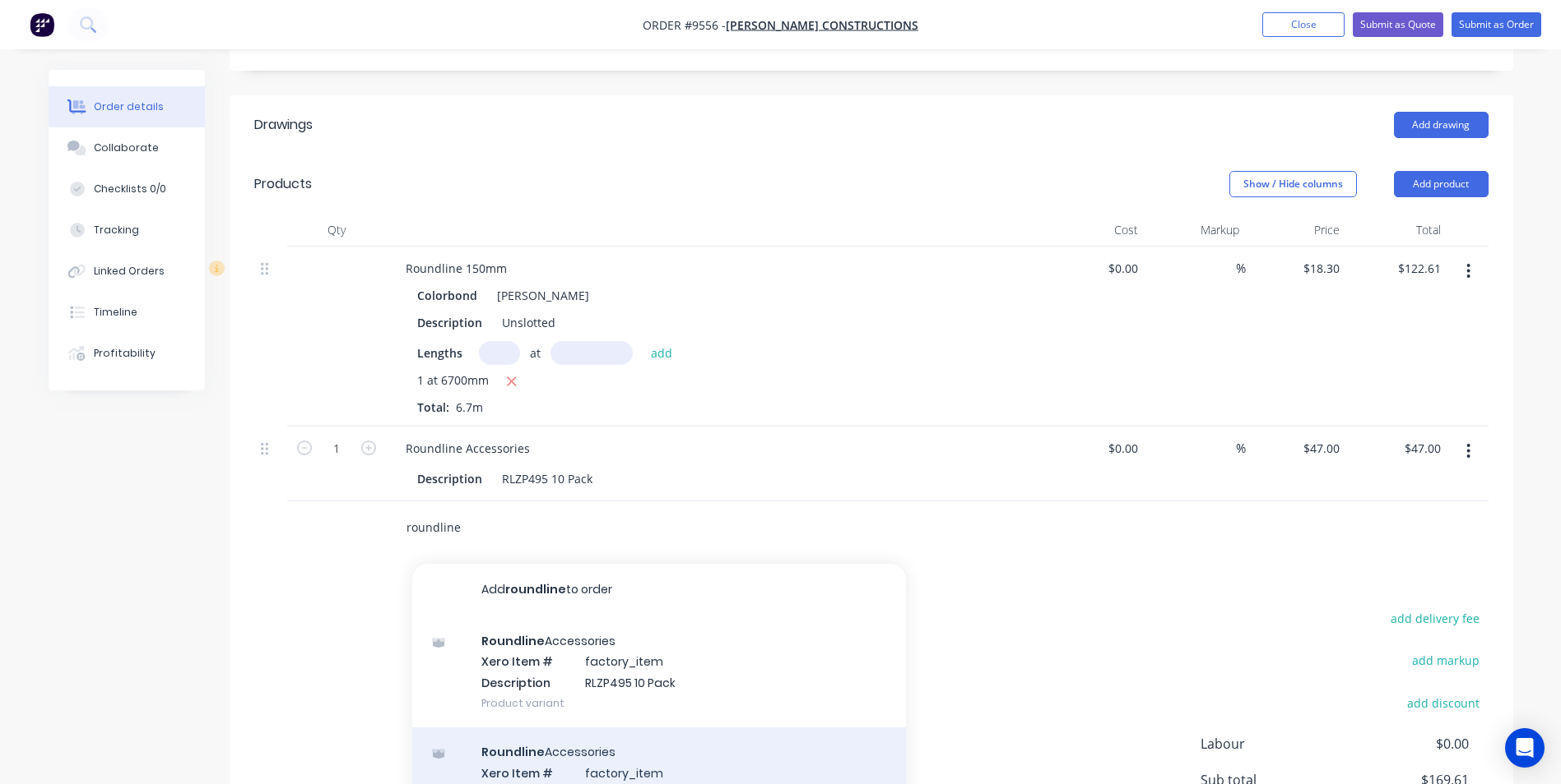
type input "roundline"
click at [573, 752] on div "Roundline Accessories Xero Item # factory_item Description RLDK500 Stop End - P…" at bounding box center [659, 783] width 494 height 111
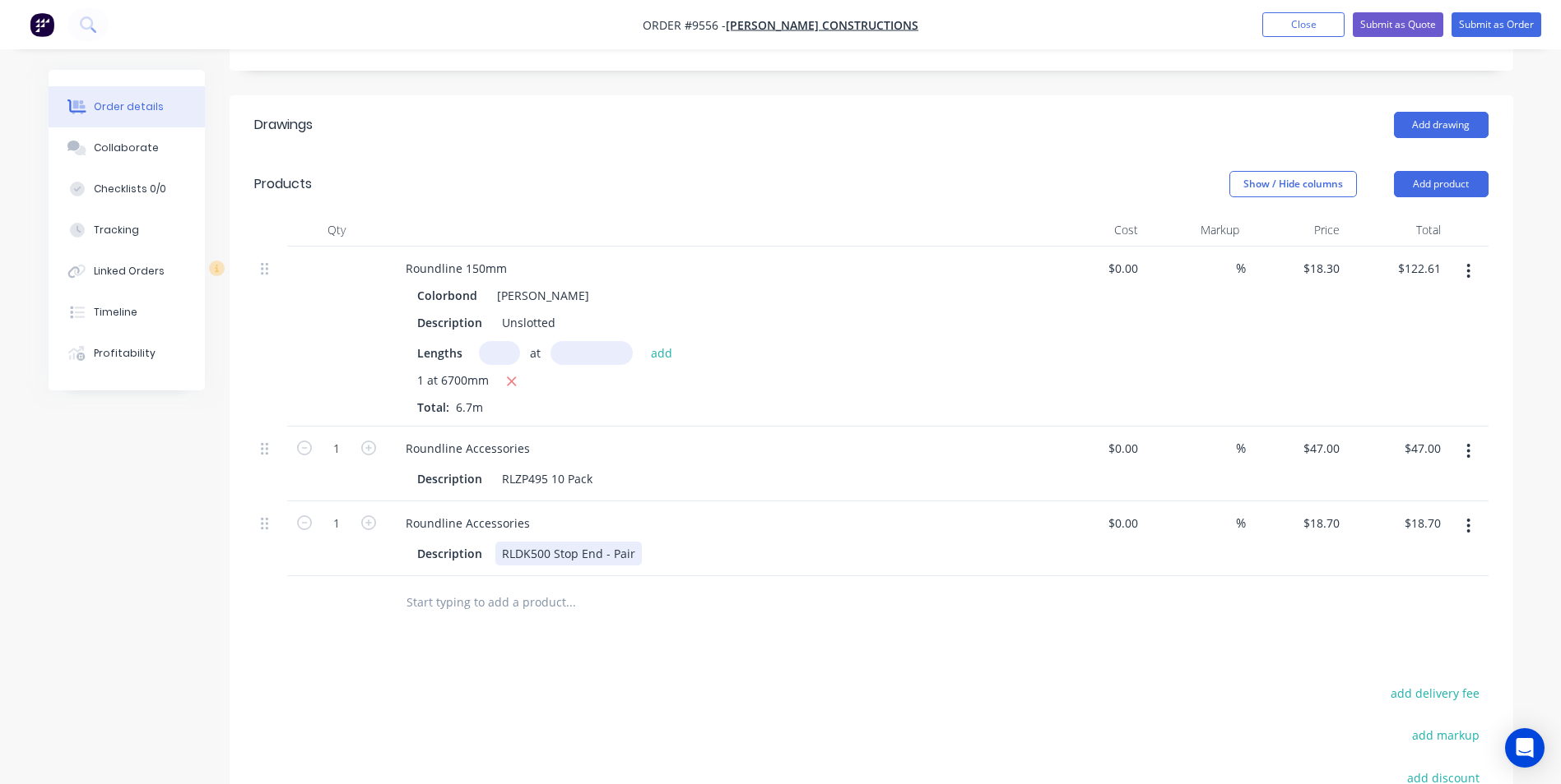
click at [635, 542] on div "RLDK500 Stop End - Pair" at bounding box center [568, 554] width 147 height 24
click at [639, 577] on div at bounding box center [683, 603] width 593 height 54
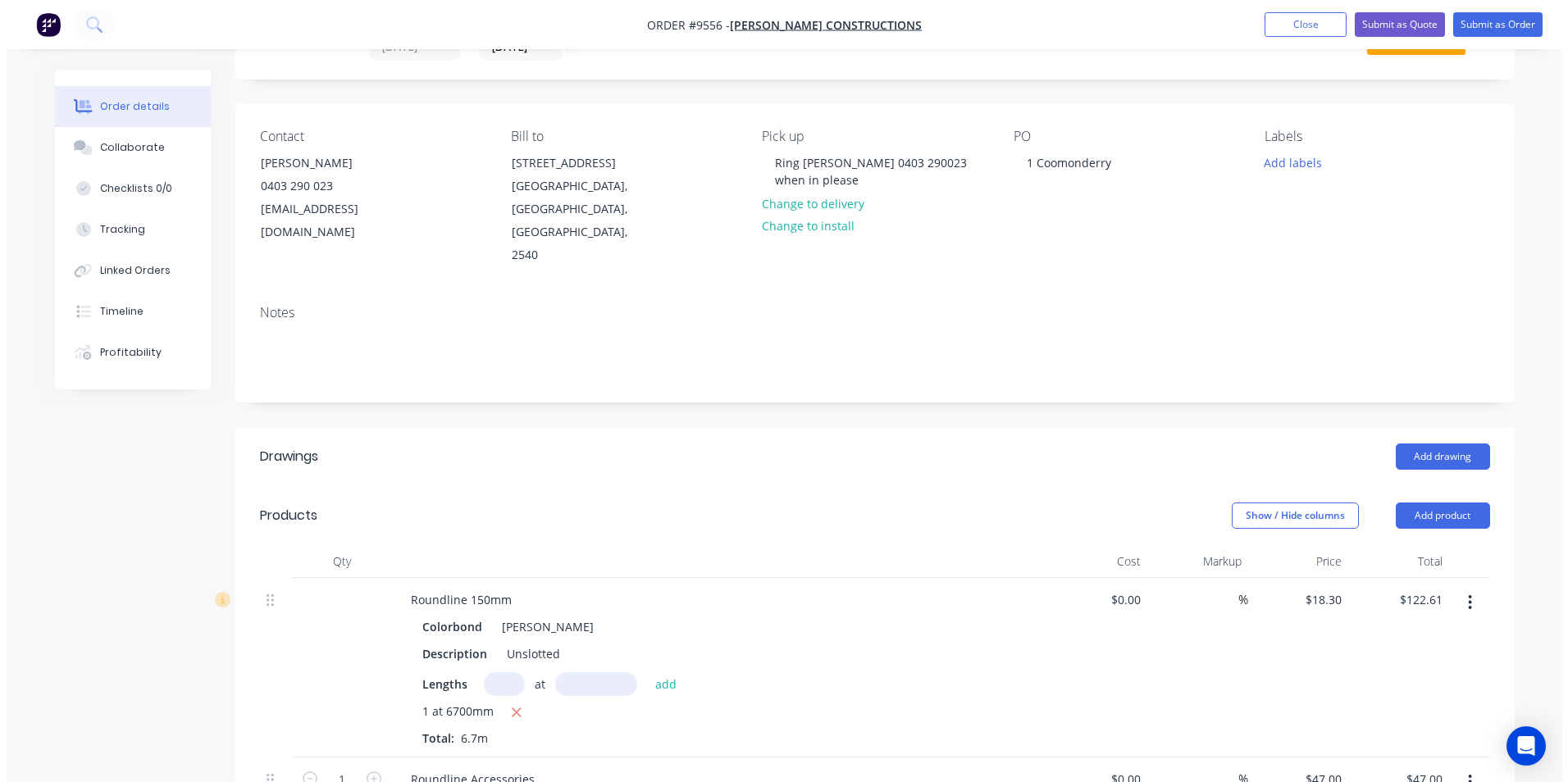
scroll to position [77, 0]
click at [461, 589] on div "Roundline 150mm" at bounding box center [455, 601] width 127 height 24
click at [619, 616] on div "Colorbond Shale Grey" at bounding box center [712, 628] width 594 height 24
click at [1483, 27] on button "Submit as Order" at bounding box center [1491, 24] width 90 height 25
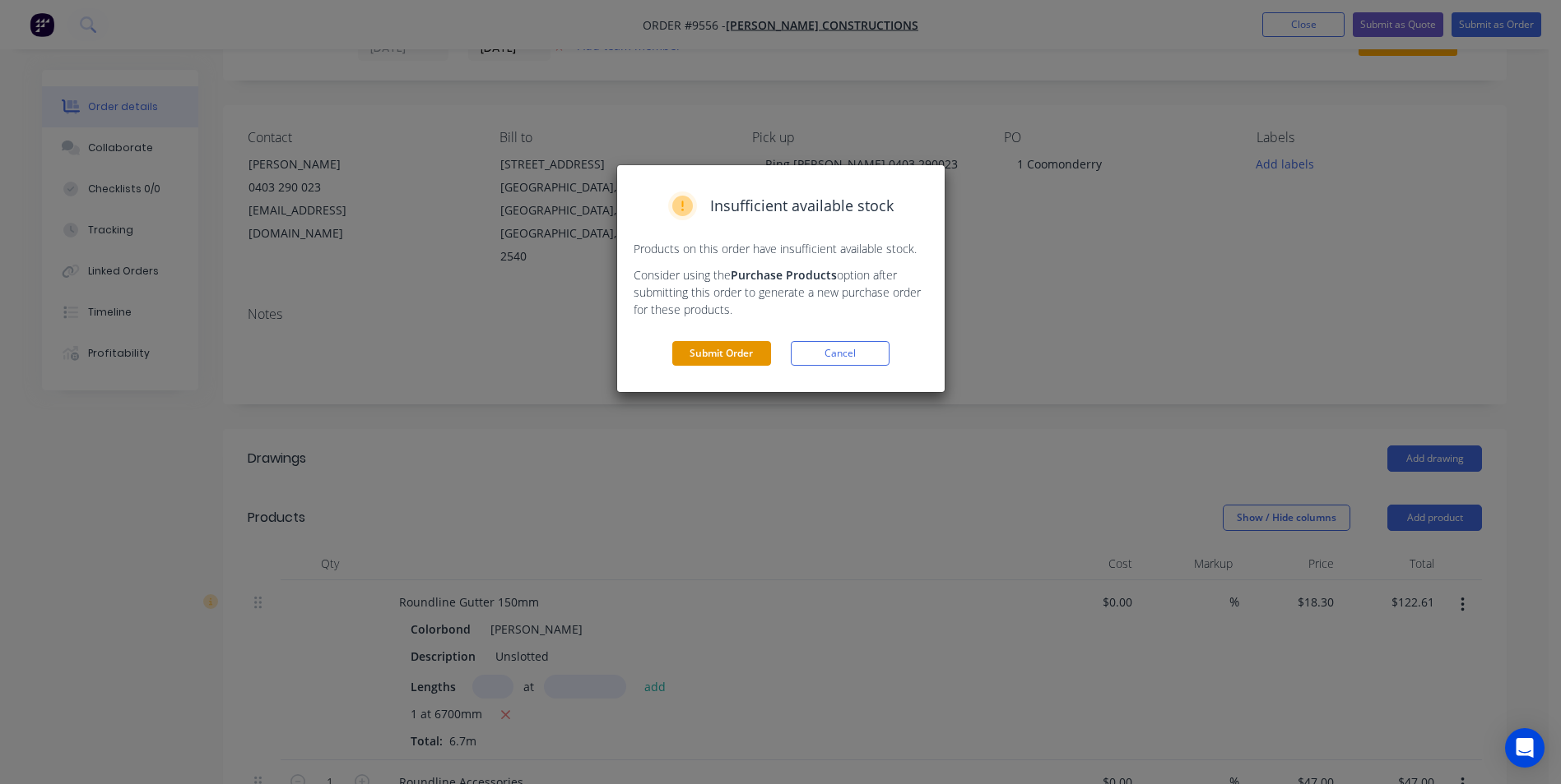
click at [759, 358] on button "Submit Order" at bounding box center [722, 353] width 99 height 25
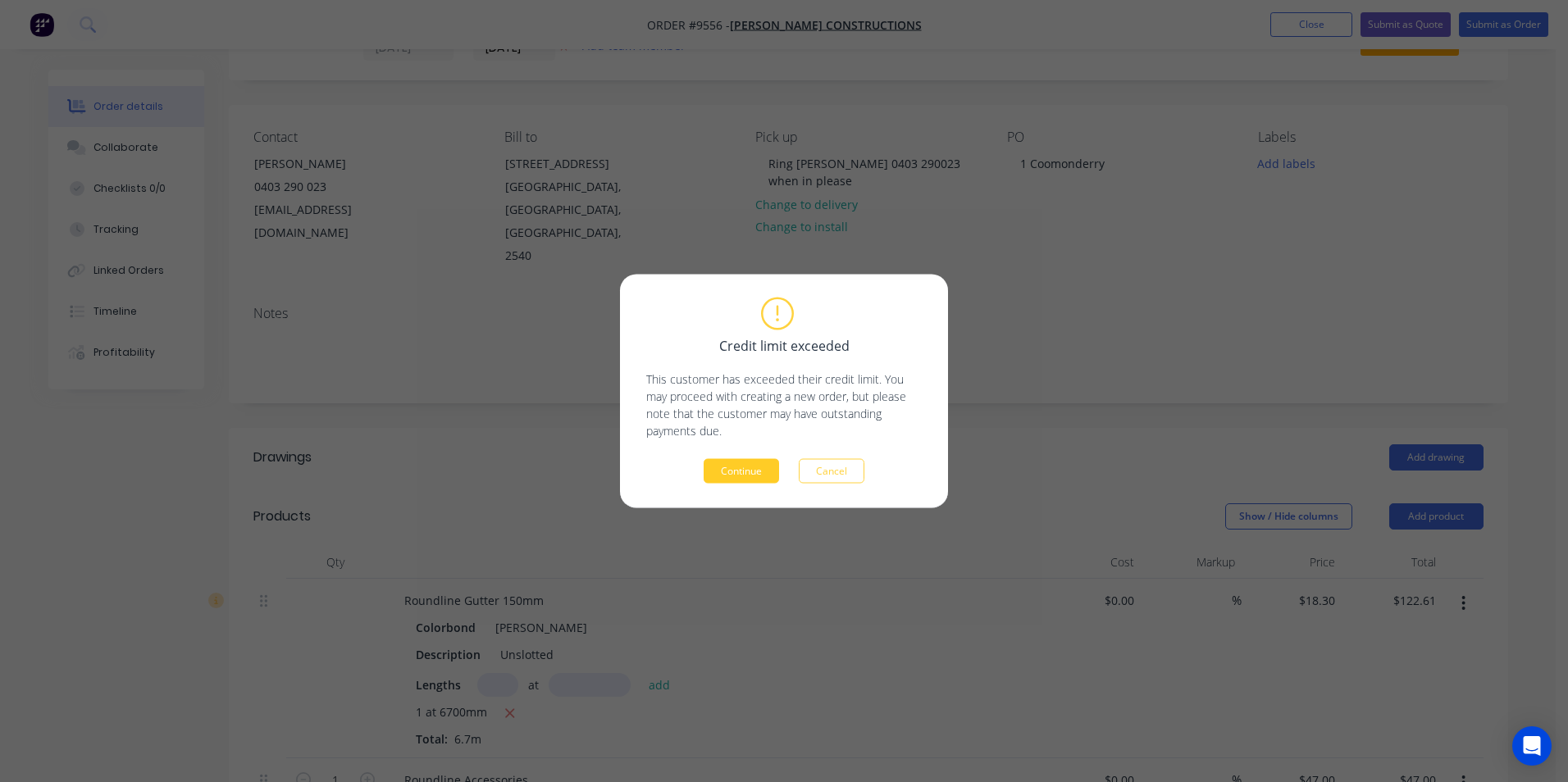
click at [740, 472] on button "Continue" at bounding box center [741, 472] width 76 height 25
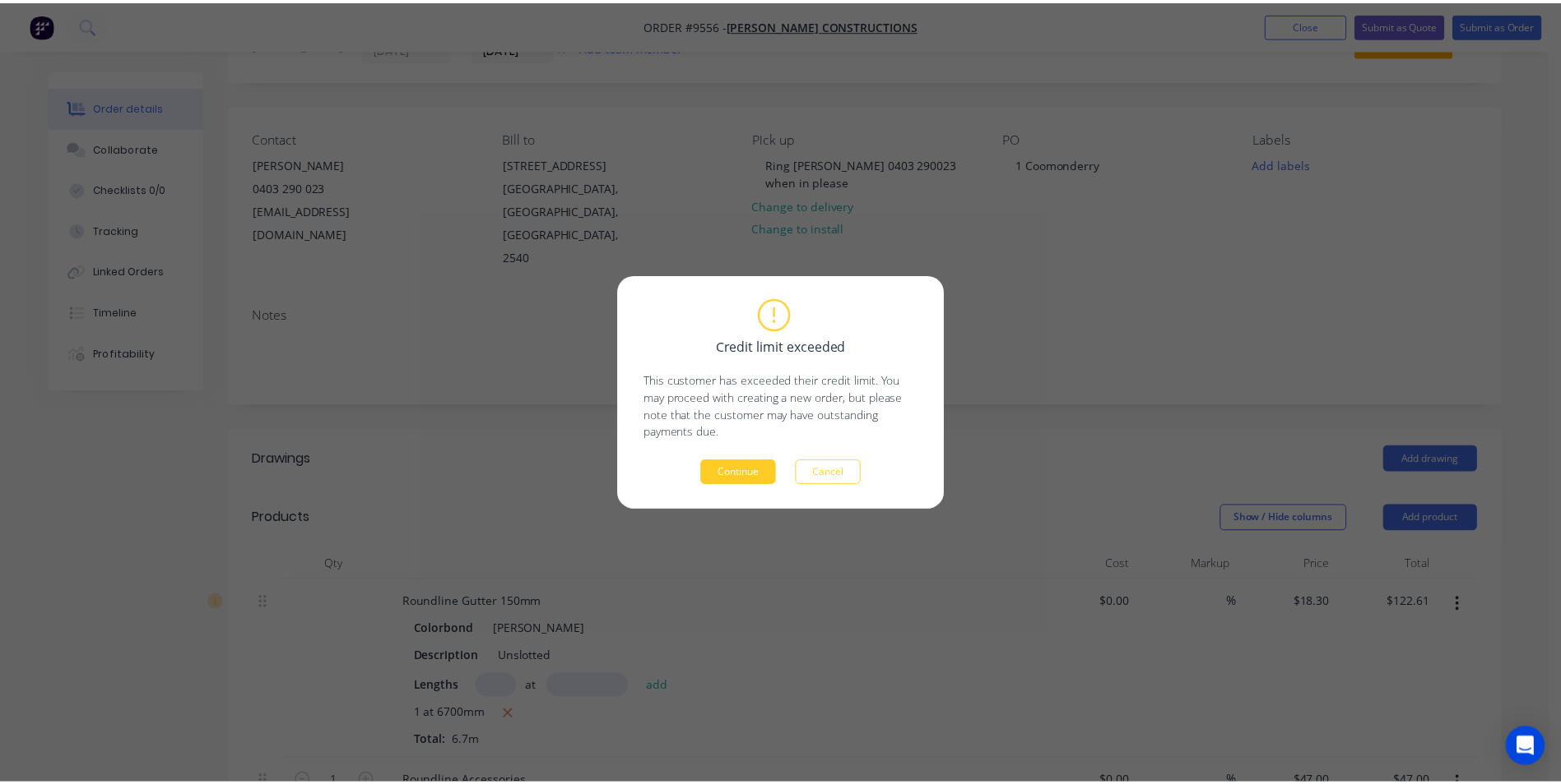
scroll to position [0, 0]
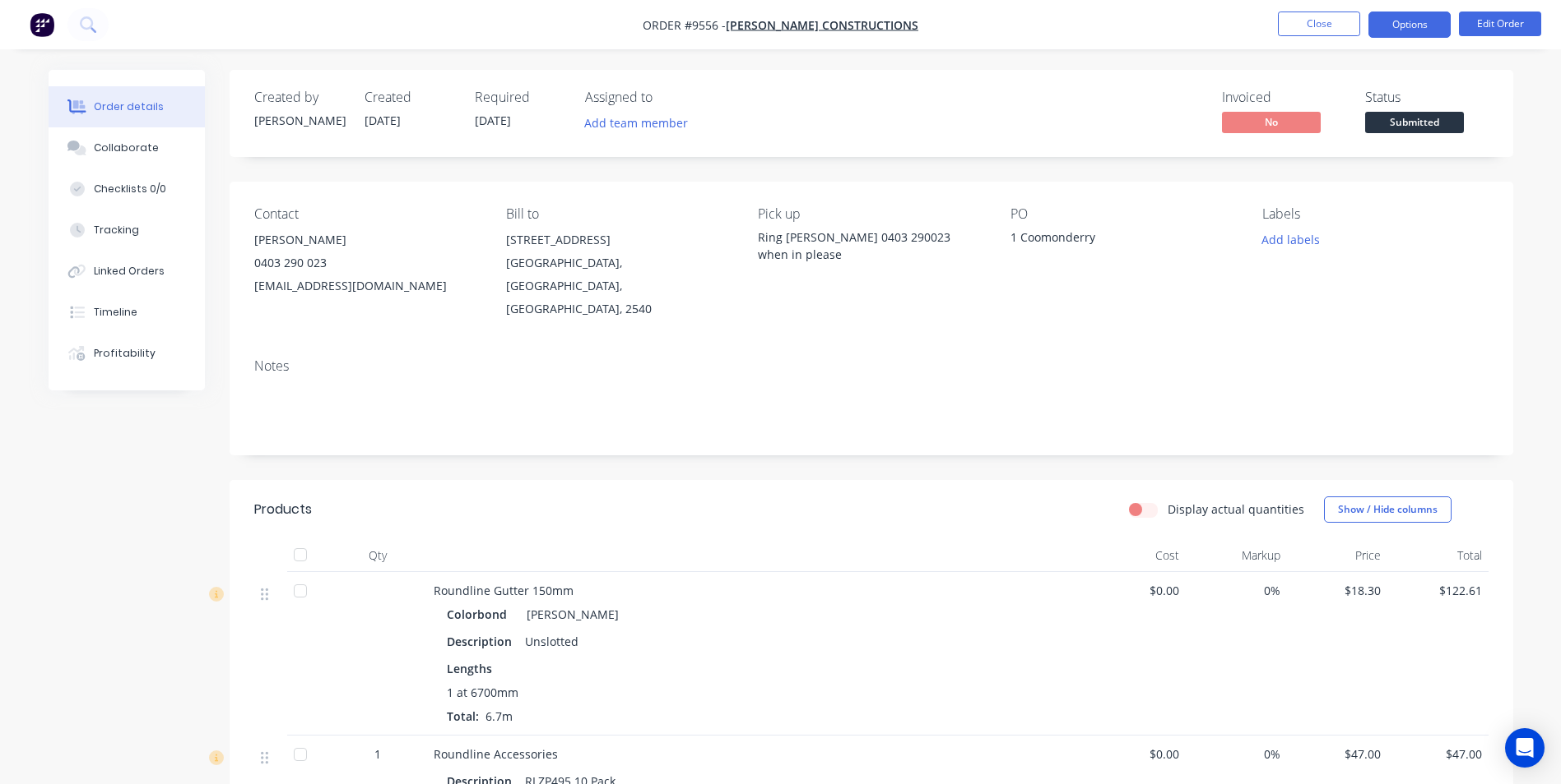
click at [1391, 30] on button "Options" at bounding box center [1409, 25] width 82 height 26
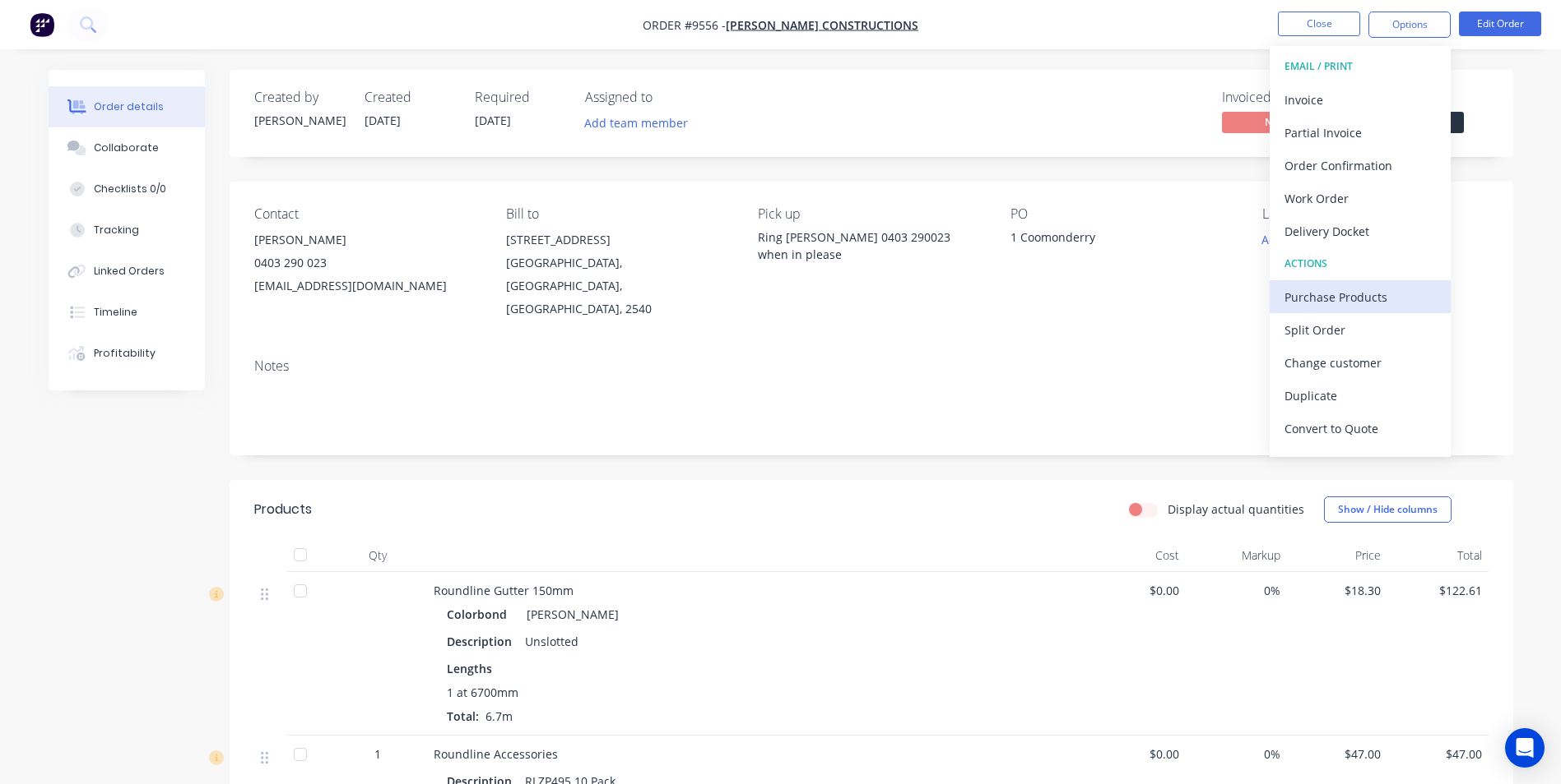
click at [1331, 301] on div "Purchase Products" at bounding box center [1360, 297] width 152 height 24
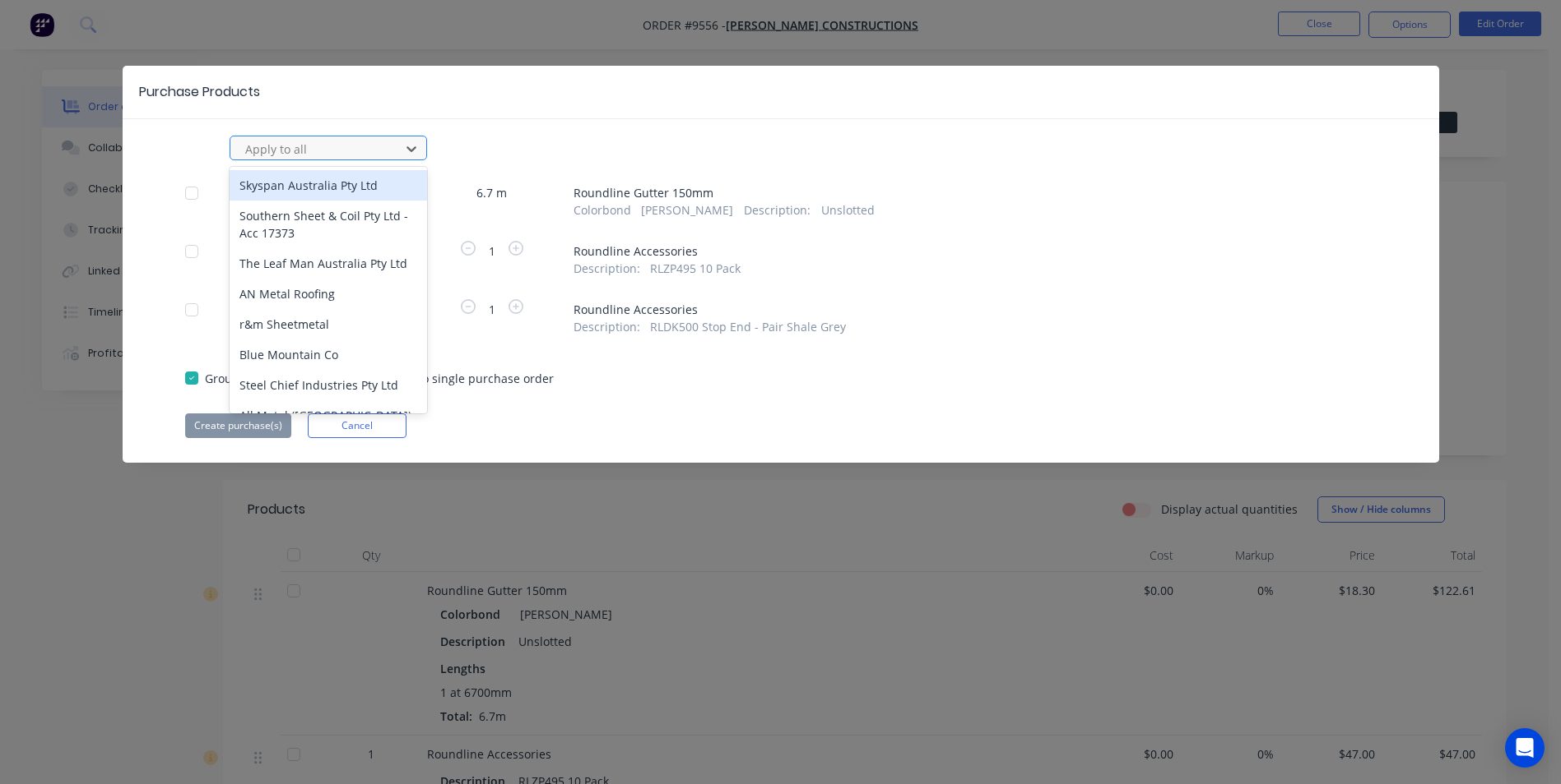
click at [336, 147] on div at bounding box center [317, 149] width 148 height 21
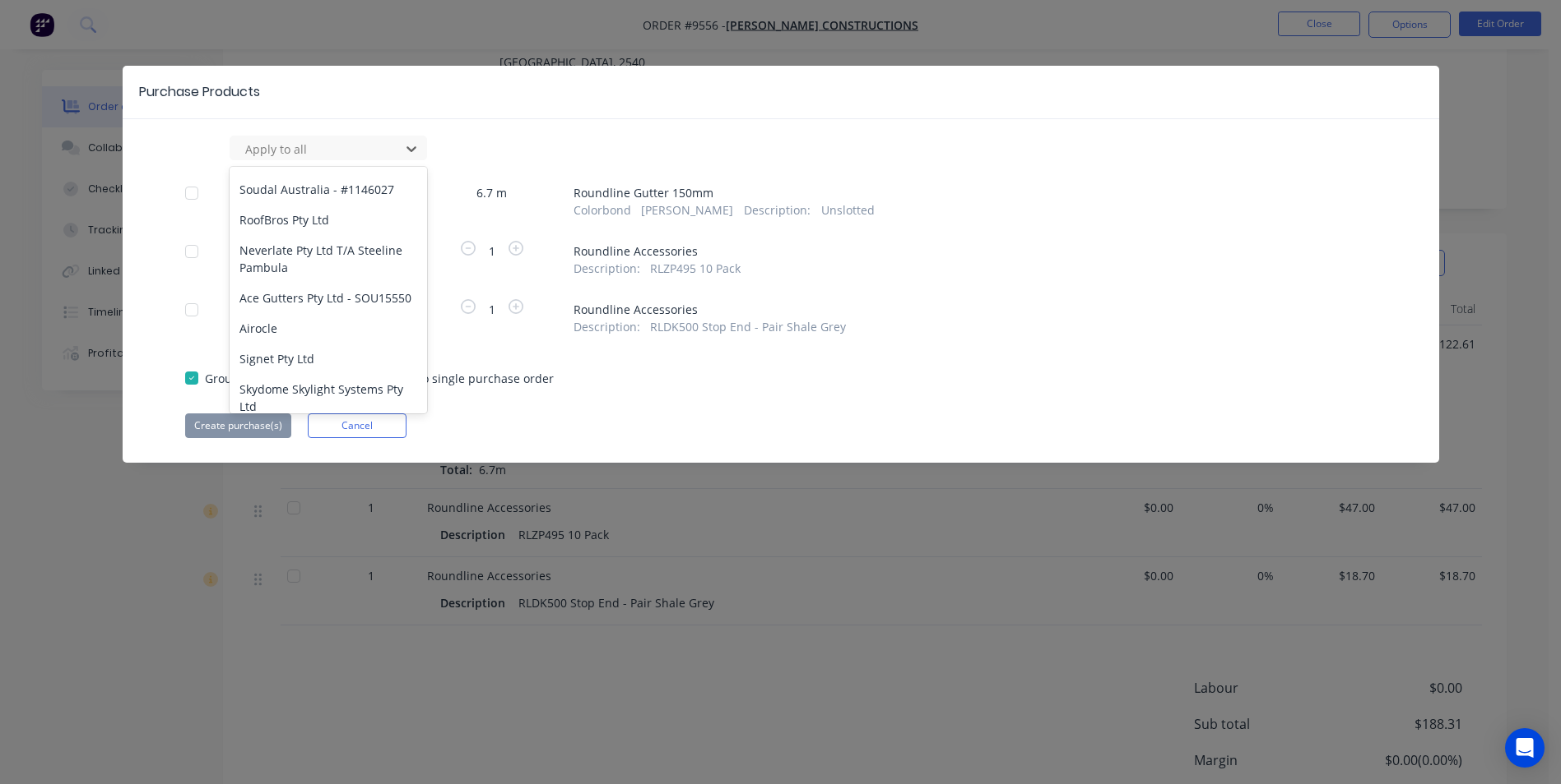
scroll to position [1044, 0]
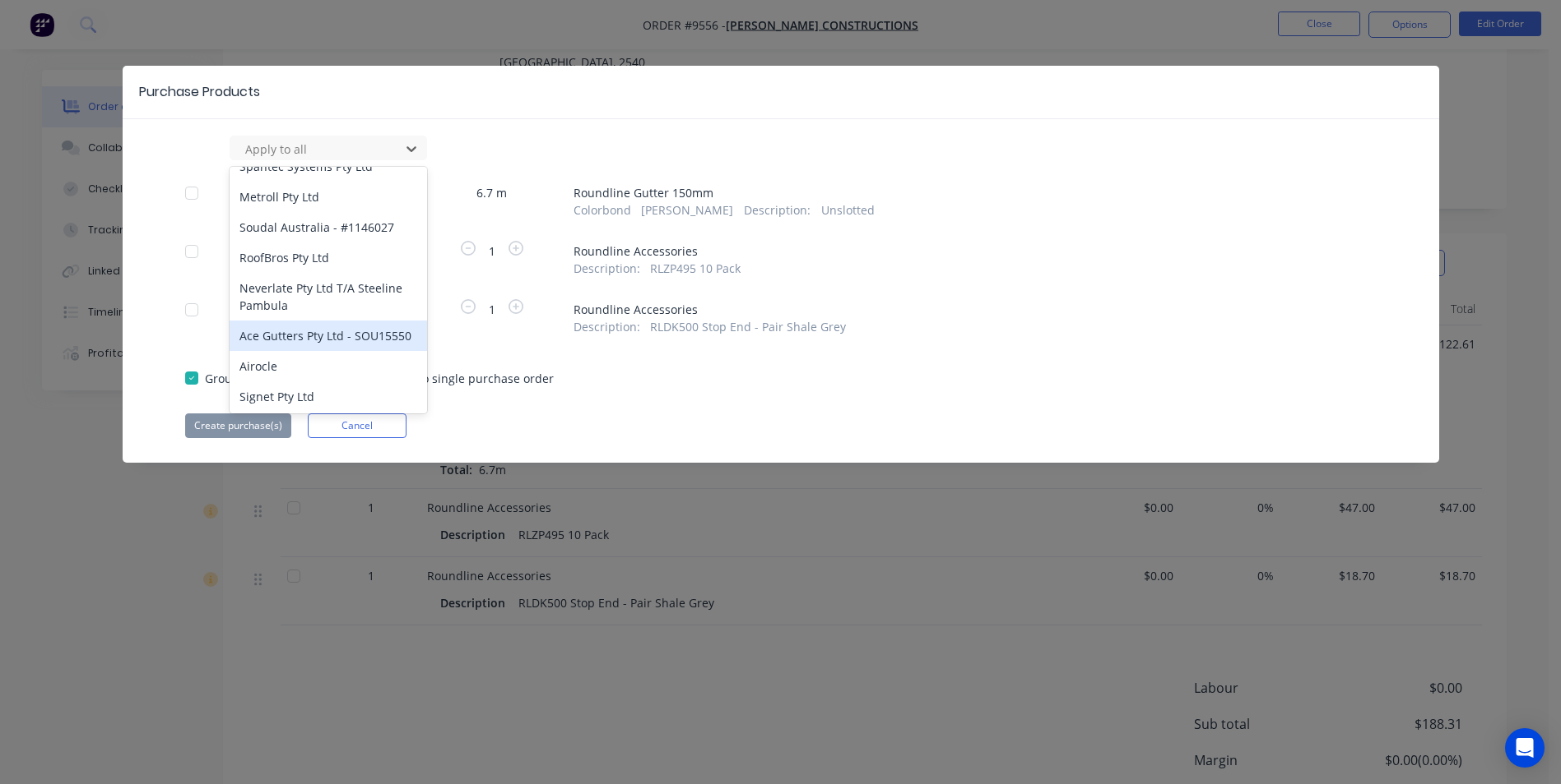
click at [330, 321] on div "Ace Gutters Pty Ltd - SOU15550" at bounding box center [328, 336] width 198 height 31
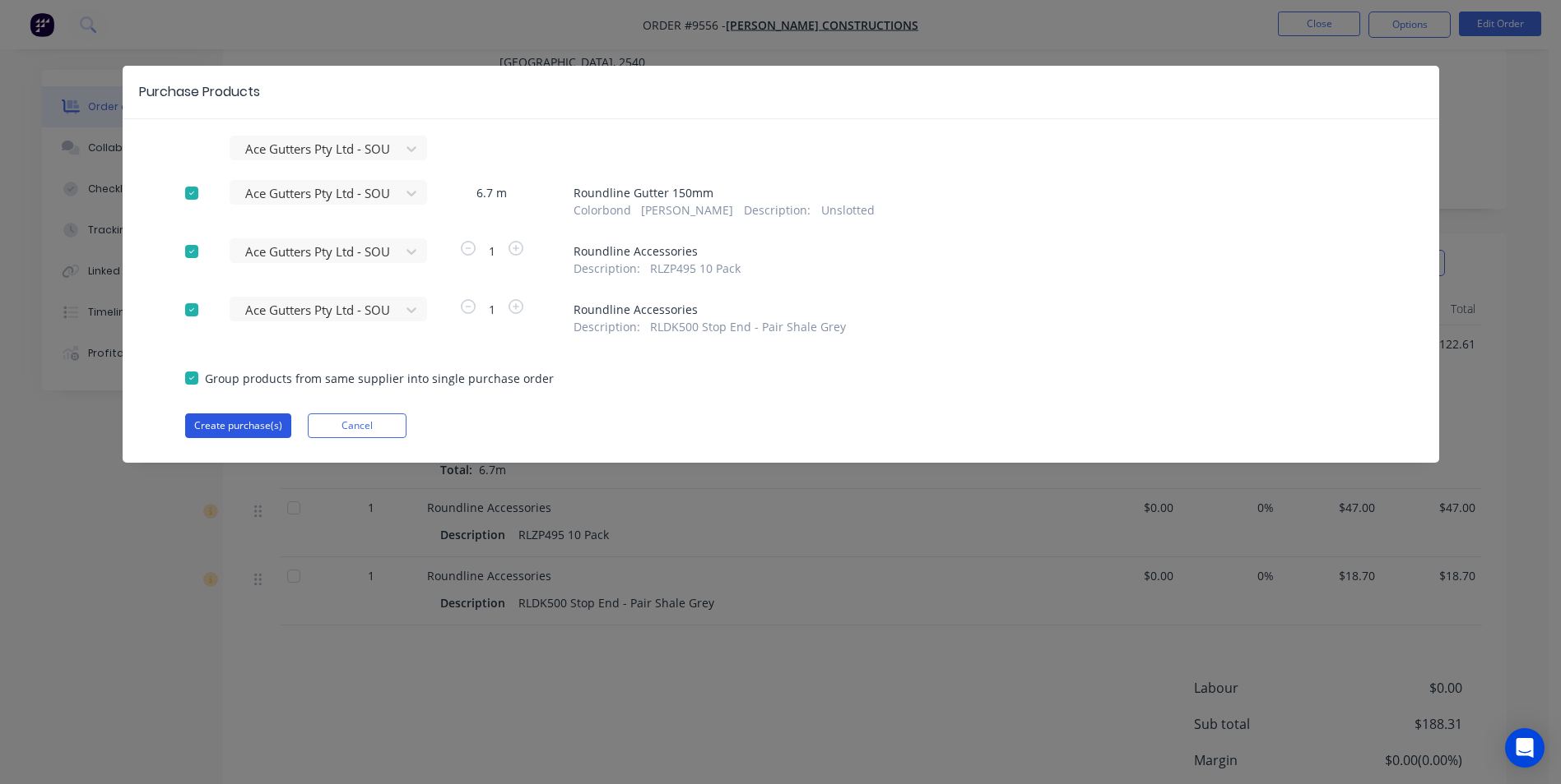
click at [237, 423] on button "Create purchase(s)" at bounding box center [238, 426] width 106 height 25
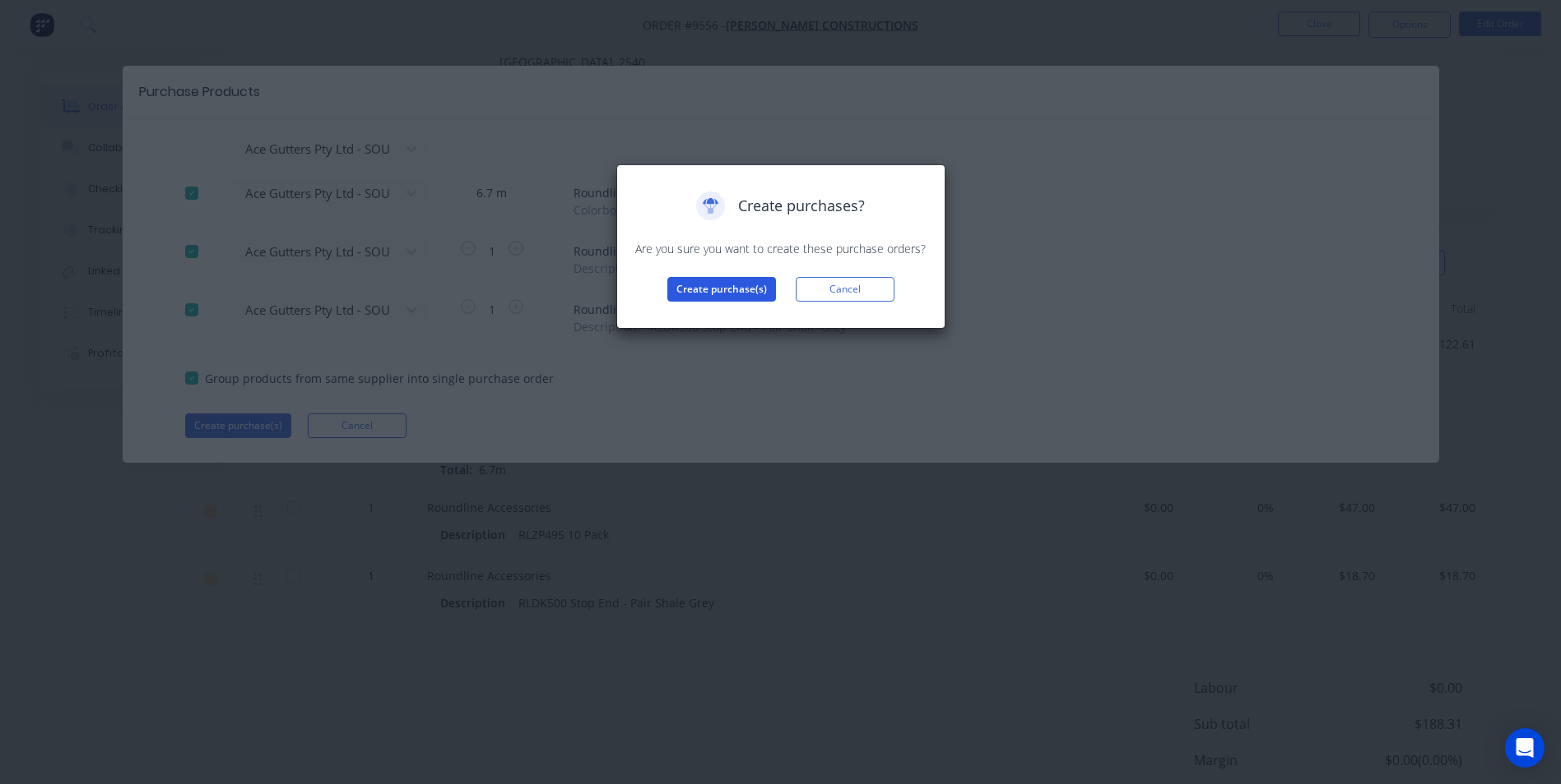
click at [711, 296] on button "Create purchase(s)" at bounding box center [722, 289] width 109 height 25
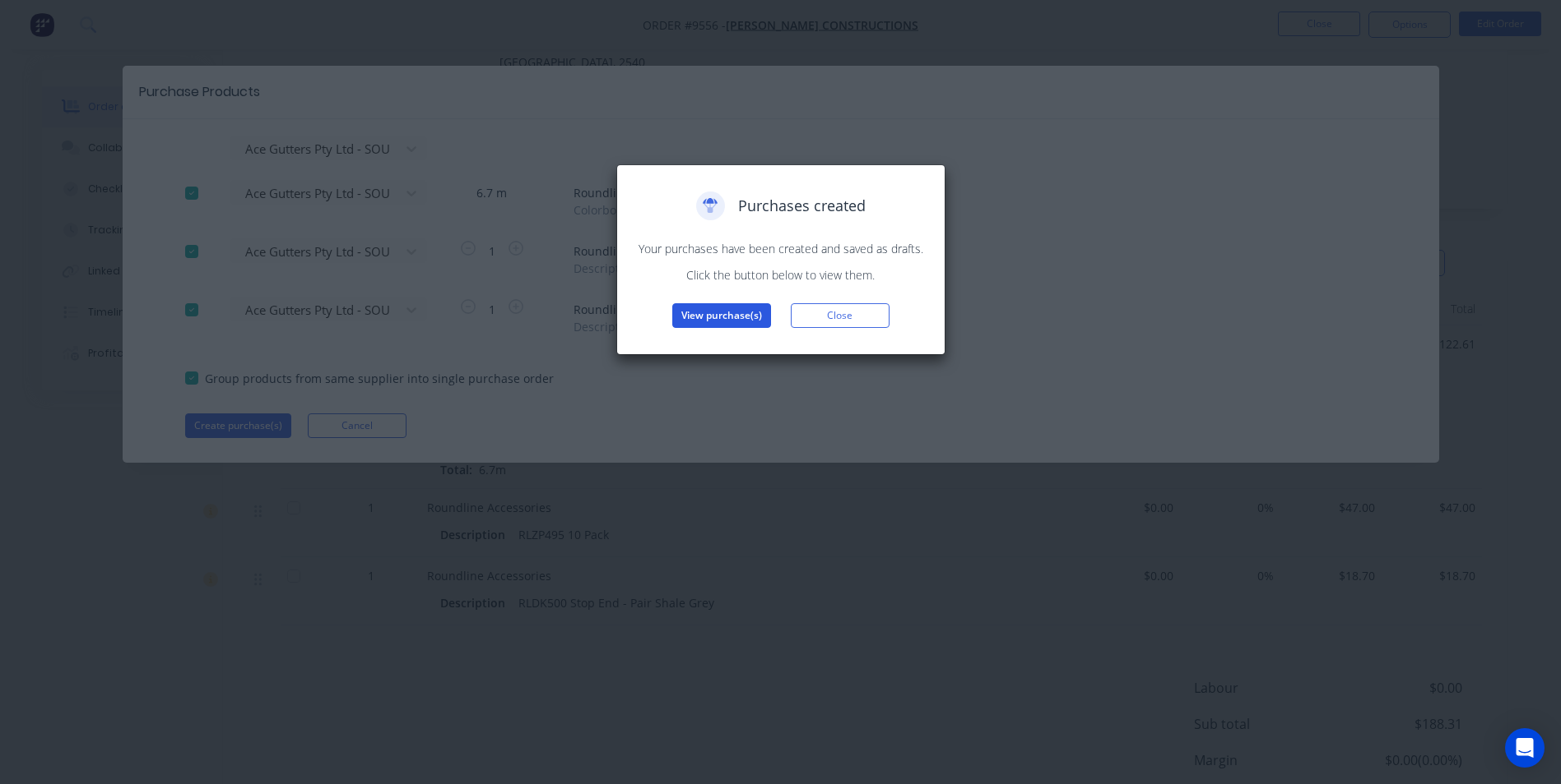
click at [714, 314] on button "View purchase(s)" at bounding box center [722, 315] width 99 height 25
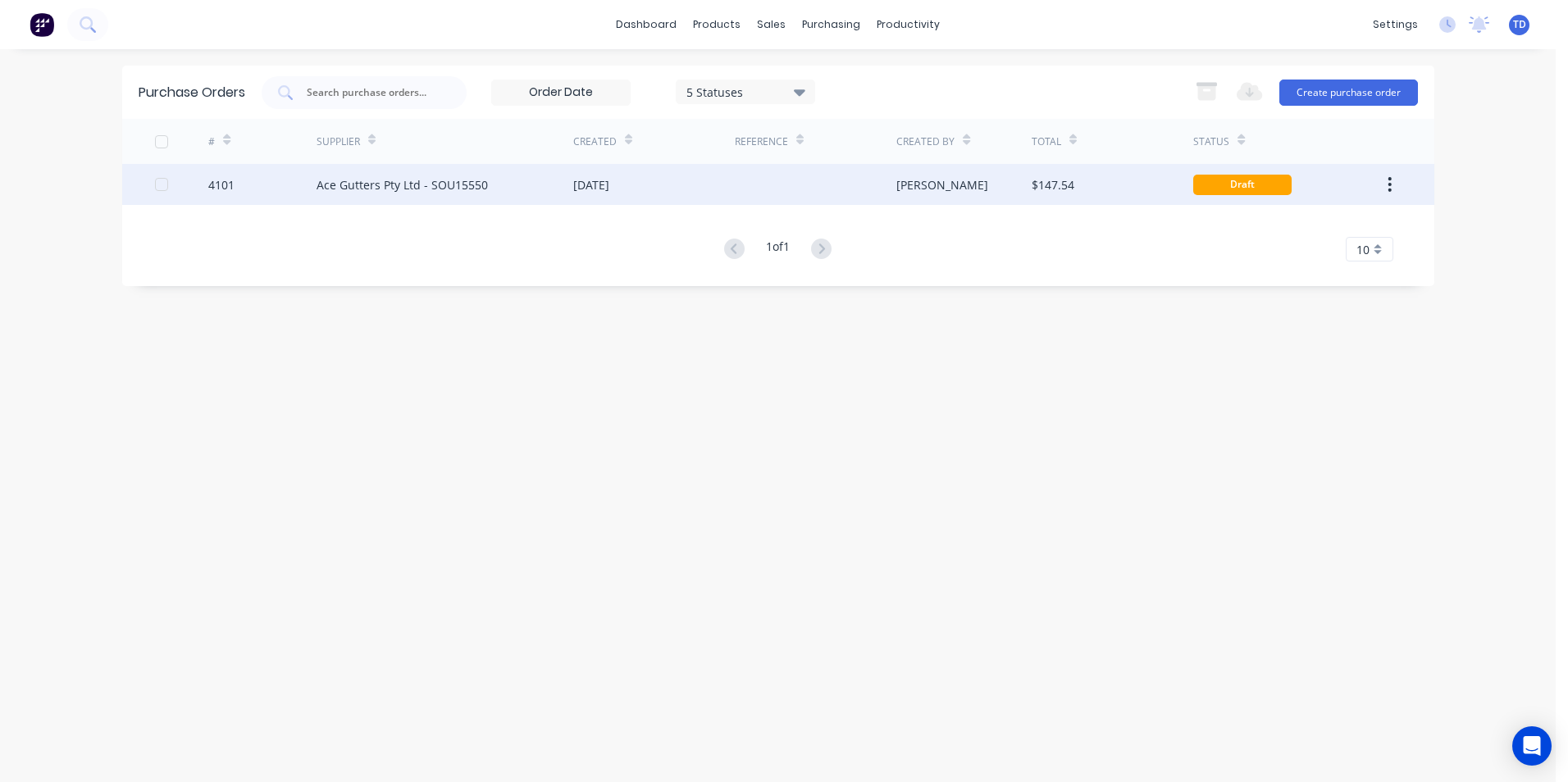
click at [739, 180] on div at bounding box center [816, 184] width 161 height 41
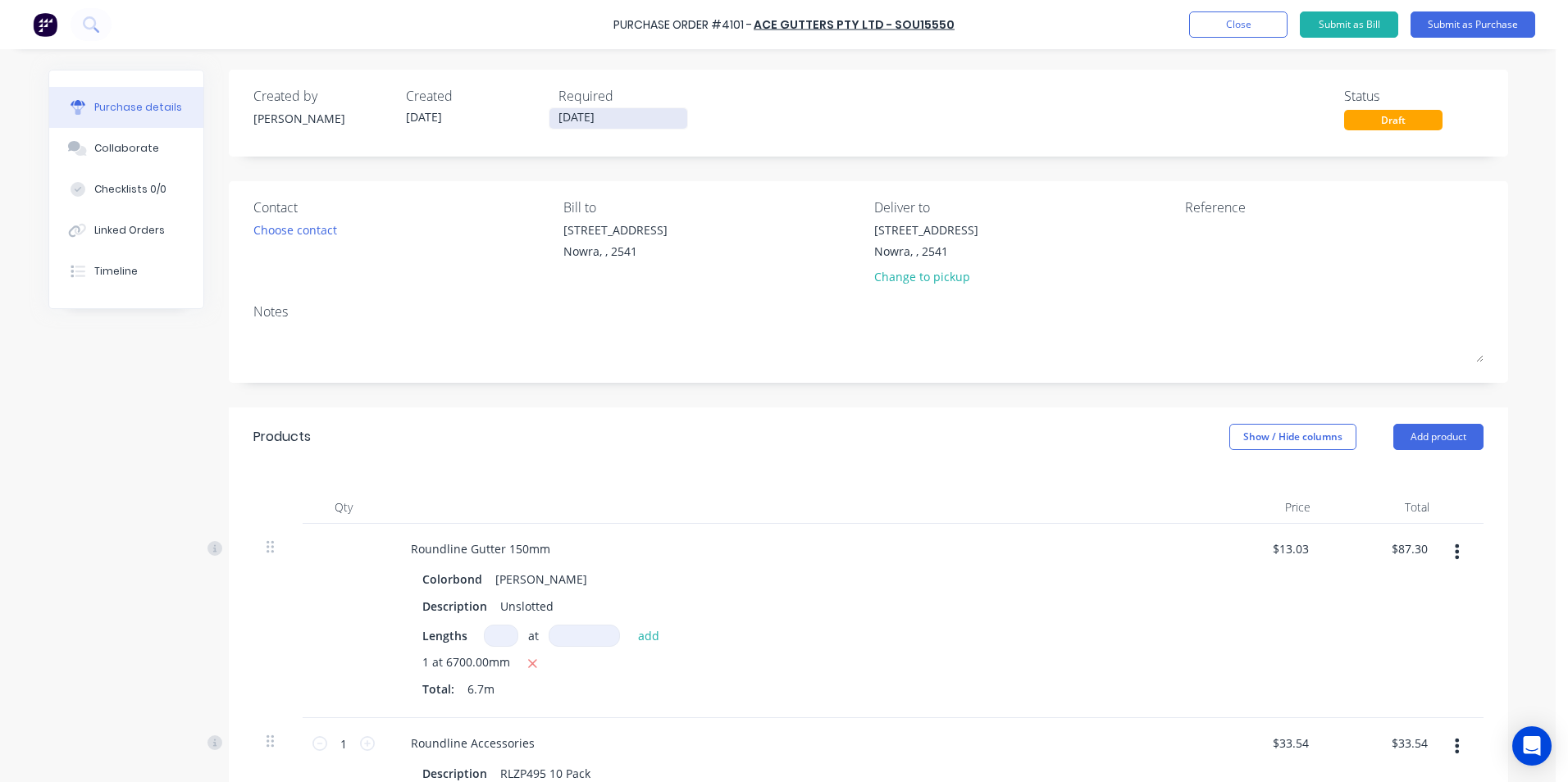
click at [619, 111] on input "01/09/25" at bounding box center [618, 118] width 138 height 21
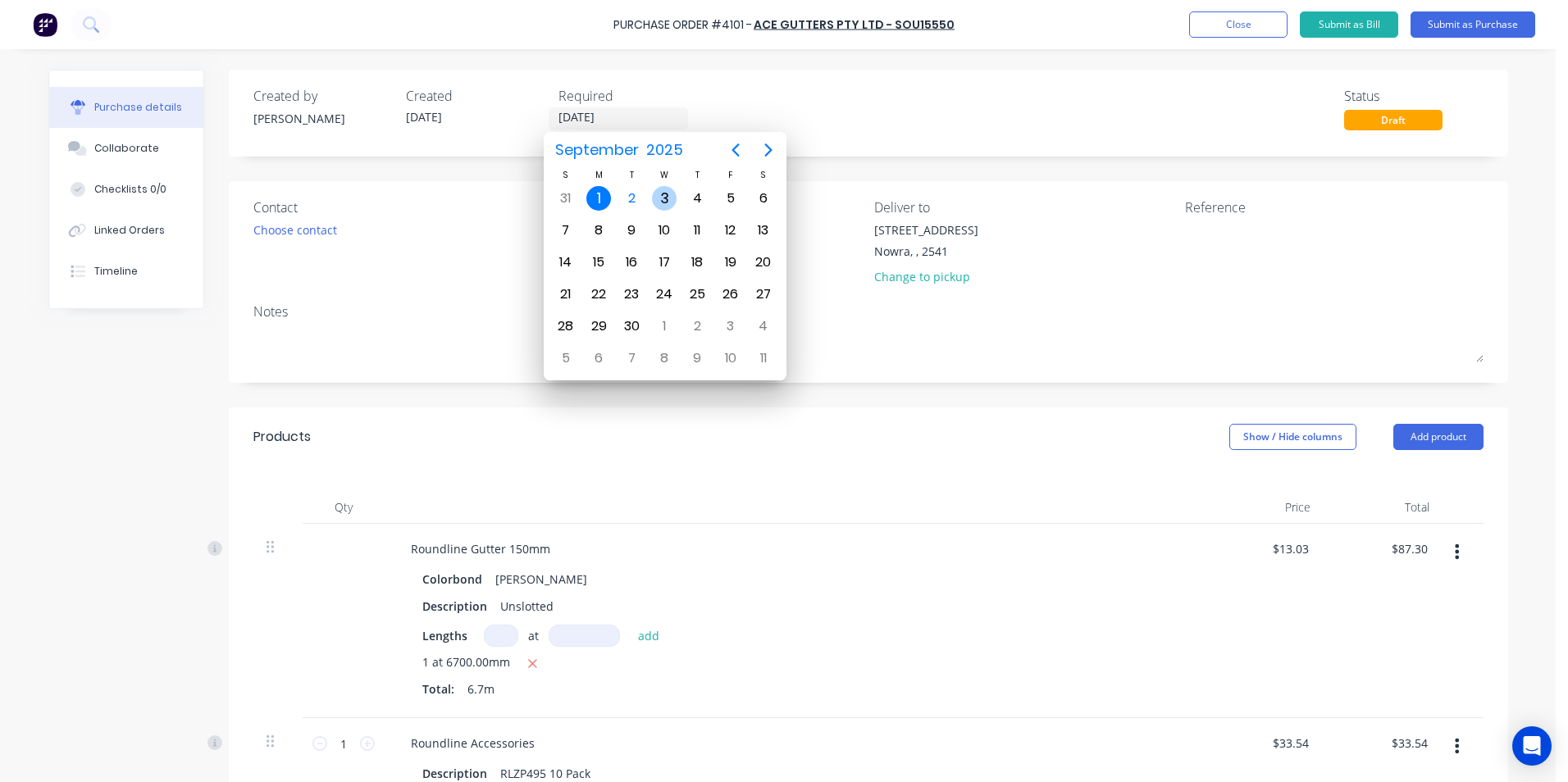
click at [658, 199] on div "3" at bounding box center [664, 198] width 25 height 25
type input "03/09/25"
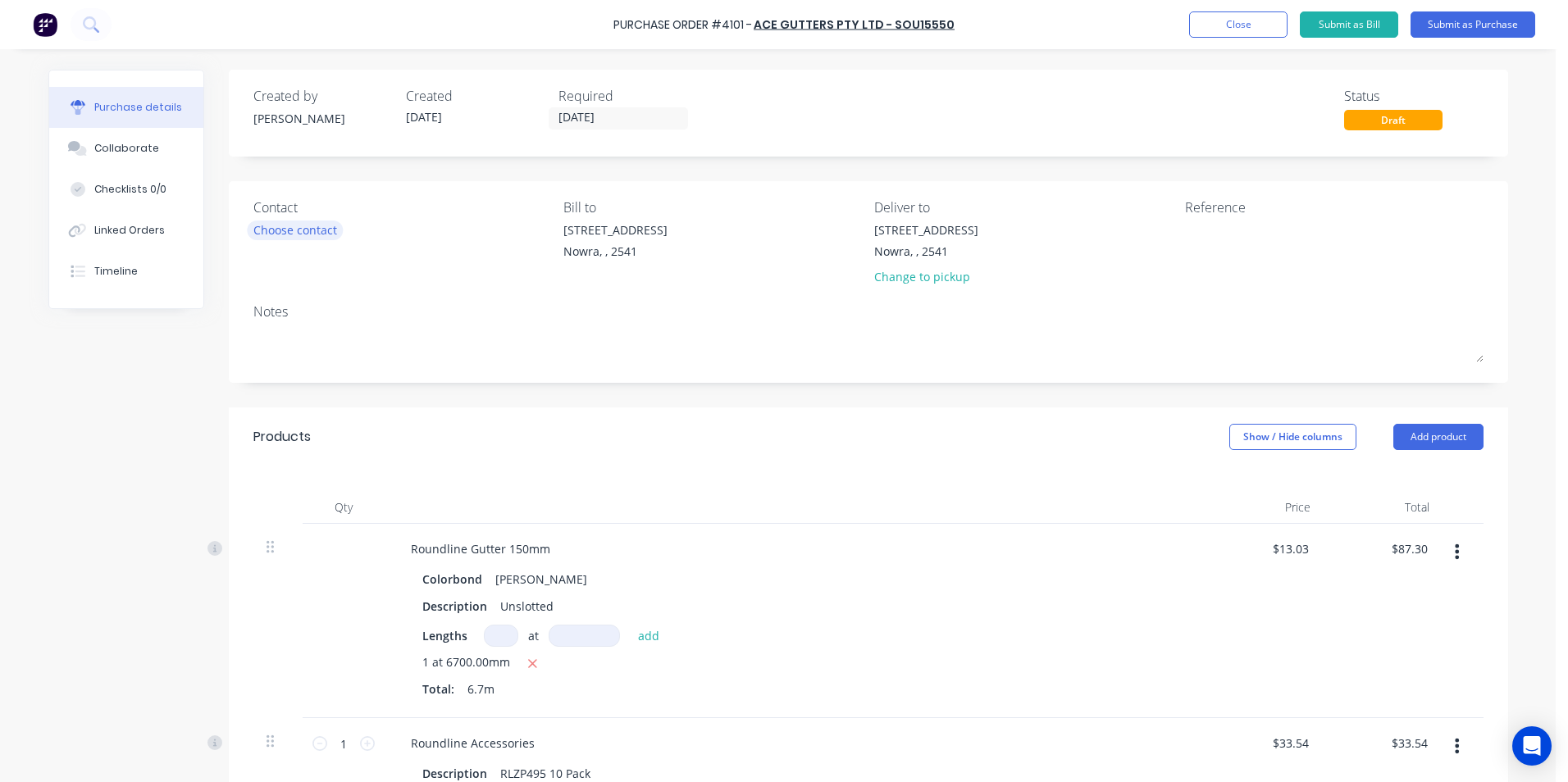
click at [301, 222] on div "Choose contact" at bounding box center [295, 230] width 84 height 17
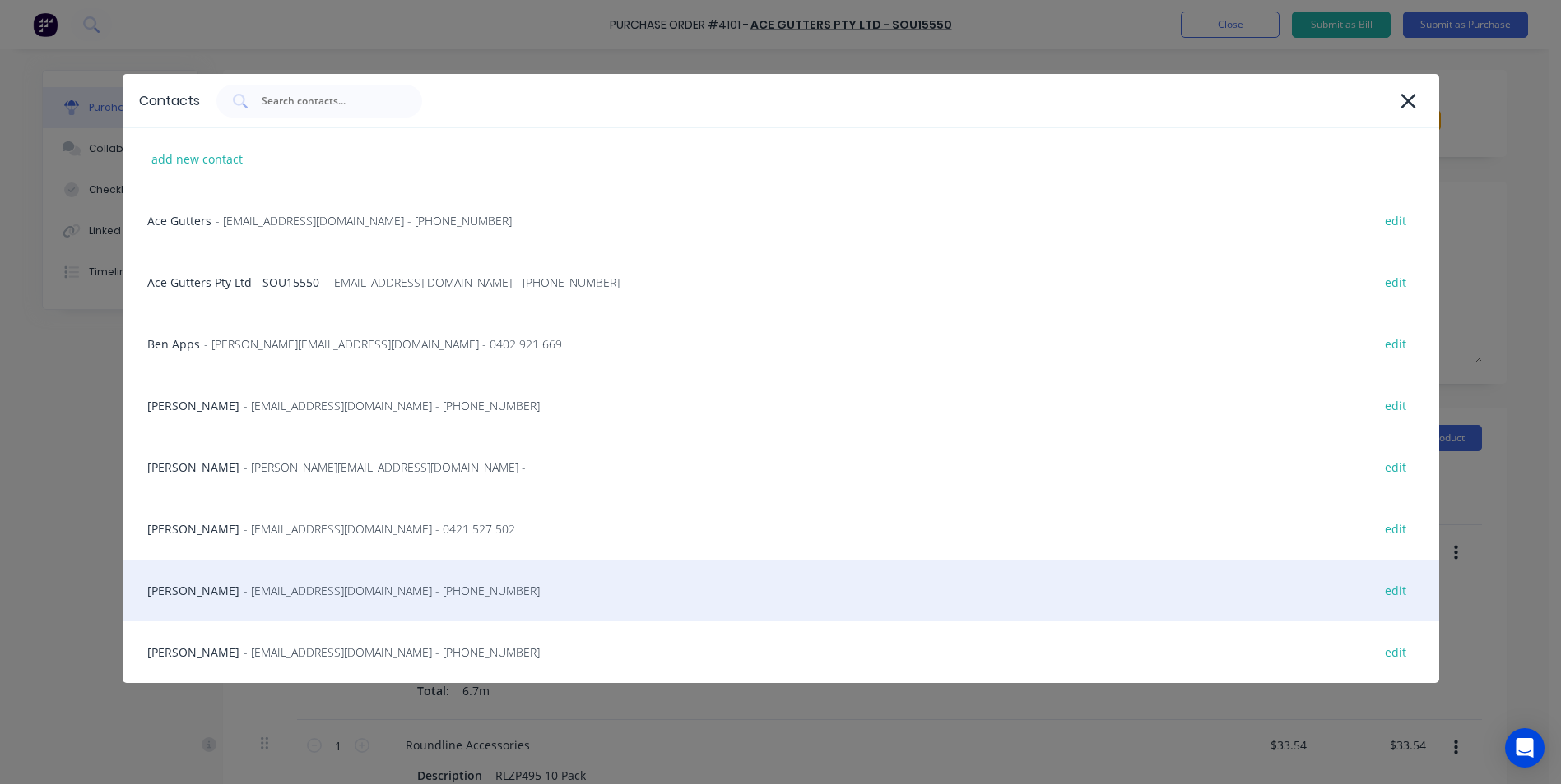
click at [244, 588] on span "- info@scrs.net.au - (02) 4411 1090" at bounding box center [391, 590] width 296 height 17
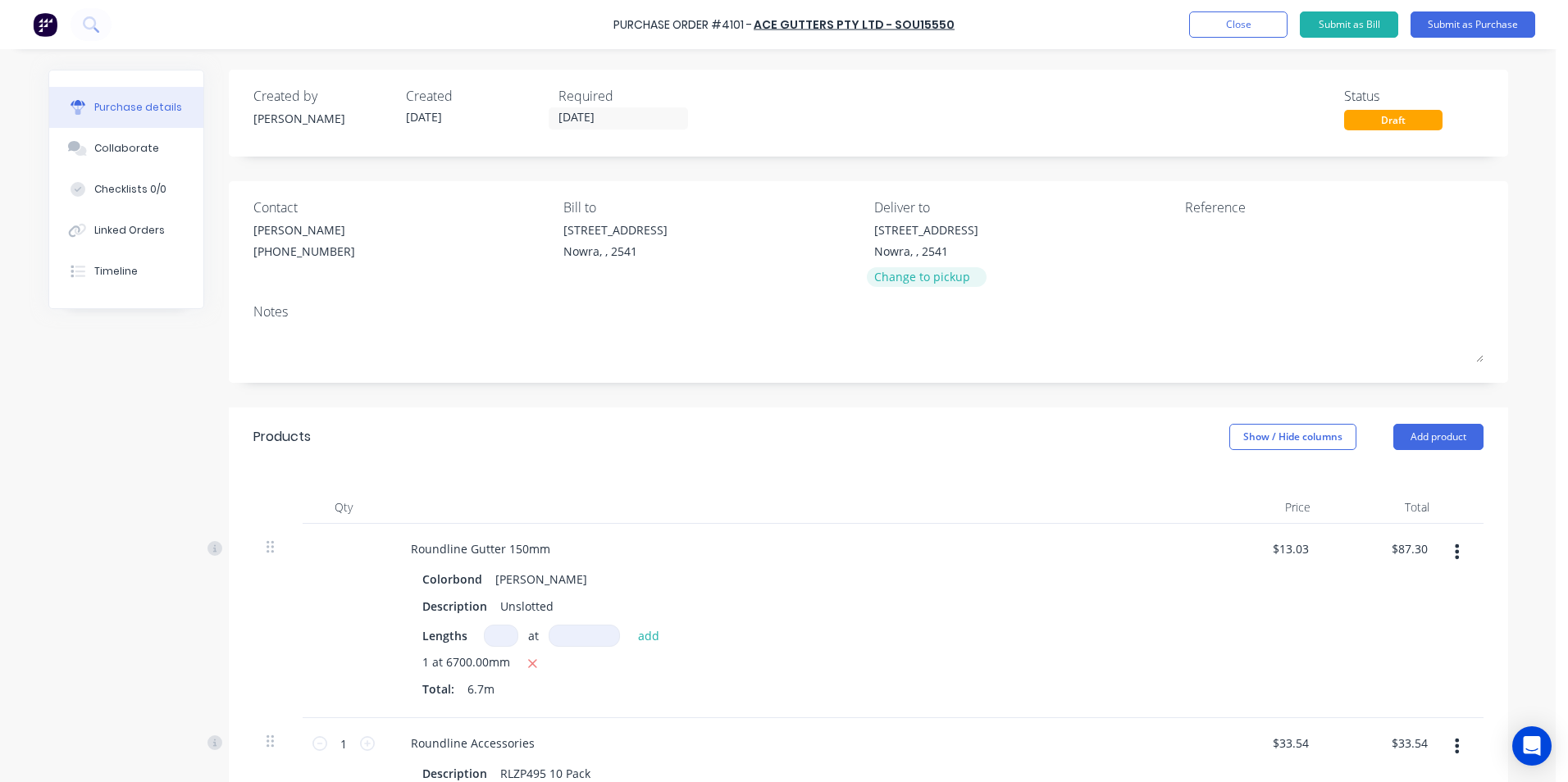
click at [917, 274] on div "Change to pickup" at bounding box center [926, 277] width 104 height 17
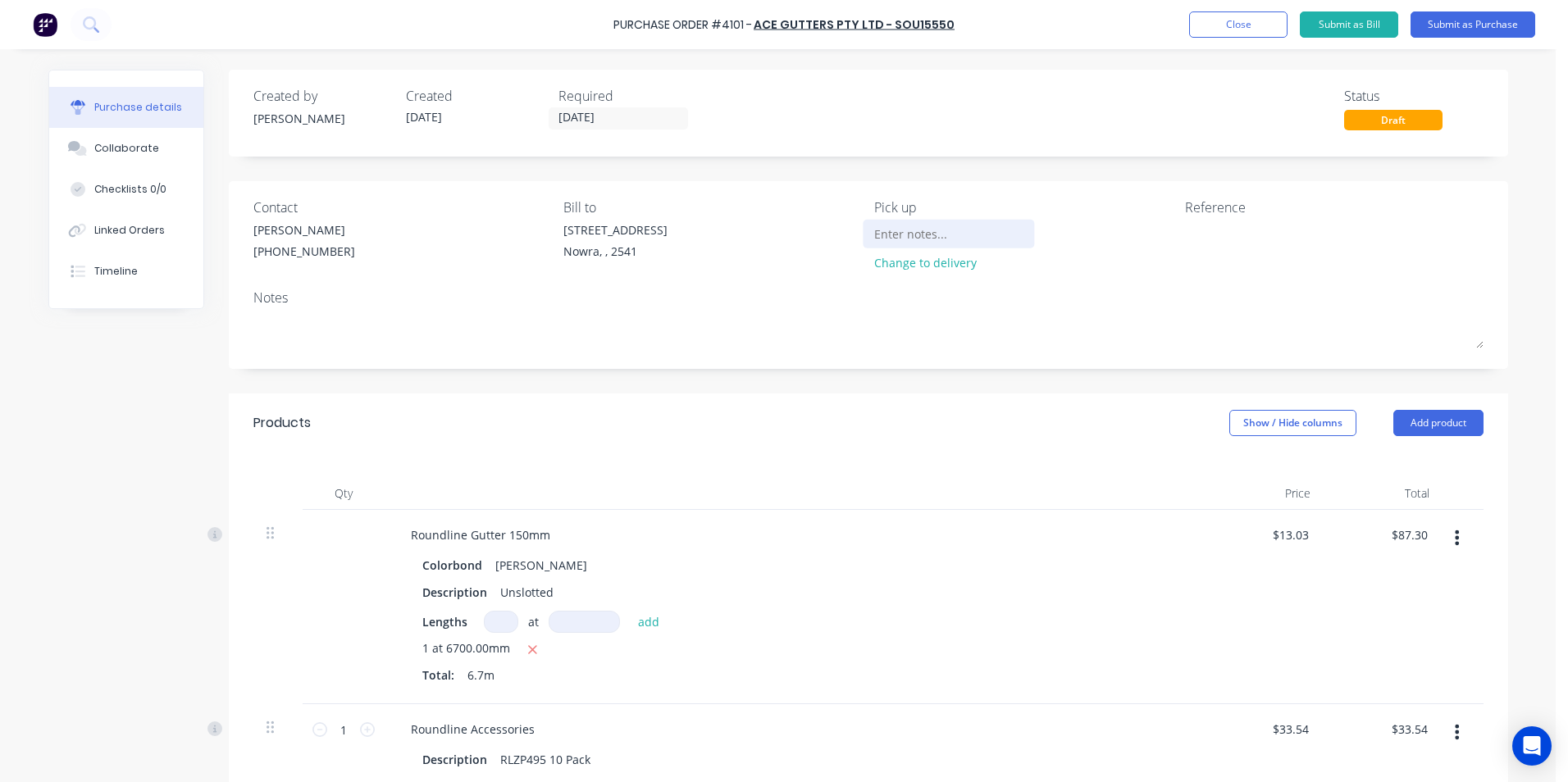
click at [875, 235] on input at bounding box center [949, 234] width 149 height 25
type input "Ring 44111090 when ready please"
click at [1470, 26] on button "Submit as Purchase" at bounding box center [1472, 25] width 124 height 26
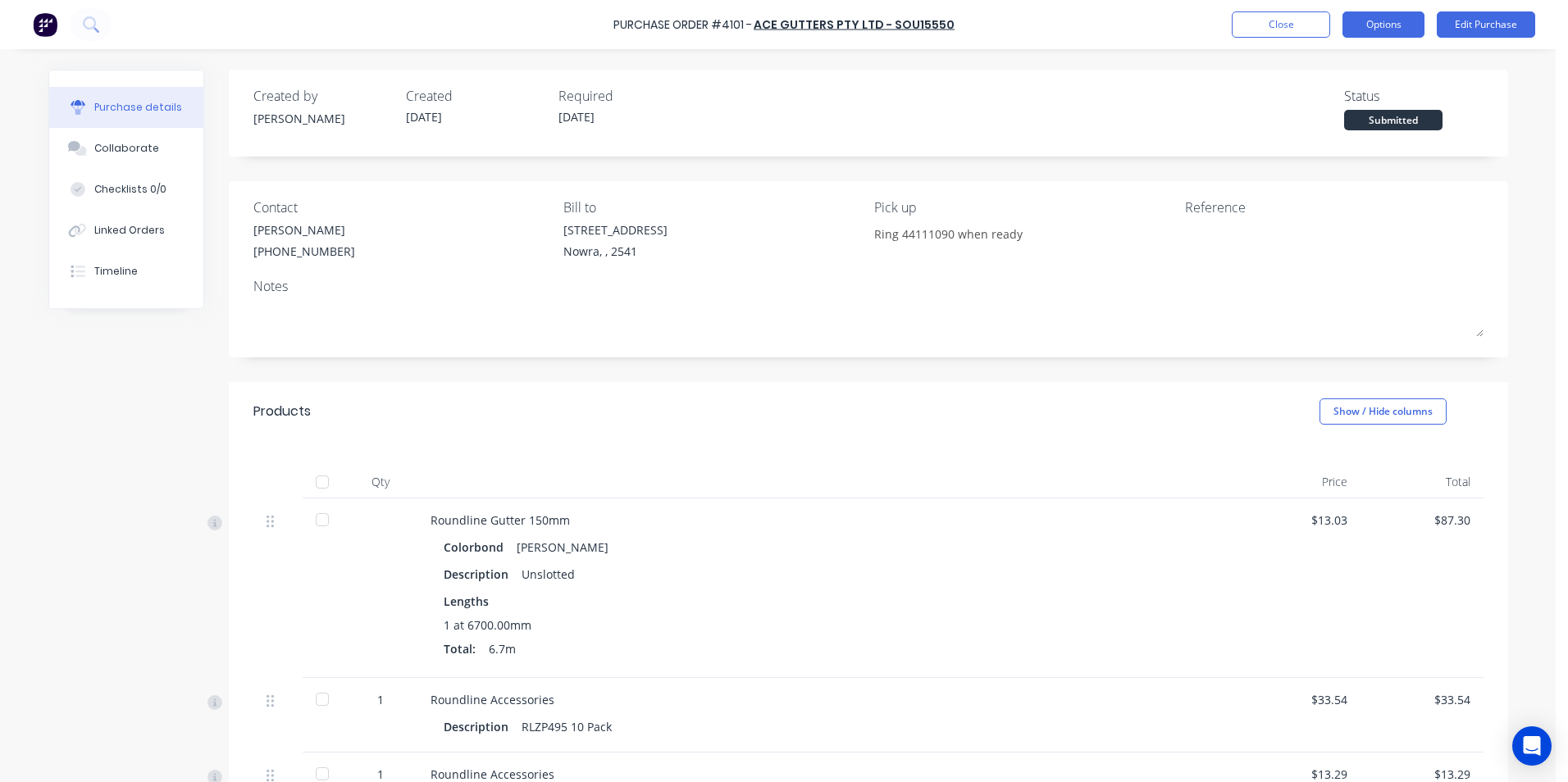
click at [1366, 23] on button "Options" at bounding box center [1384, 25] width 82 height 26
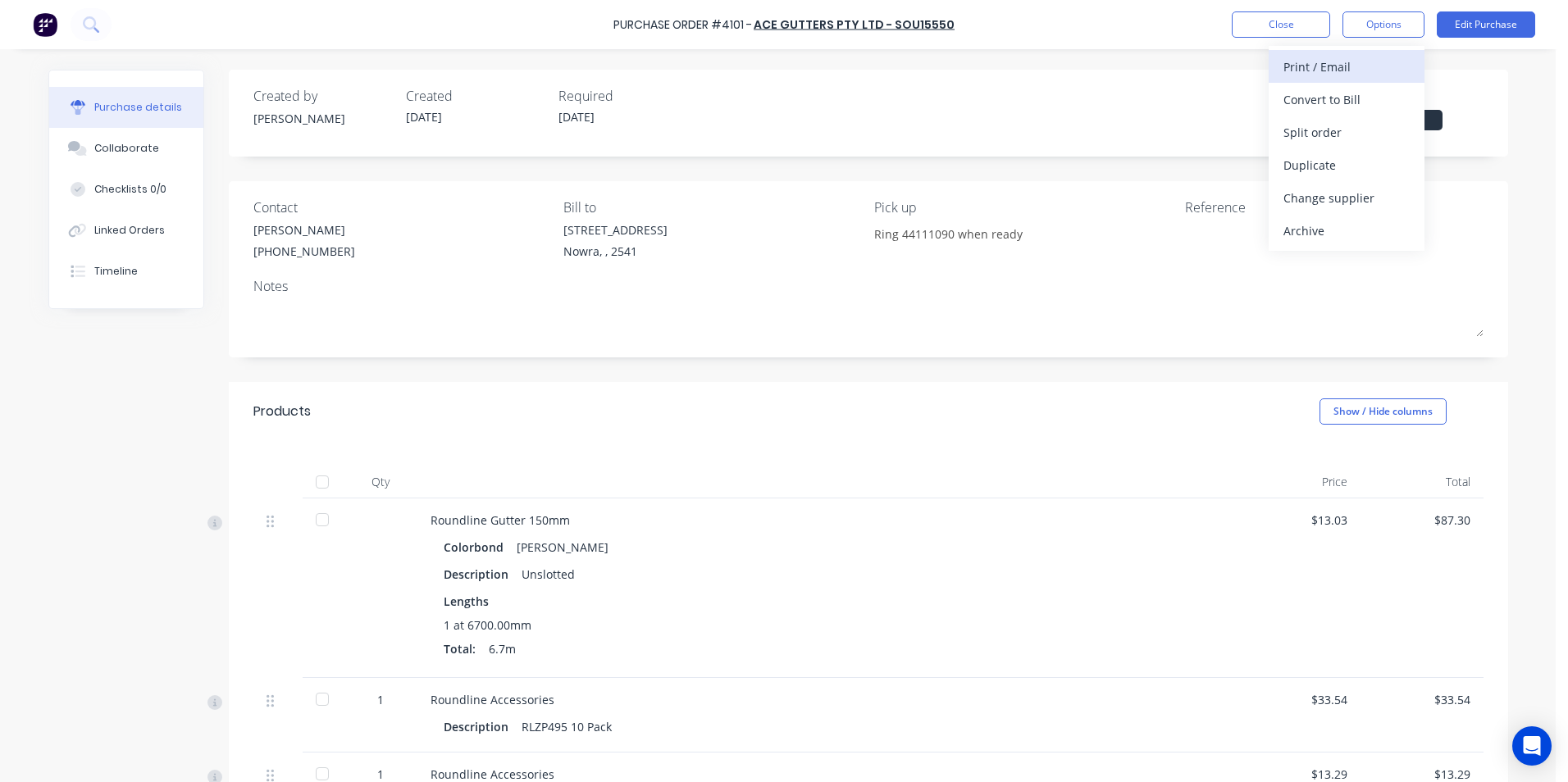
click at [1334, 67] on div "Print / Email" at bounding box center [1346, 67] width 126 height 24
click at [1334, 104] on div "With pricing" at bounding box center [1346, 99] width 126 height 24
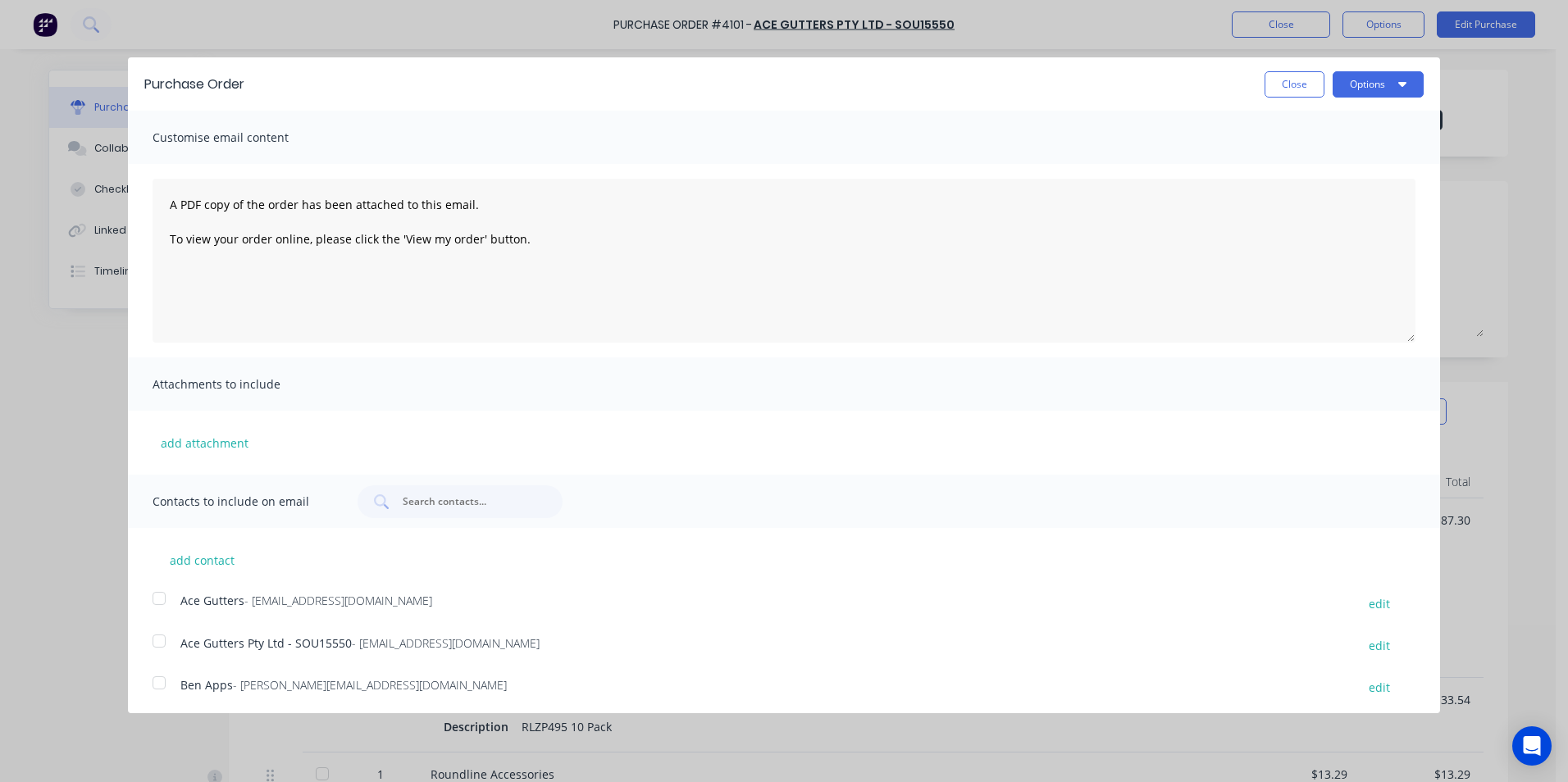
click at [160, 599] on div at bounding box center [158, 598] width 33 height 33
click at [1341, 84] on button "Options" at bounding box center [1379, 85] width 92 height 26
click at [1335, 164] on div "Email" at bounding box center [1345, 159] width 126 height 24
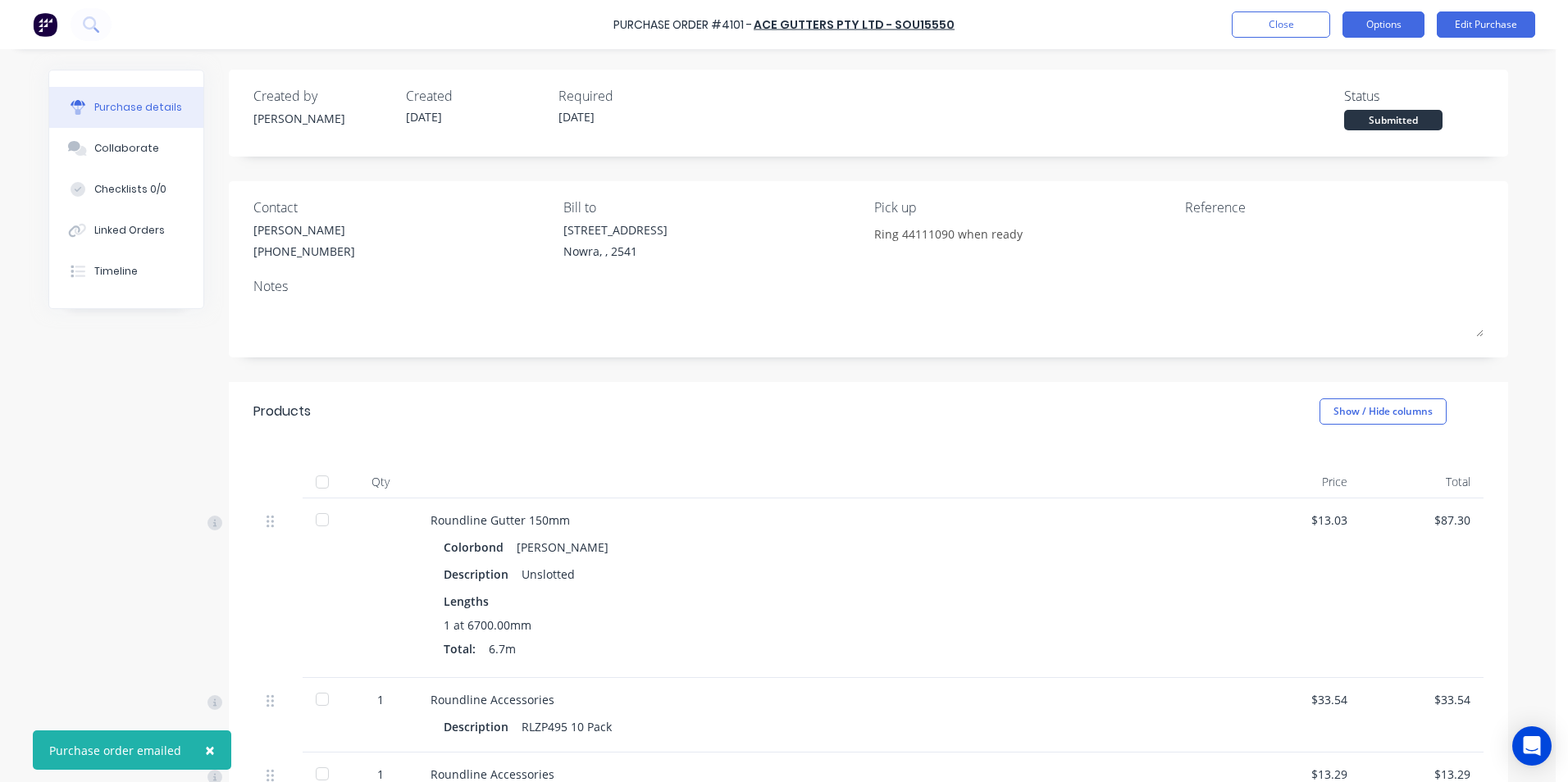
click at [1372, 25] on button "Options" at bounding box center [1384, 25] width 82 height 26
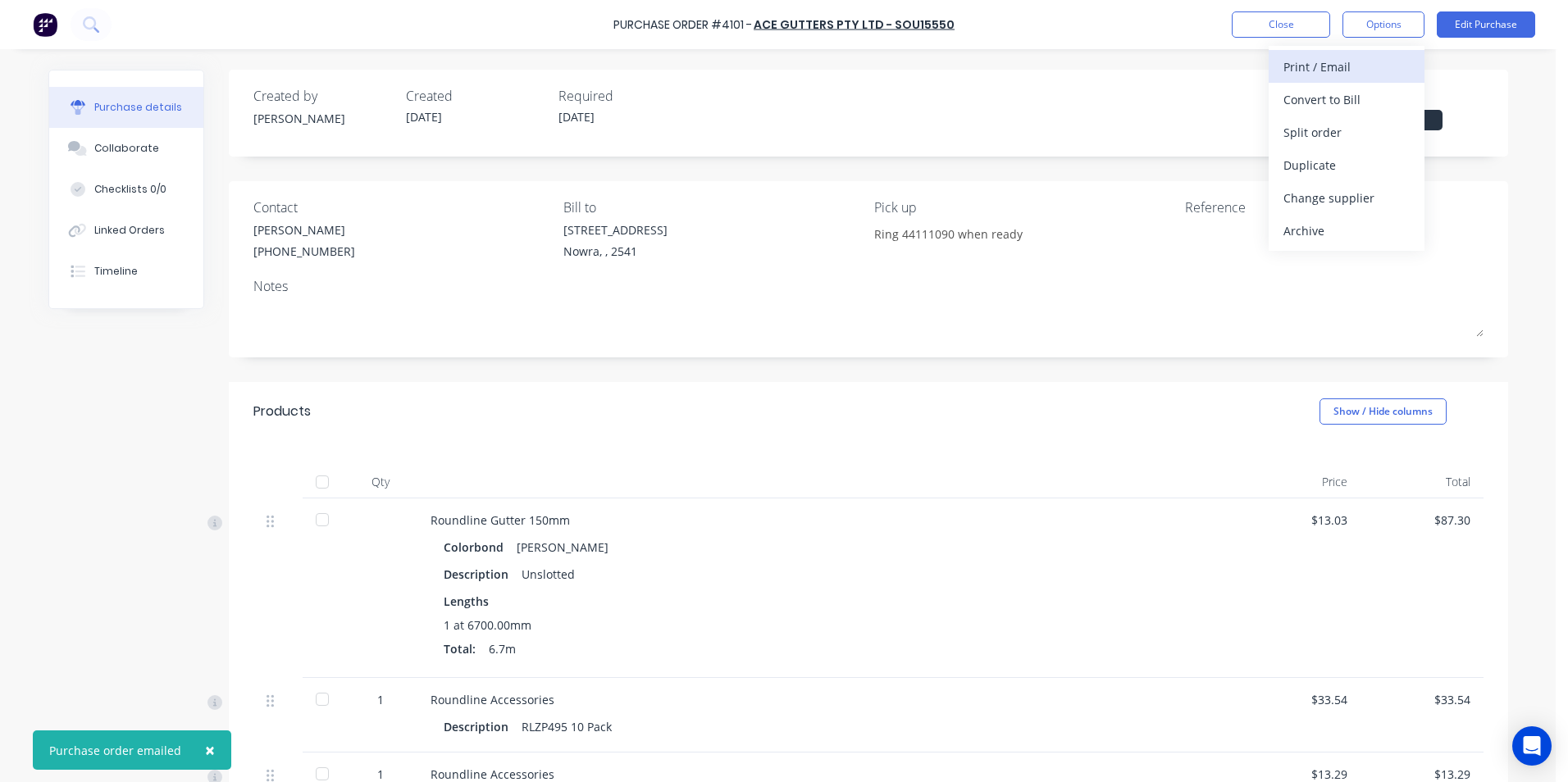
click at [1351, 70] on div "Print / Email" at bounding box center [1346, 67] width 126 height 24
click at [1338, 131] on div "Without pricing" at bounding box center [1346, 132] width 126 height 24
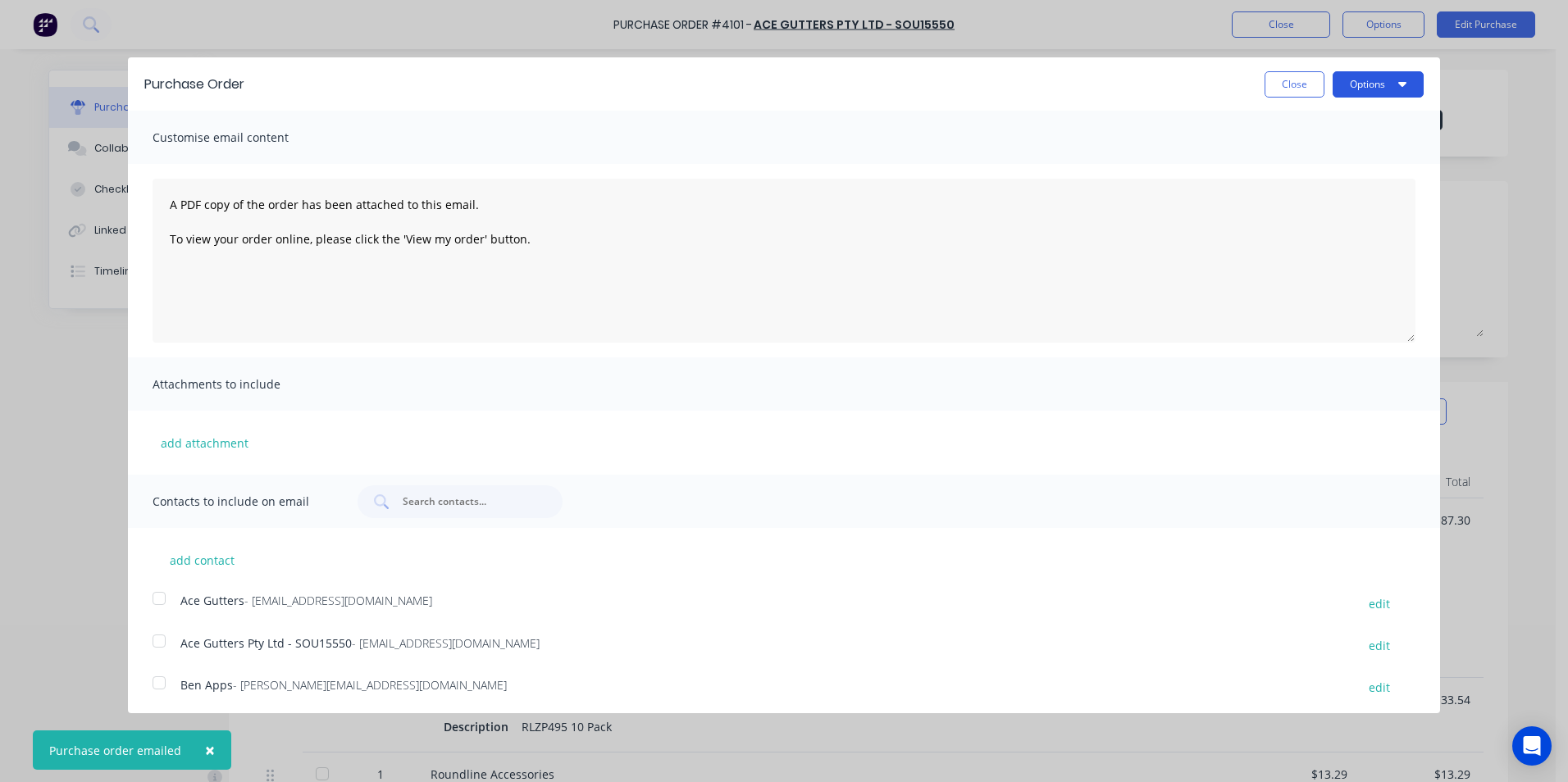
click at [1348, 86] on button "Options" at bounding box center [1379, 85] width 92 height 26
click at [1321, 130] on div "Print" at bounding box center [1345, 126] width 126 height 24
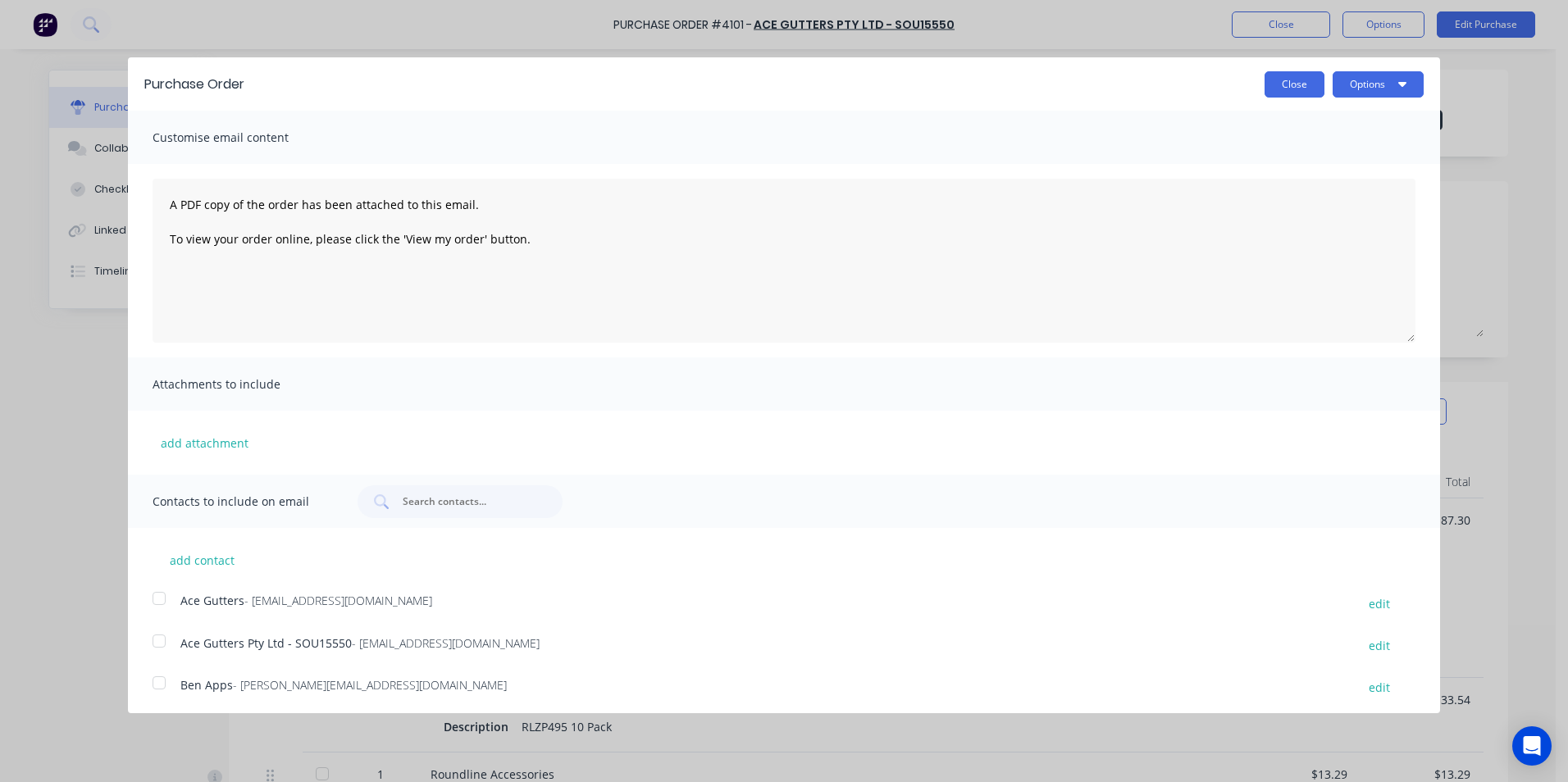
click at [1291, 72] on button "Close" at bounding box center [1294, 85] width 60 height 26
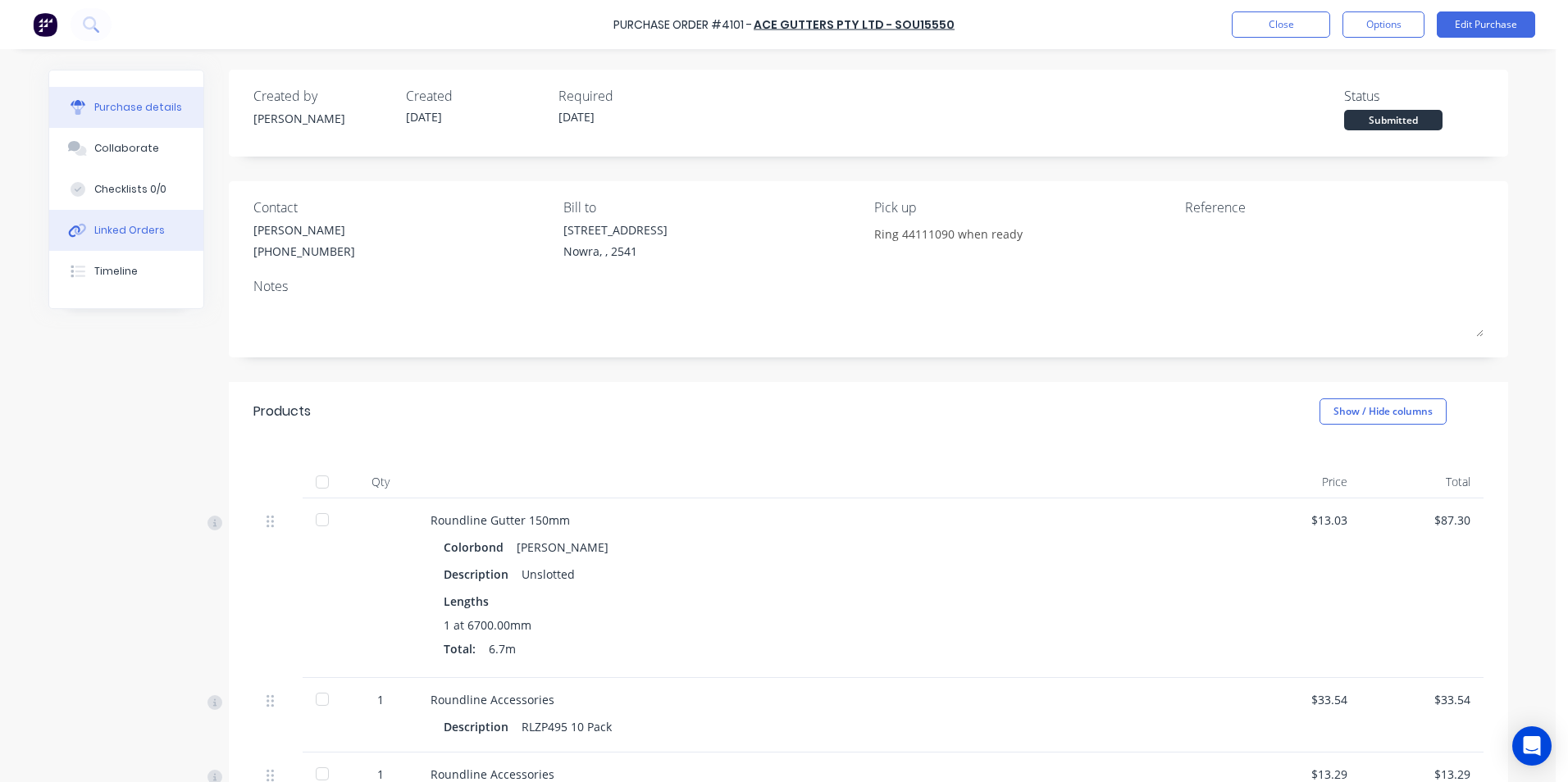
click at [107, 245] on button "Linked Orders" at bounding box center [125, 230] width 154 height 41
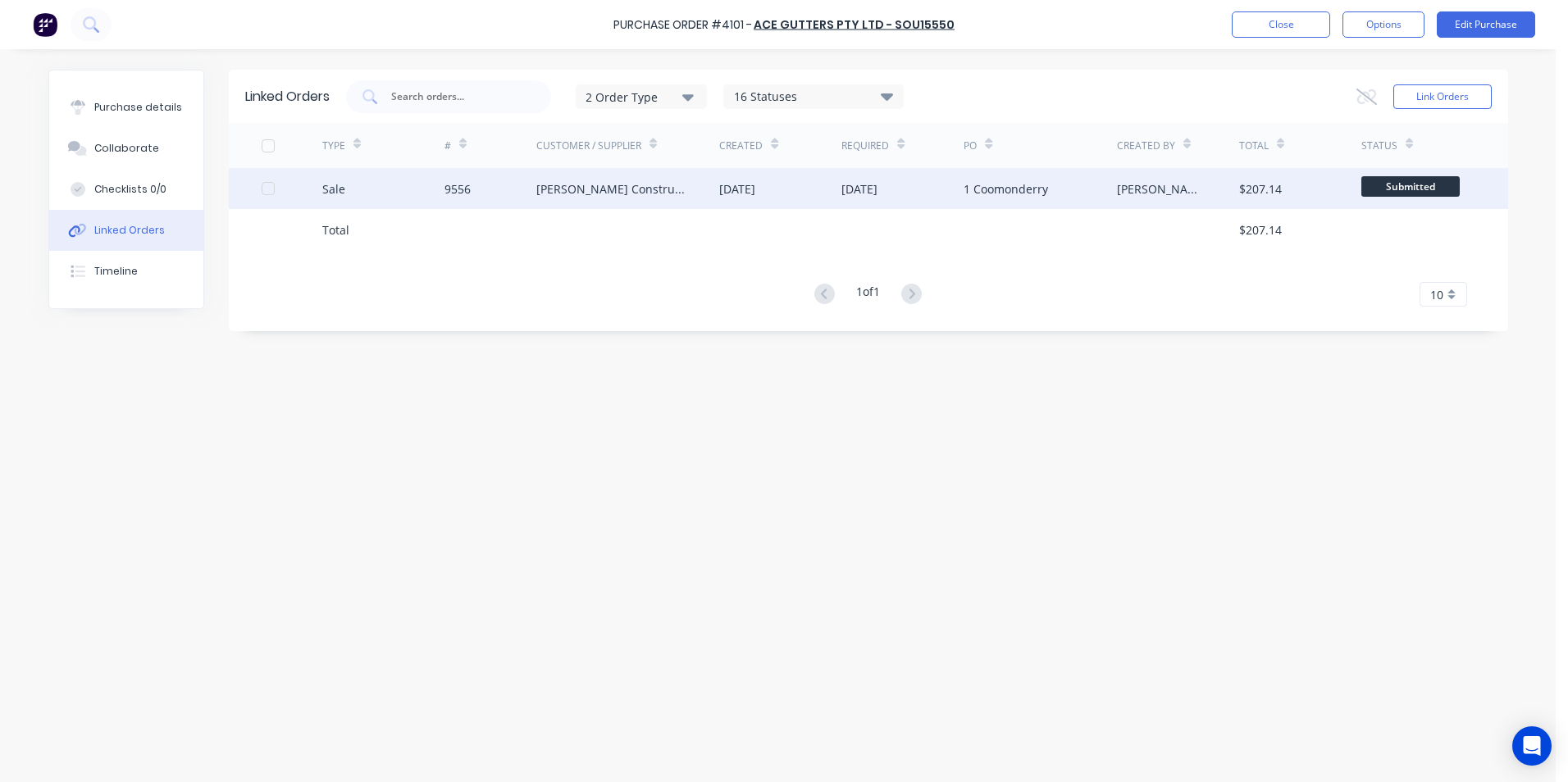
click at [985, 184] on div "1 Coomonderry" at bounding box center [1006, 188] width 85 height 17
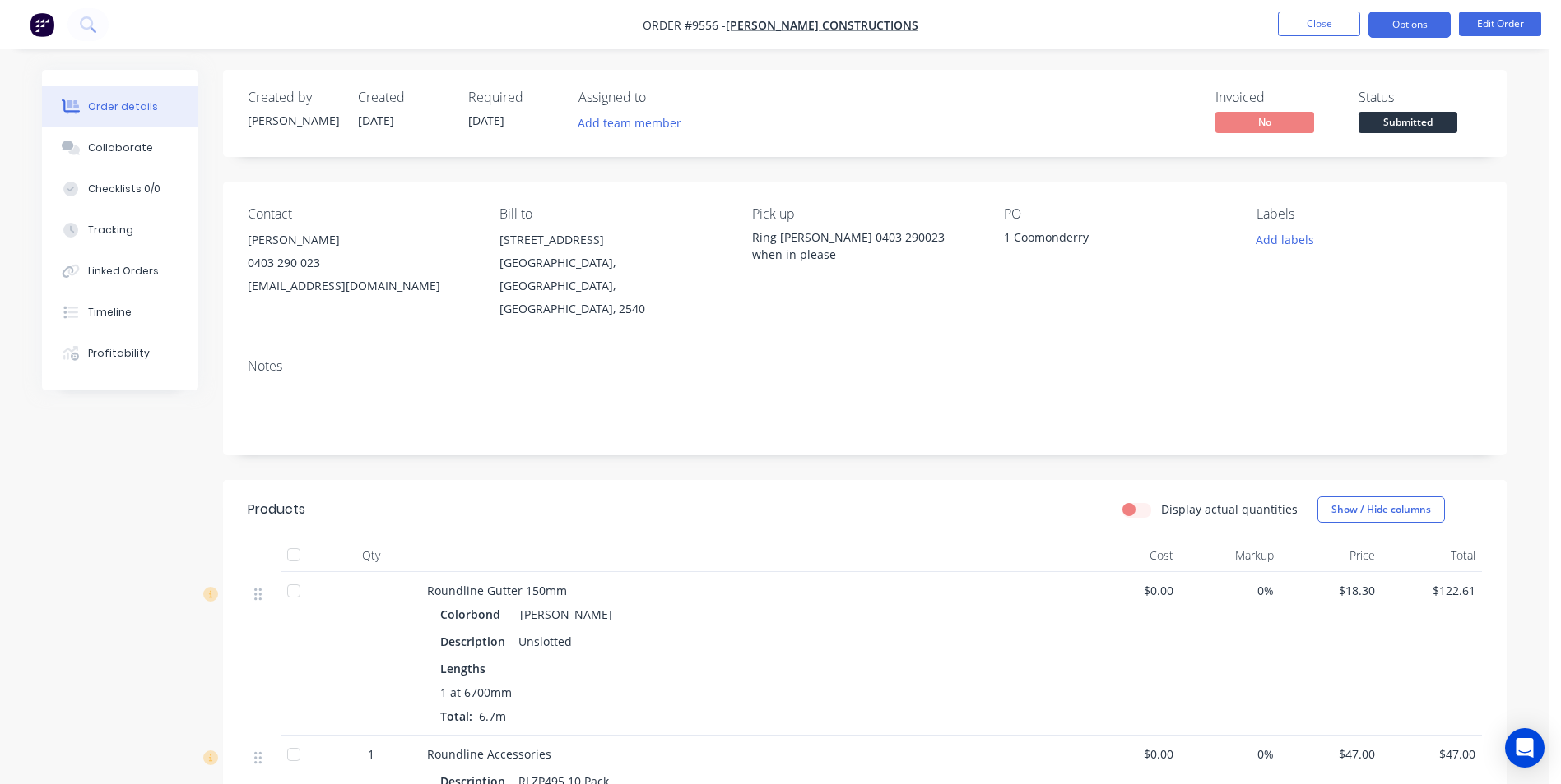
click at [1410, 25] on button "Options" at bounding box center [1409, 25] width 82 height 26
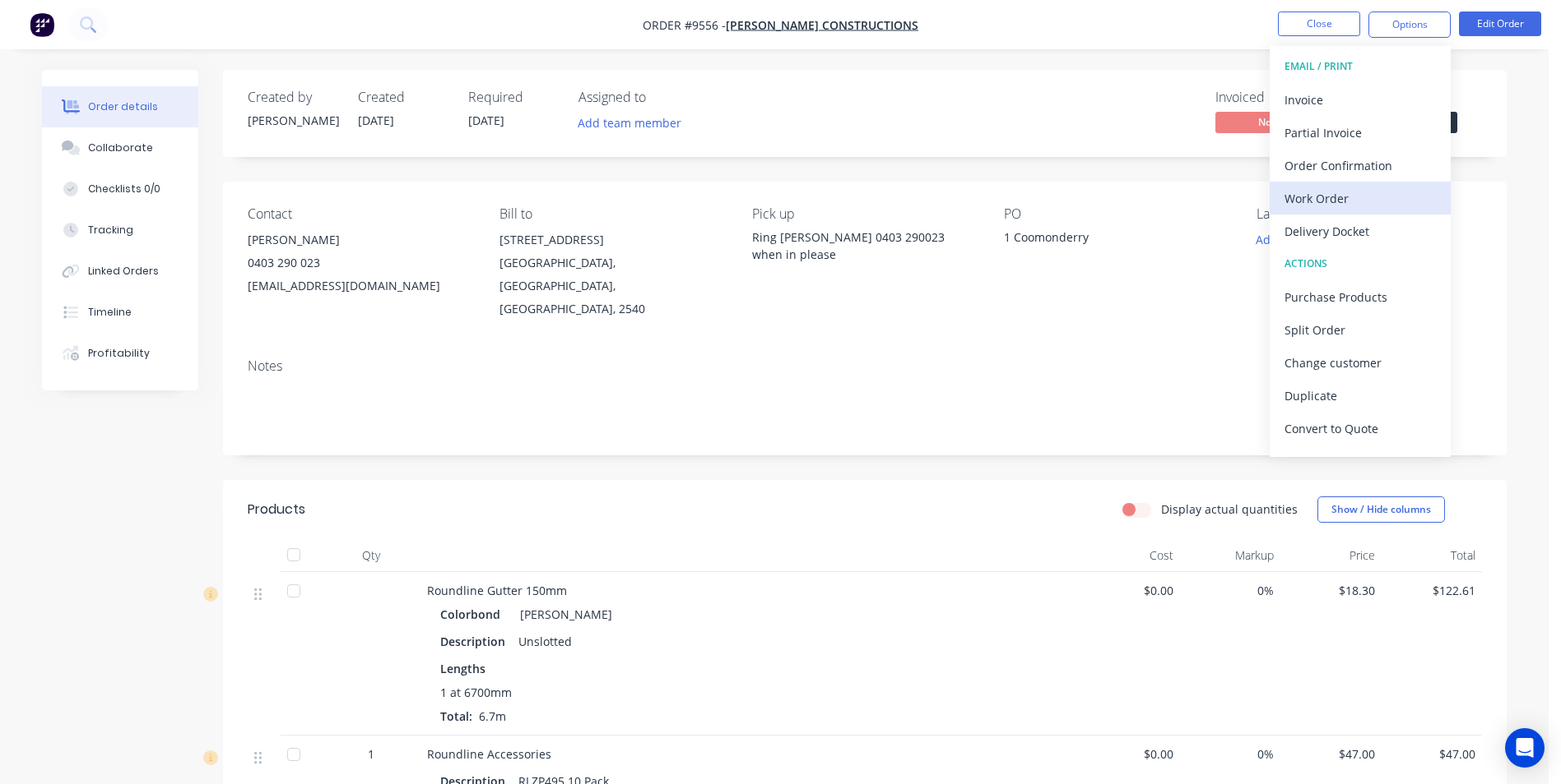
click at [1330, 203] on div "Work Order" at bounding box center [1360, 198] width 152 height 24
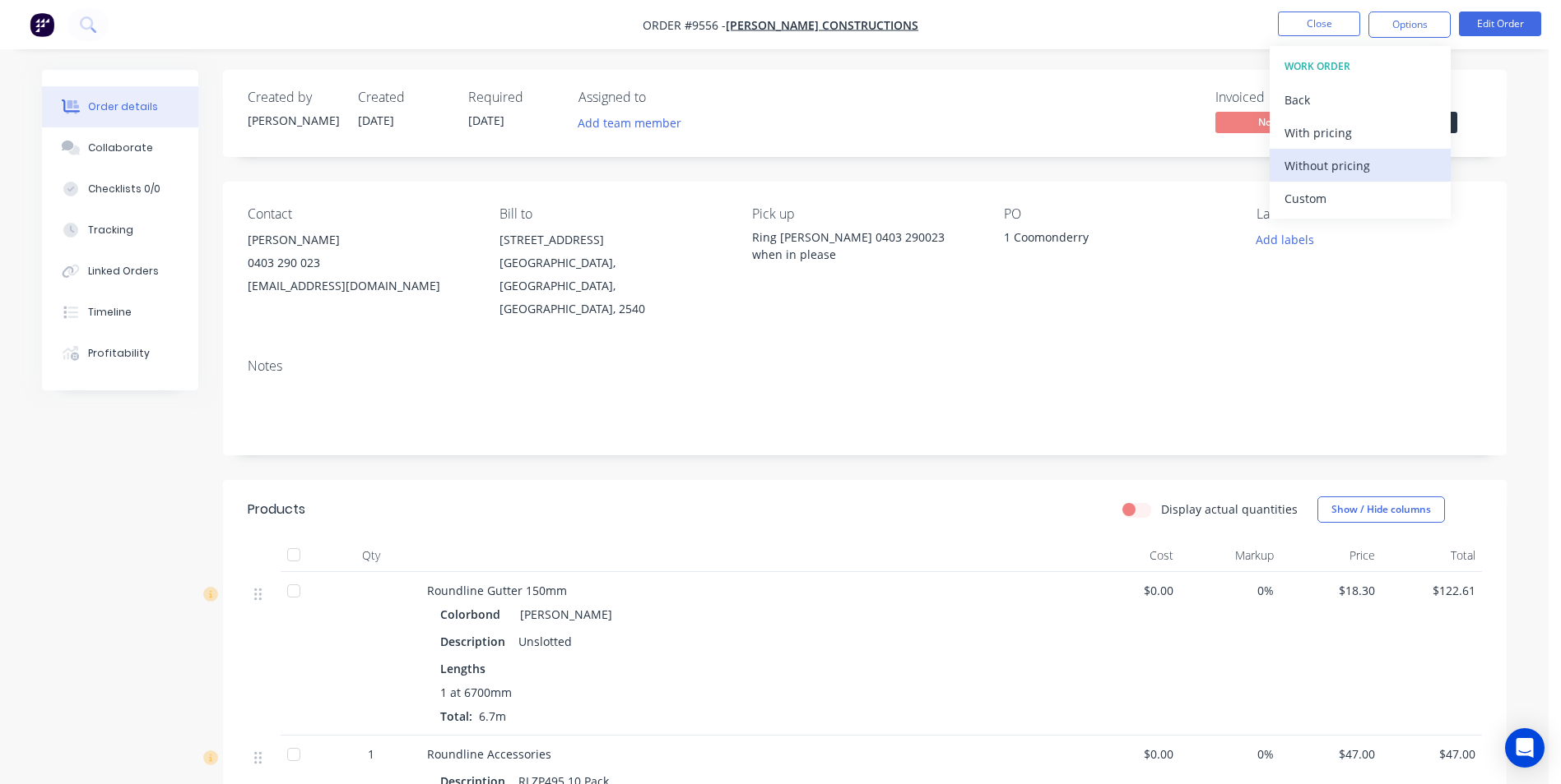
click at [1352, 177] on div "Without pricing" at bounding box center [1360, 166] width 152 height 24
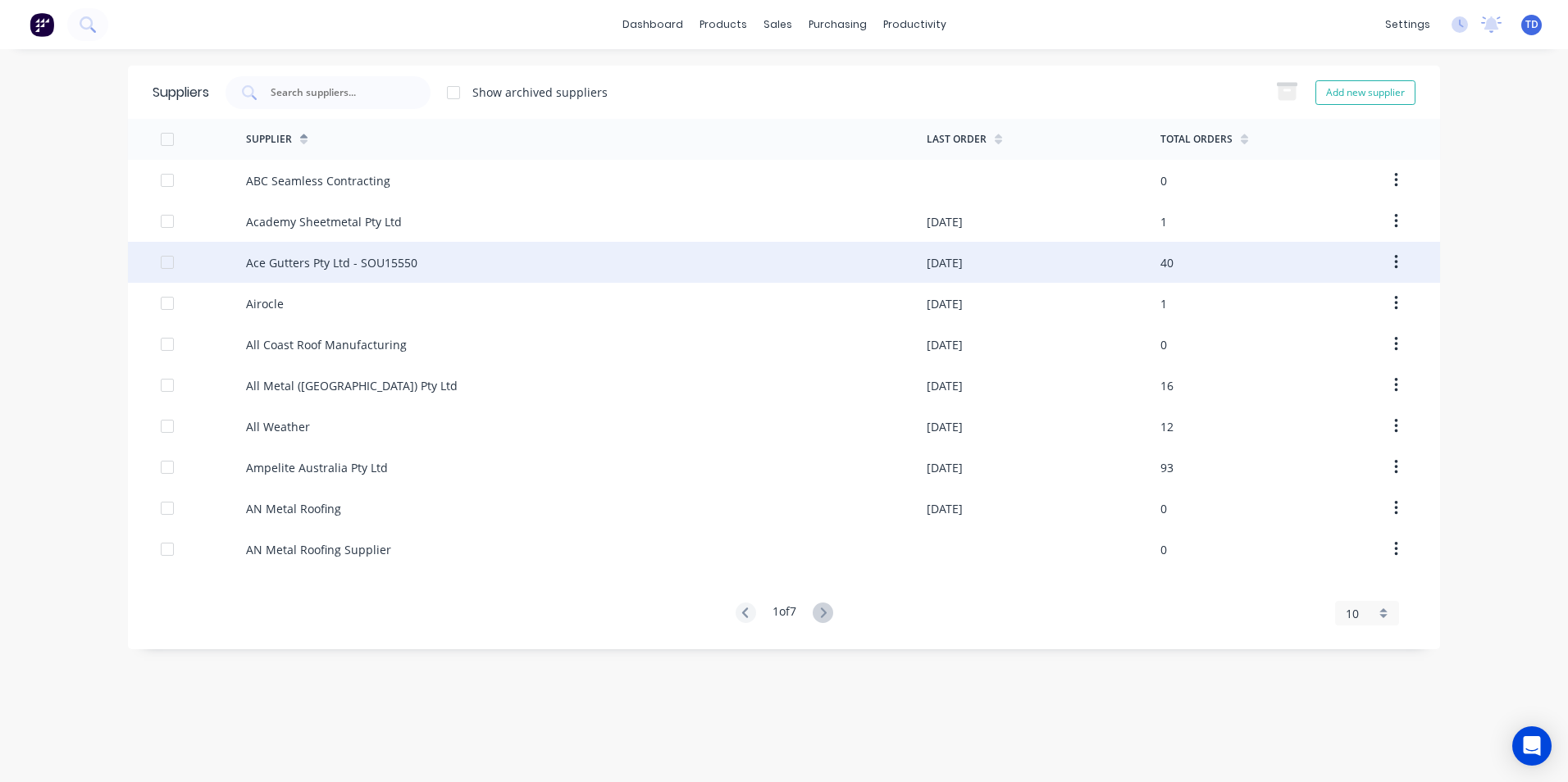
click at [346, 260] on div "Ace Gutters Pty Ltd - SOU15550" at bounding box center [331, 263] width 171 height 17
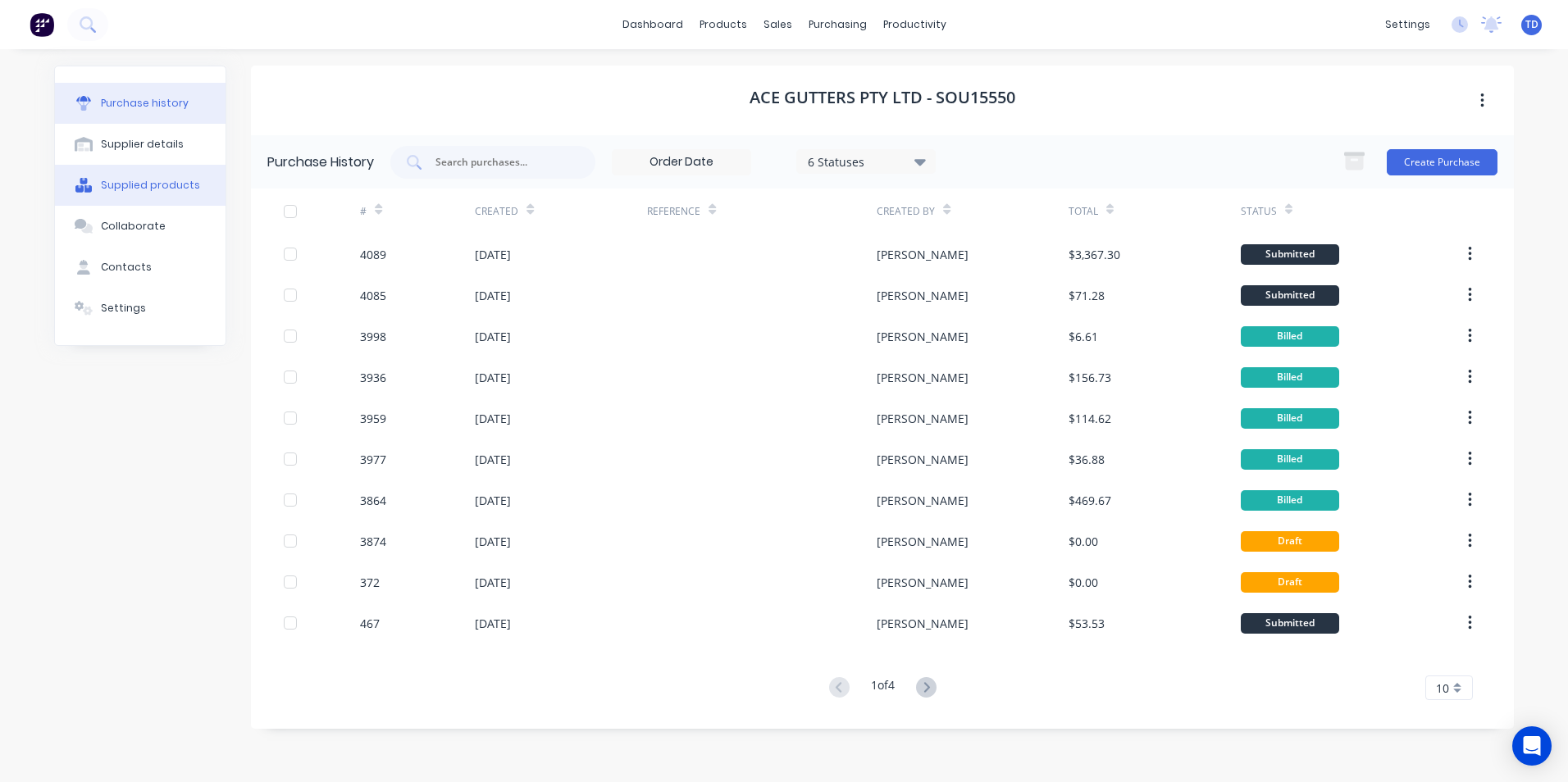
click at [151, 180] on div "Supplied products" at bounding box center [150, 185] width 99 height 15
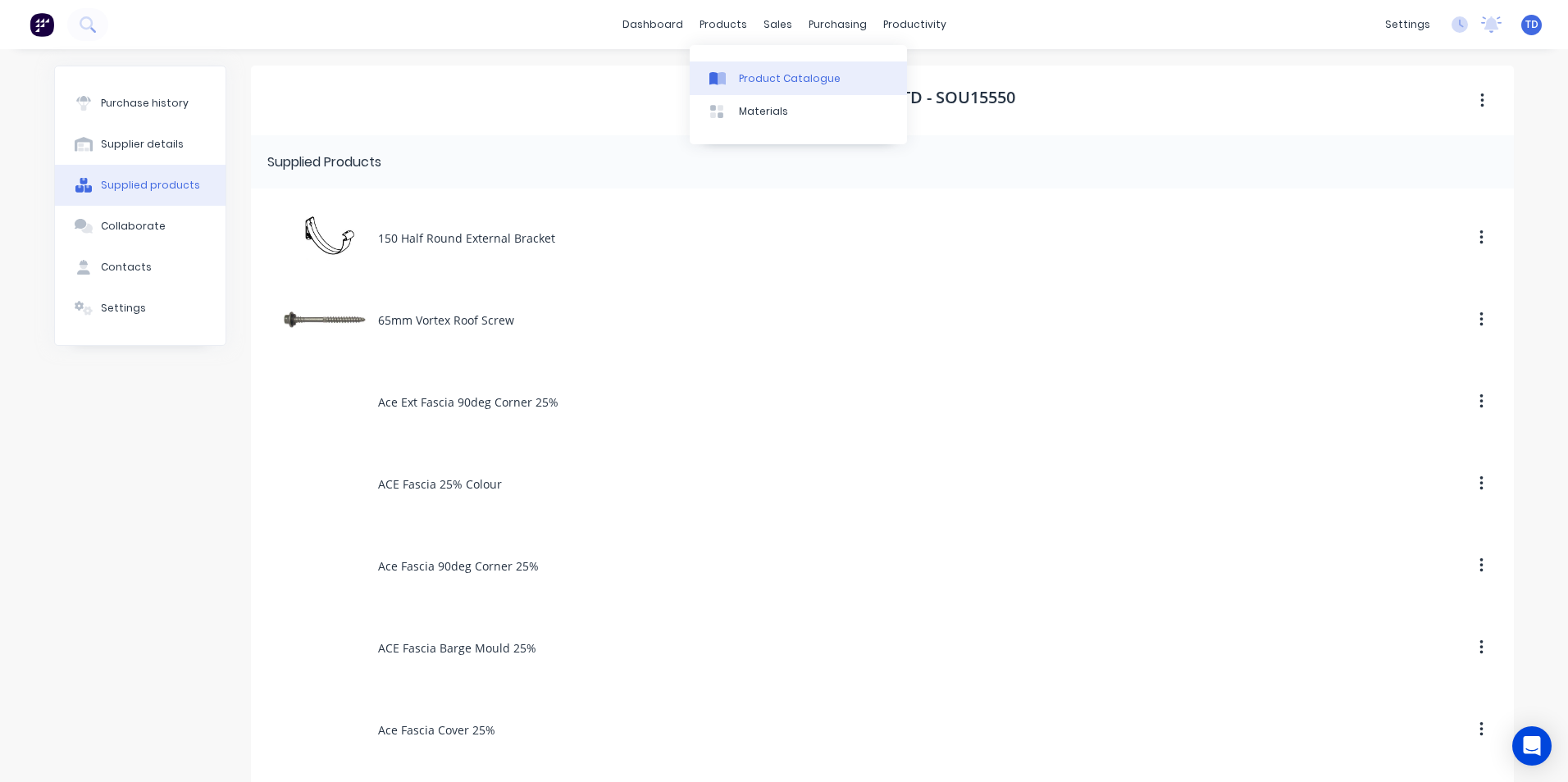
click at [748, 73] on div "Product Catalogue" at bounding box center [790, 79] width 101 height 15
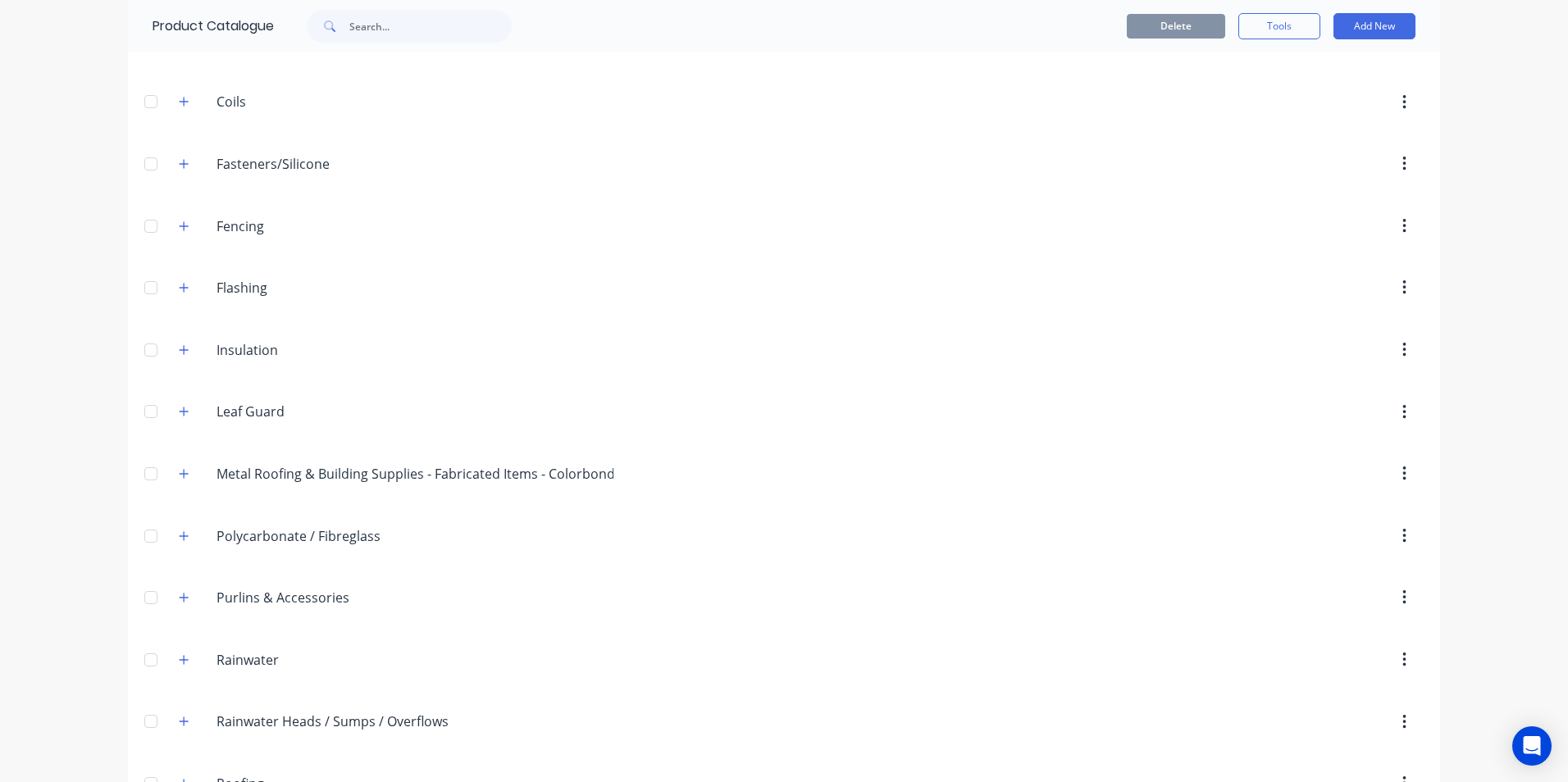
scroll to position [328, 0]
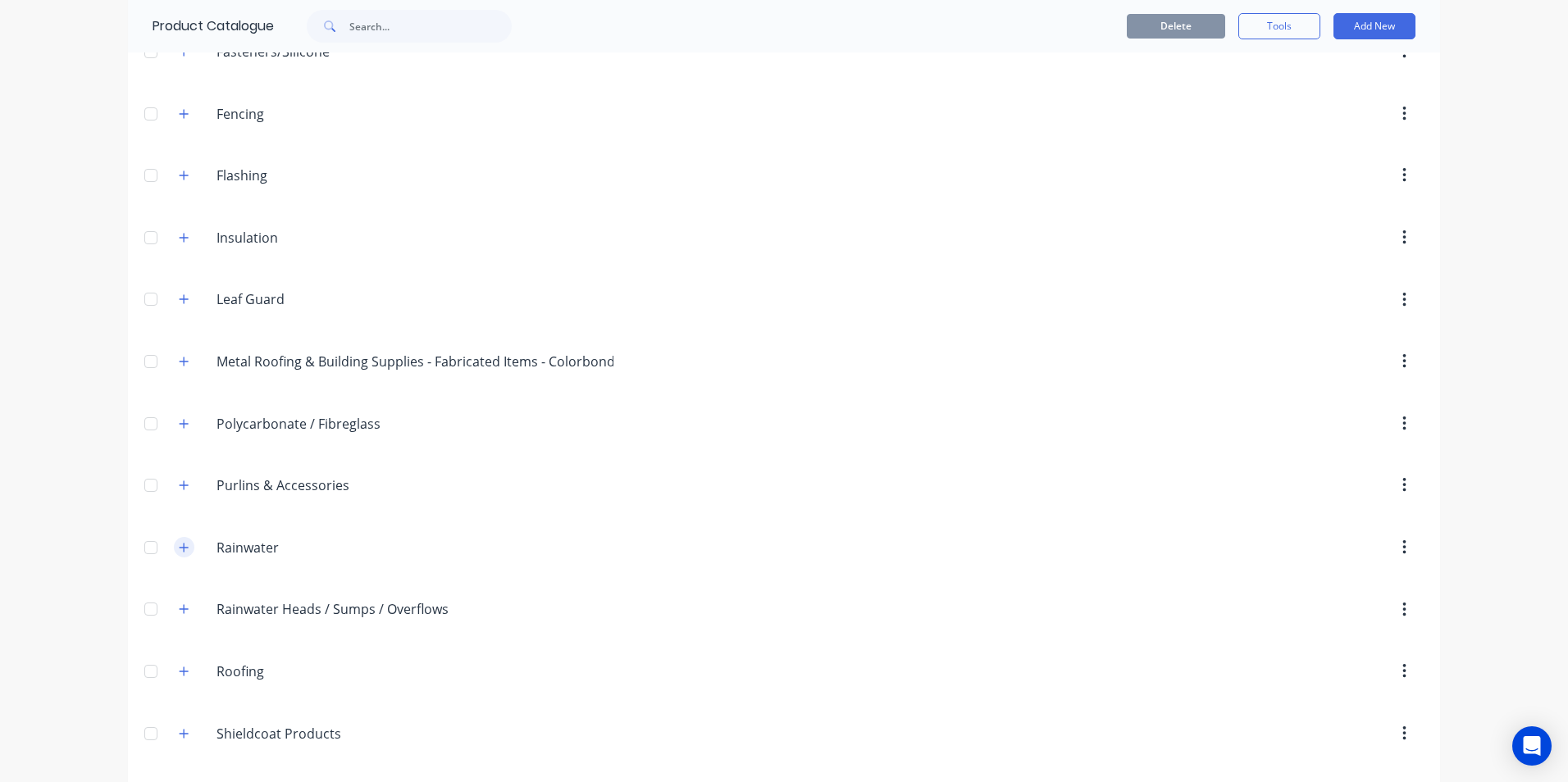
click at [184, 552] on button "button" at bounding box center [184, 547] width 21 height 21
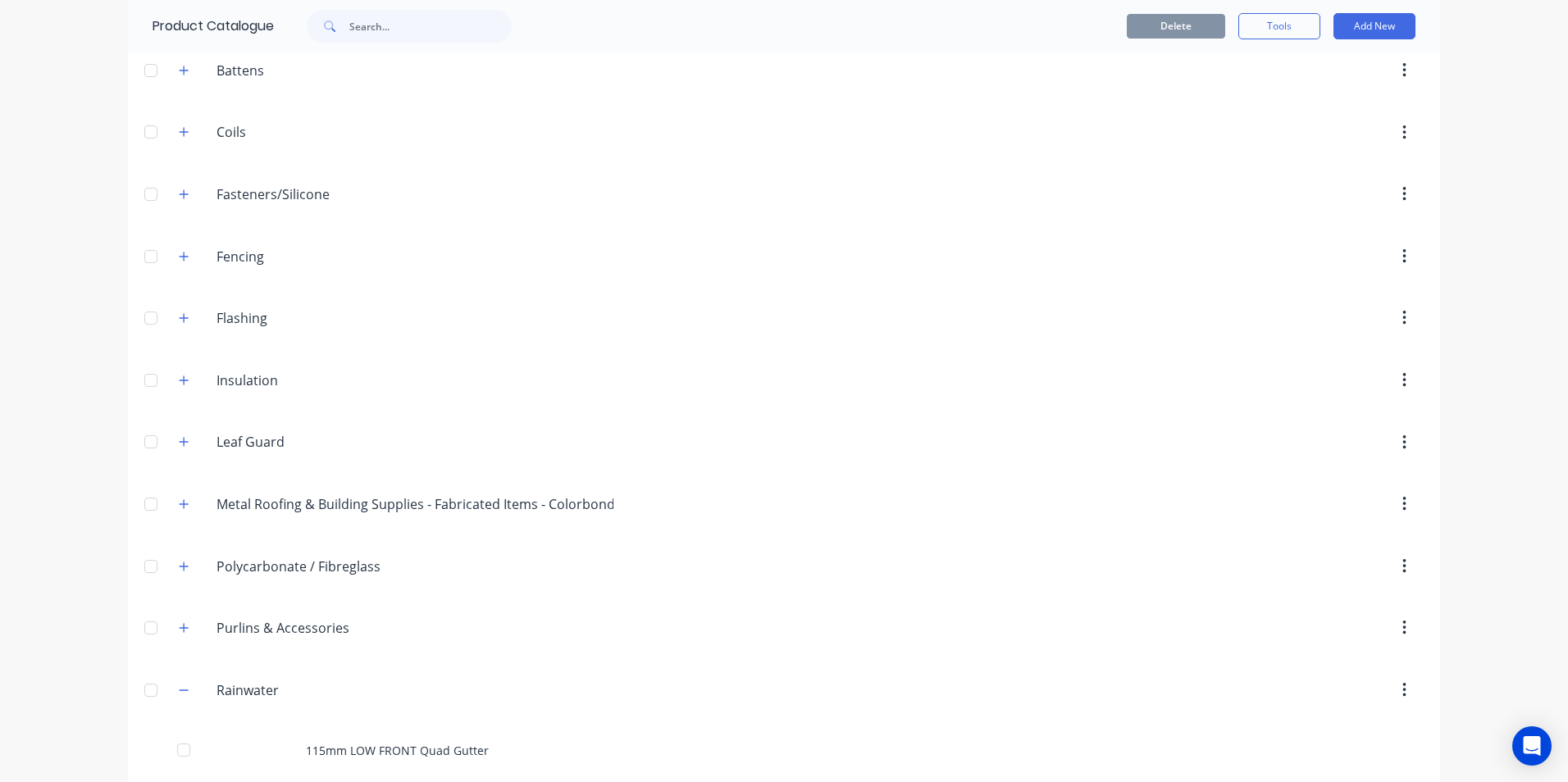
scroll to position [164, 0]
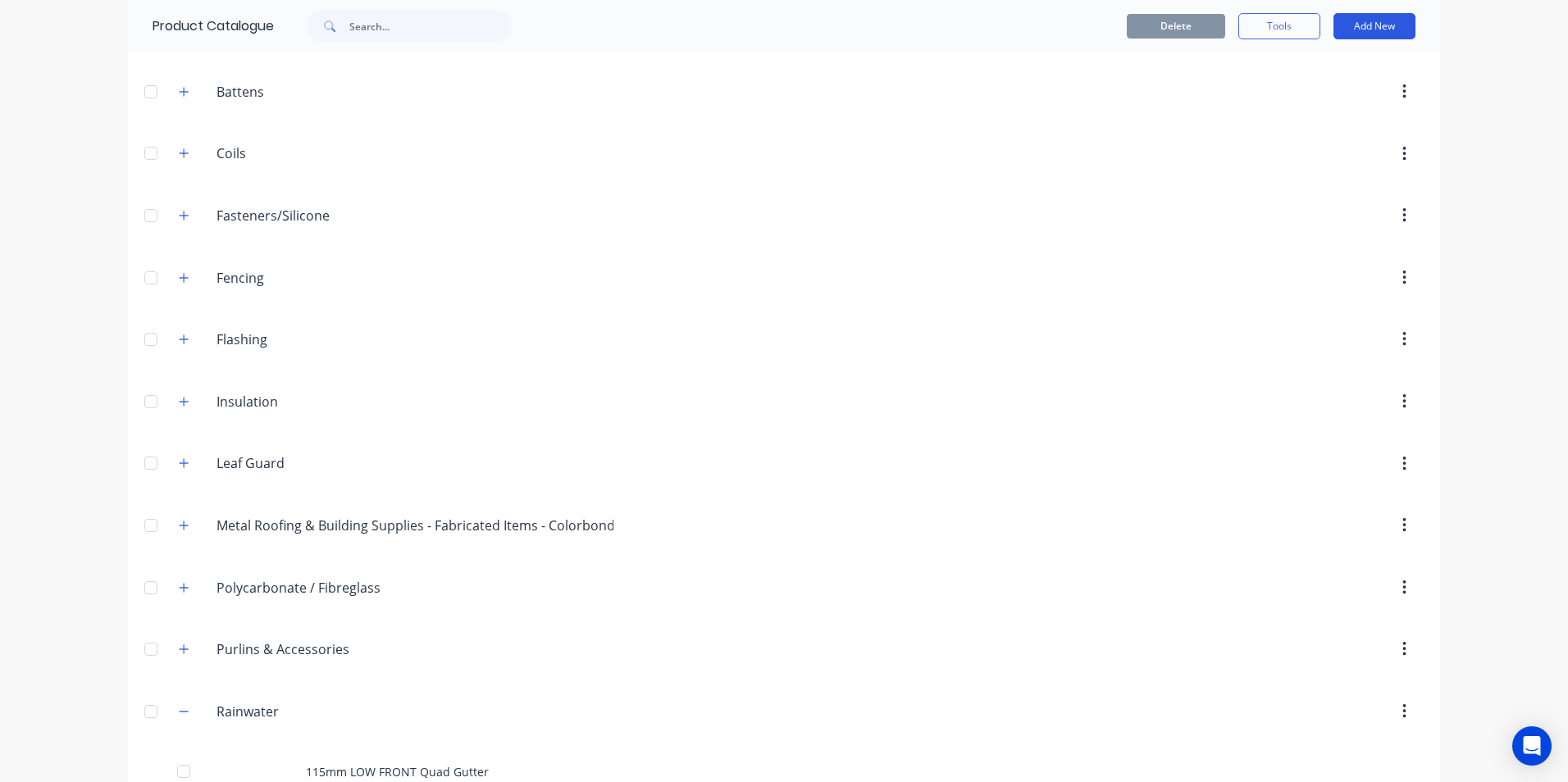
click at [1362, 35] on button "Add New" at bounding box center [1374, 26] width 82 height 26
click at [1283, 133] on div "Product" at bounding box center [1337, 134] width 126 height 24
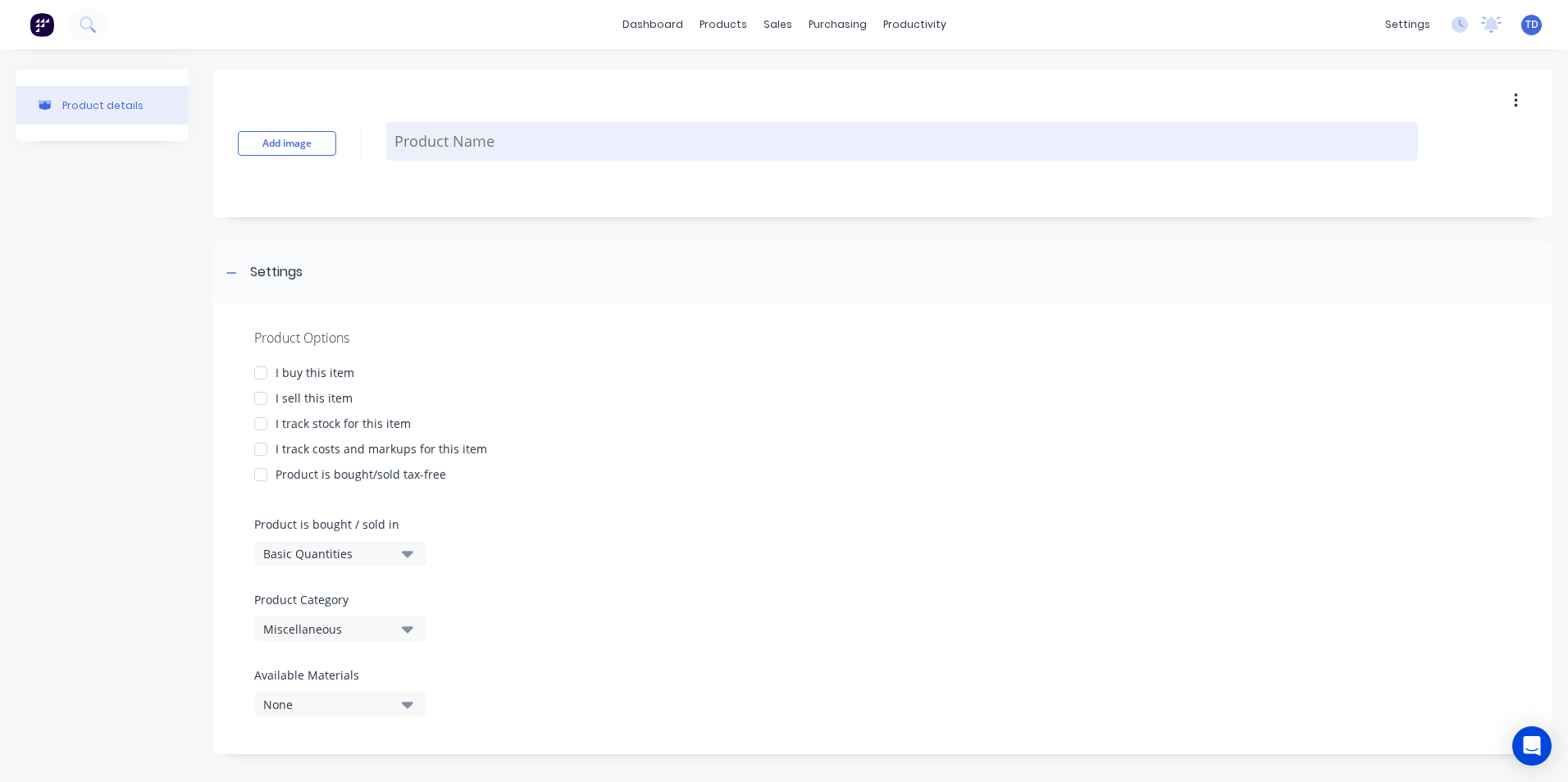
click at [551, 144] on textarea at bounding box center [901, 141] width 1032 height 39
type textarea "x"
type textarea "R"
type textarea "x"
type textarea "Ro"
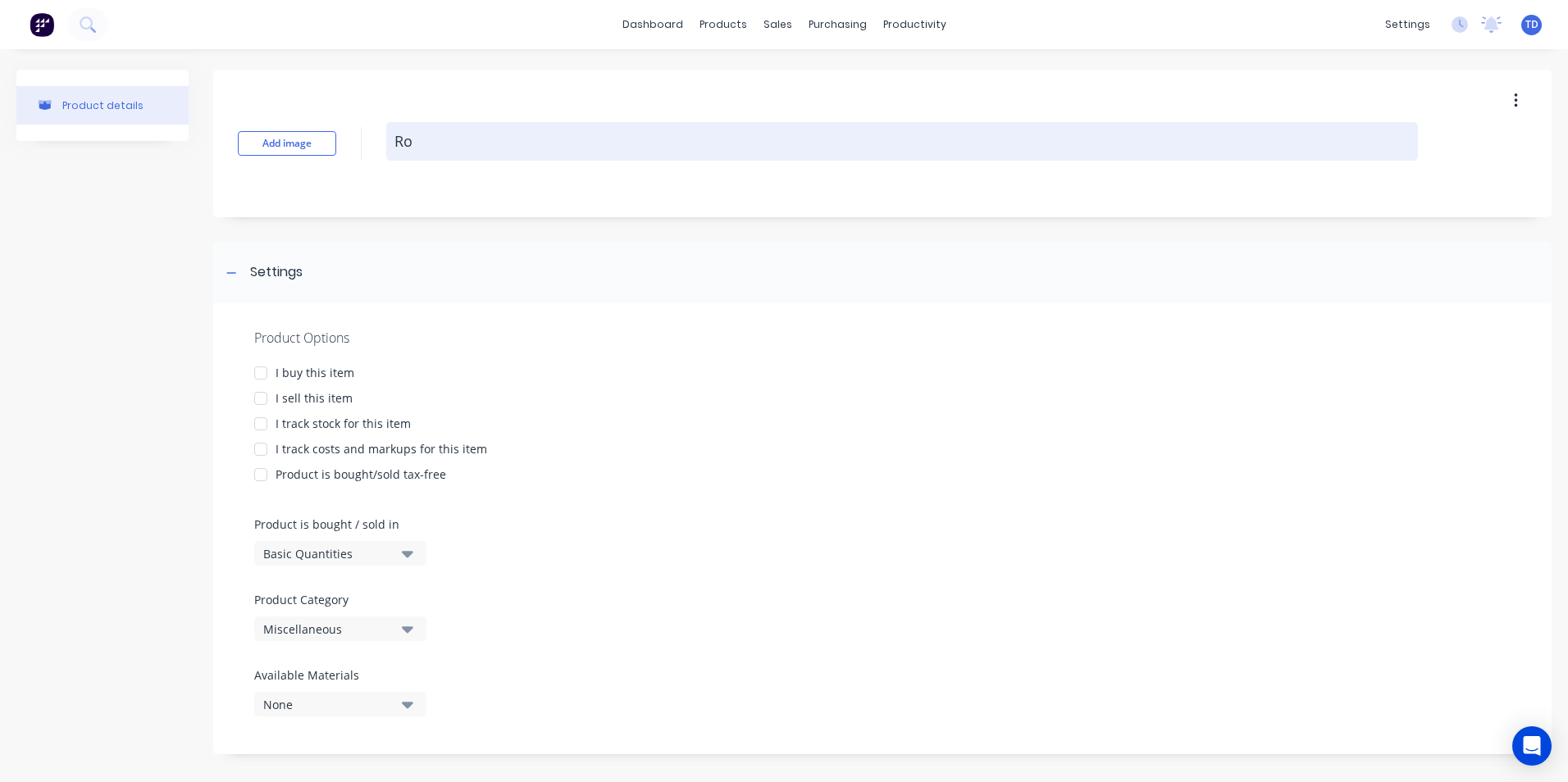
type textarea "x"
type textarea "Rou"
type textarea "x"
type textarea "Roun"
type textarea "x"
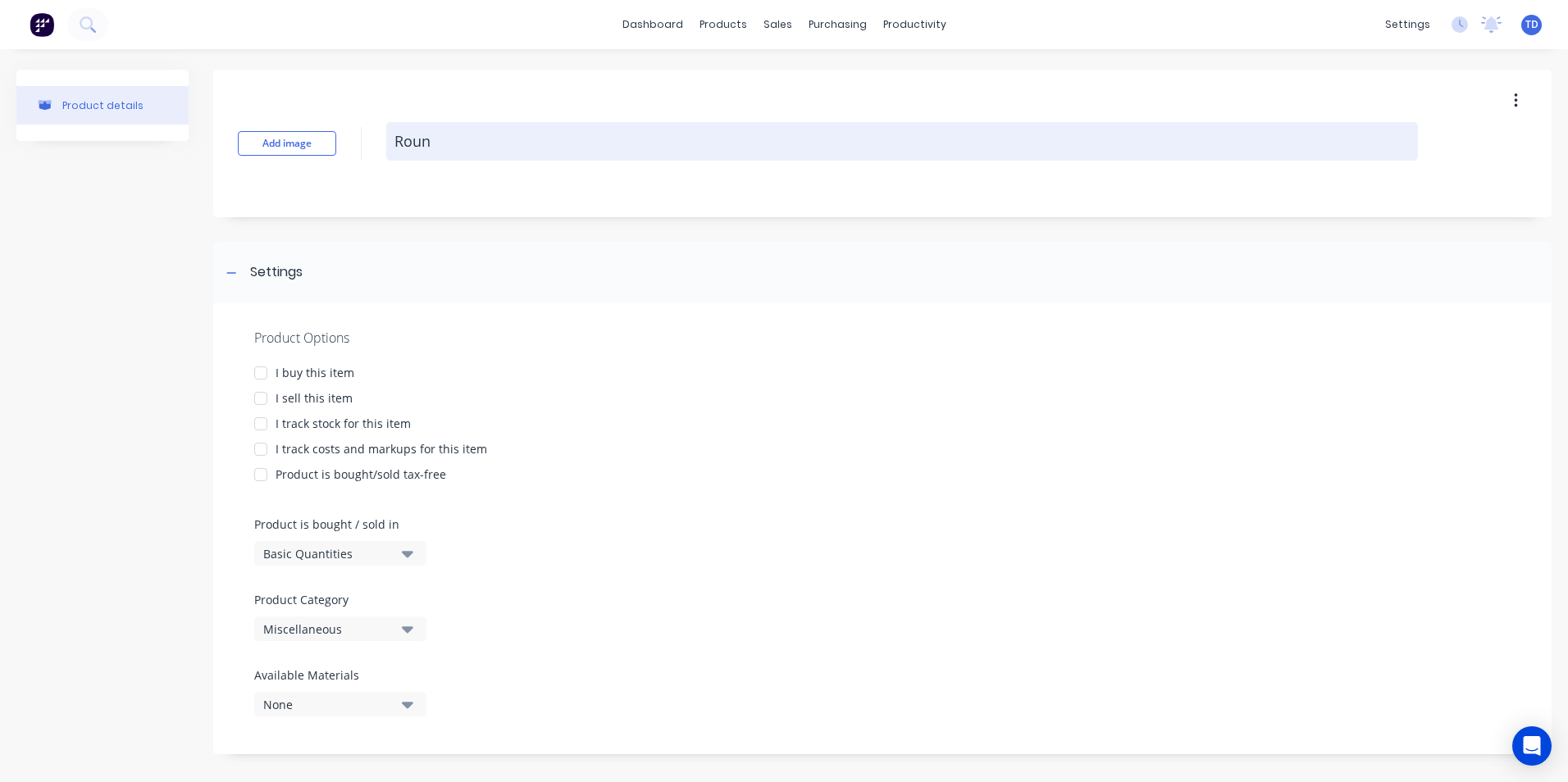
type textarea "Round"
type textarea "x"
type textarea "Roundl"
type textarea "x"
type textarea "Roundli"
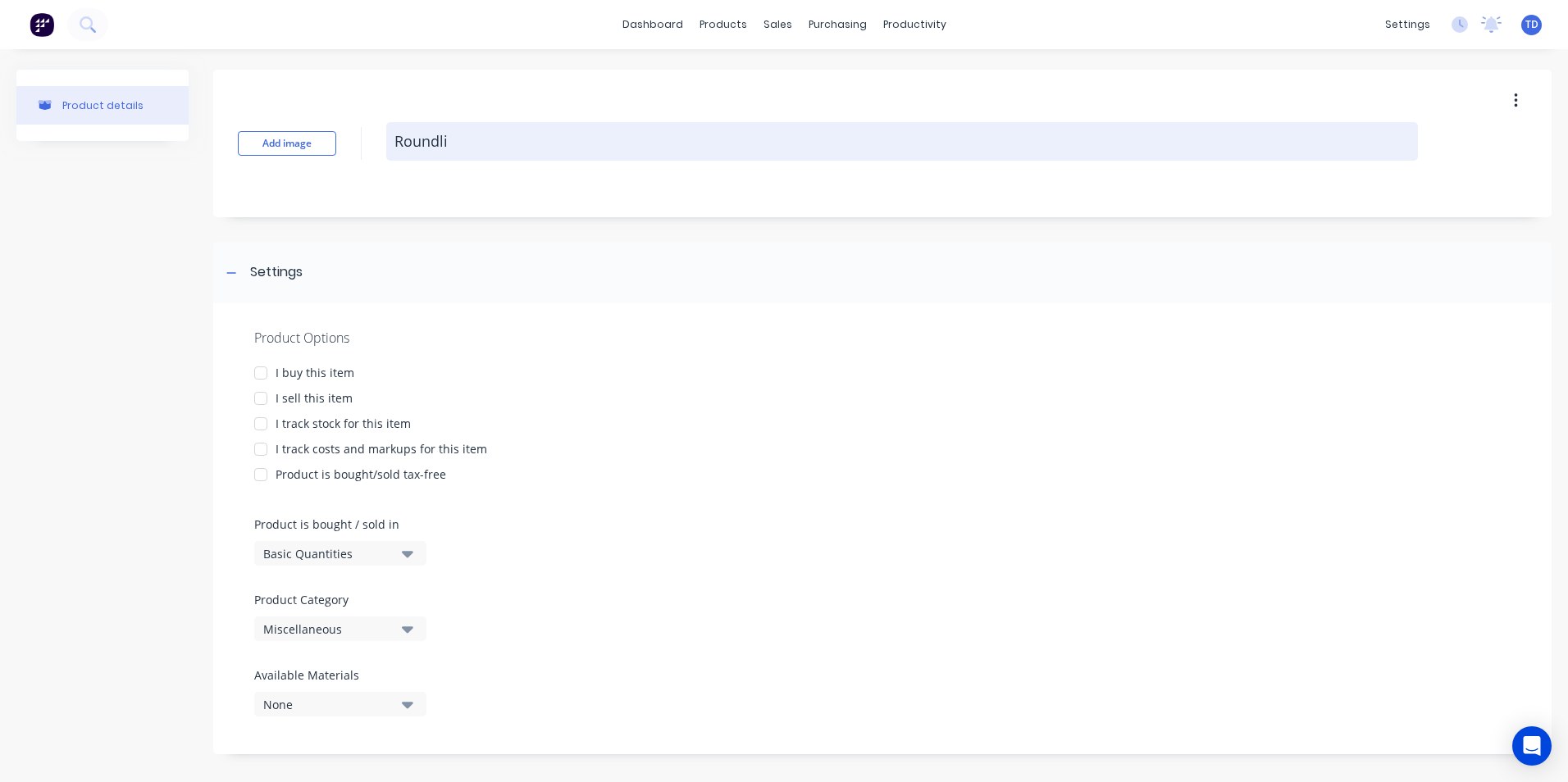
type textarea "x"
type textarea "Roundlin"
type textarea "x"
type textarea "Roundline"
type textarea "x"
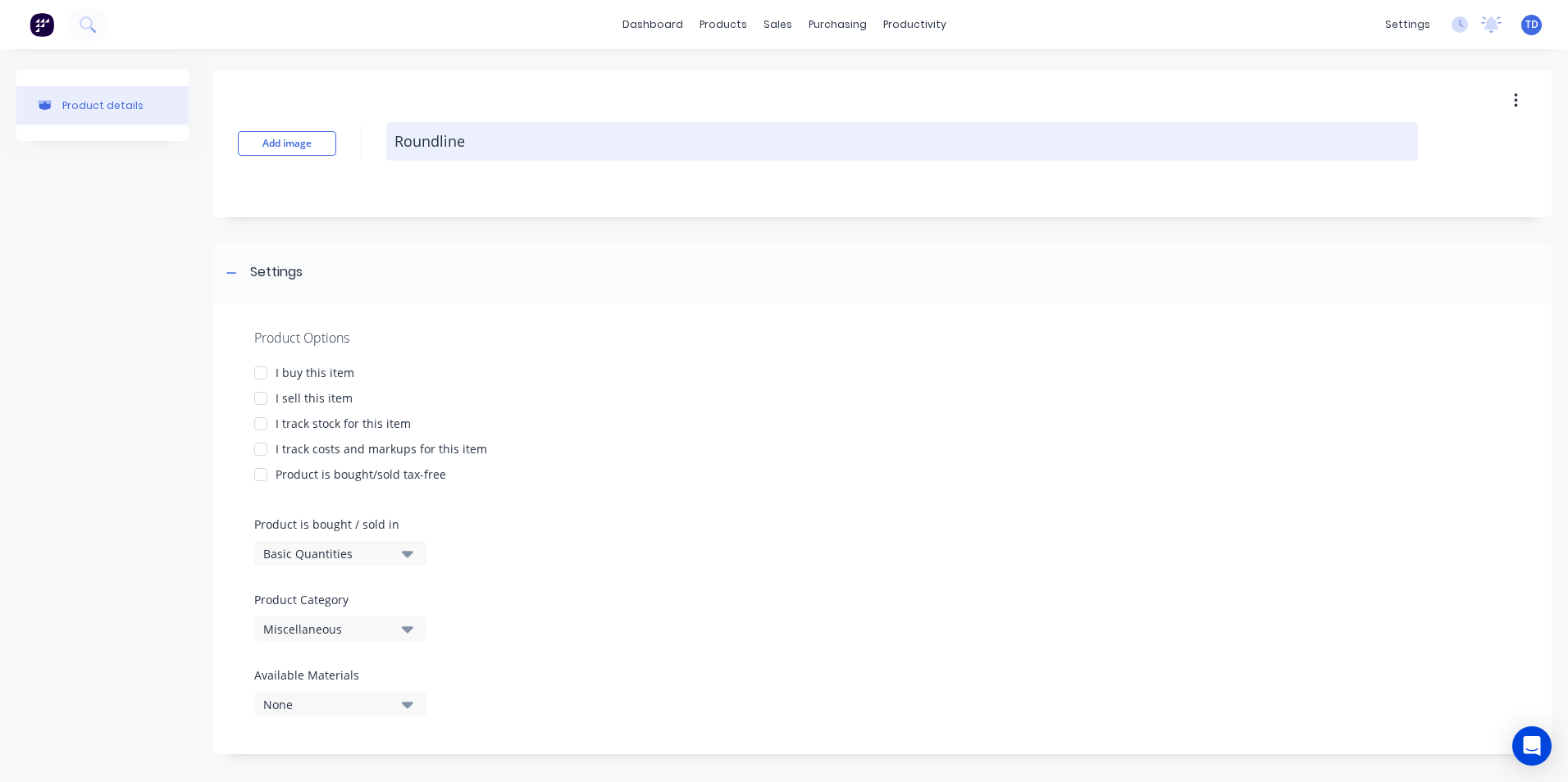
type textarea "Roundline"
type textarea "x"
type textarea "Roundline A"
type textarea "x"
type textarea "Roundline Ac"
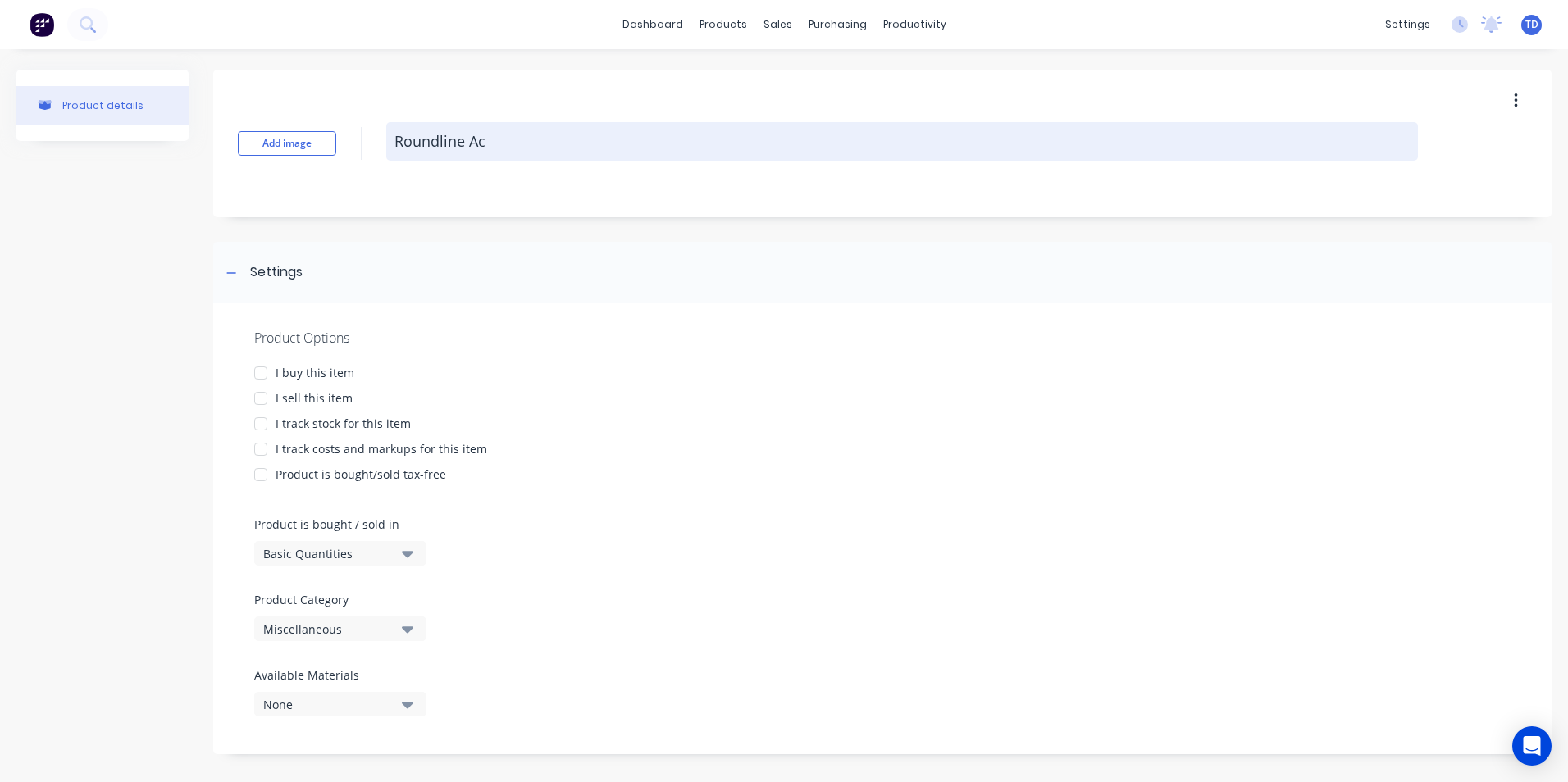
type textarea "x"
type textarea "Roundline Acc"
type textarea "x"
type textarea "Roundline Acce"
type textarea "x"
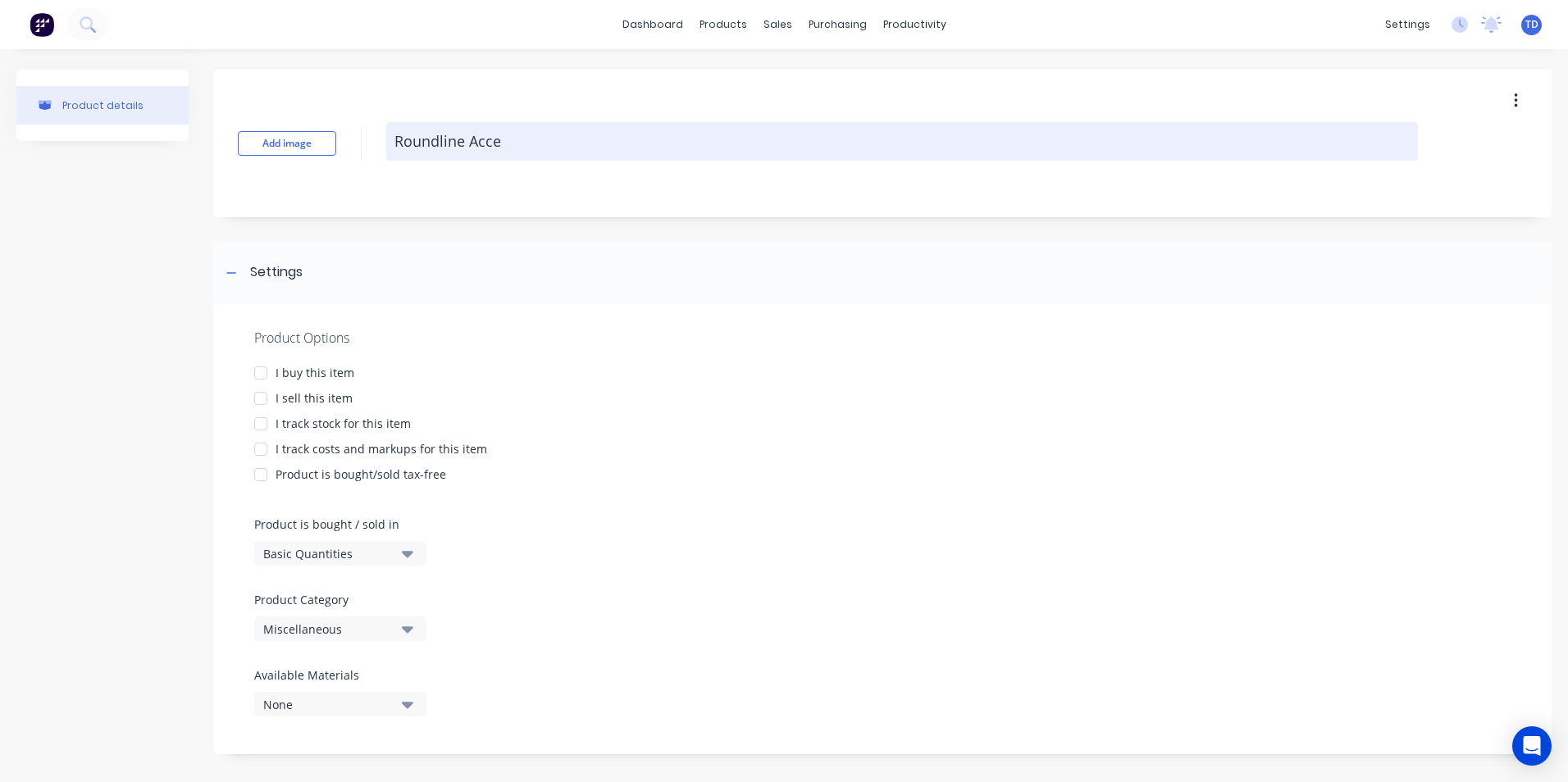
type textarea "Roundline Acces"
type textarea "x"
type textarea "Roundline Access"
type textarea "x"
type textarea "Roundline Accesso"
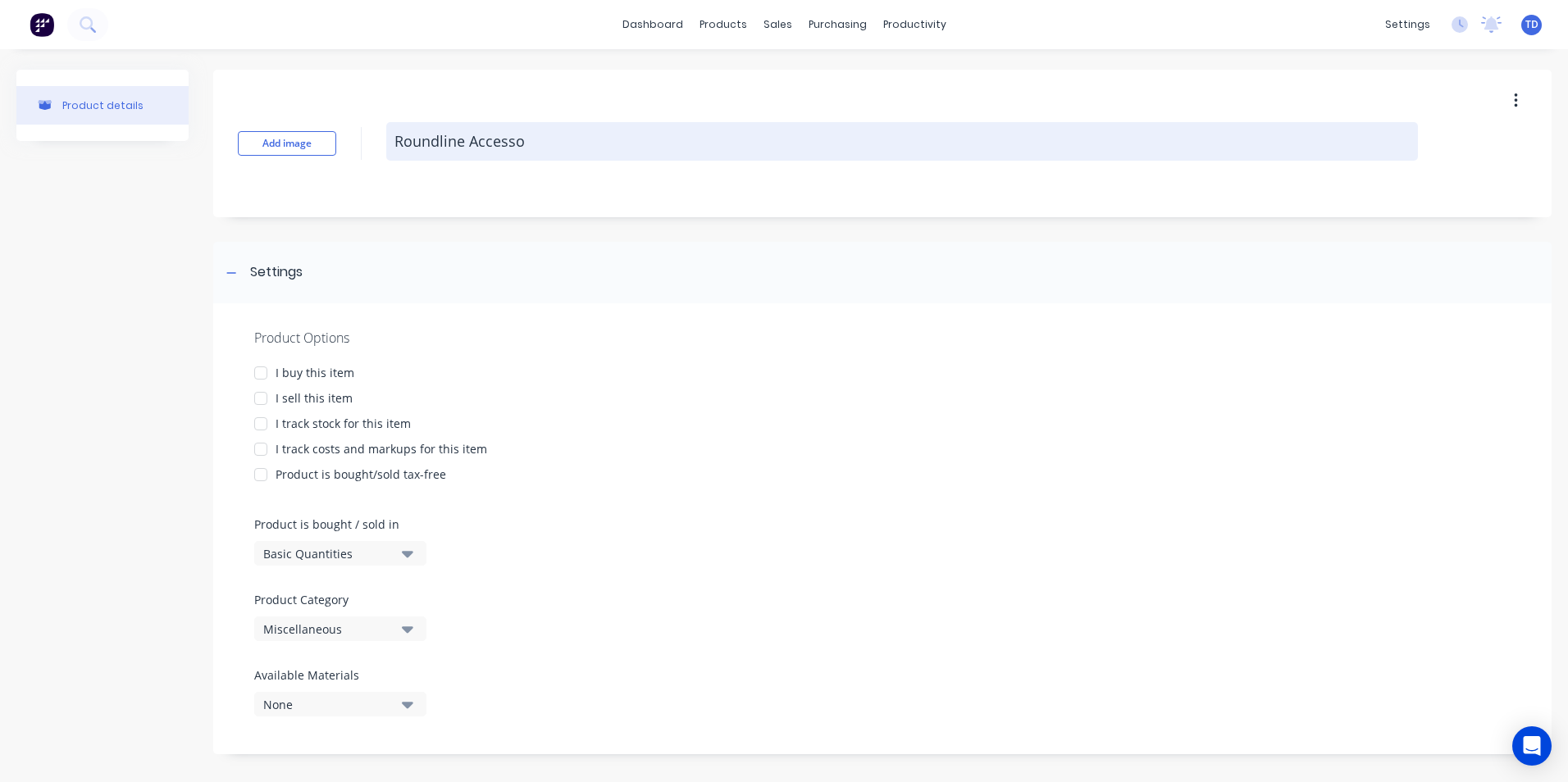
type textarea "x"
type textarea "Roundline Accessor"
type textarea "x"
type textarea "Roundline Accessori"
type textarea "x"
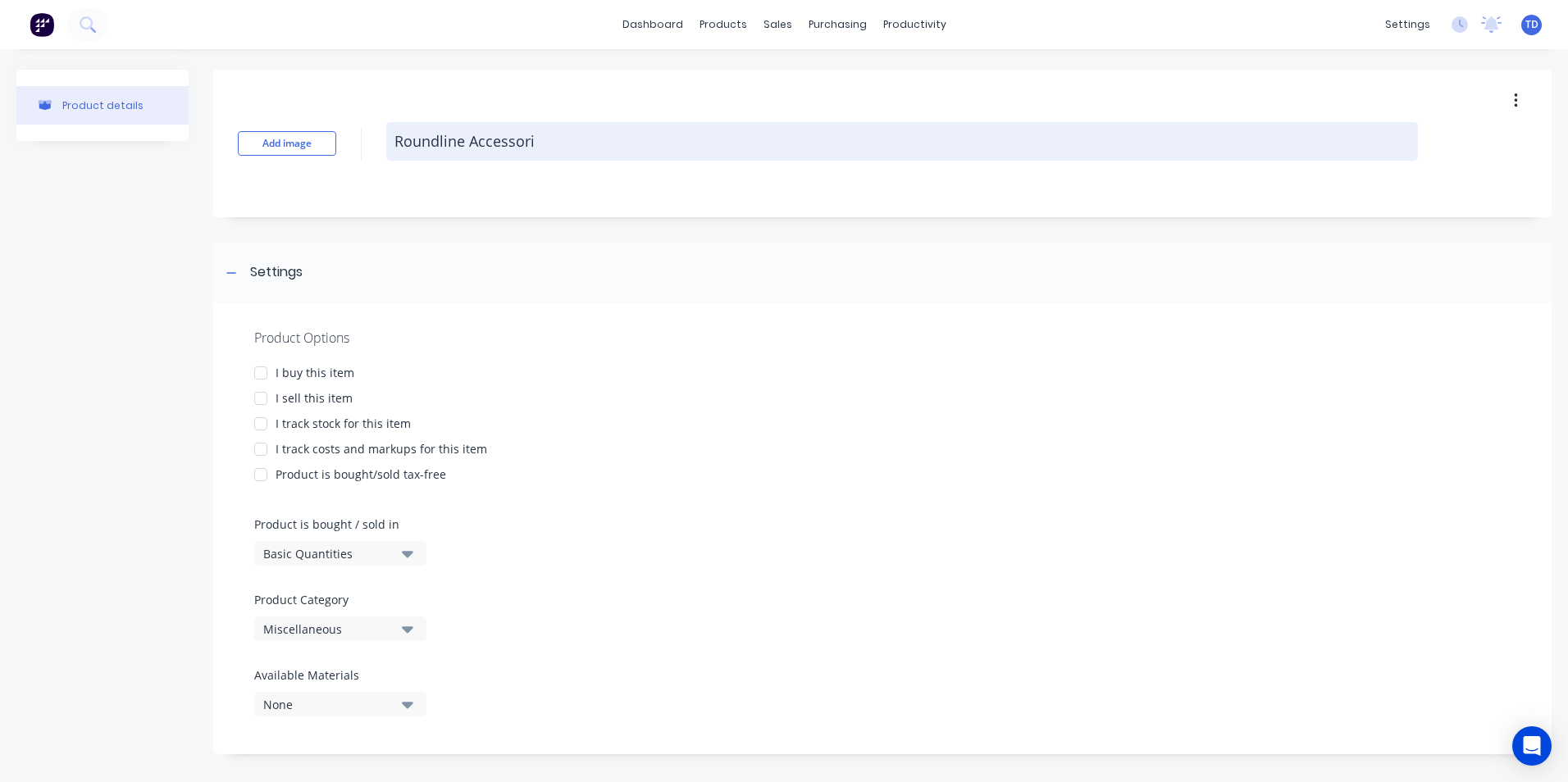
type textarea "Roundline Accessorie"
type textarea "x"
type textarea "Roundline Accessories"
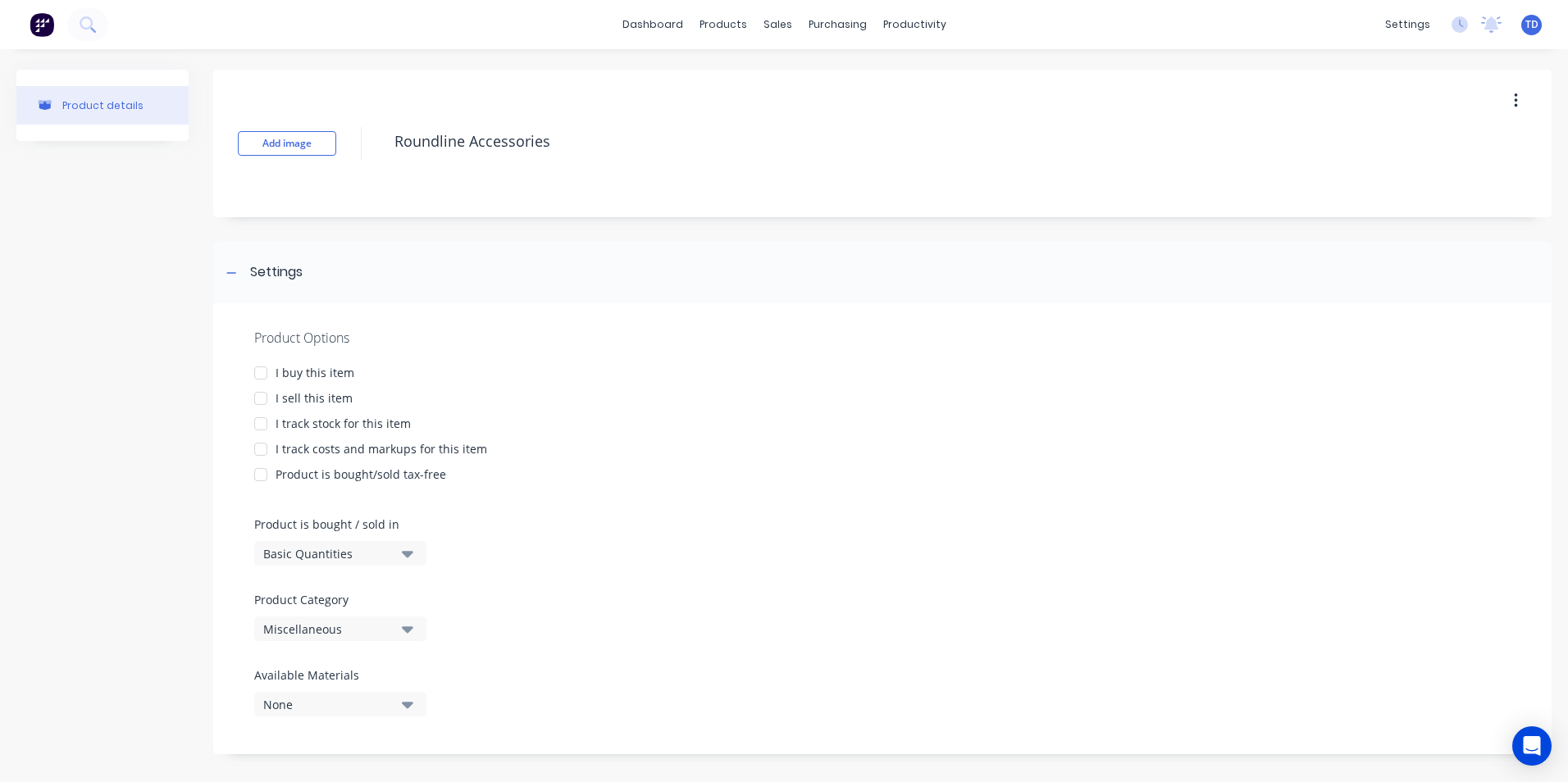
click at [264, 370] on div at bounding box center [261, 373] width 33 height 33
drag, startPoint x: 264, startPoint y: 395, endPoint x: 264, endPoint y: 408, distance: 13.0
click at [264, 398] on div at bounding box center [261, 398] width 33 height 33
drag, startPoint x: 264, startPoint y: 418, endPoint x: 264, endPoint y: 437, distance: 19.0
click at [264, 422] on div at bounding box center [261, 424] width 33 height 33
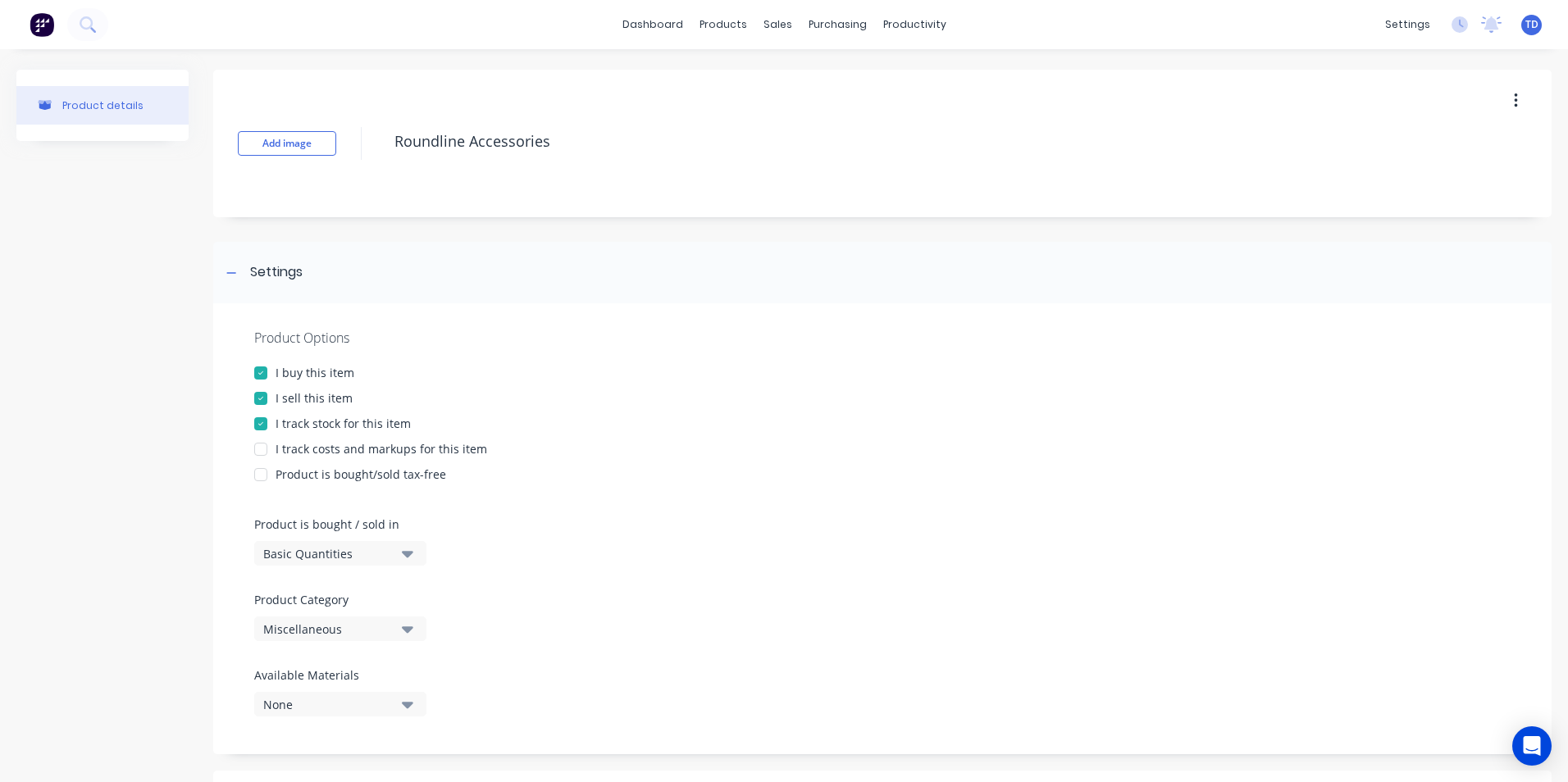
click at [264, 442] on div at bounding box center [261, 449] width 33 height 33
type textarea "x"
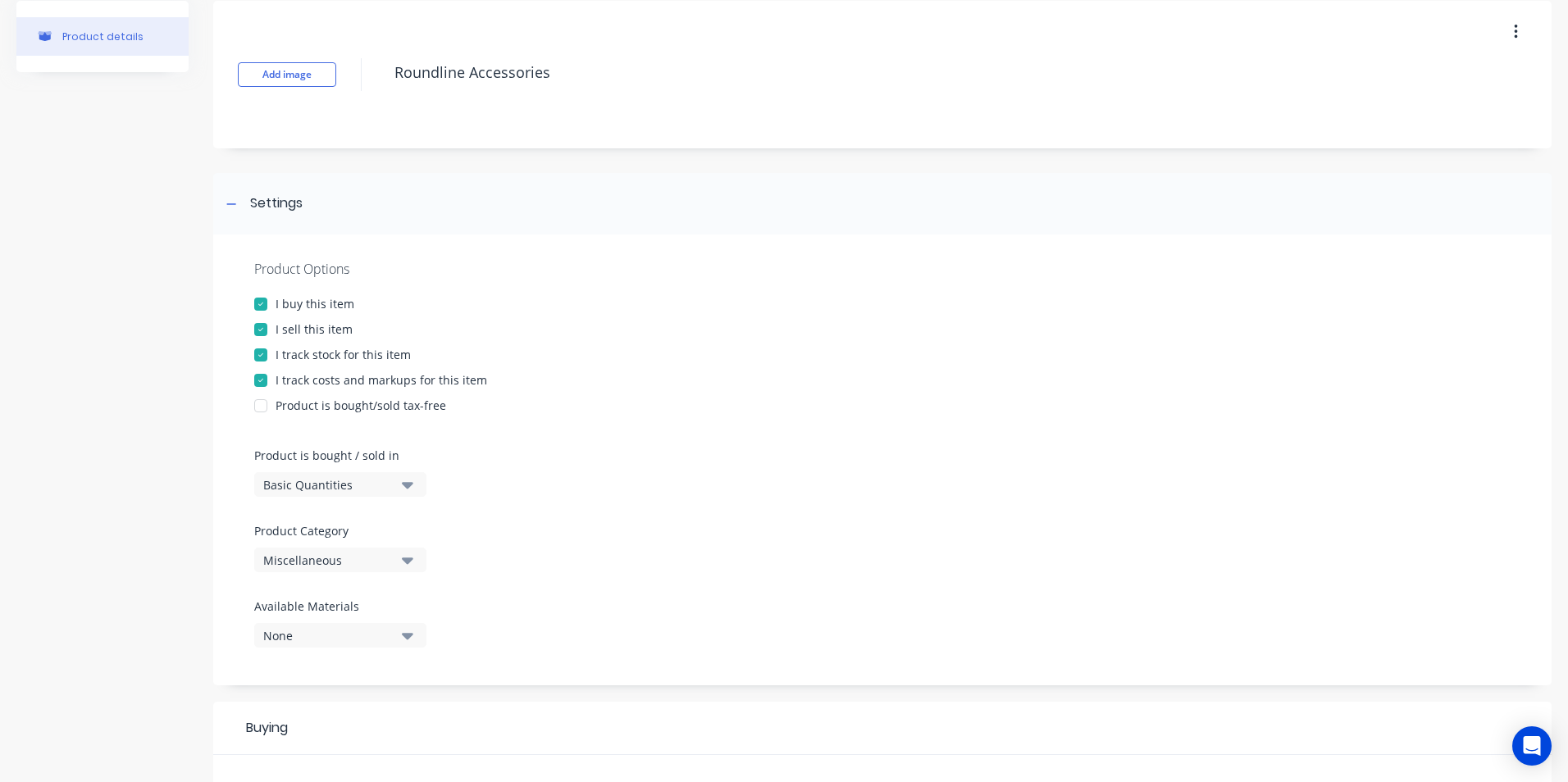
scroll to position [164, 0]
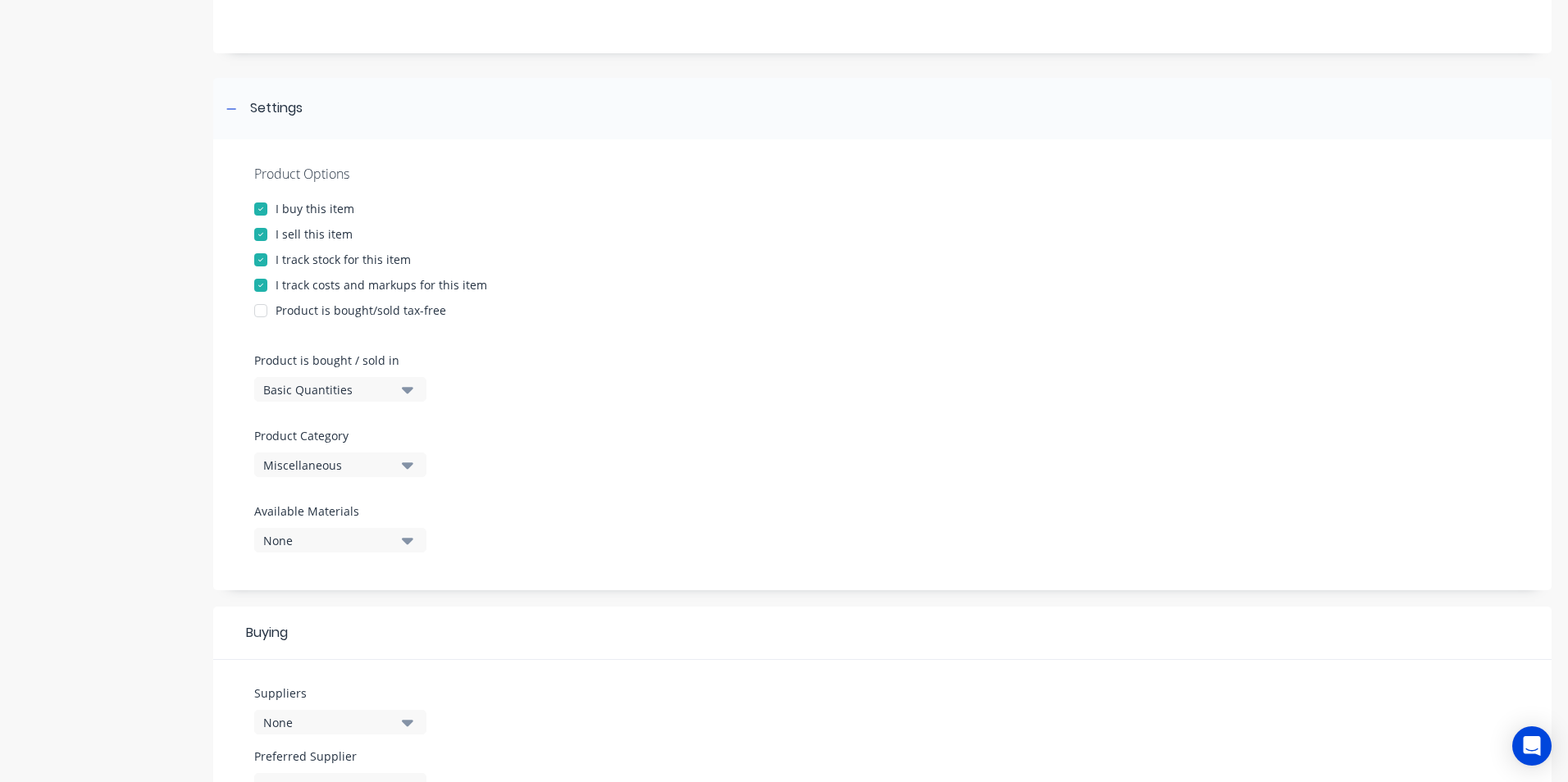
type textarea "Roundline Accessories"
type textarea "x"
type textarea "Roundline Accessories"
click at [385, 467] on div "Miscellaneous" at bounding box center [329, 465] width 131 height 17
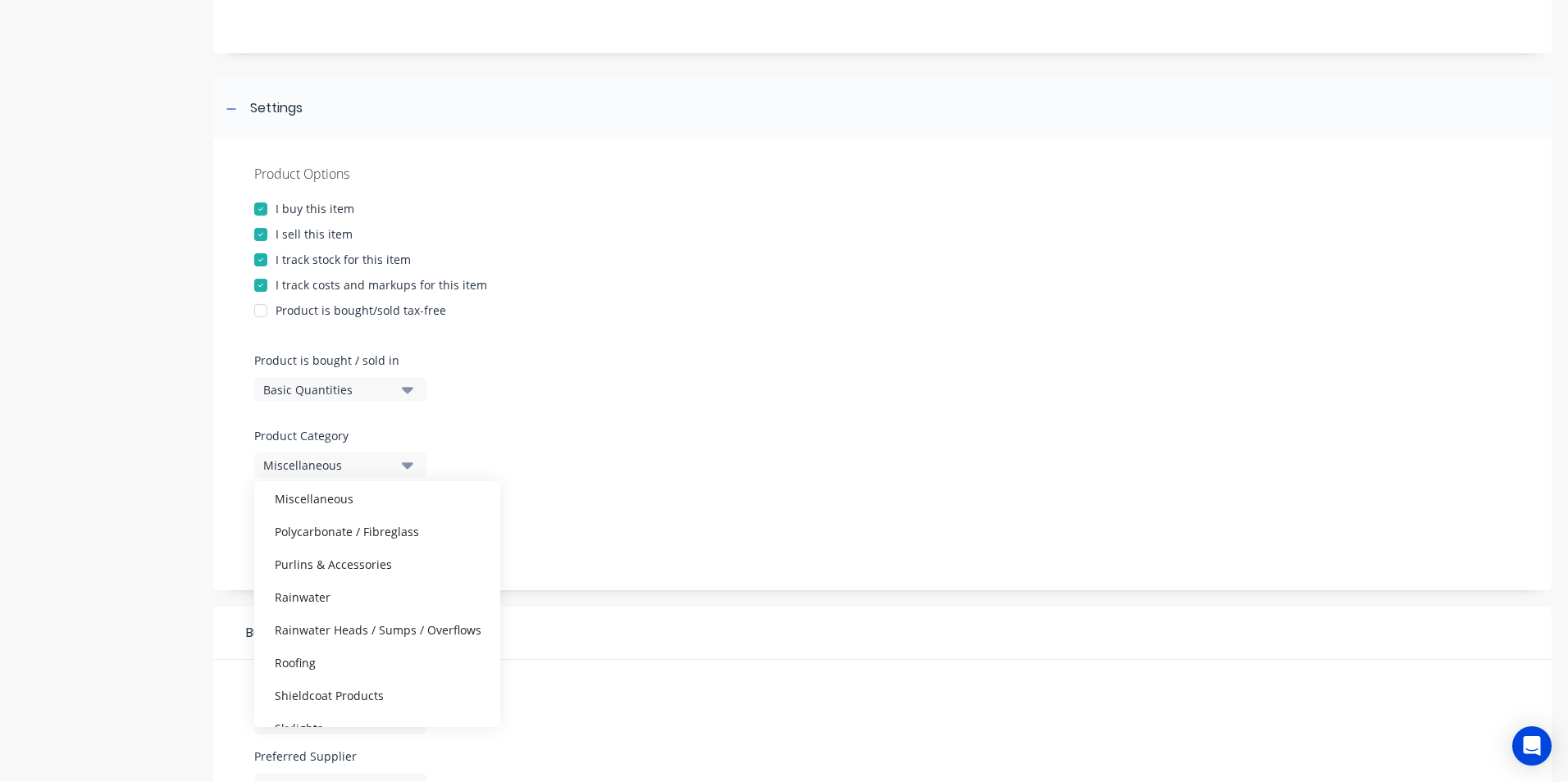
scroll to position [328, 0]
click at [333, 588] on div "Rainwater" at bounding box center [377, 588] width 246 height 33
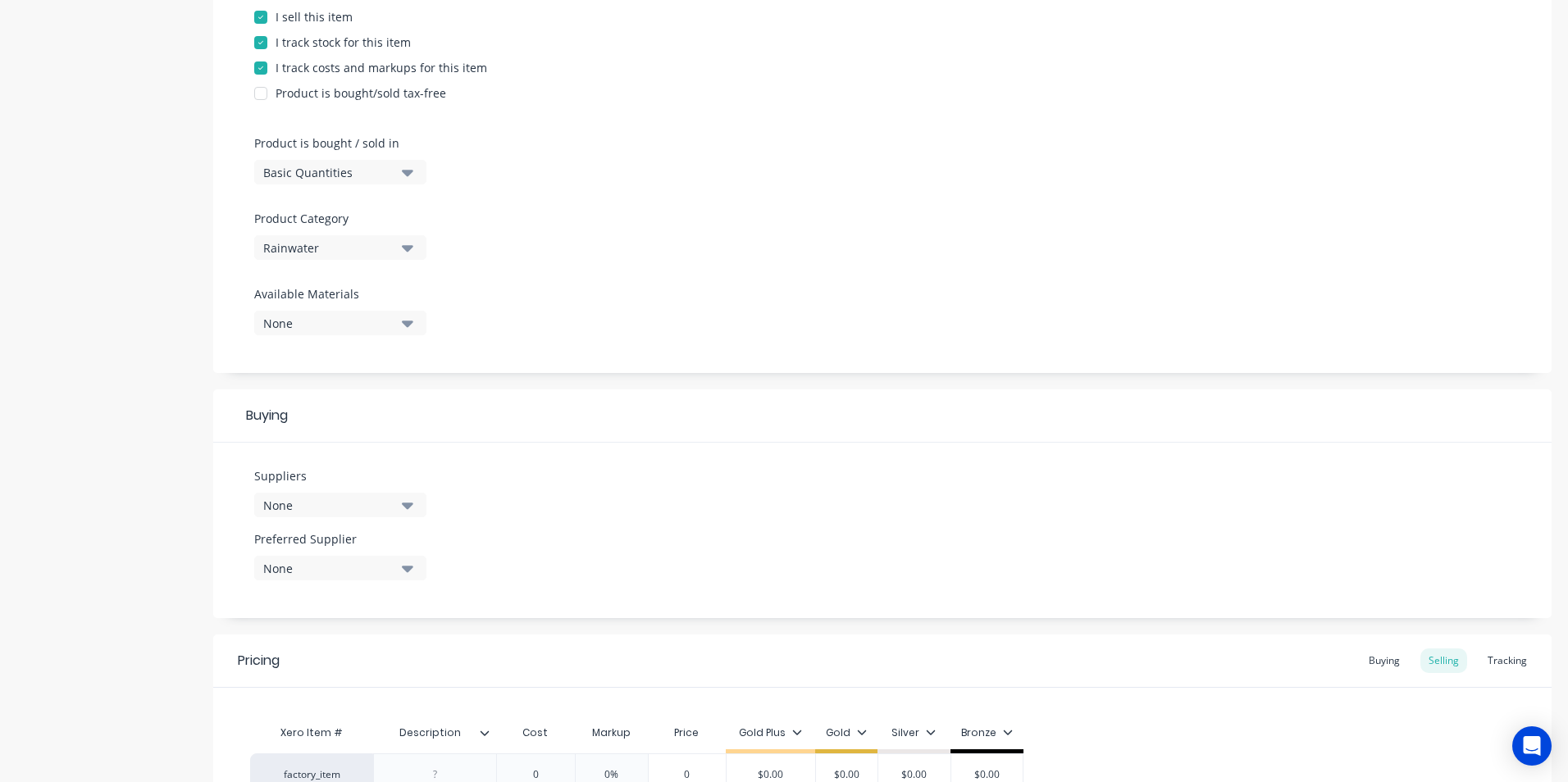
scroll to position [410, 0]
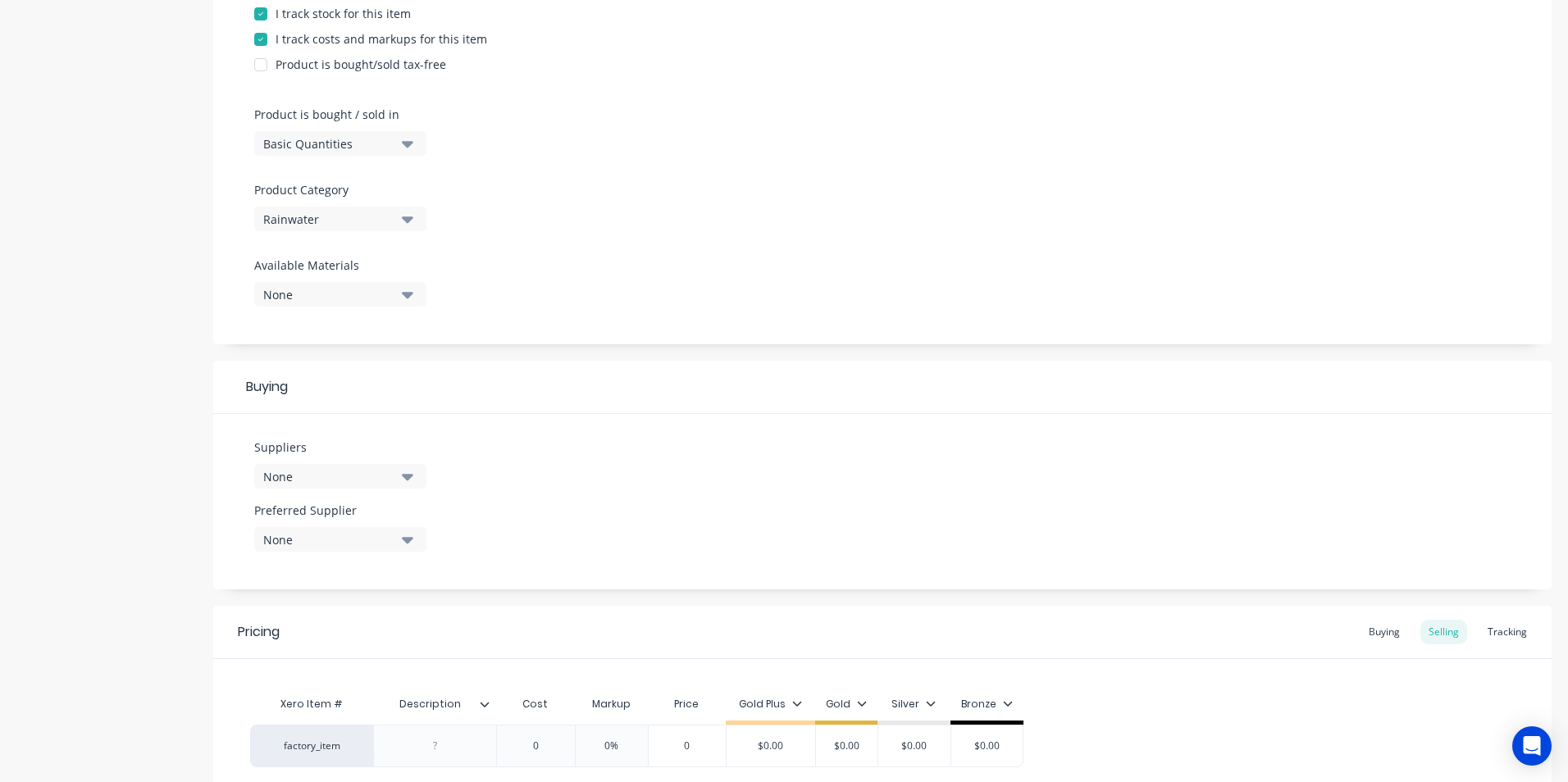
click at [398, 480] on button "None" at bounding box center [340, 477] width 172 height 25
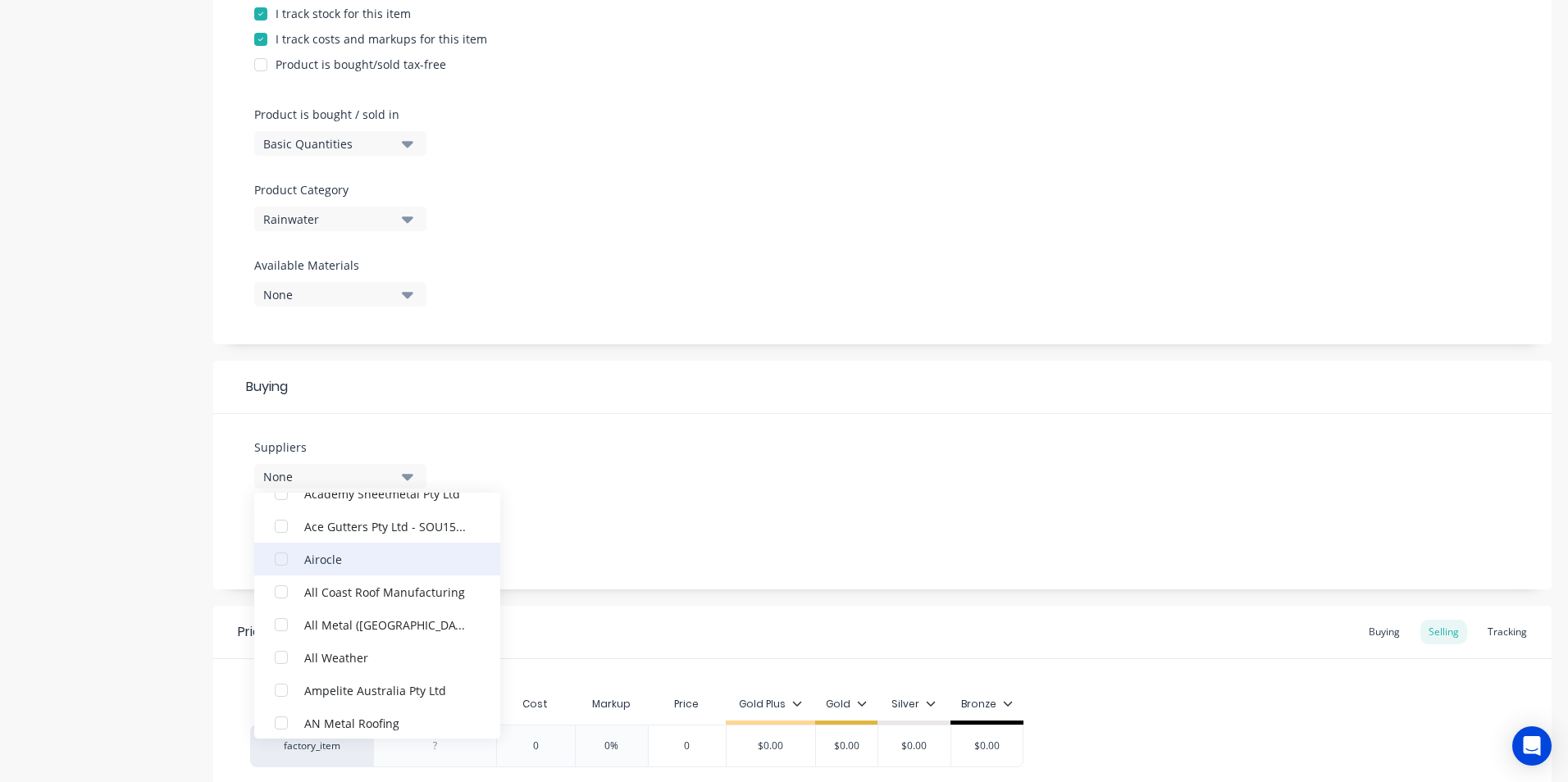
scroll to position [82, 0]
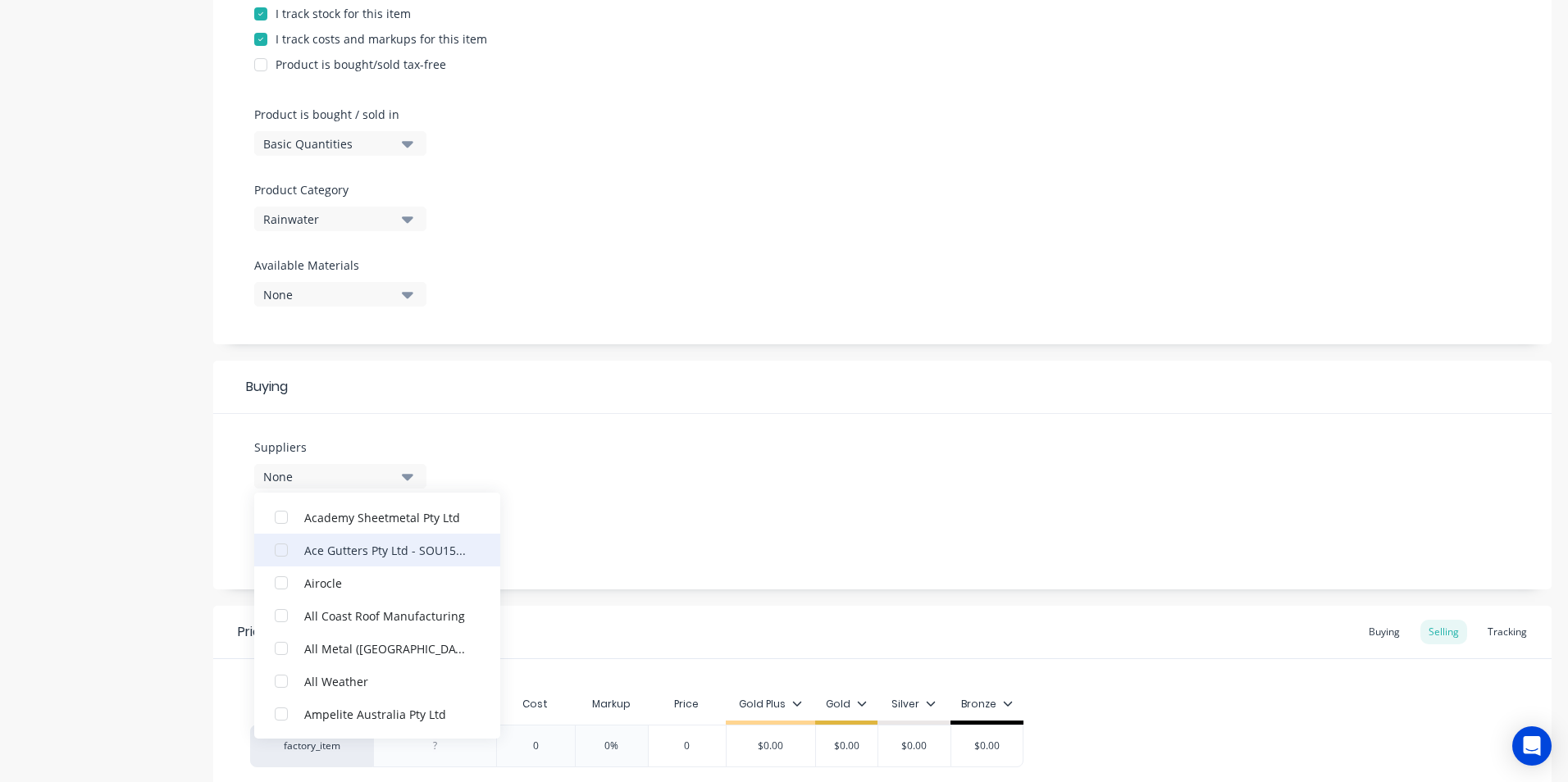
click at [289, 552] on div "button" at bounding box center [281, 550] width 33 height 33
type textarea "x"
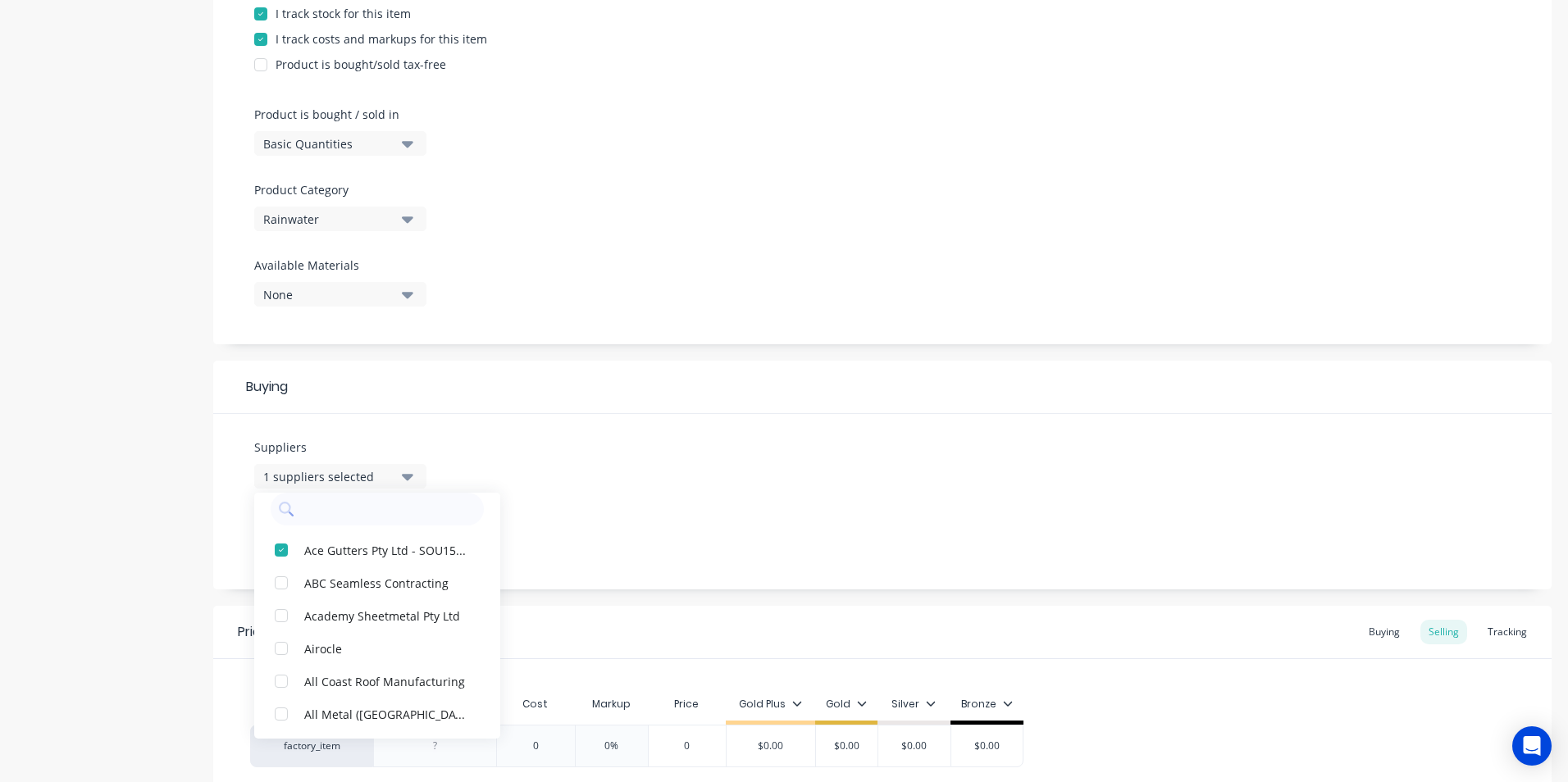
click at [558, 475] on div "Suppliers 1 suppliers selected Ace Gutters Pty Ltd - SOU15550 ABC Seamless Cont…" at bounding box center [882, 501] width 1338 height 175
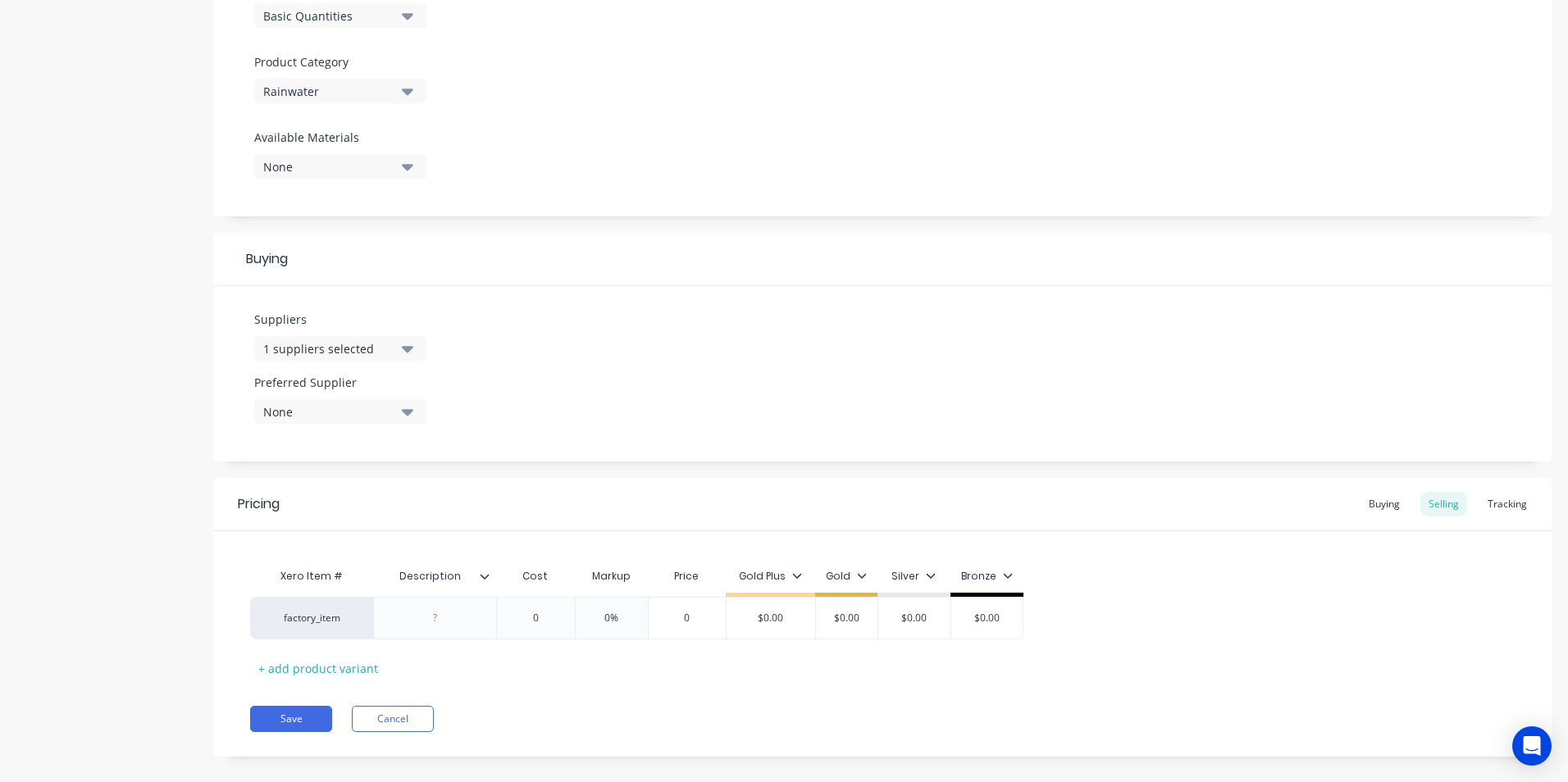
scroll to position [558, 0]
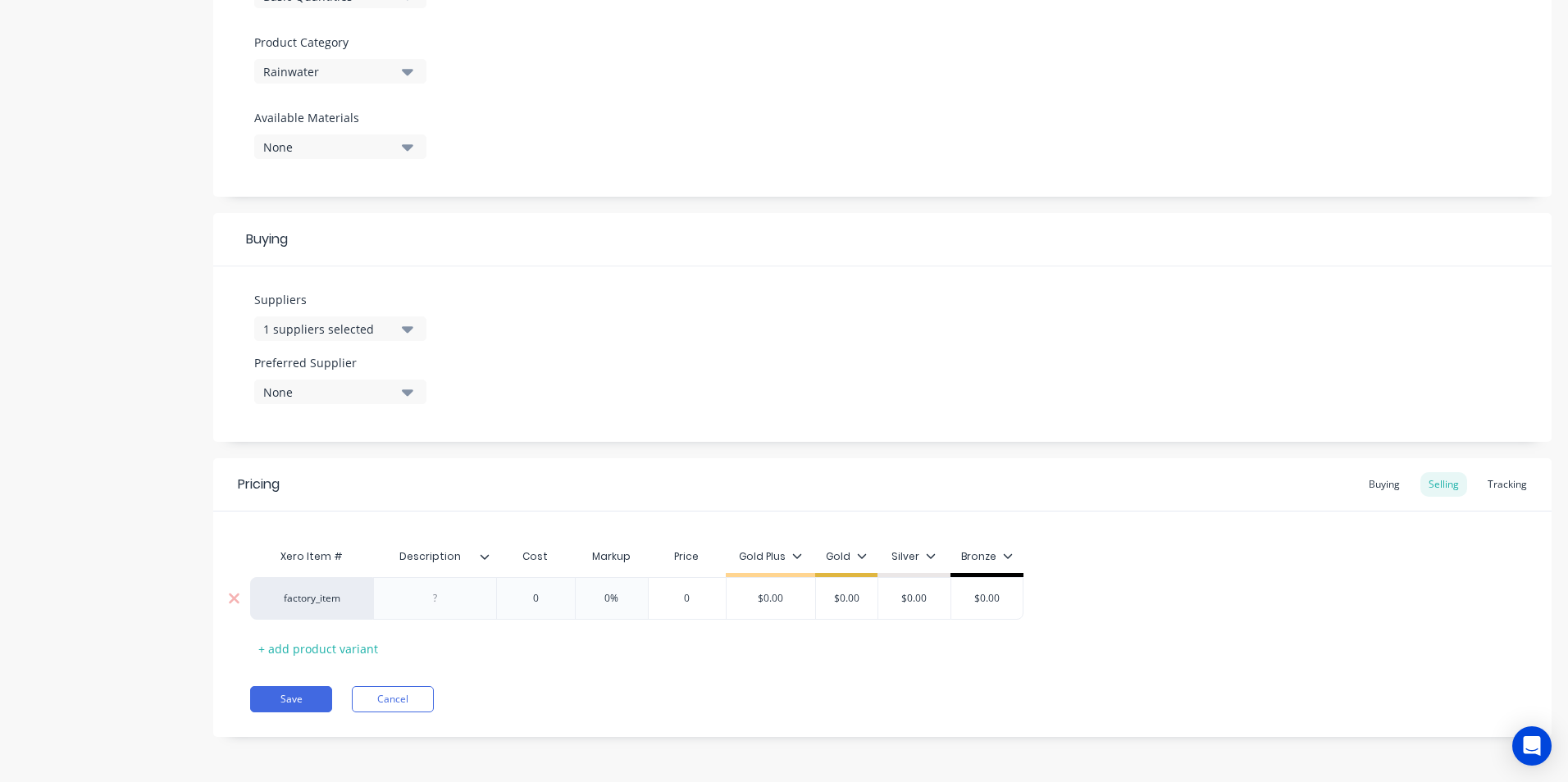
click at [462, 601] on div at bounding box center [436, 598] width 82 height 21
click at [1362, 491] on div "Buying" at bounding box center [1385, 485] width 48 height 25
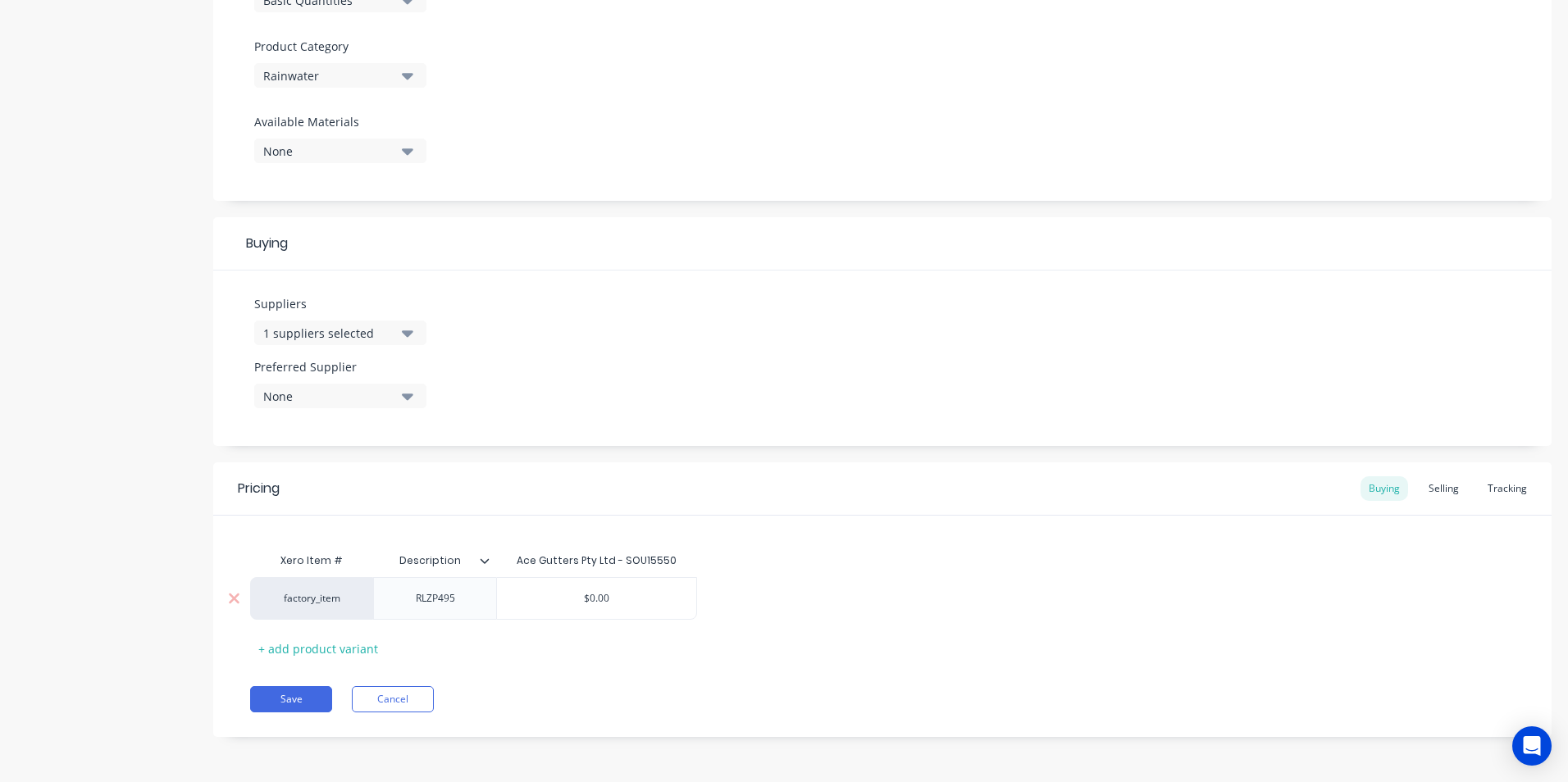
click at [474, 600] on div "RLZP495" at bounding box center [436, 598] width 82 height 21
type textarea "x"
type input "$0.00"
click at [629, 596] on input "$0.00" at bounding box center [597, 598] width 199 height 15
type textarea "x"
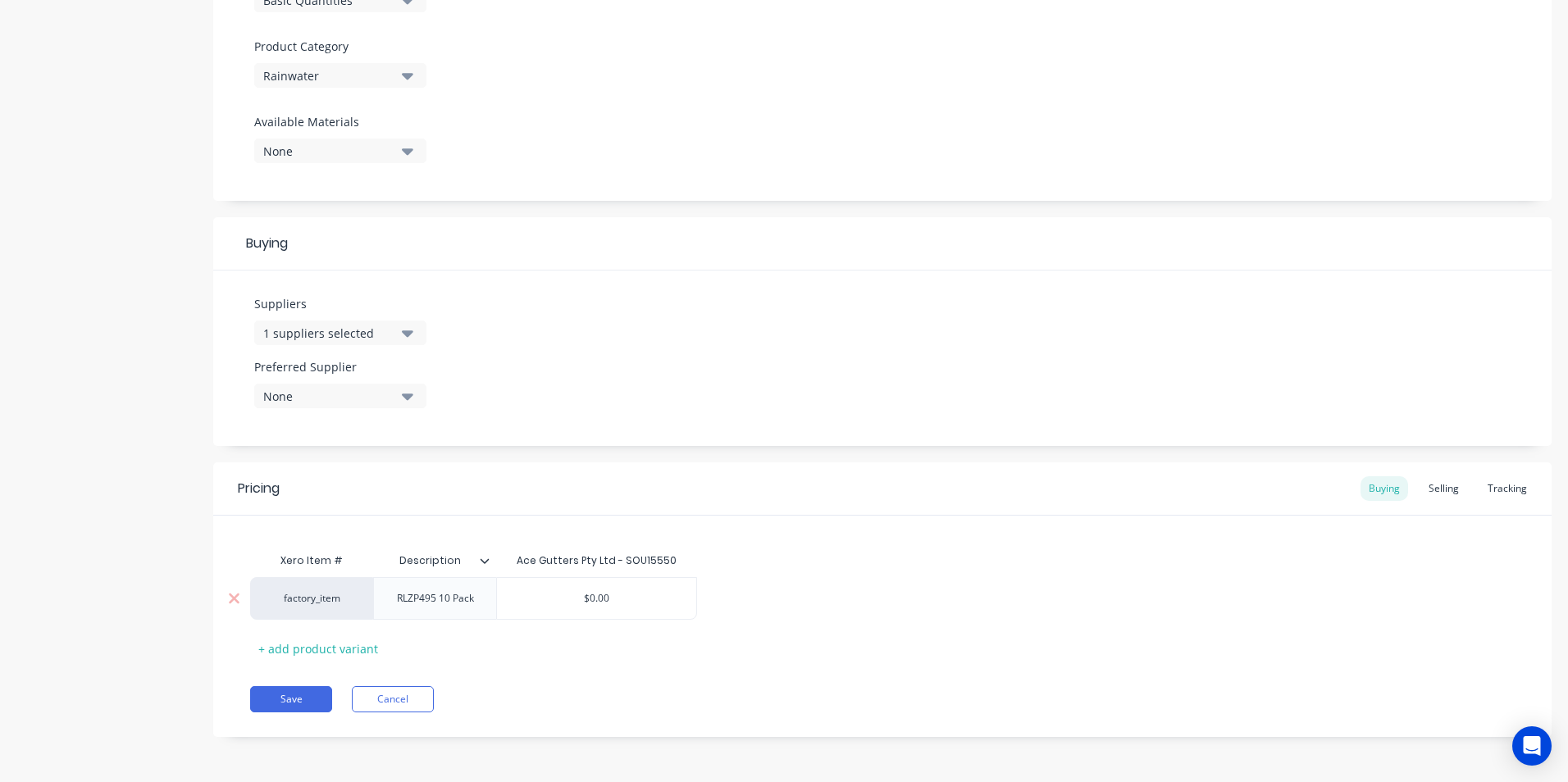
type input "$0.0"
type textarea "x"
type input "$0."
type textarea "x"
type input "$0"
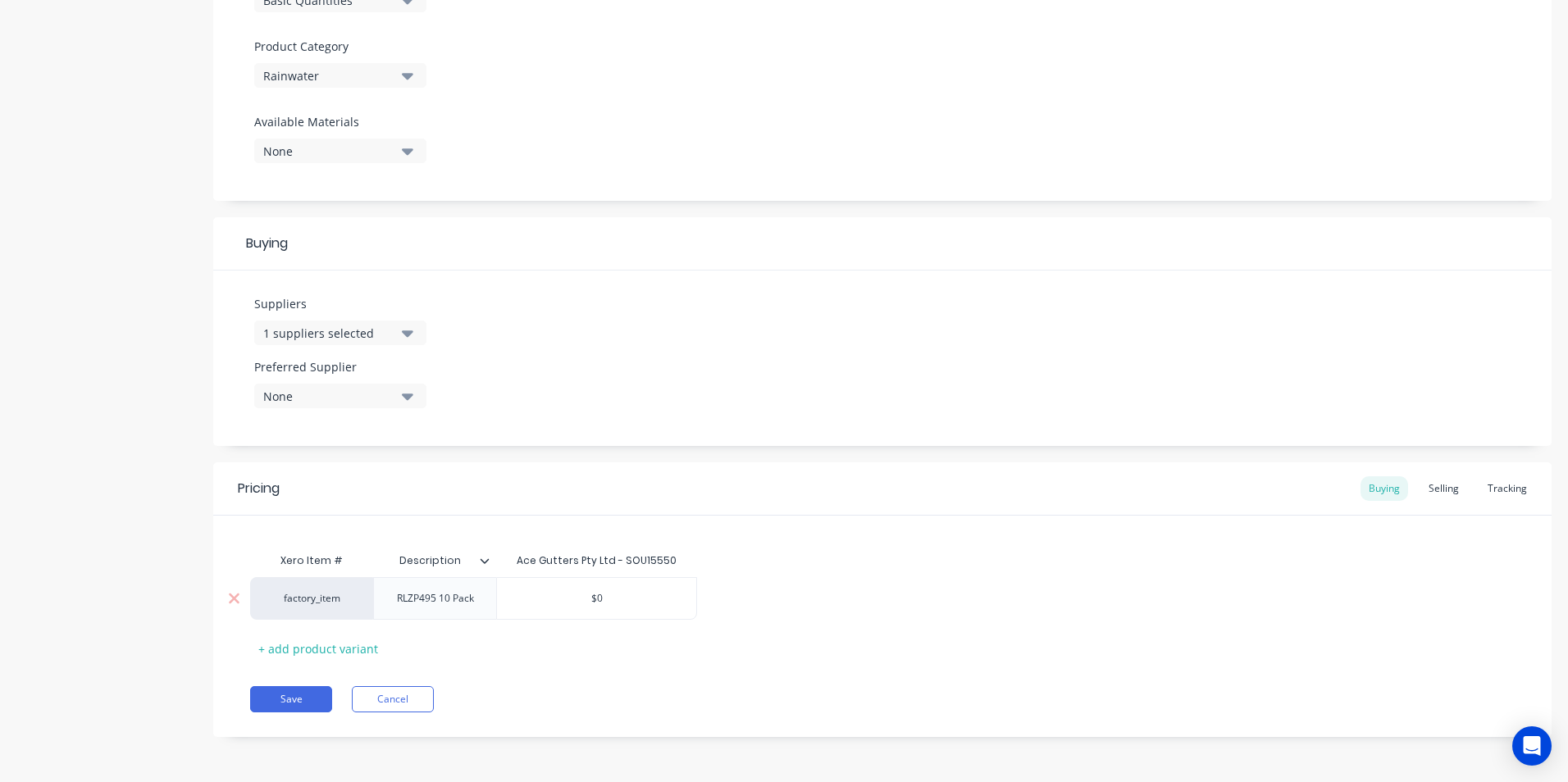
type textarea "x"
type input "$"
type textarea "x"
type input "$3"
type textarea "x"
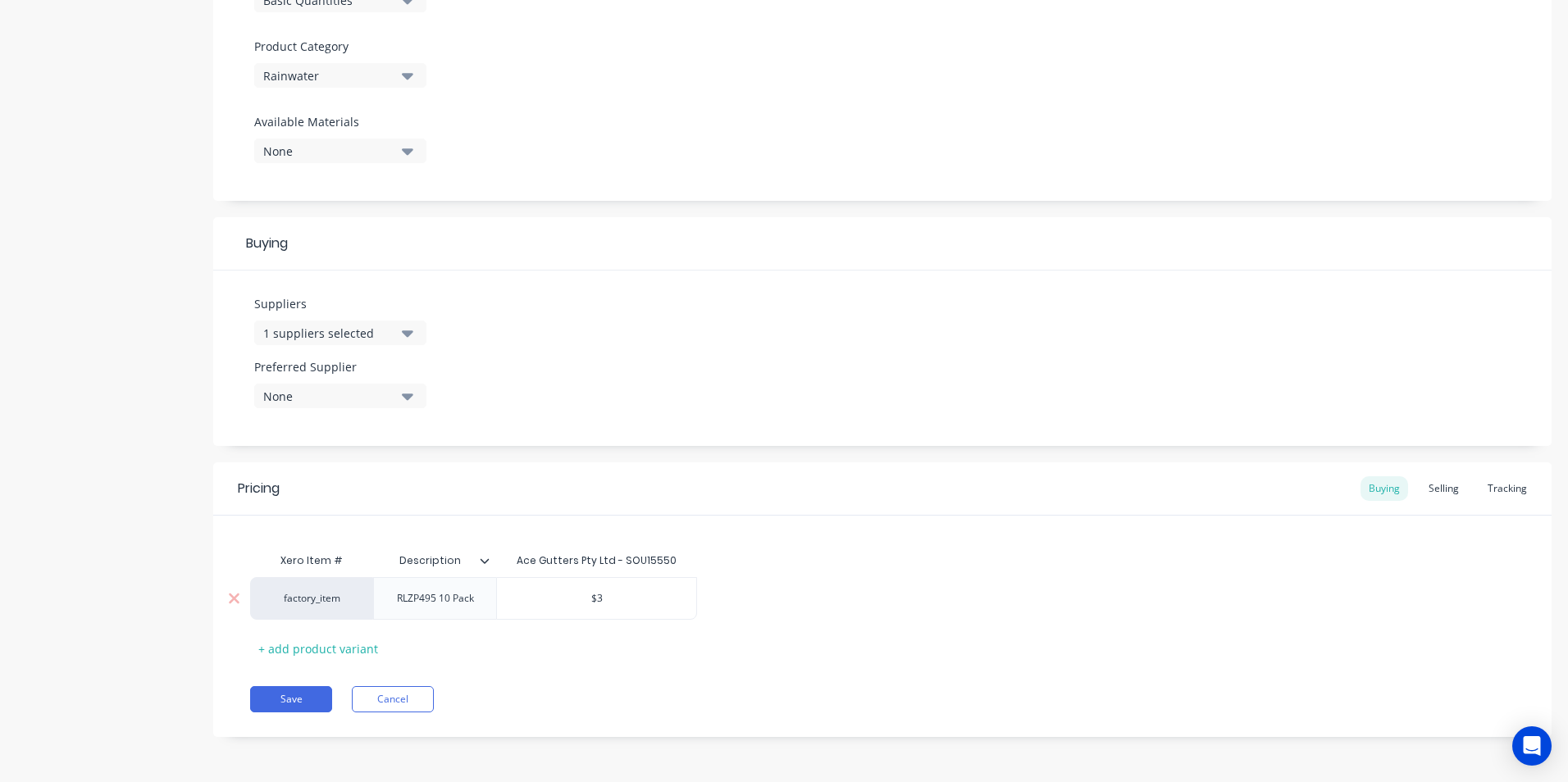
type input "$33"
type textarea "x"
type input "$33."
type textarea "x"
type input "$33.5"
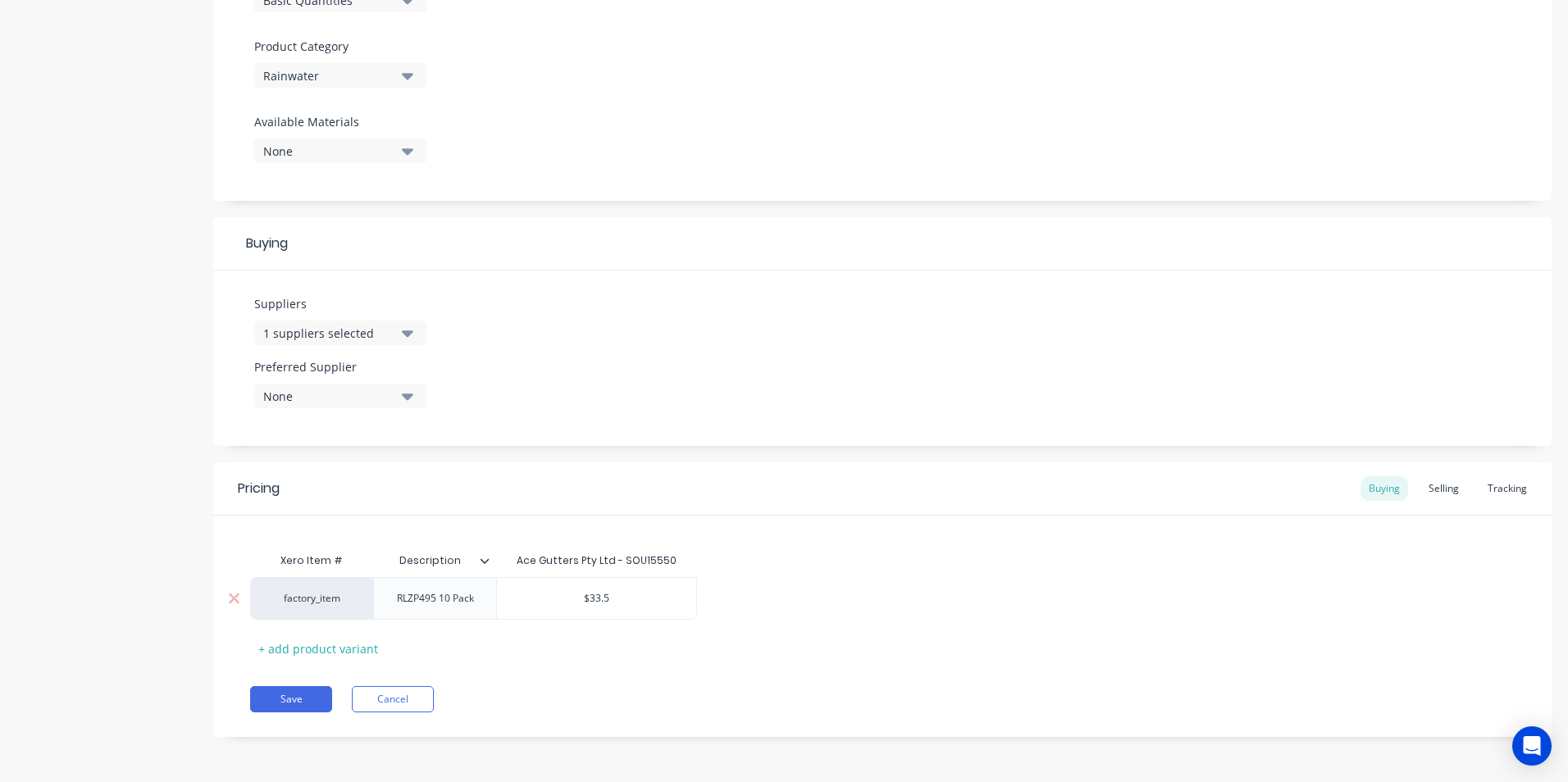
type textarea "x"
type input "$33.54"
click at [1432, 494] on div "Selling" at bounding box center [1444, 489] width 47 height 25
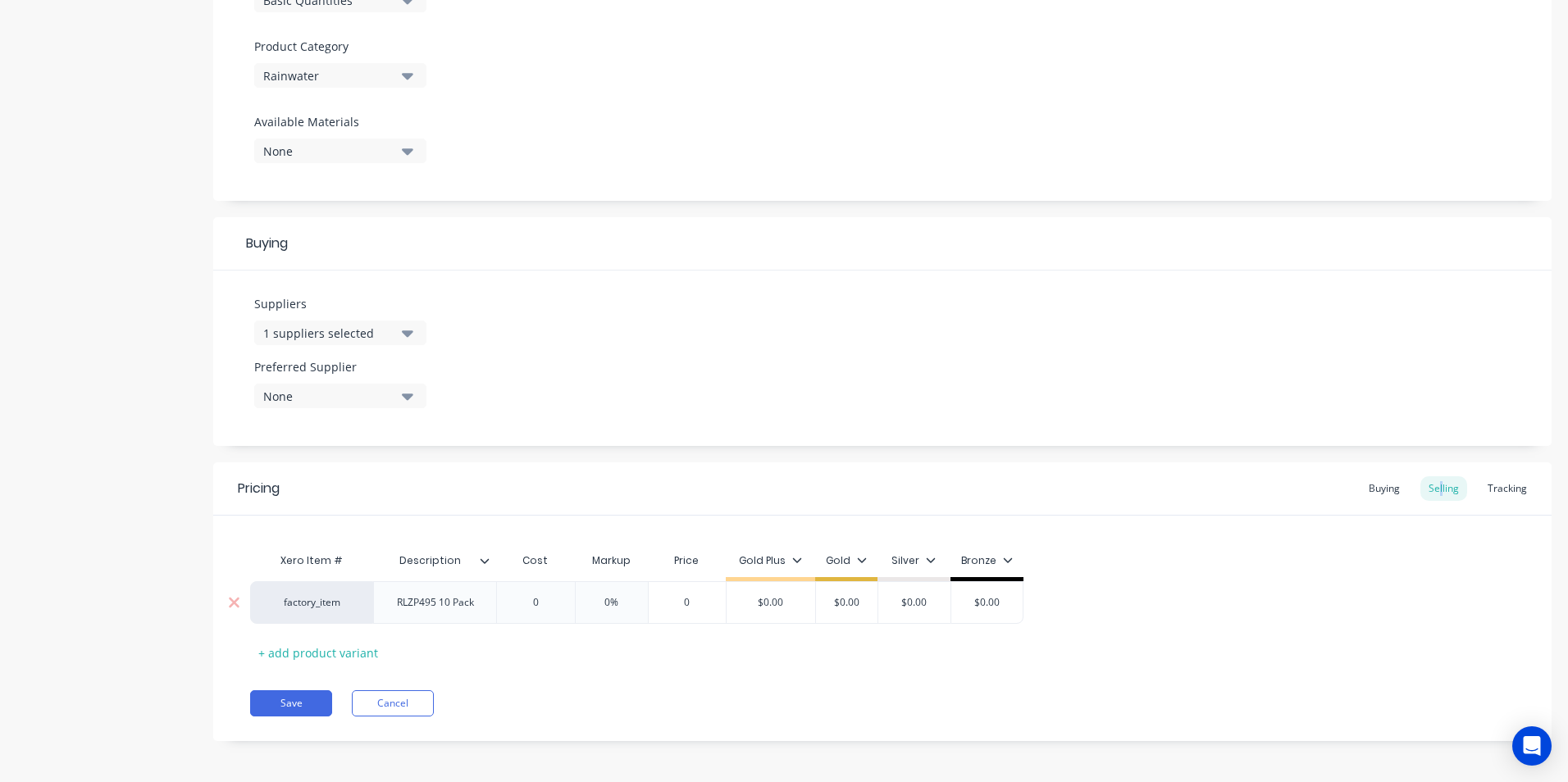
type input "$0.00"
click at [807, 600] on input "$0.00" at bounding box center [847, 603] width 82 height 15
type input "$0.00"
type textarea "x"
type input "4"
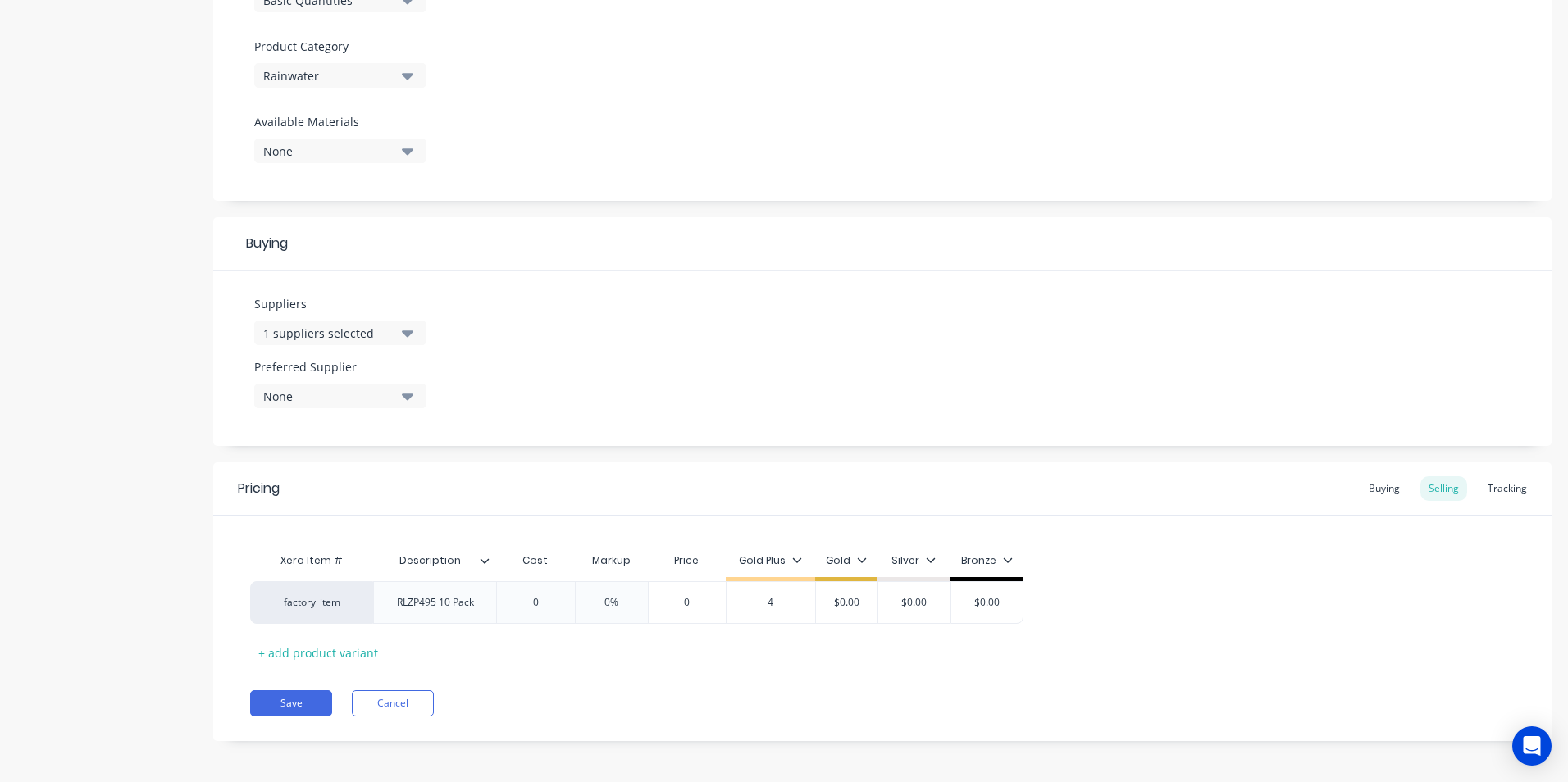
type textarea "x"
type input "47"
type textarea "x"
type input "4"
type textarea "x"
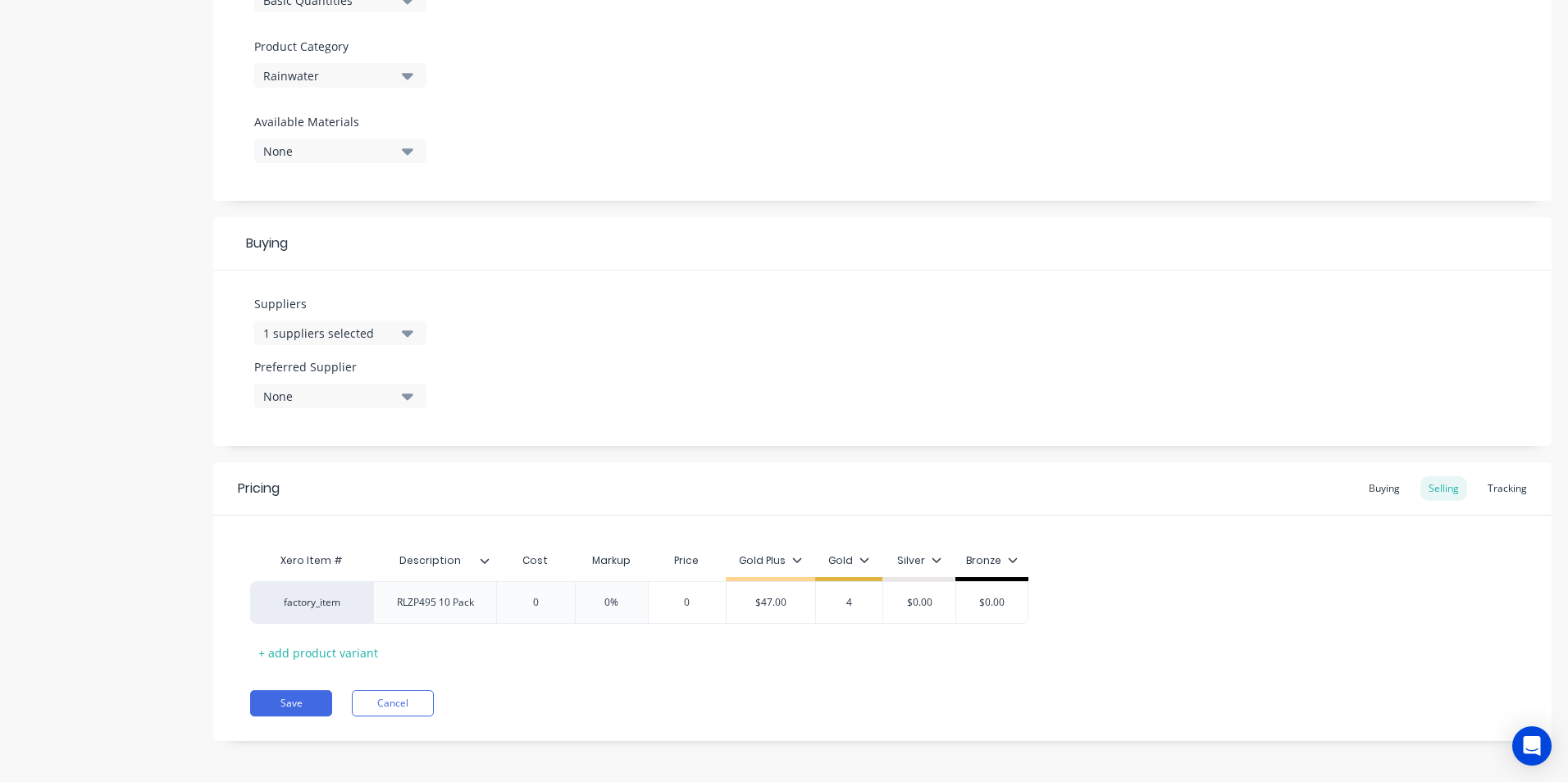
type input "49"
type textarea "x"
type input "4"
type textarea "x"
type input "48"
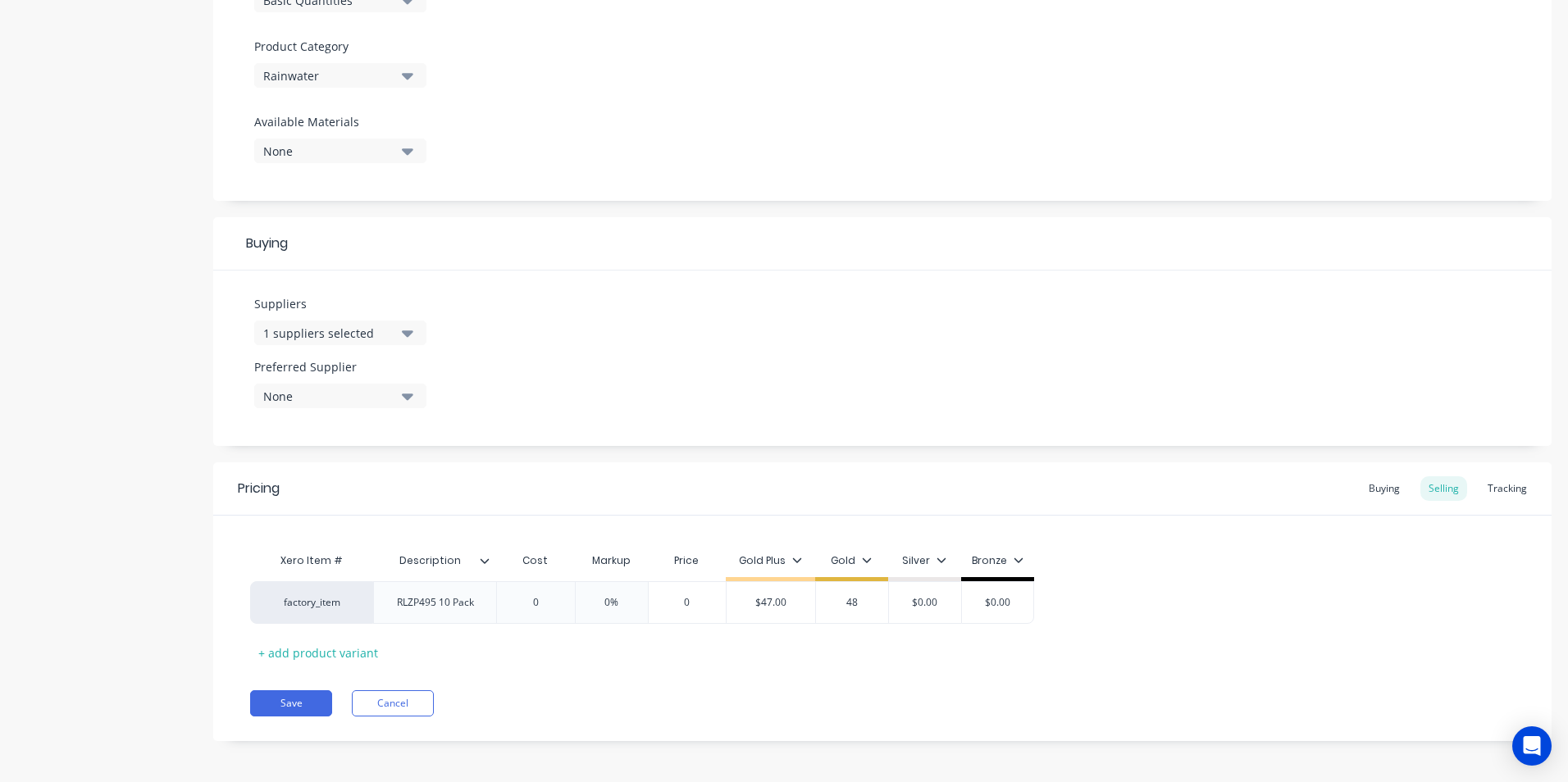
type textarea "x"
type input "48."
type textarea "x"
type input "48.7"
type textarea "x"
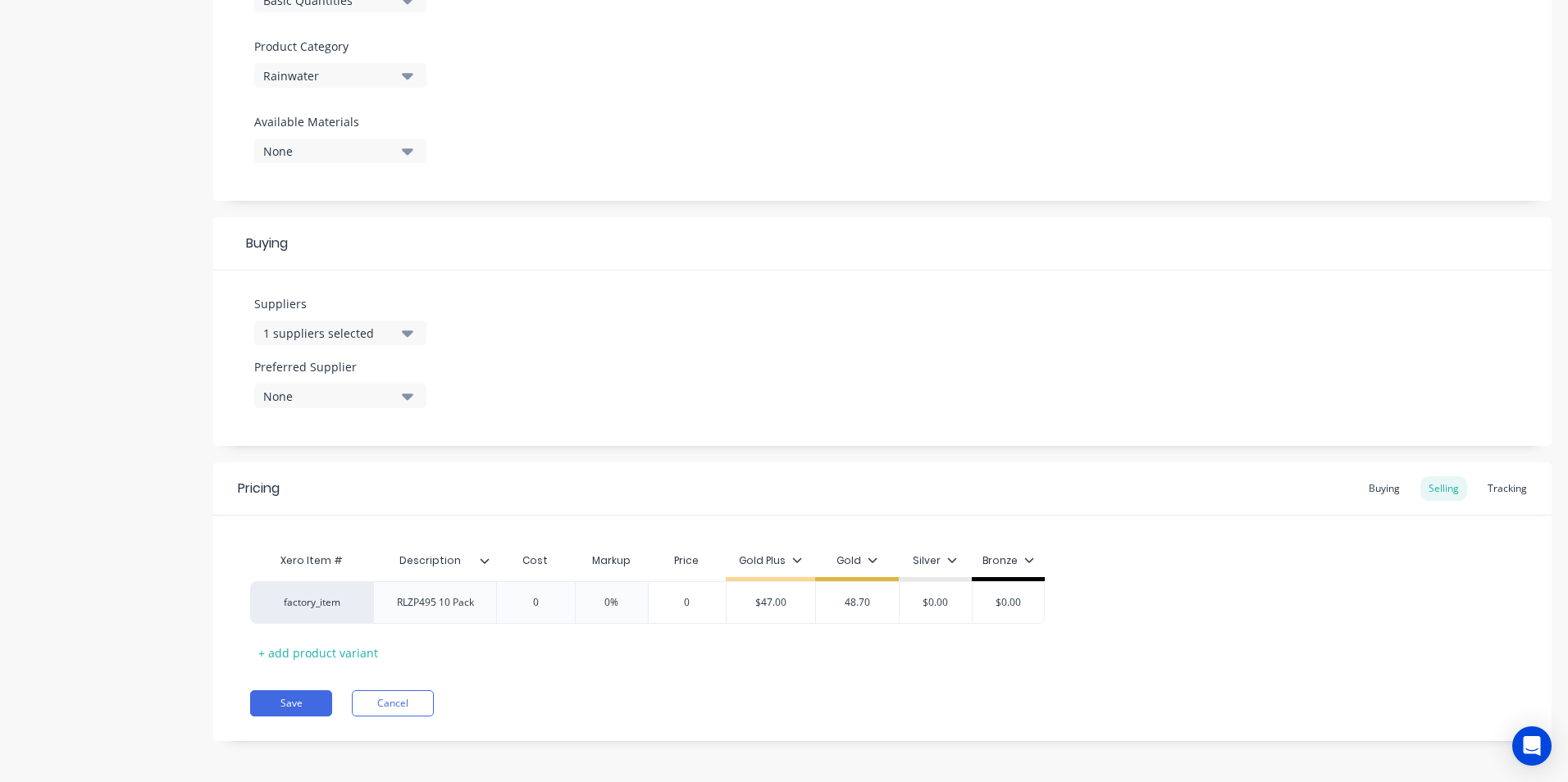
type input "48.70"
type input "$0.00"
type input "$48.70"
type textarea "x"
type input "5"
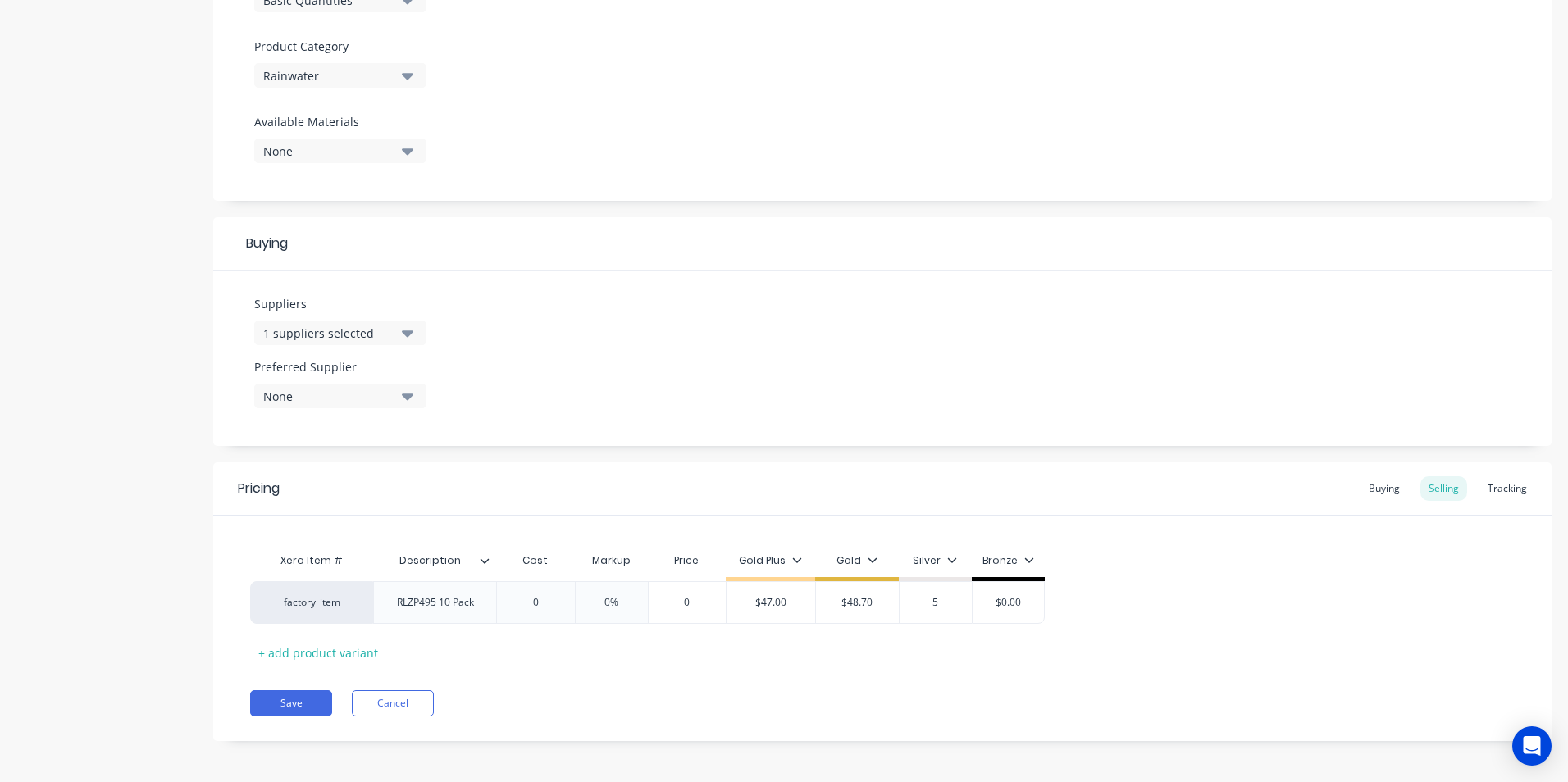
type textarea "x"
type input "50"
type textarea "x"
type input "50."
type textarea "x"
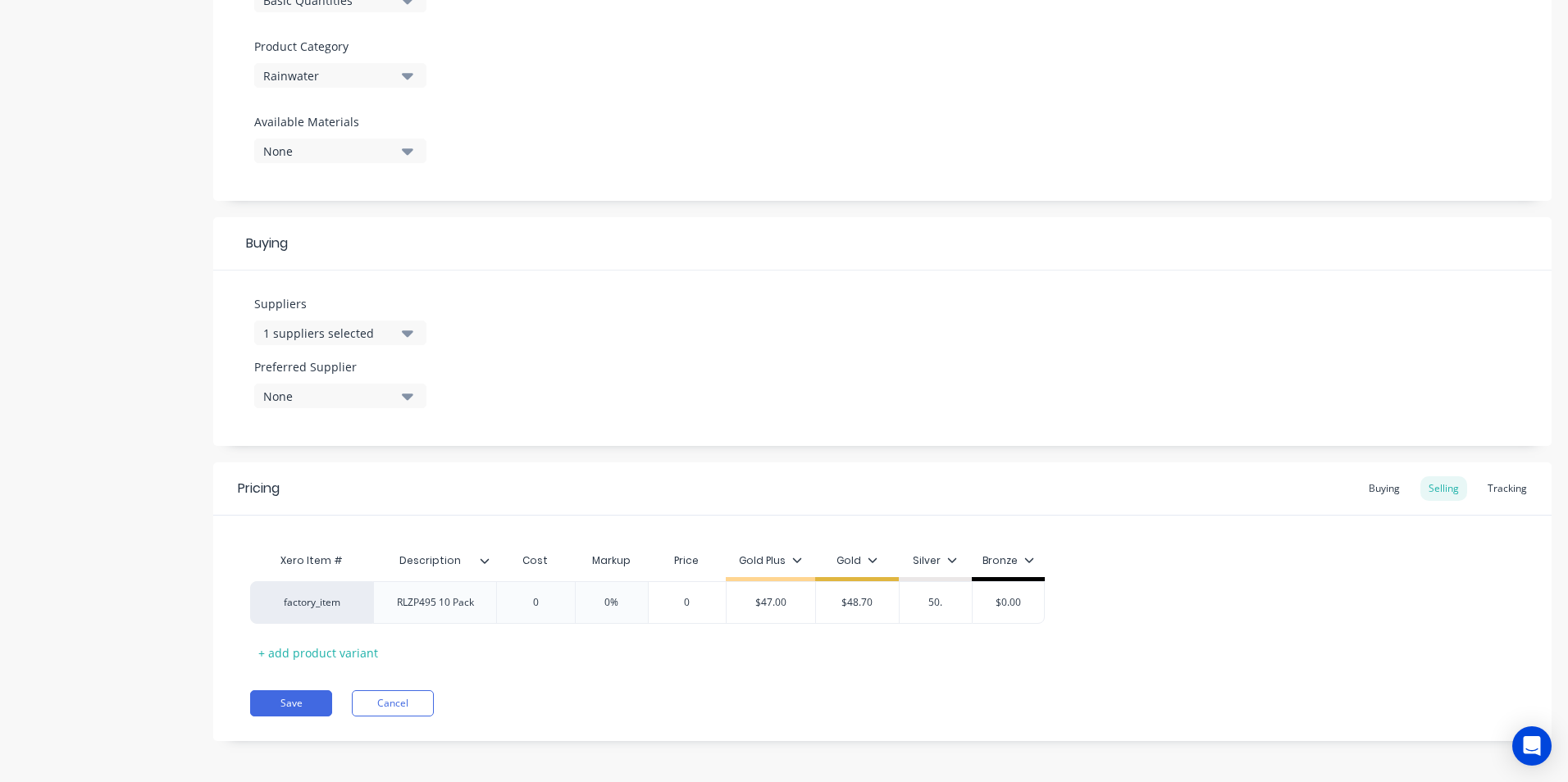
type input "50.4"
type textarea "x"
type input "$50.40"
type input "$0.00"
type textarea "x"
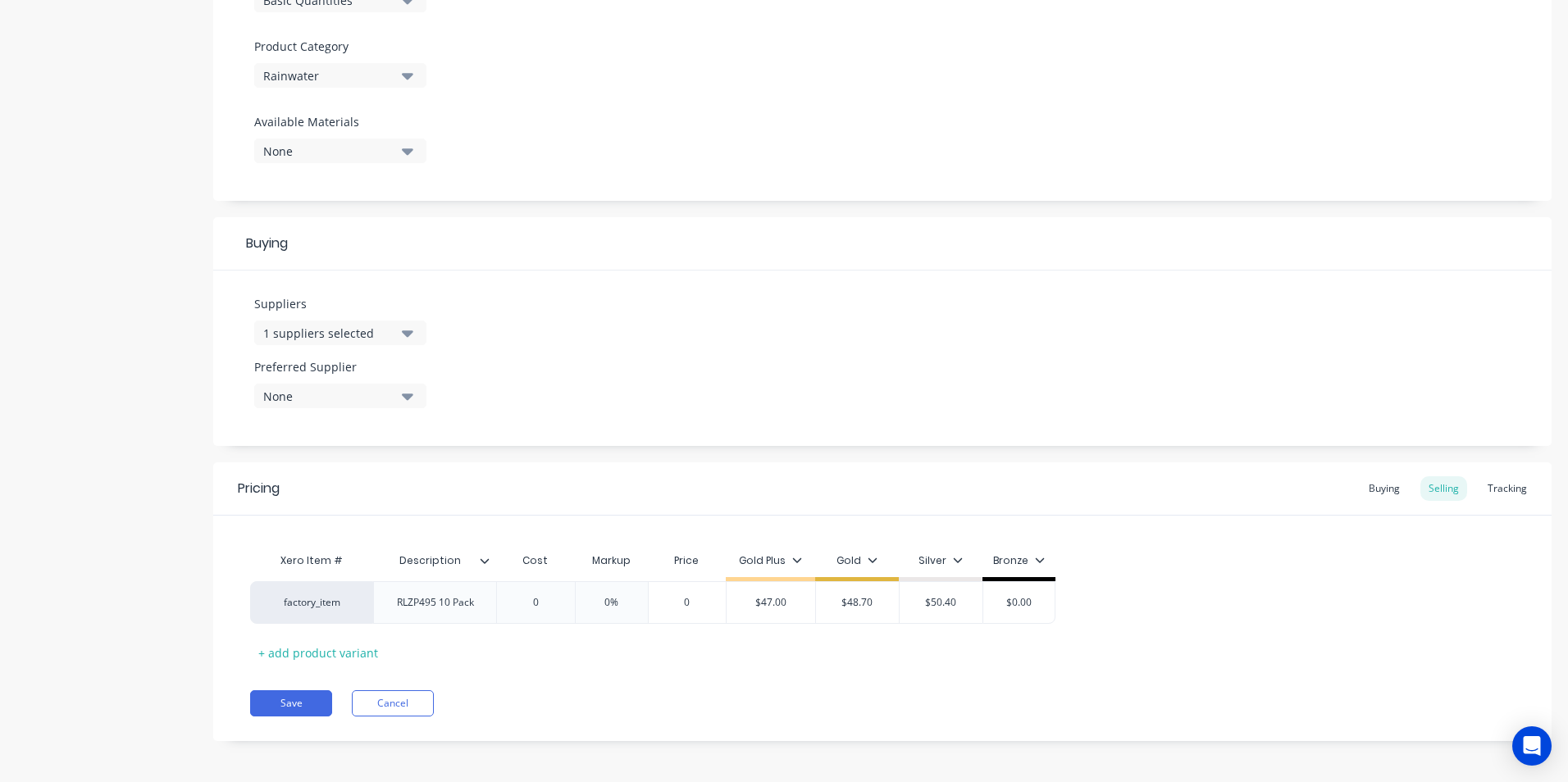
type input "$0.005"
type textarea "x"
type input "$0.0053"
type textarea "x"
type input "$0.0053."
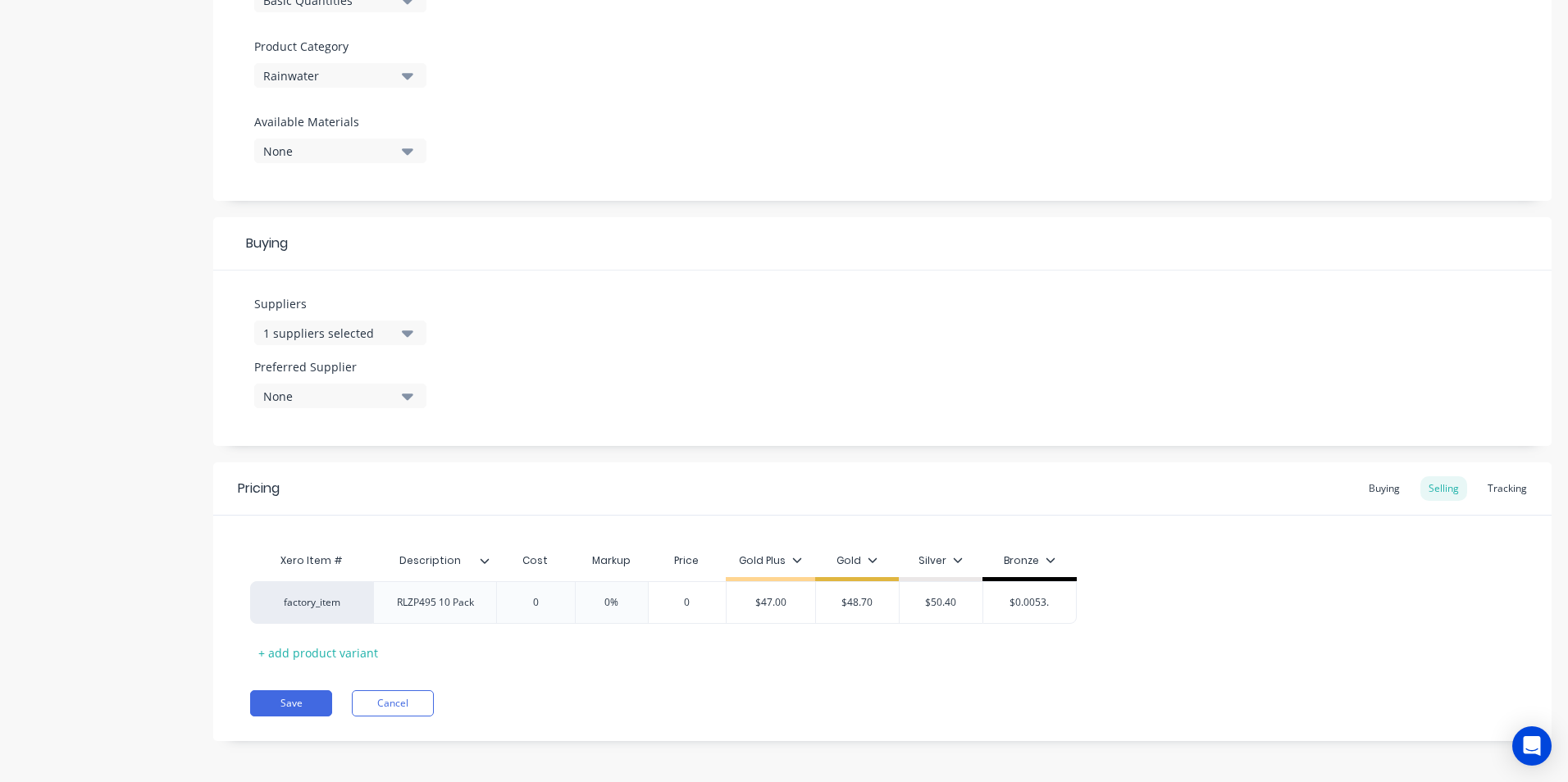
type textarea "x"
type input "$0.0053.80"
type textarea "x"
type input "$0.0053"
type textarea "x"
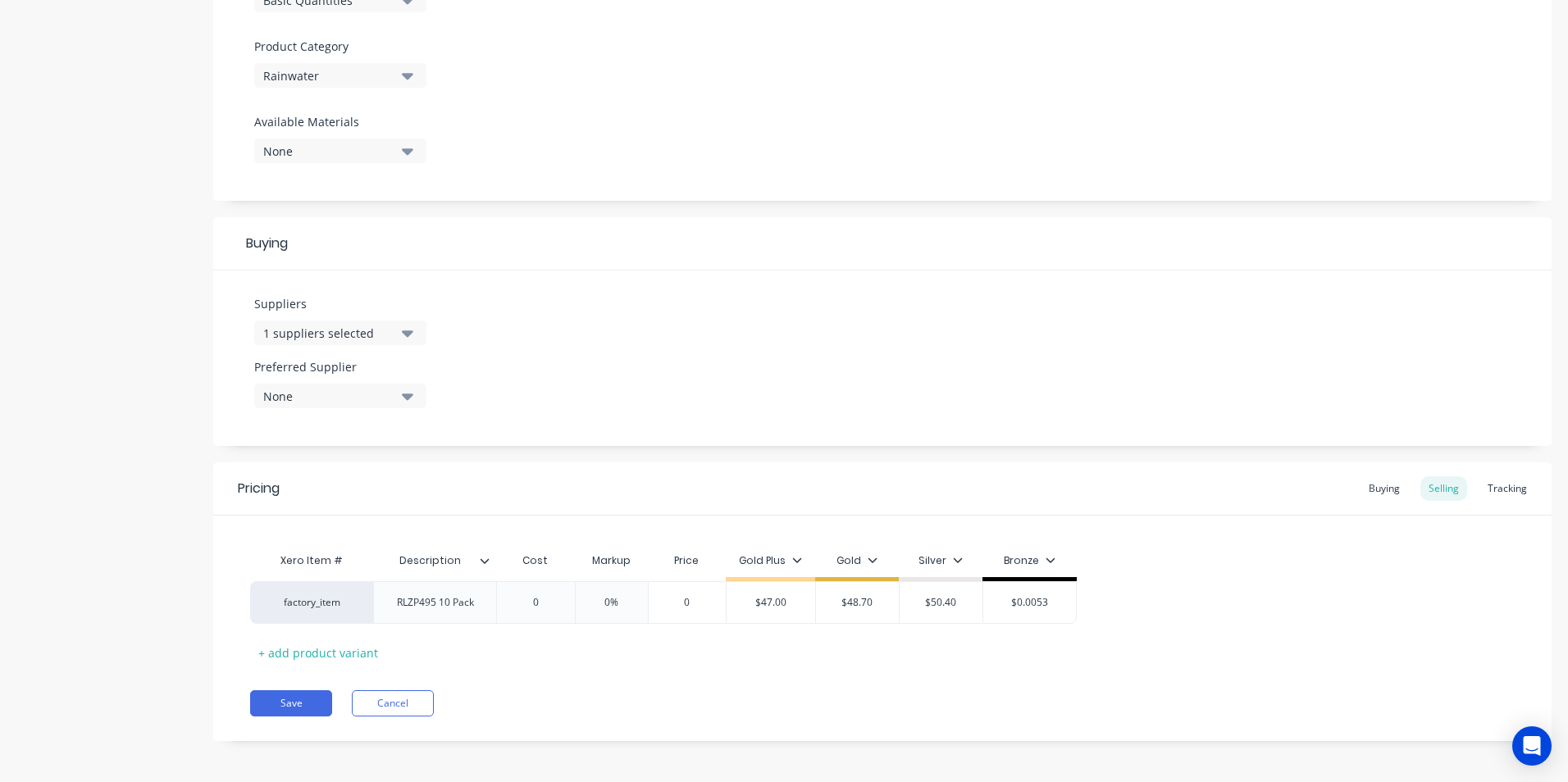
type input "5"
type textarea "x"
type input "53"
type textarea "x"
type input "53."
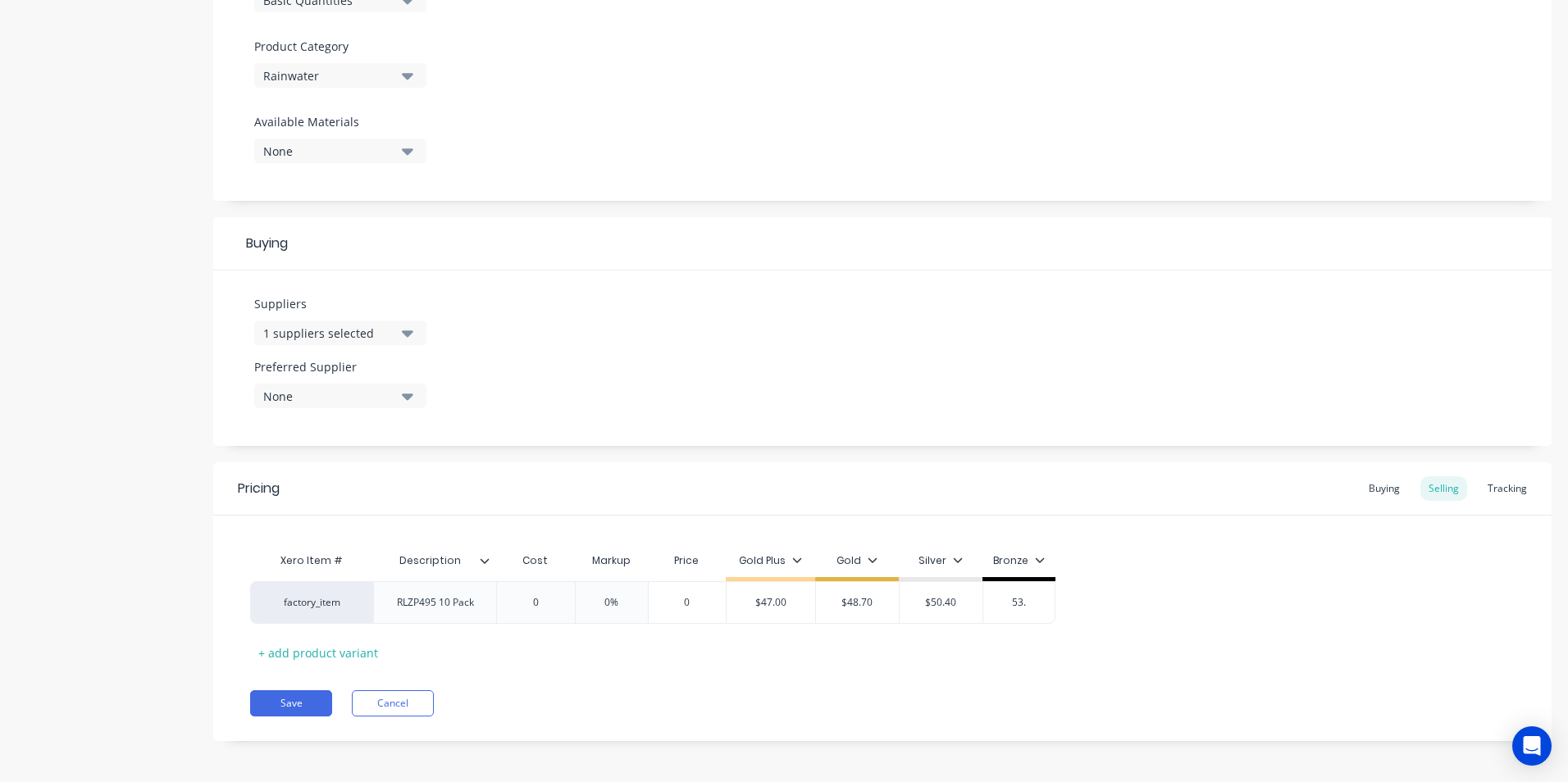
type textarea "x"
type input "53.8"
type textarea "x"
type input "53.80"
click at [288, 703] on button "Save" at bounding box center [291, 703] width 82 height 26
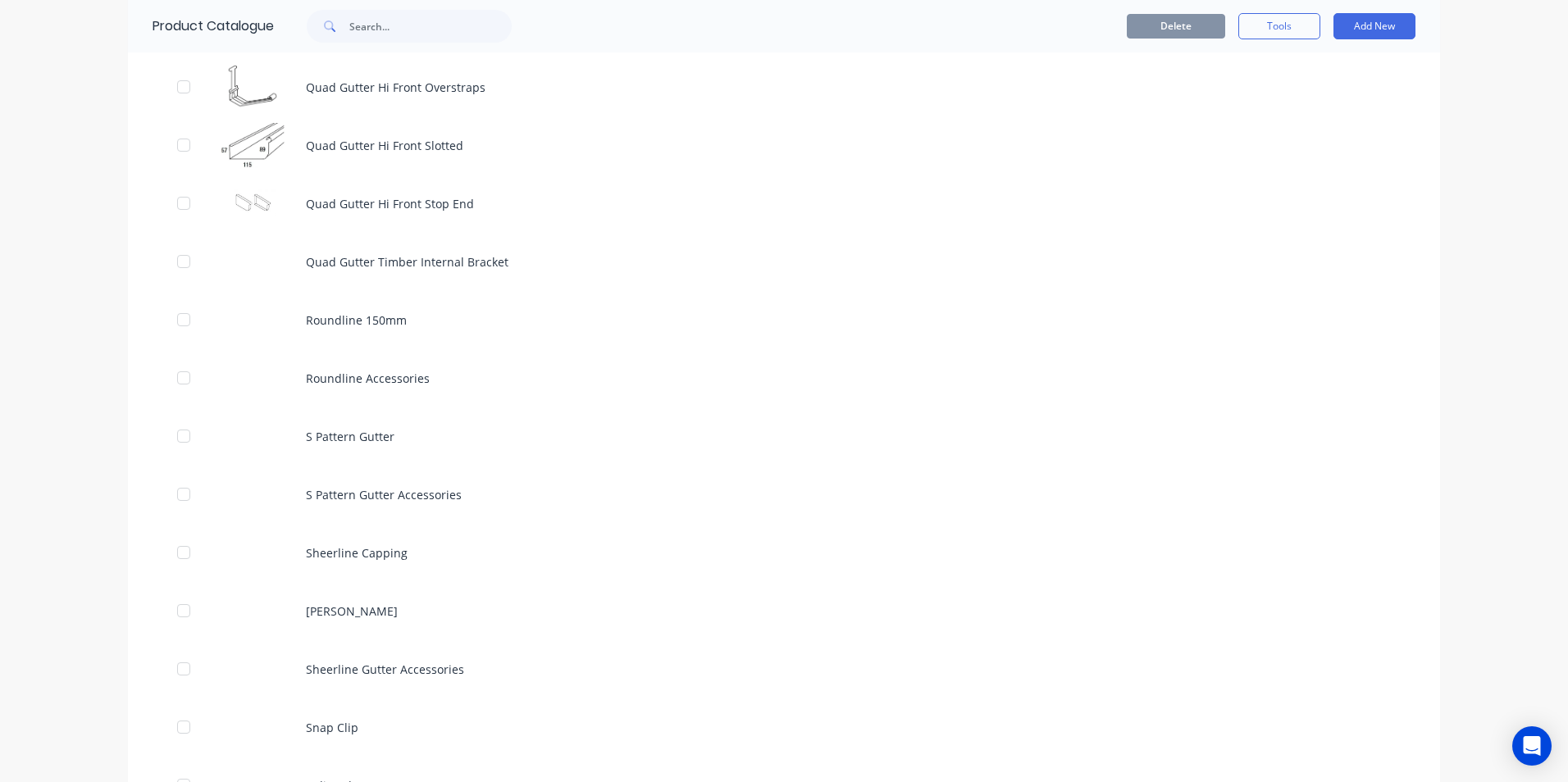
scroll to position [5577, 0]
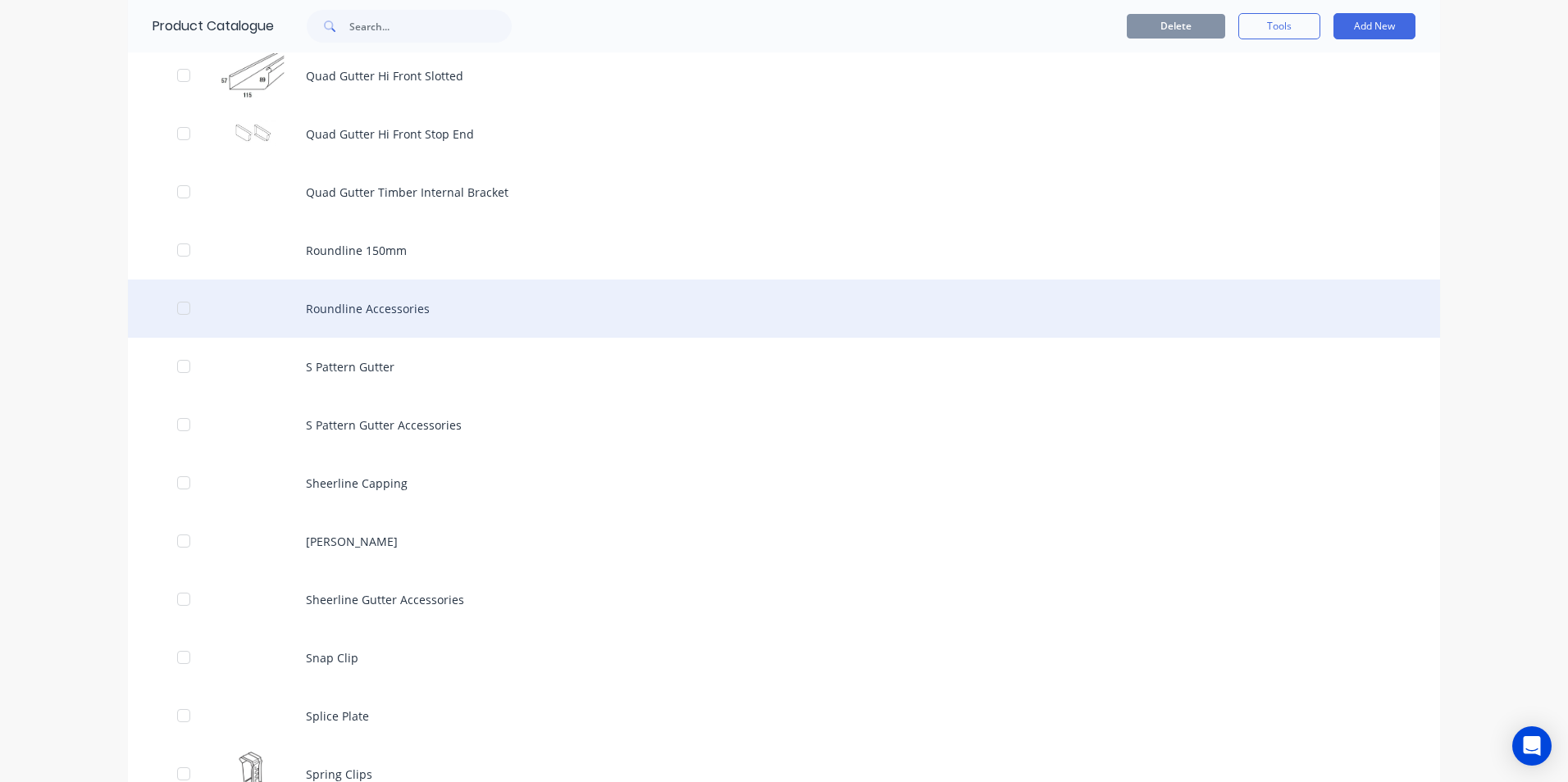
click at [390, 318] on div "Roundline Accessories" at bounding box center [784, 308] width 1312 height 59
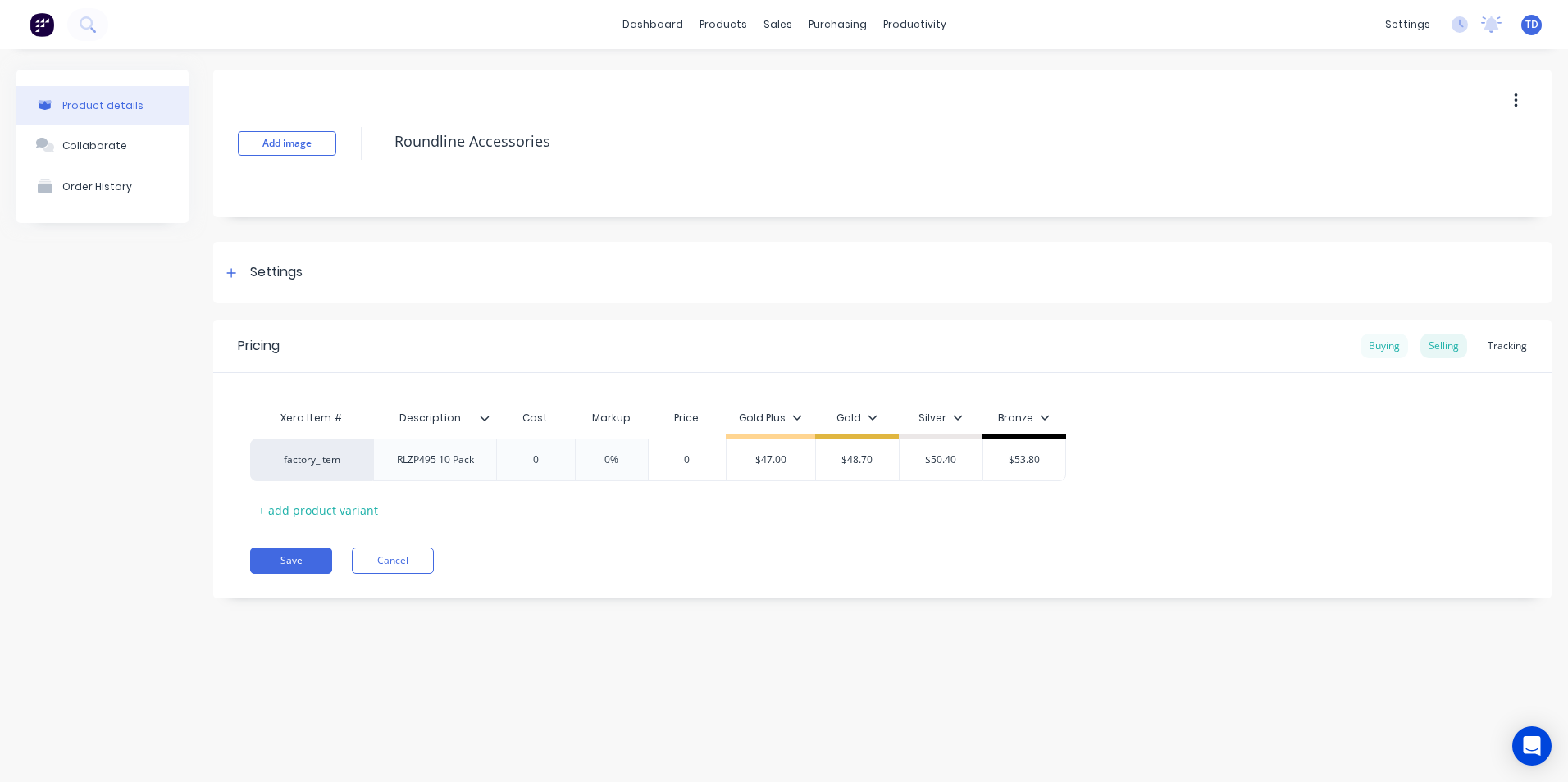
click at [1380, 348] on div "Buying" at bounding box center [1385, 346] width 48 height 25
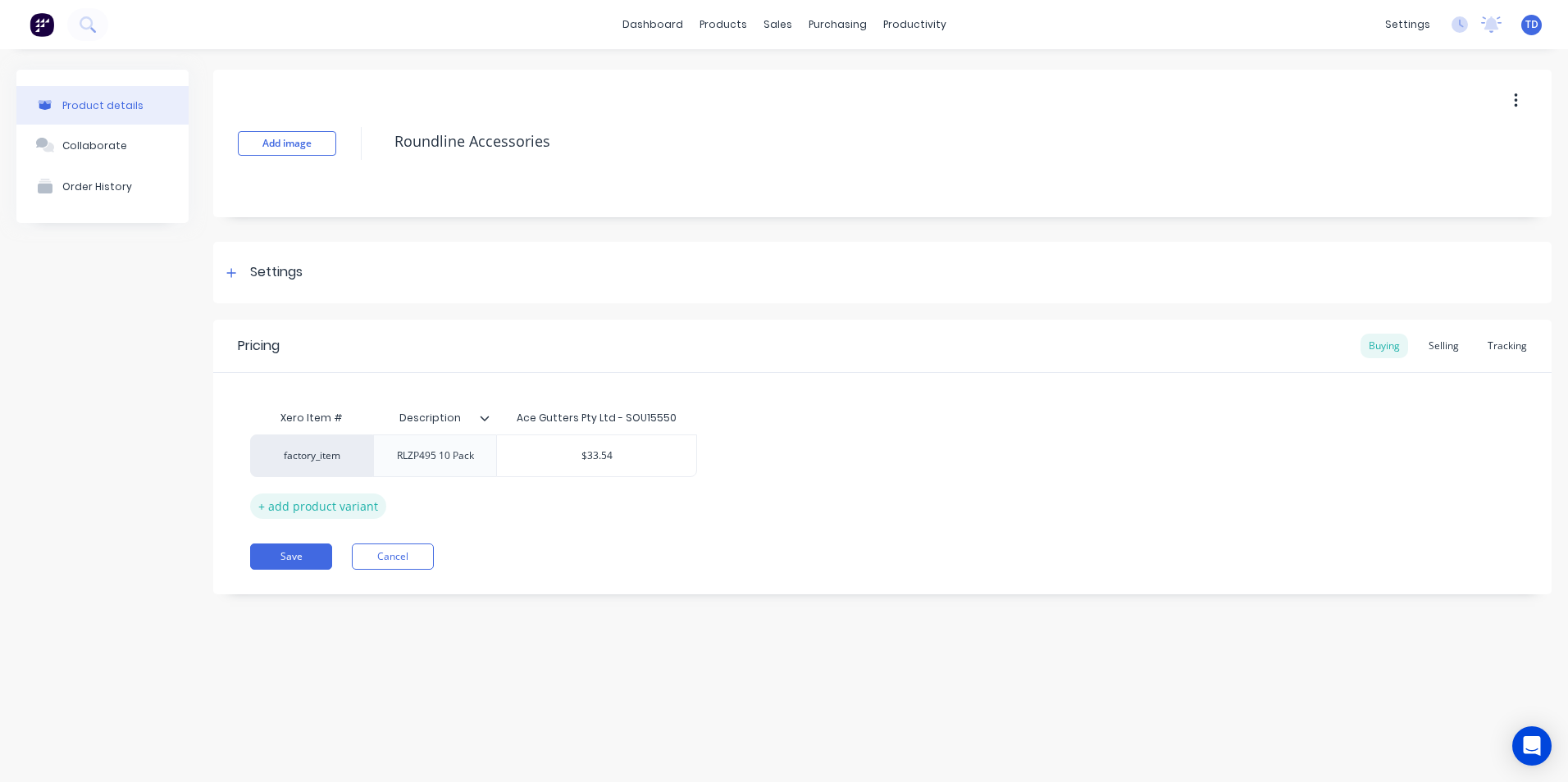
click at [314, 502] on div "+ add product variant" at bounding box center [317, 506] width 136 height 26
type textarea "x"
click at [456, 497] on div at bounding box center [436, 497] width 82 height 21
type textarea "x"
type input "$0.00"
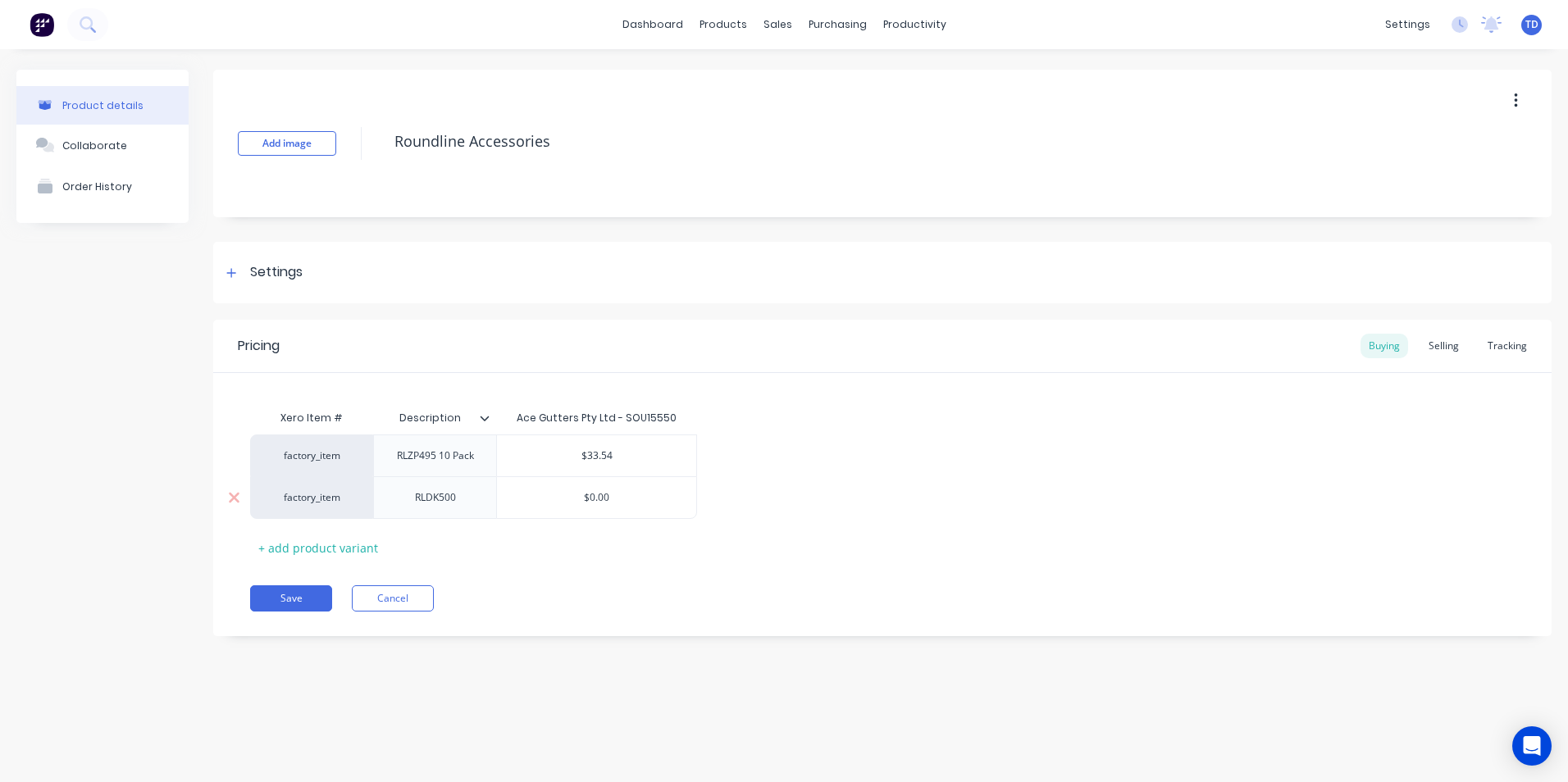
click at [473, 499] on div "RLDK500" at bounding box center [436, 497] width 82 height 21
type textarea "x"
type input "1"
type textarea "x"
type input "13"
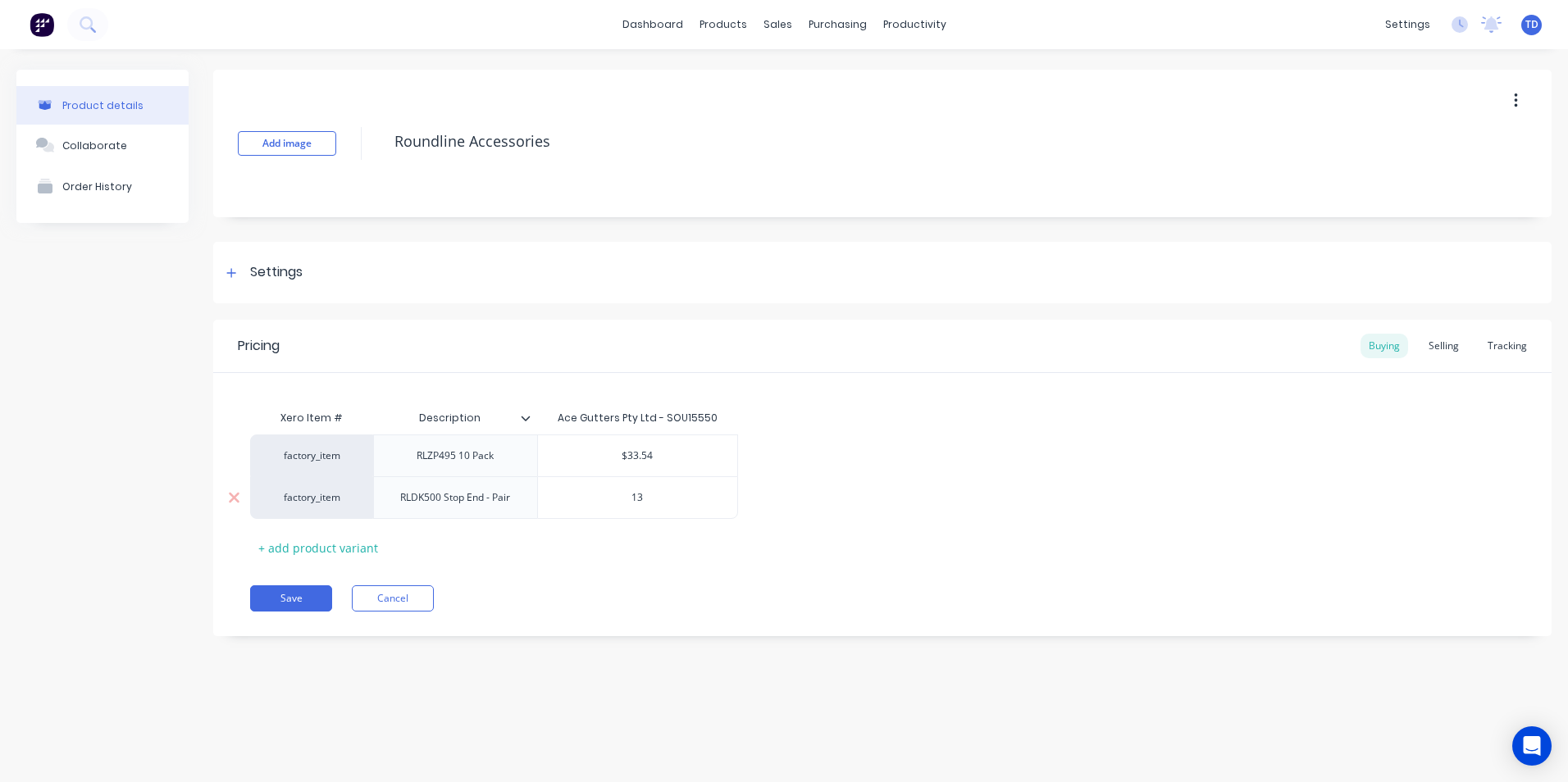
type textarea "x"
type input "13."
type textarea "x"
type input "13.2"
type textarea "x"
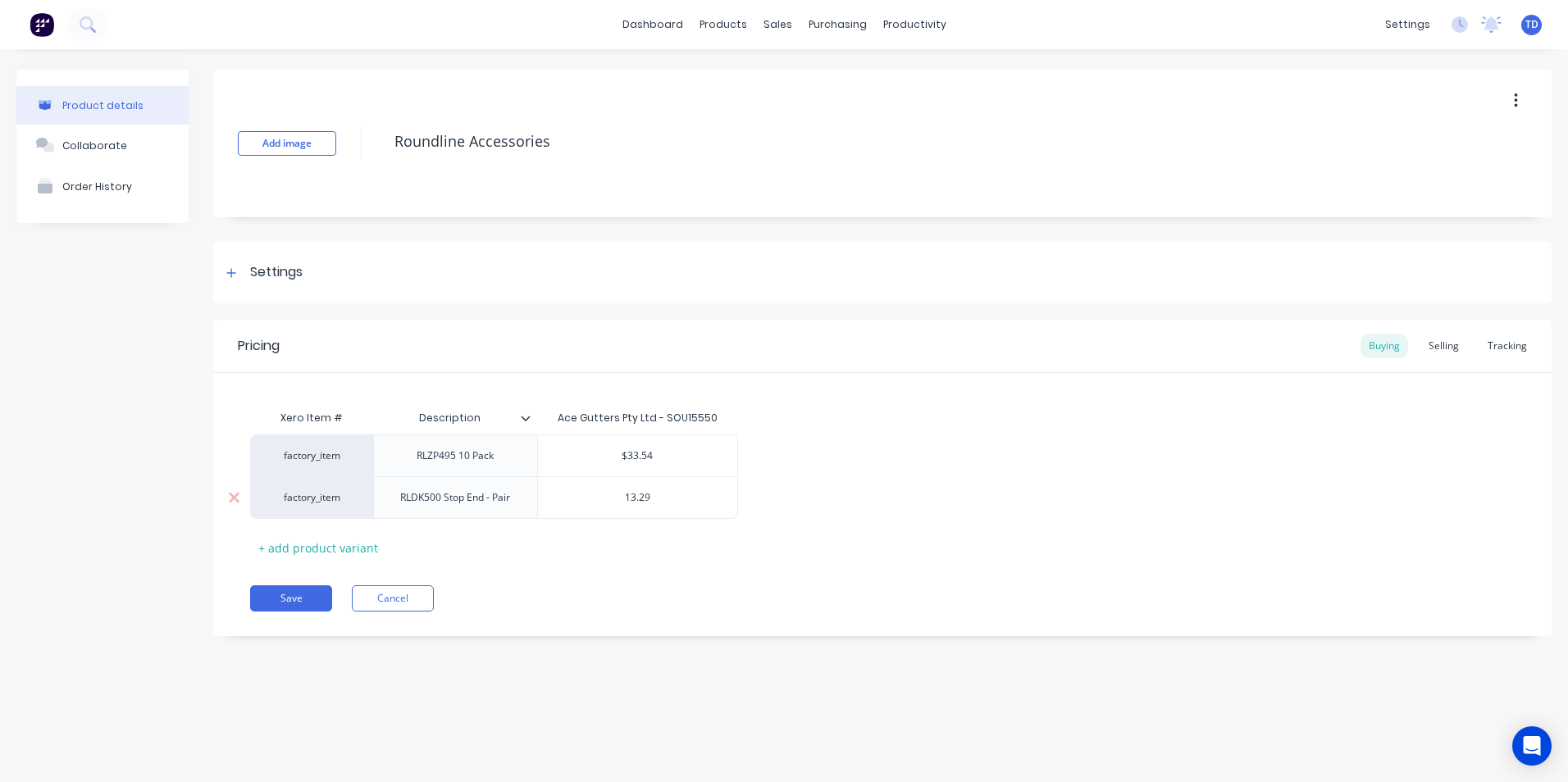
type input "13.29"
click at [1437, 345] on div "Selling" at bounding box center [1444, 346] width 47 height 25
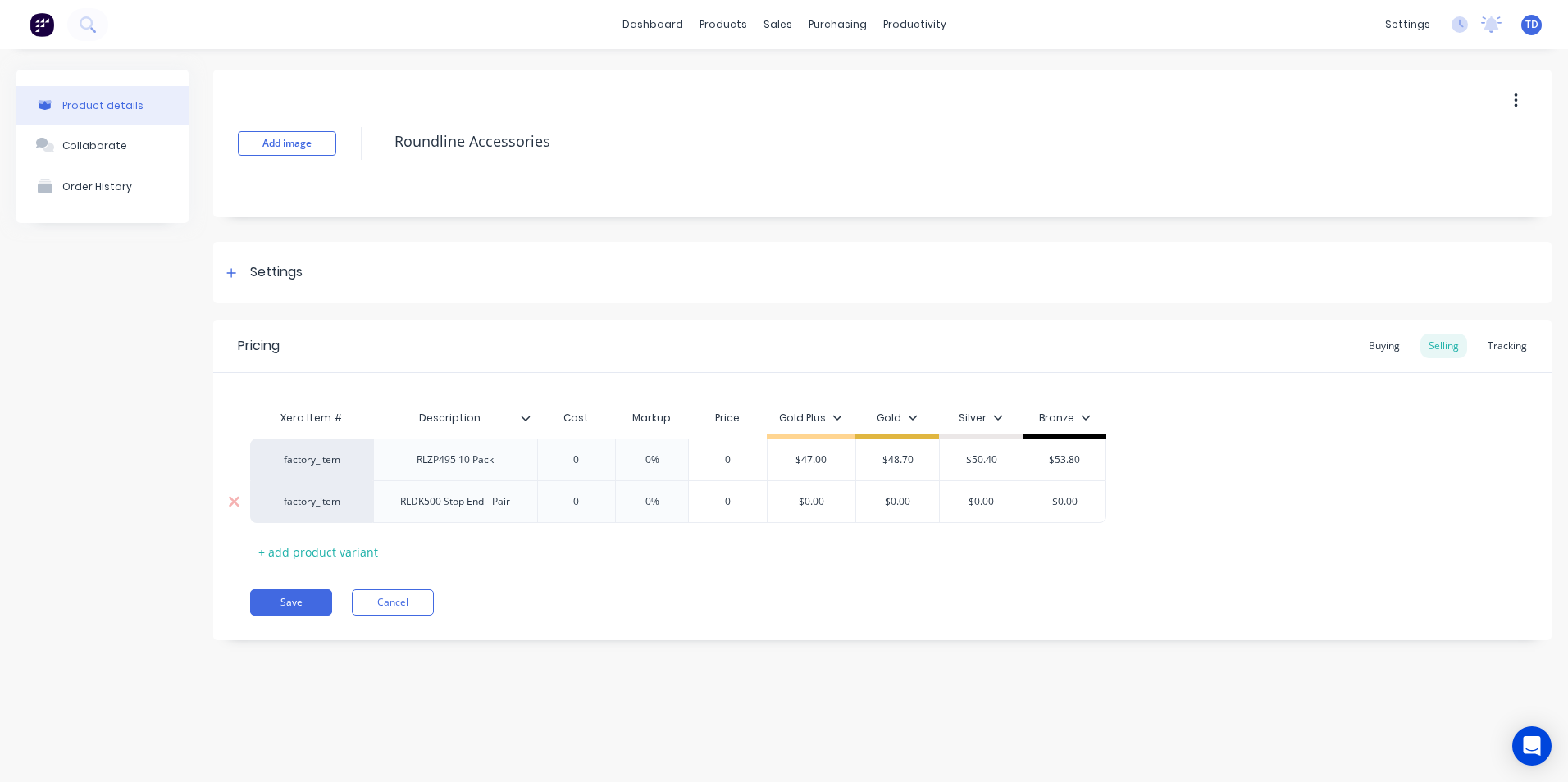
type input "$0.00"
click at [836, 498] on input "$0.00" at bounding box center [812, 501] width 89 height 15
type input "0"
type textarea "x"
type input "1"
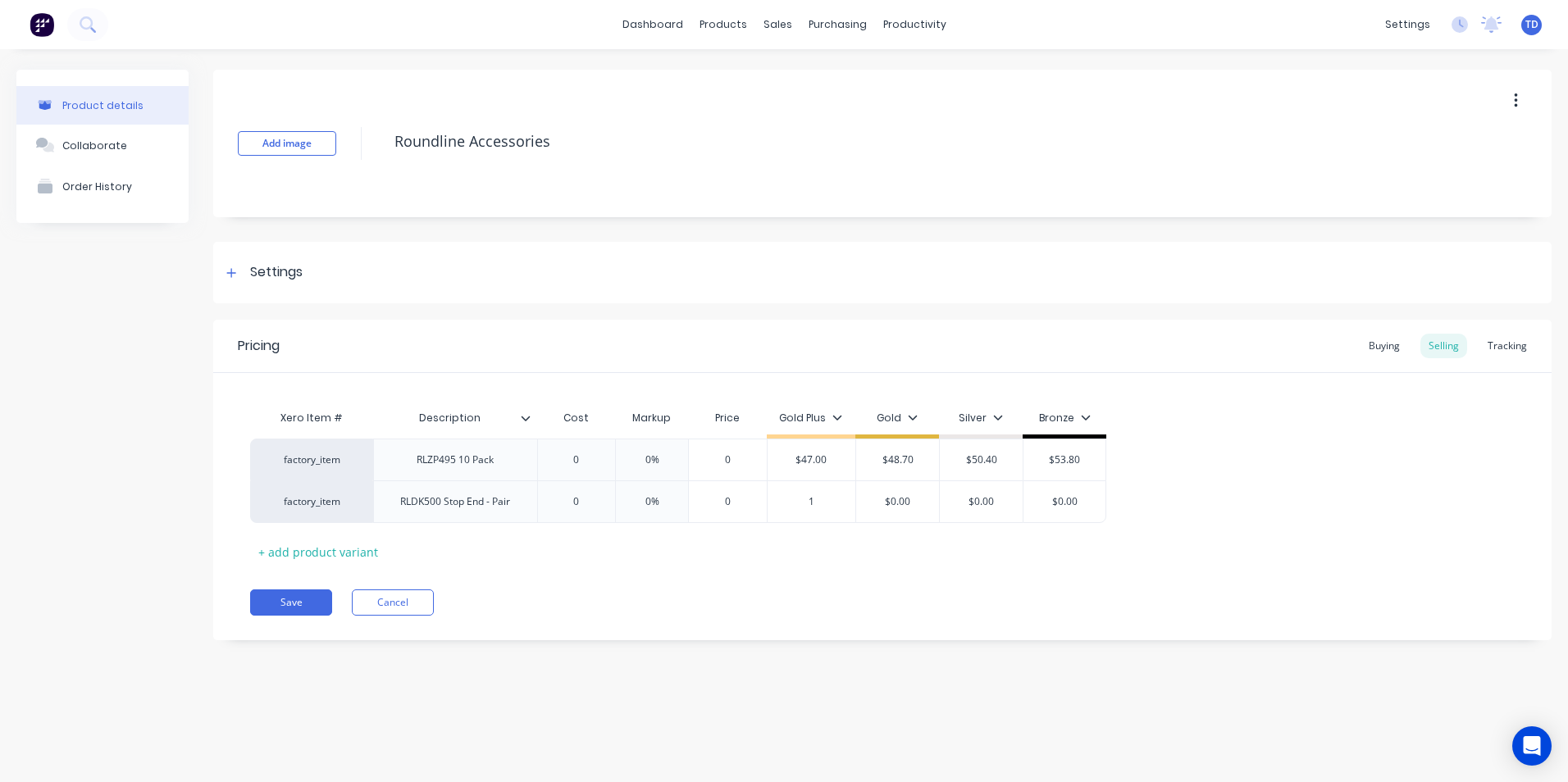
type textarea "x"
type input "18"
type textarea "x"
type input "18."
type textarea "x"
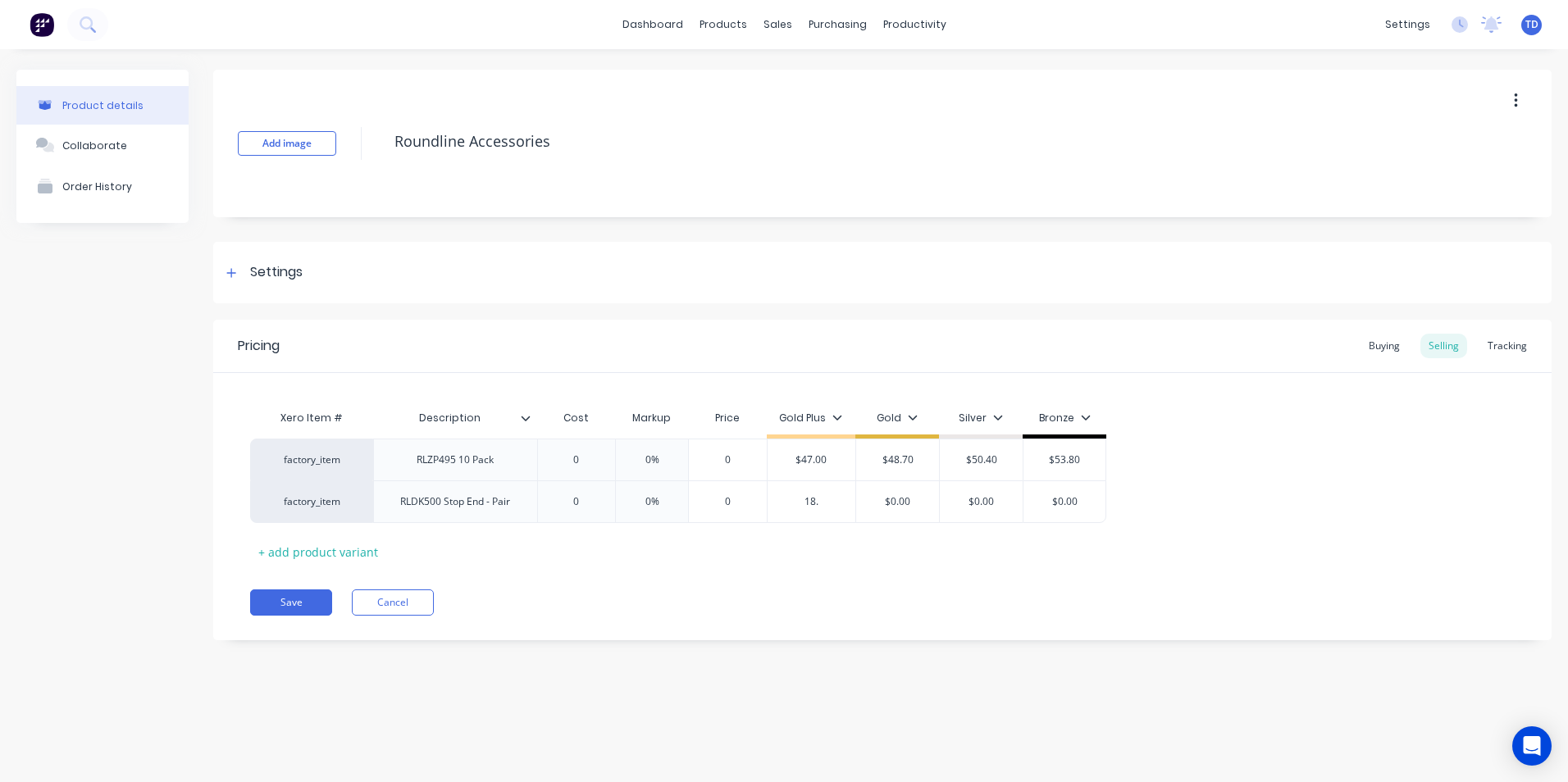
type input "18.7"
type textarea "x"
type input "18.70"
type input "$0.00"
type input "$18.70"
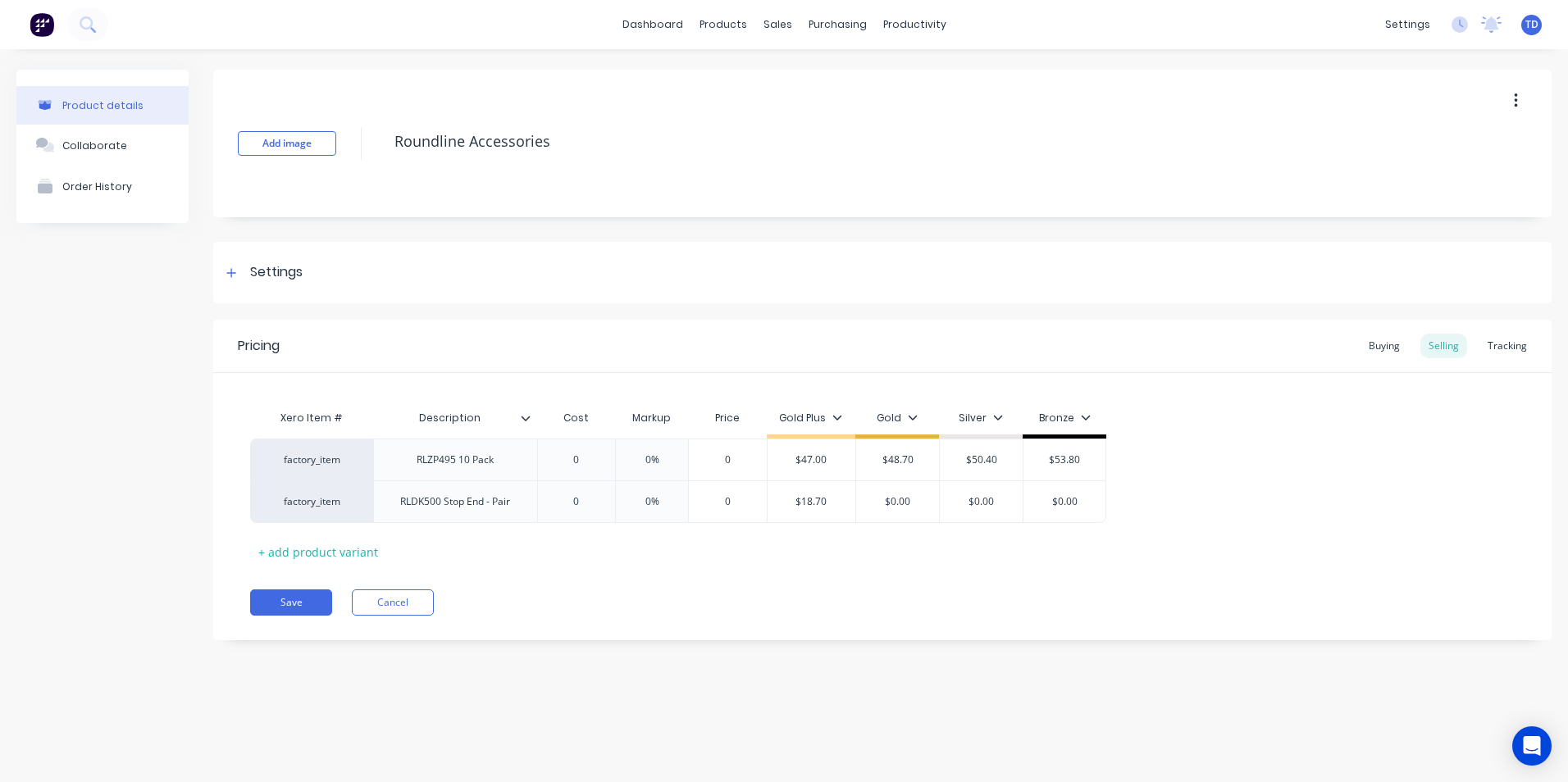
type textarea "x"
type input "1"
type textarea "x"
type input "19"
type textarea "x"
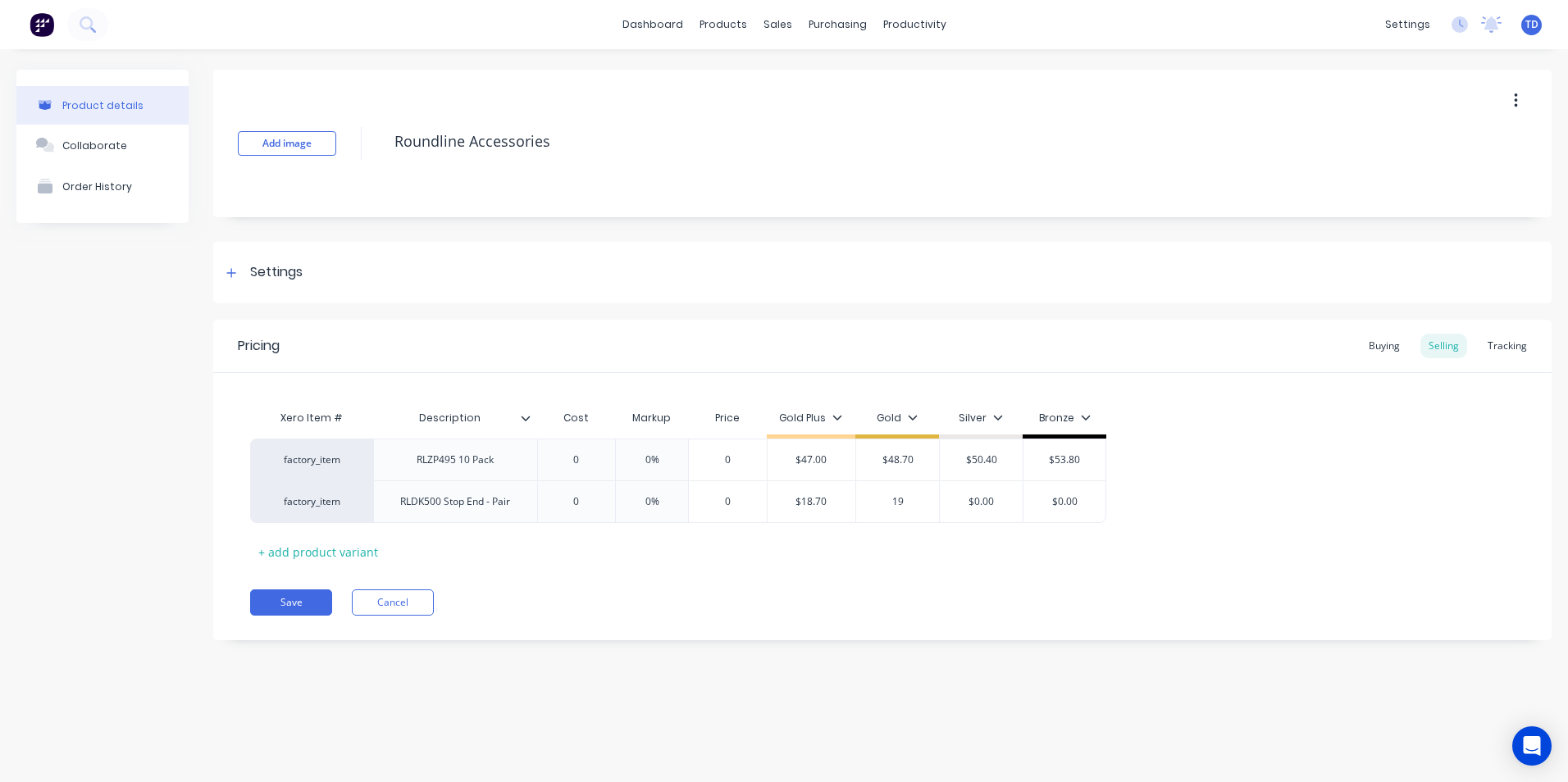
type input "19."
type textarea "x"
type input "19.3"
type textarea "x"
type input "19.30"
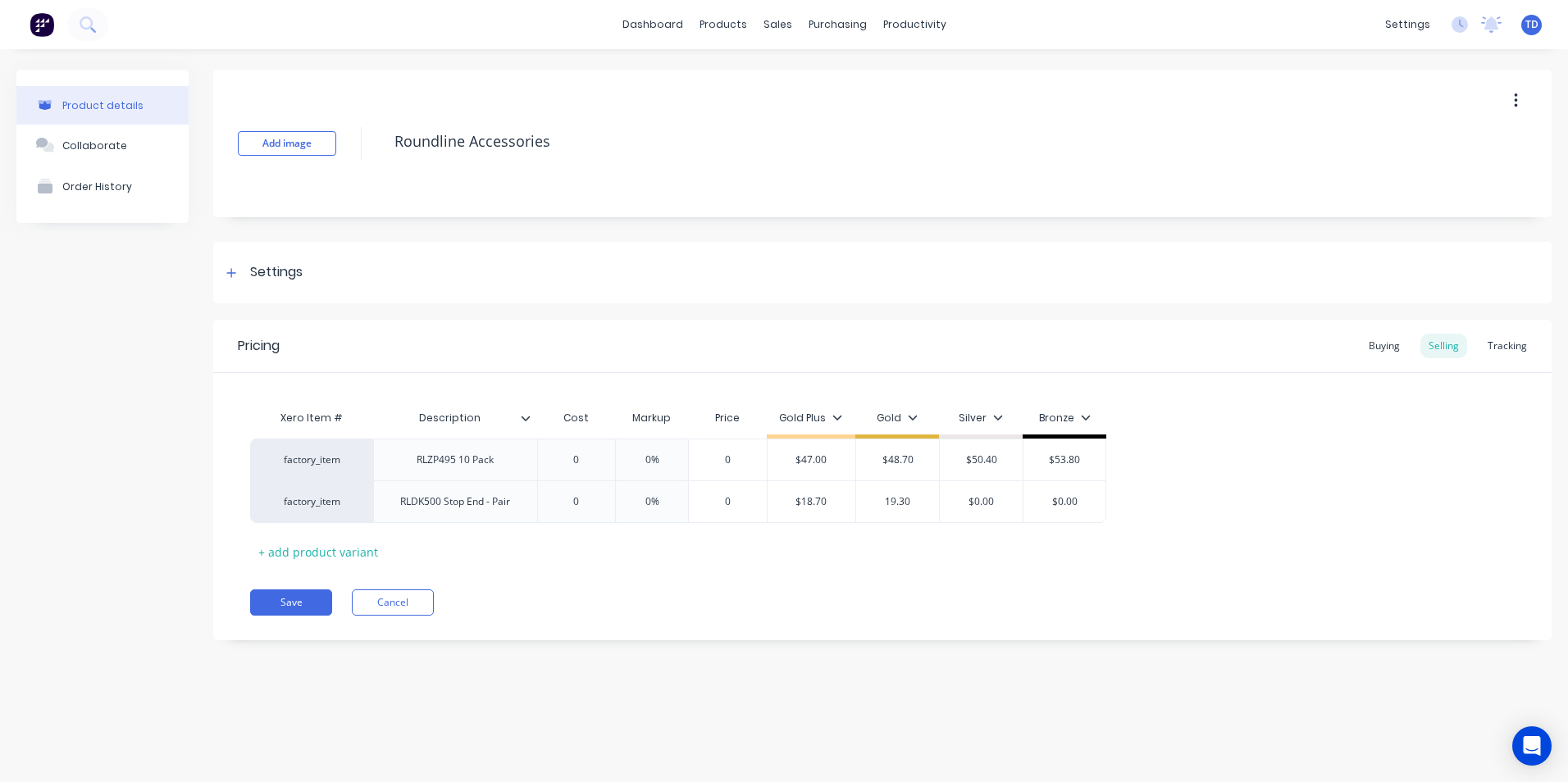
type input "$0.00"
type input "$19.30"
type textarea "x"
type input "3"
type textarea "x"
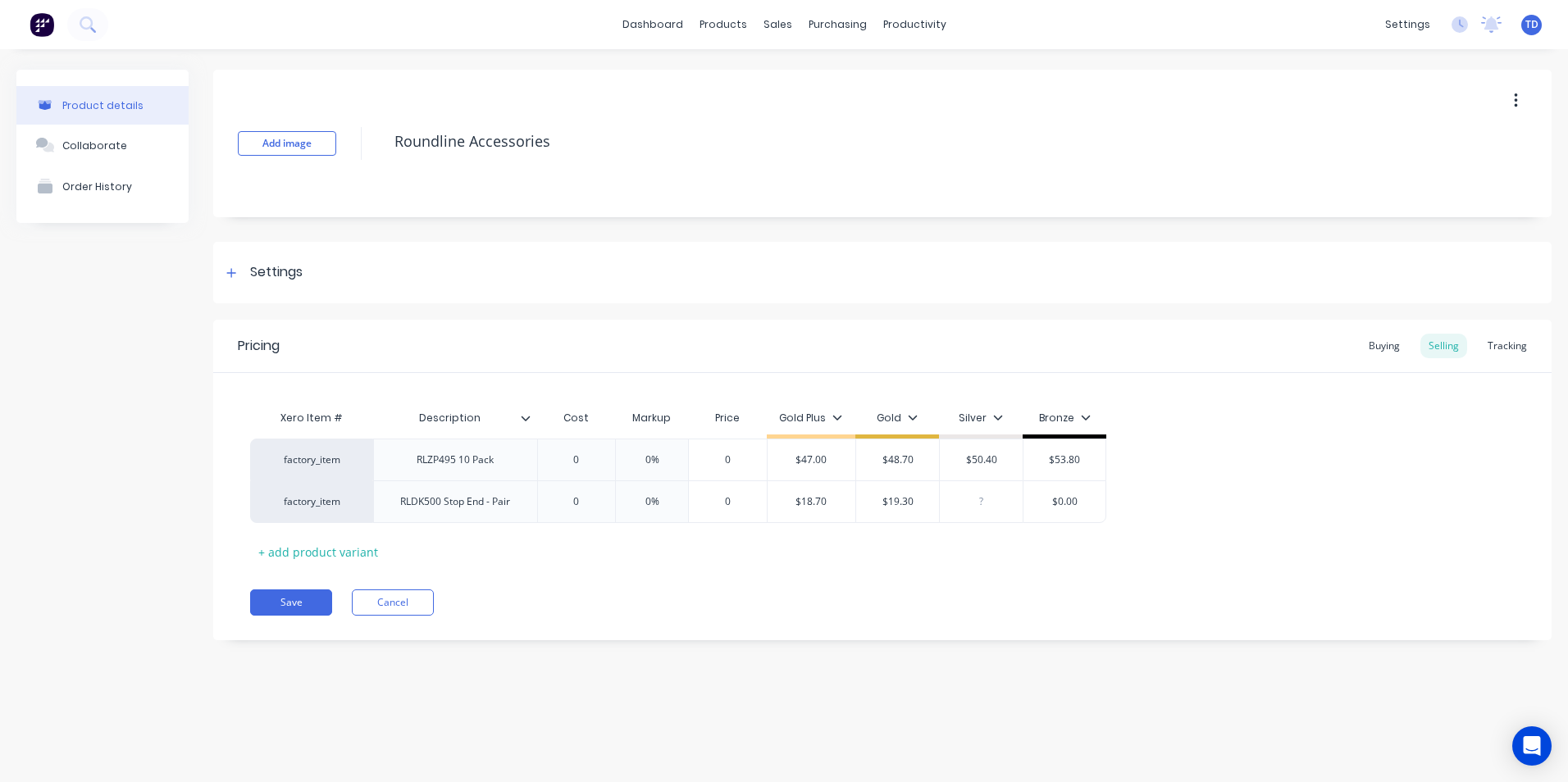
type textarea "x"
type input "20"
type textarea "x"
type input "20."
type textarea "x"
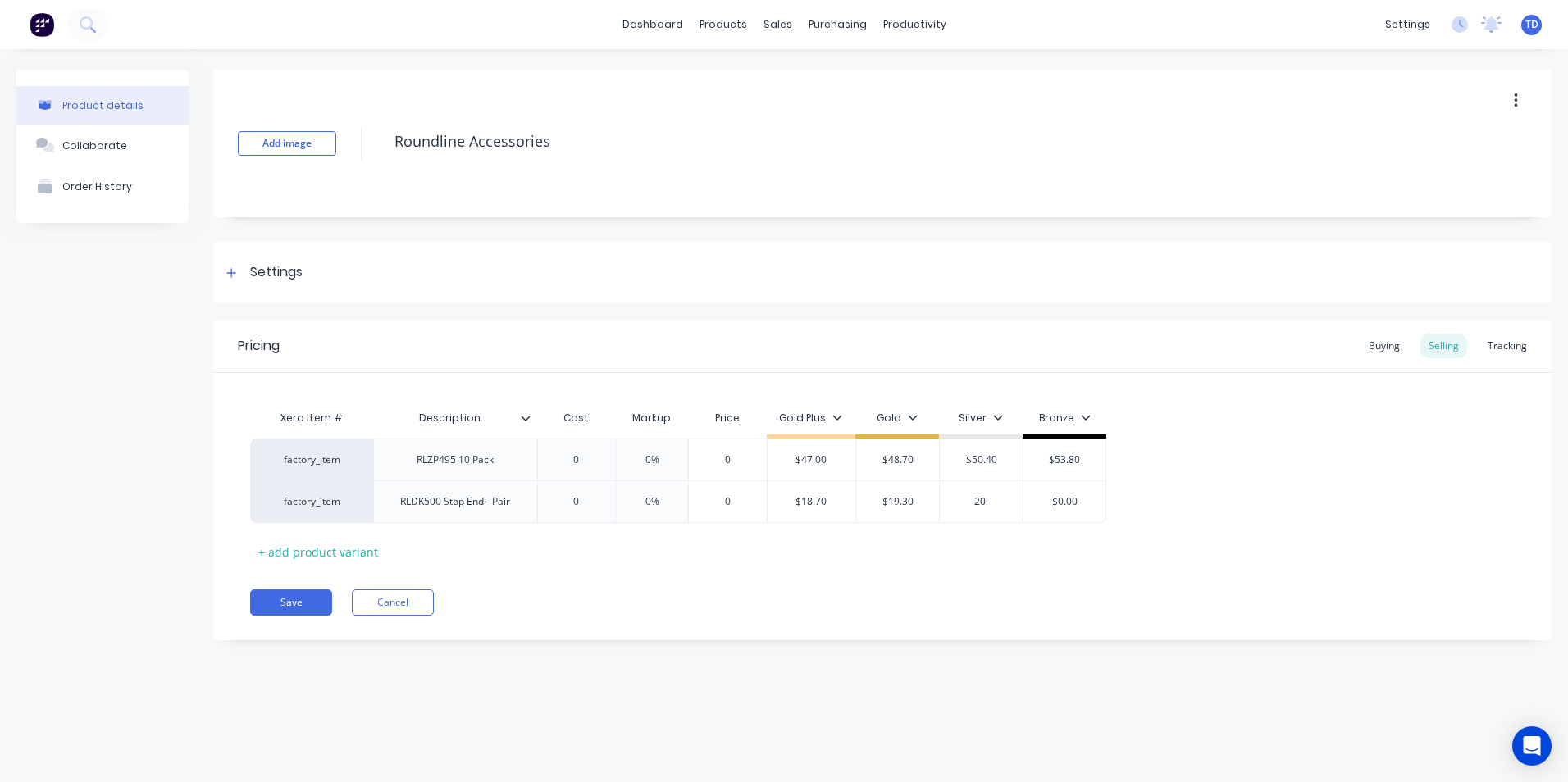
type input "20.0"
type textarea "x"
type input "20.00"
type input "$0.00"
type input "$20.00"
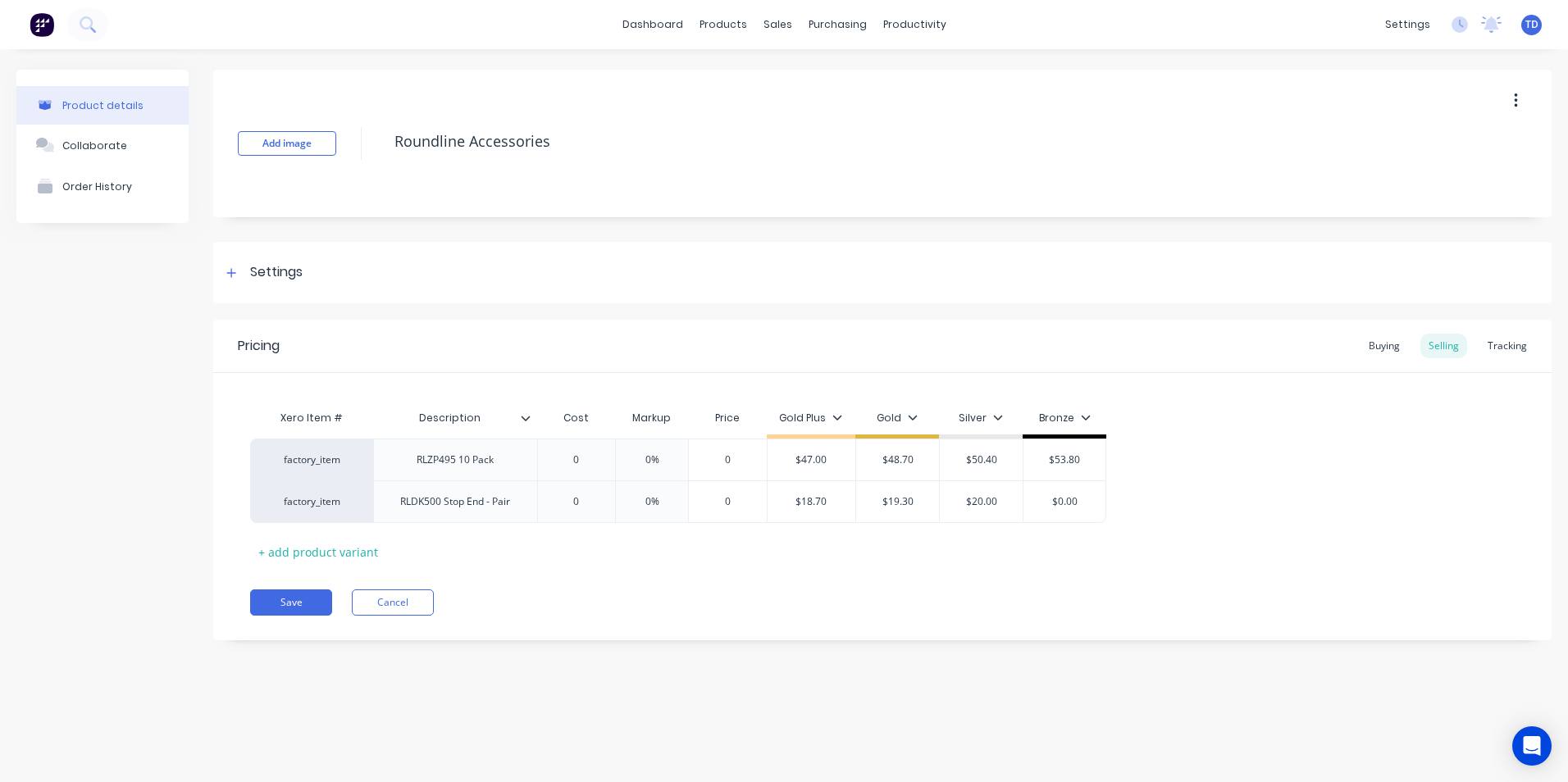
type textarea "x"
type input "2"
type textarea "x"
type input "21"
type textarea "x"
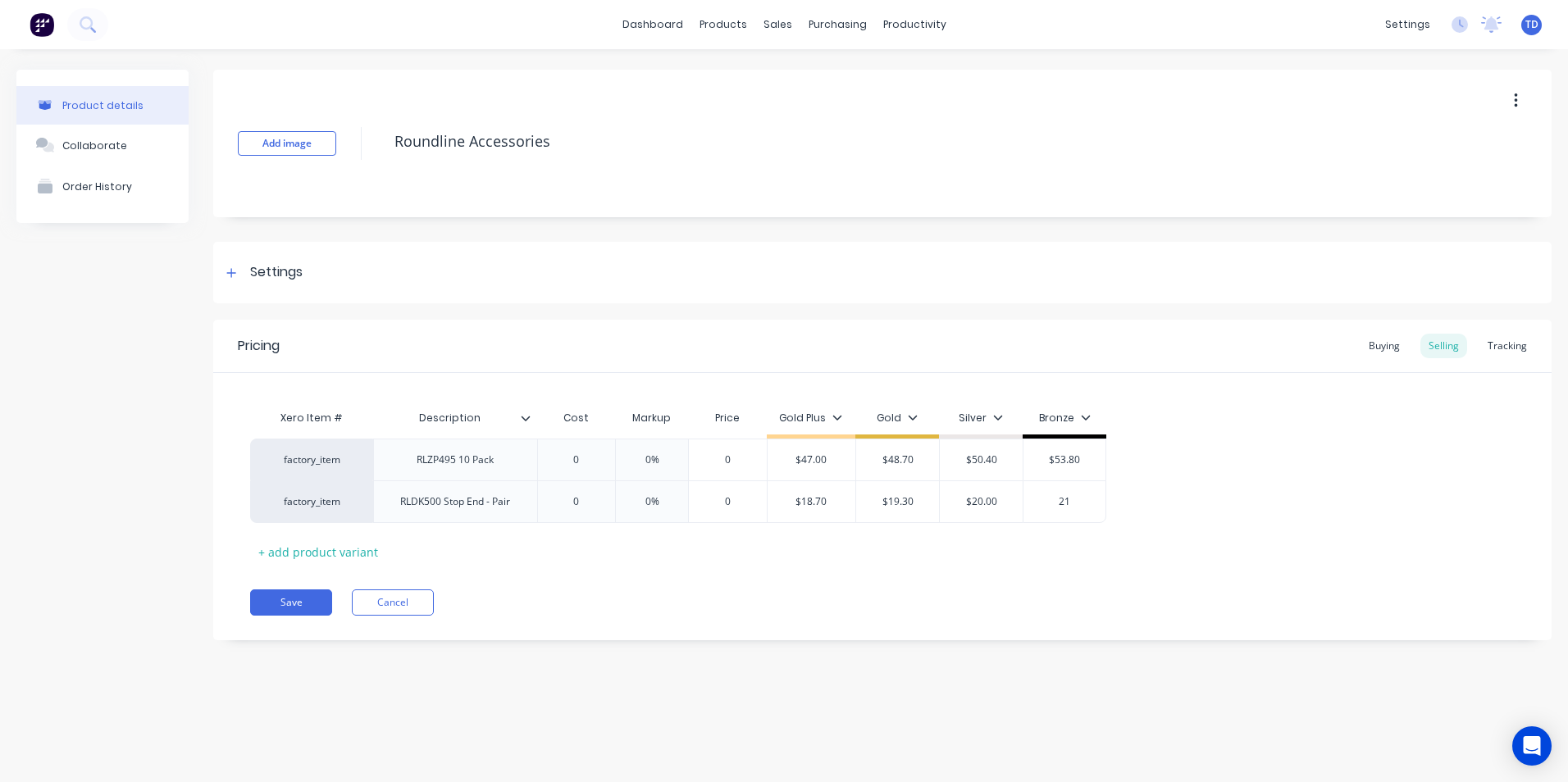
type input "21."
type textarea "x"
type input "21.3"
type textarea "x"
type input "21.30"
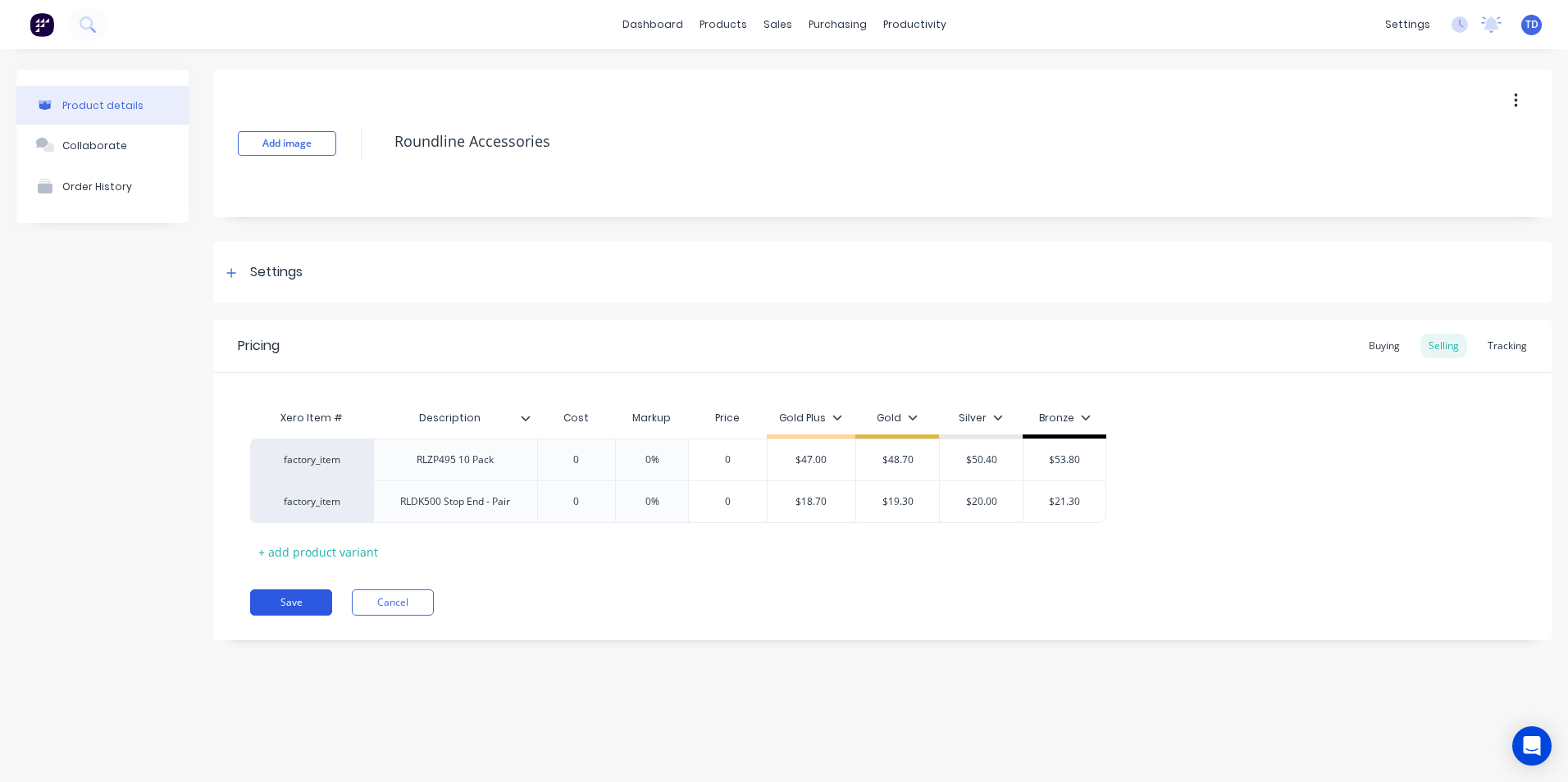
click at [275, 605] on button "Save" at bounding box center [291, 603] width 82 height 26
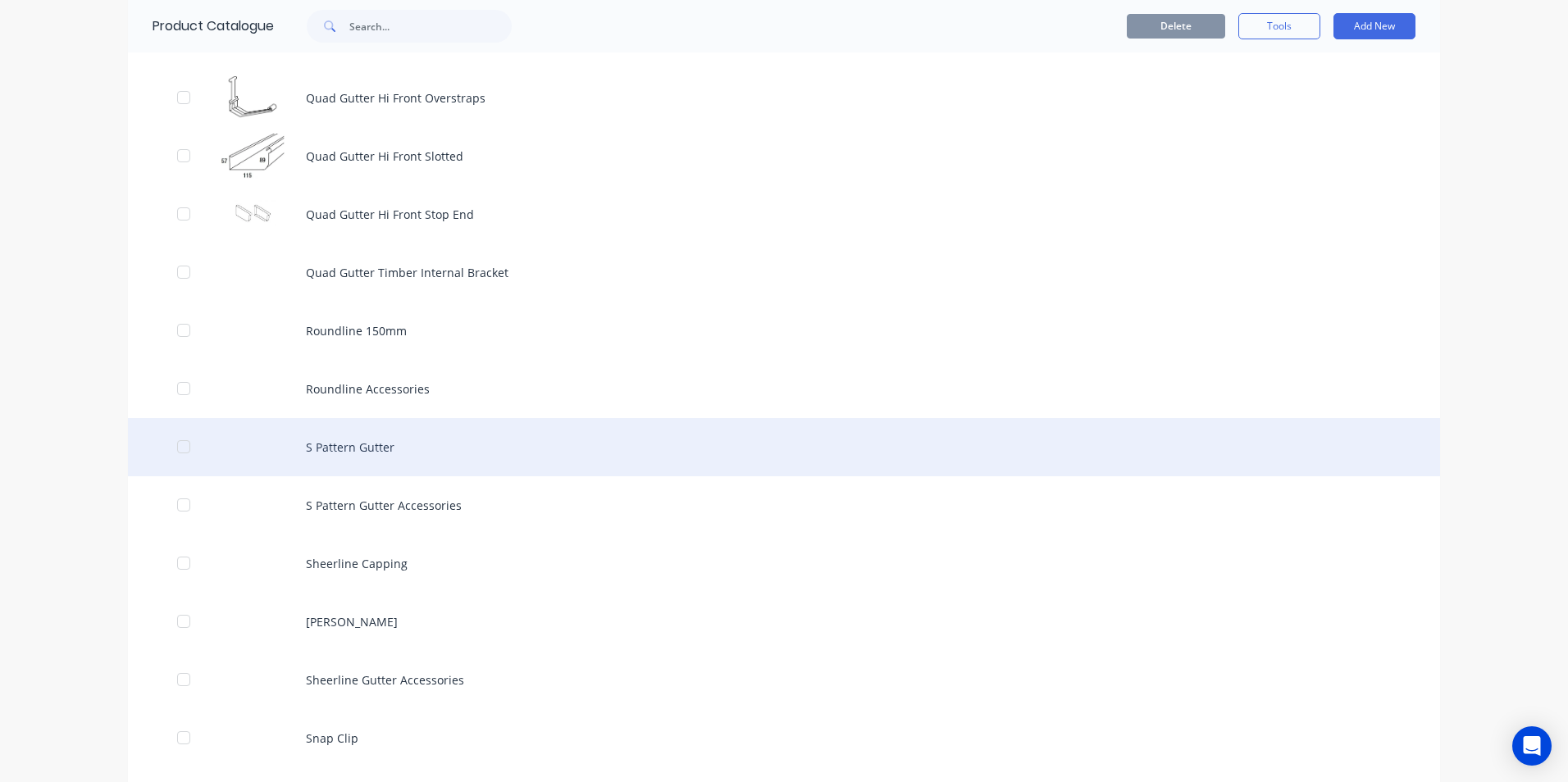
scroll to position [5496, 0]
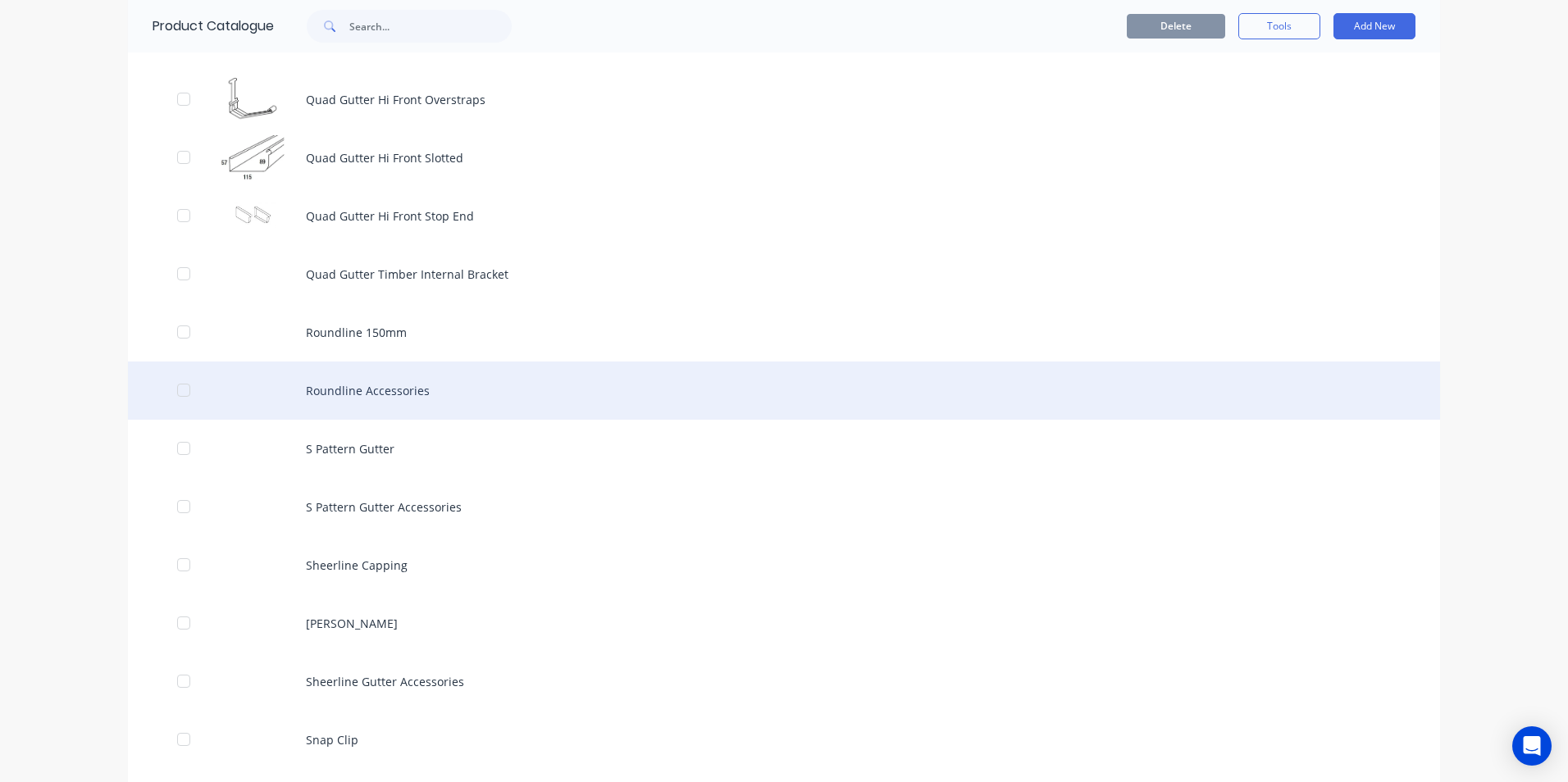
click at [418, 400] on div "Roundline Accessories" at bounding box center [784, 391] width 1312 height 59
type textarea "x"
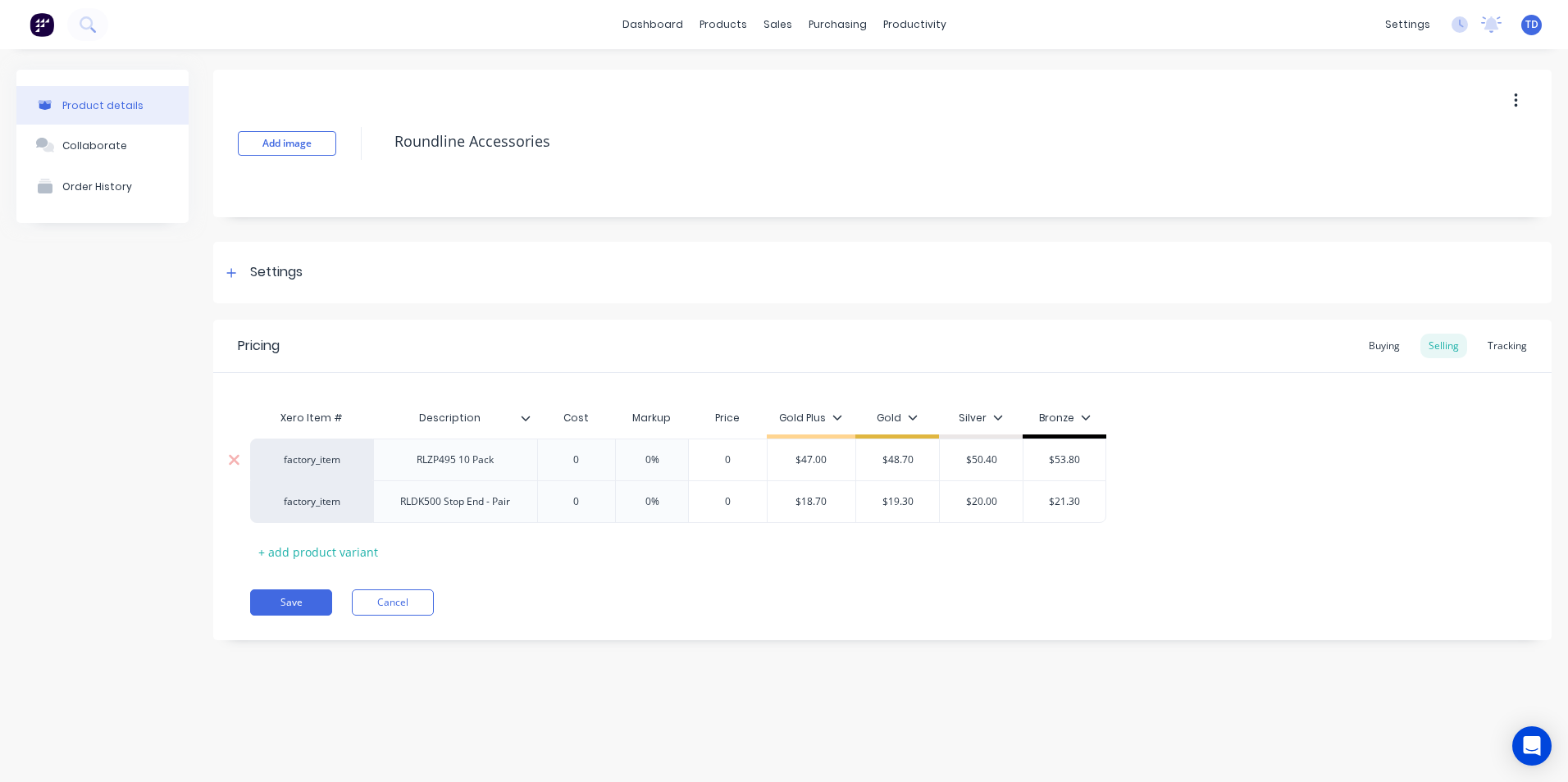
click at [529, 470] on div "RLZP495 10 Pack" at bounding box center [455, 460] width 164 height 42
click at [521, 470] on div "RLZP495 10 Pack" at bounding box center [455, 460] width 164 height 42
click at [493, 465] on div "RLZP495 10 Pack" at bounding box center [456, 460] width 103 height 21
click at [494, 465] on div "RLZP495 10 Pack" at bounding box center [456, 460] width 103 height 21
click at [459, 465] on div "RLZP495 10 Pack" at bounding box center [456, 460] width 103 height 21
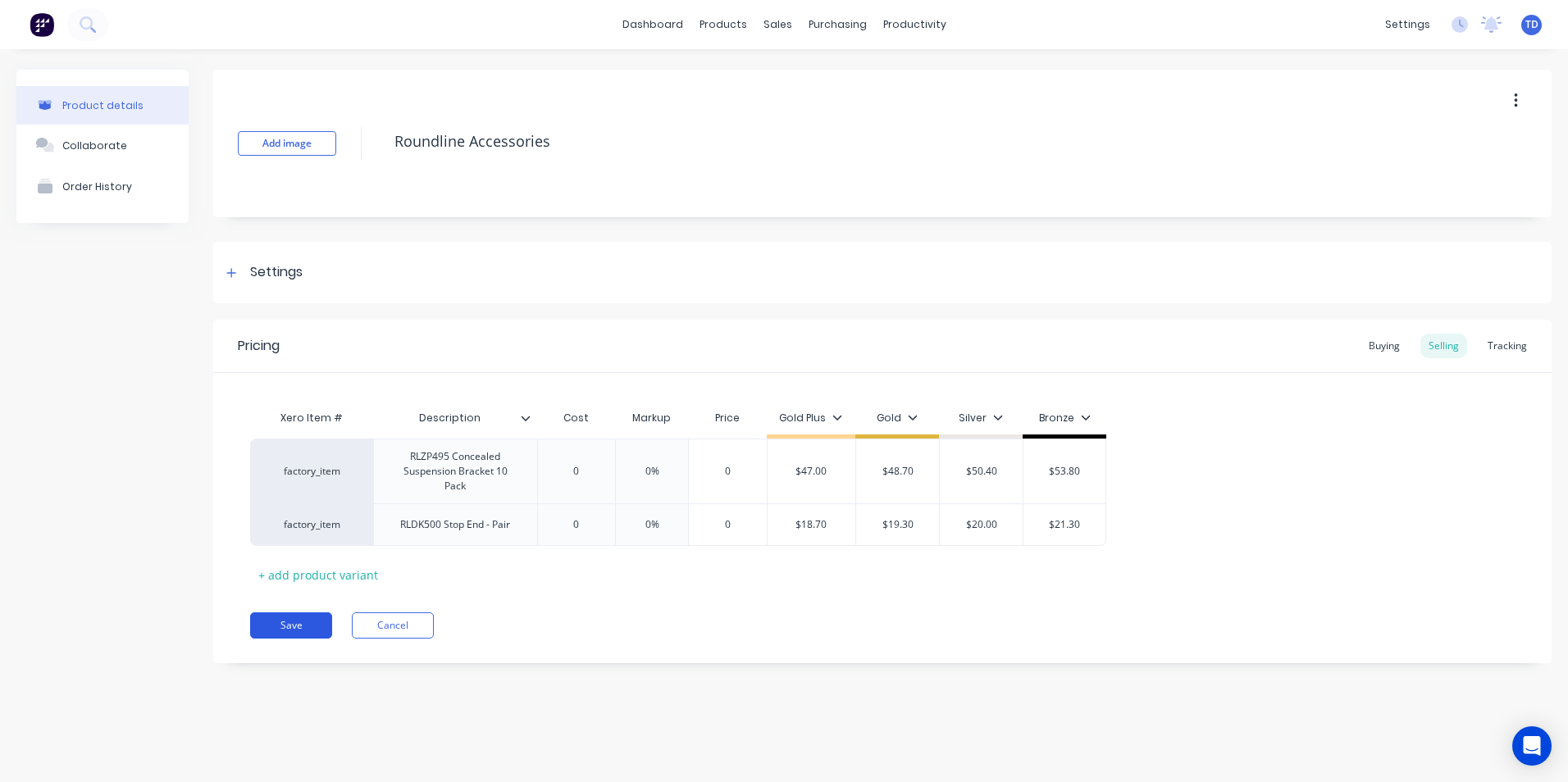
click at [294, 626] on div "Pricing Buying Selling Tracking Xero Item # Description Cost Markup Price Gold …" at bounding box center [882, 491] width 1338 height 343
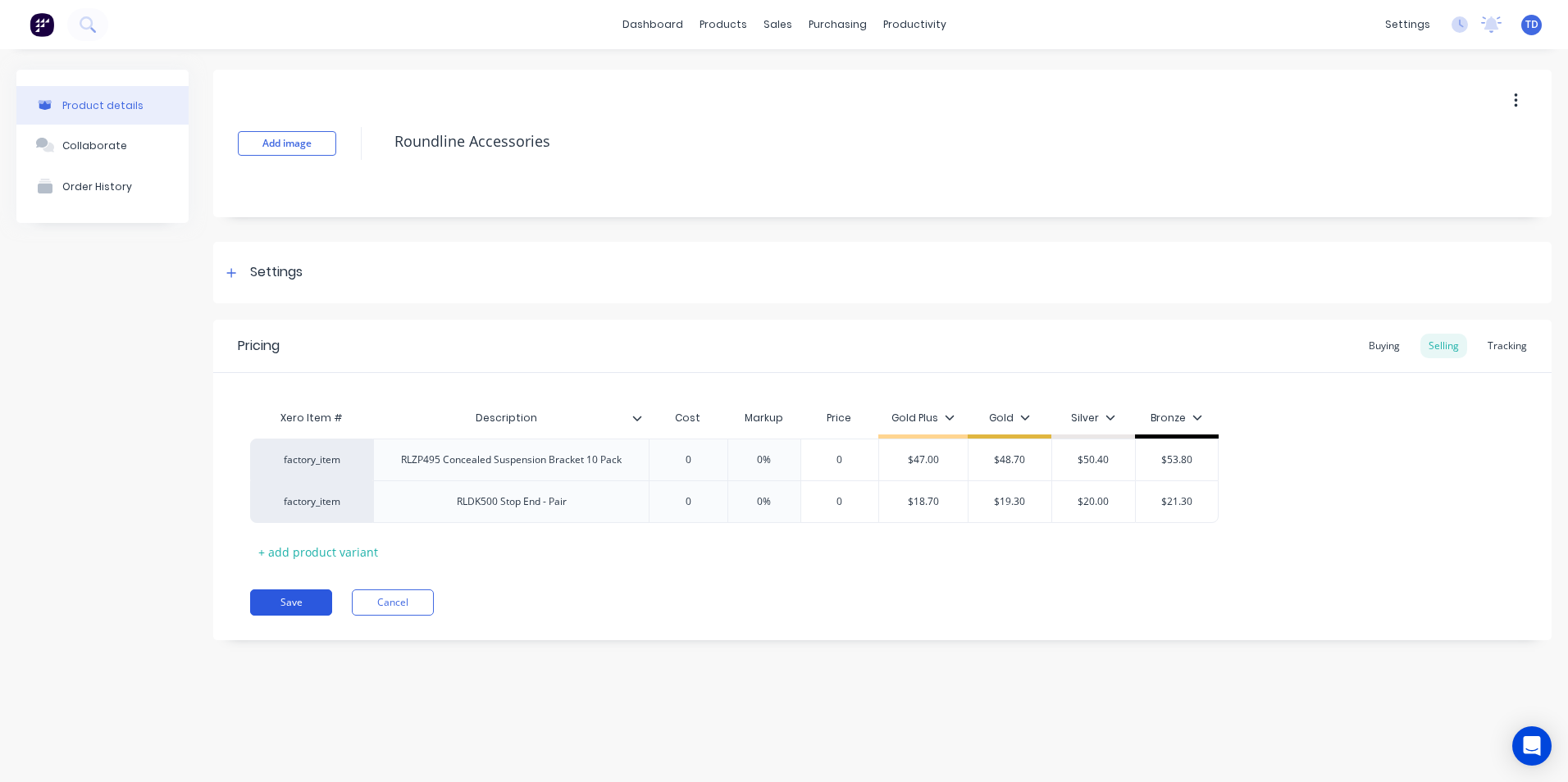
click at [284, 601] on button "Save" at bounding box center [291, 603] width 82 height 26
type textarea "x"
